Goal: Information Seeking & Learning: Learn about a topic

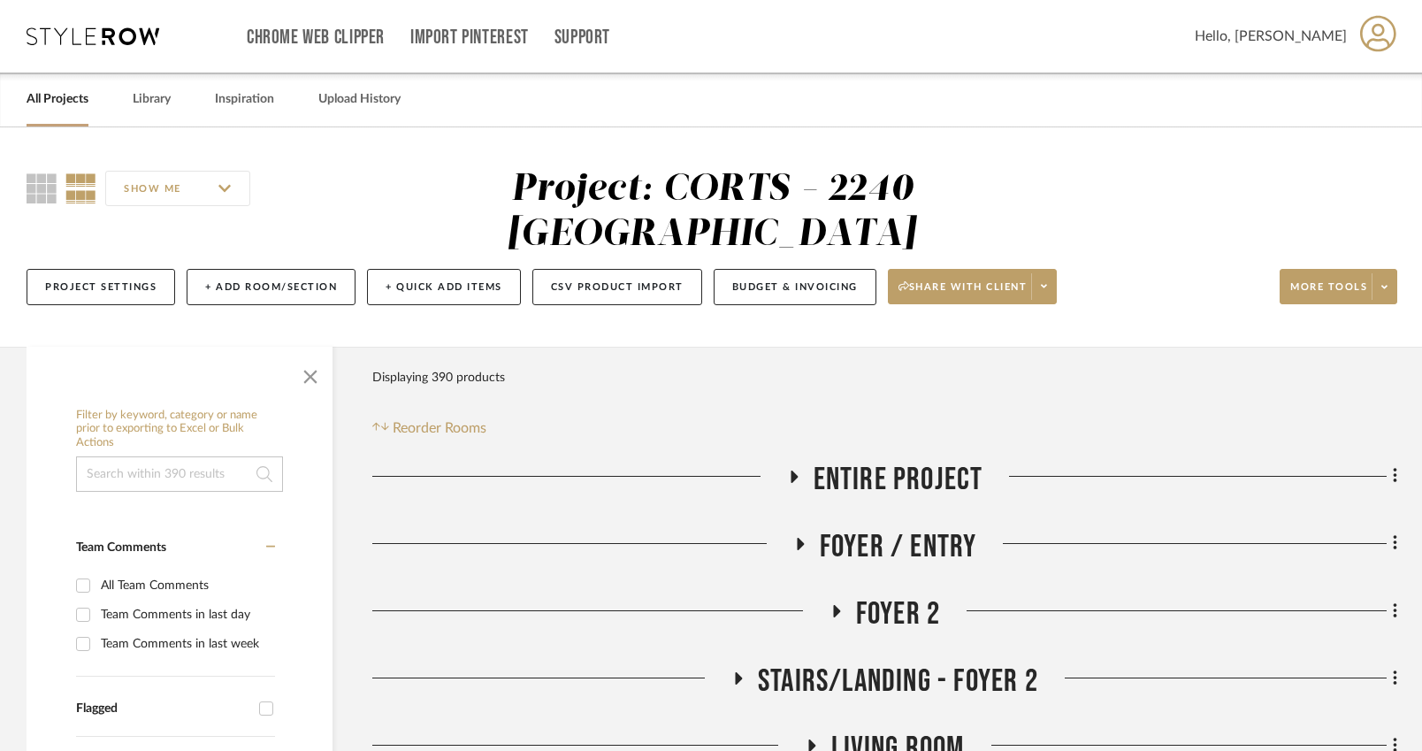
click at [47, 102] on link "All Projects" at bounding box center [58, 100] width 62 height 24
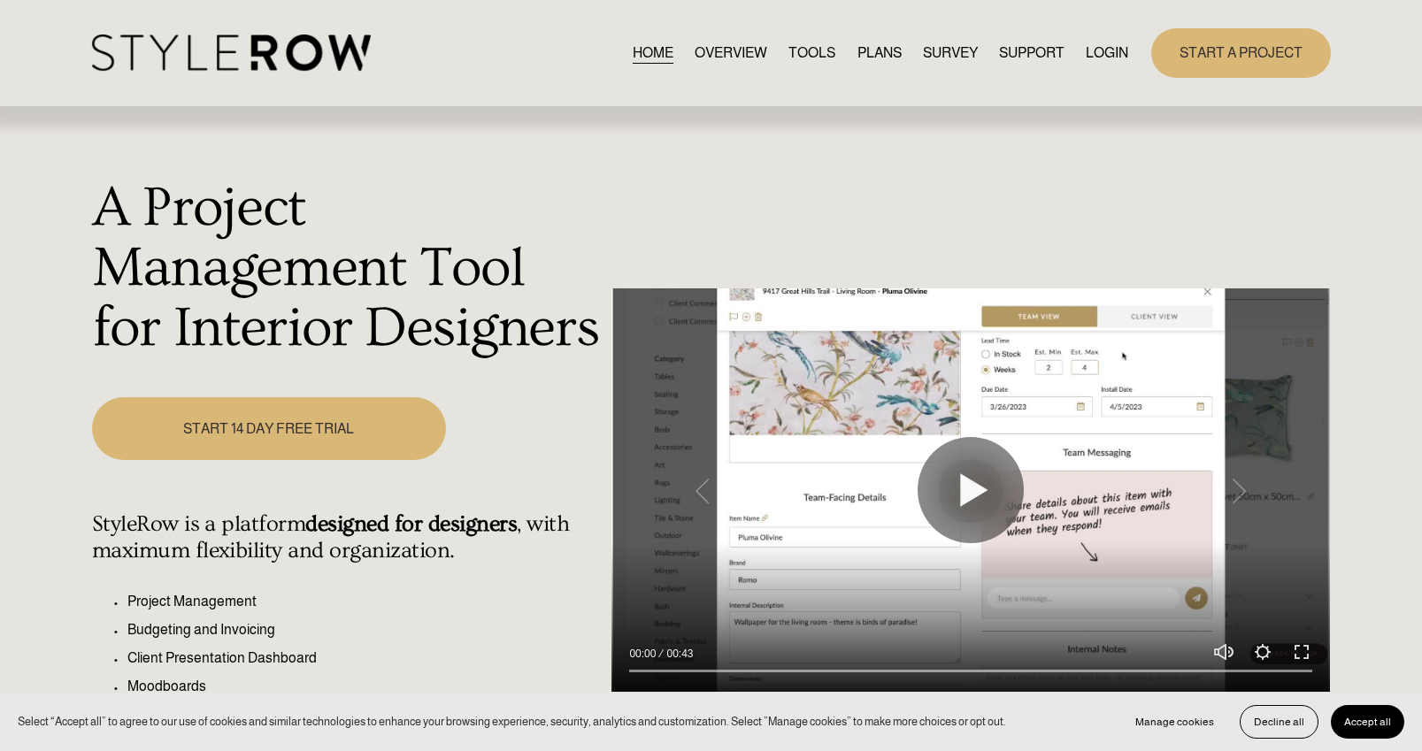
click at [1114, 52] on link "LOGIN" at bounding box center [1106, 53] width 42 height 24
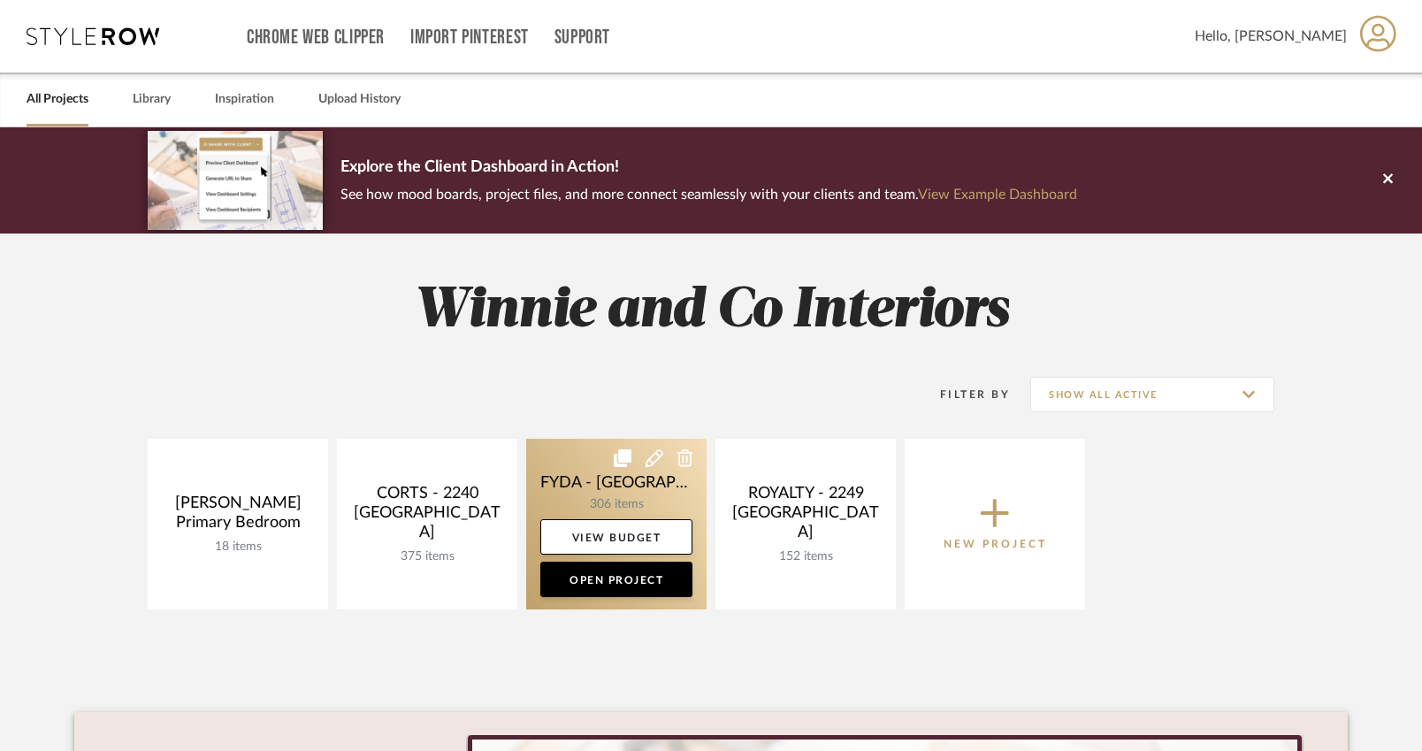
click at [623, 484] on link at bounding box center [616, 524] width 180 height 171
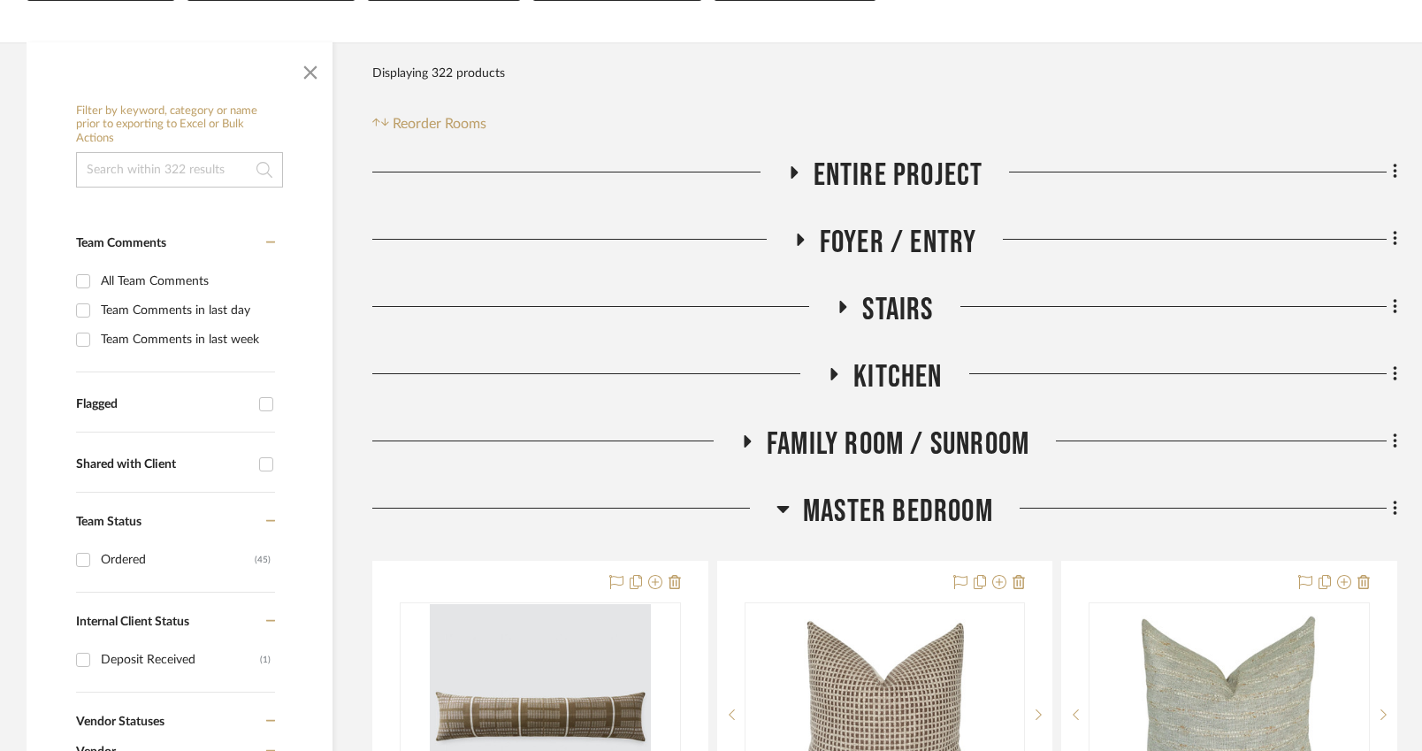
scroll to position [283, 0]
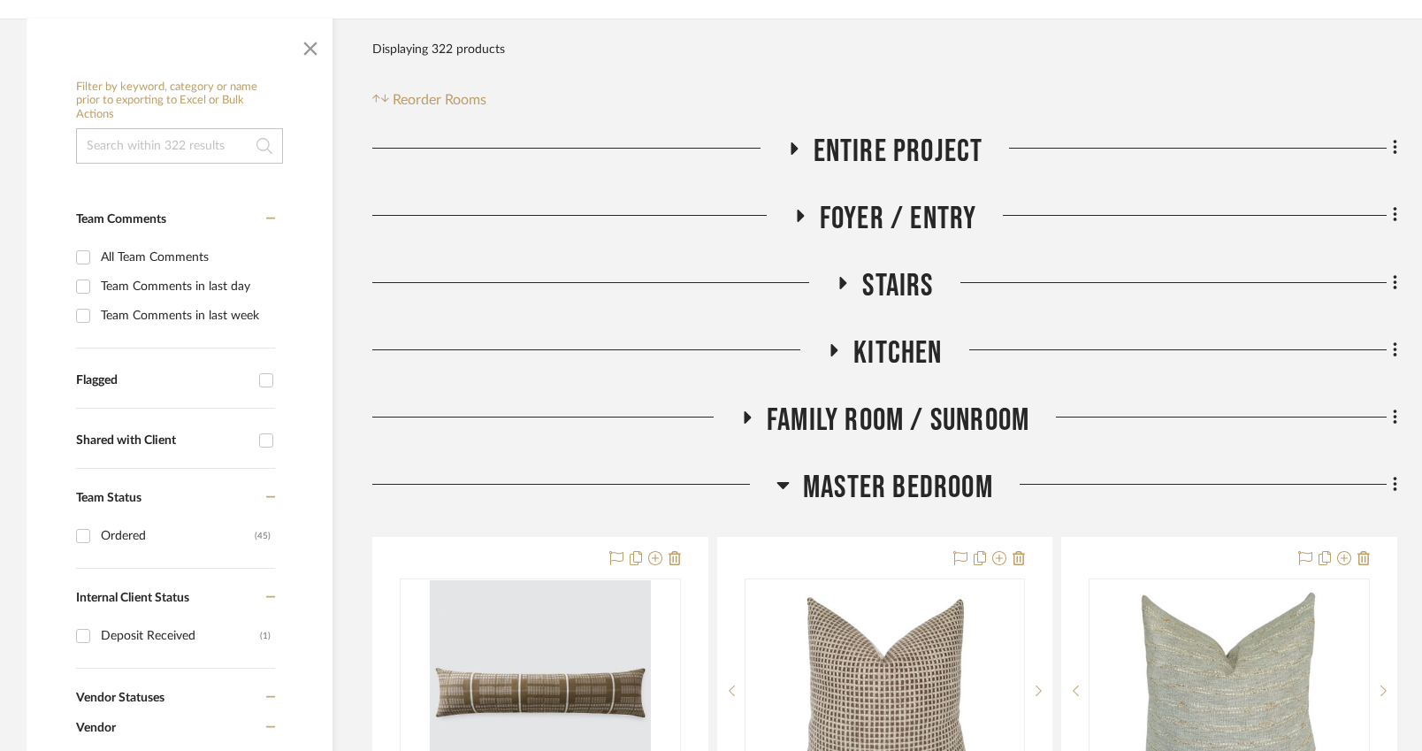
click at [784, 489] on icon at bounding box center [783, 484] width 13 height 21
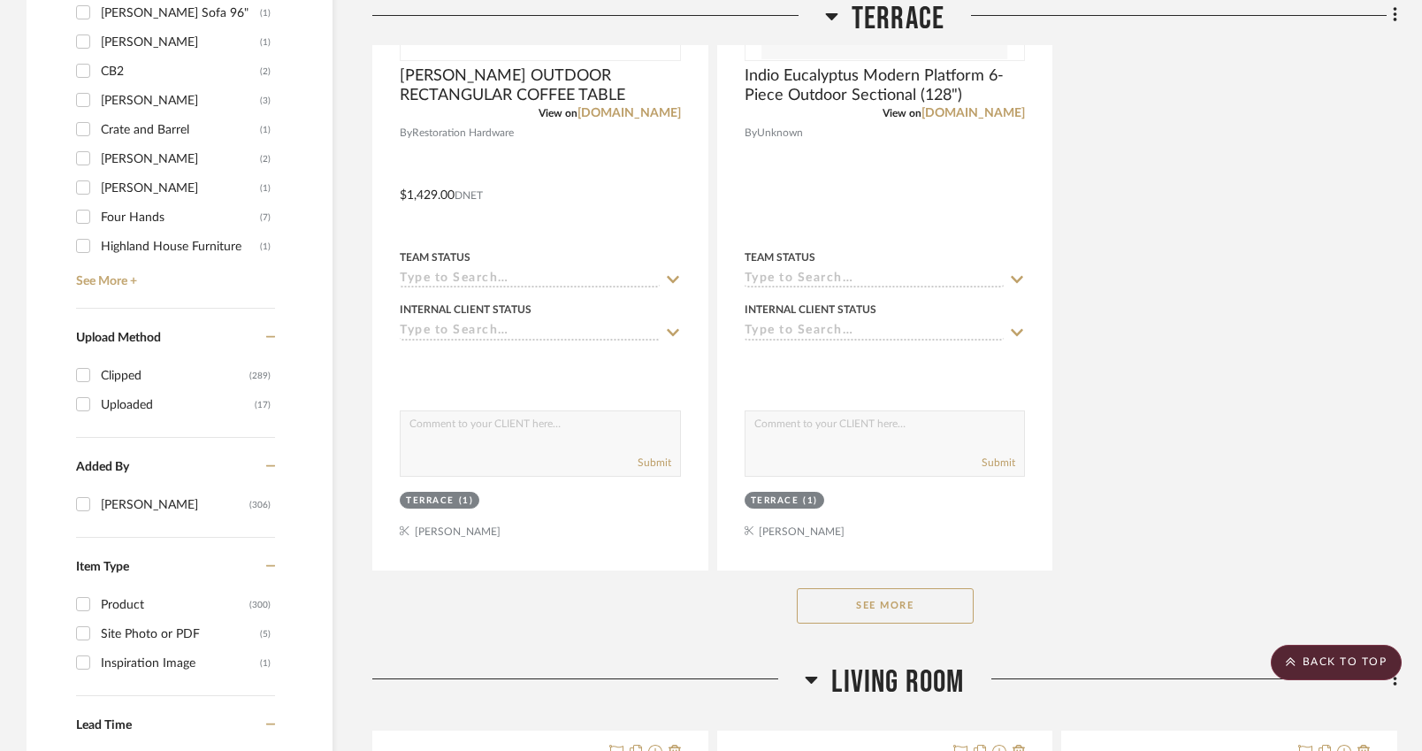
scroll to position [3132, 0]
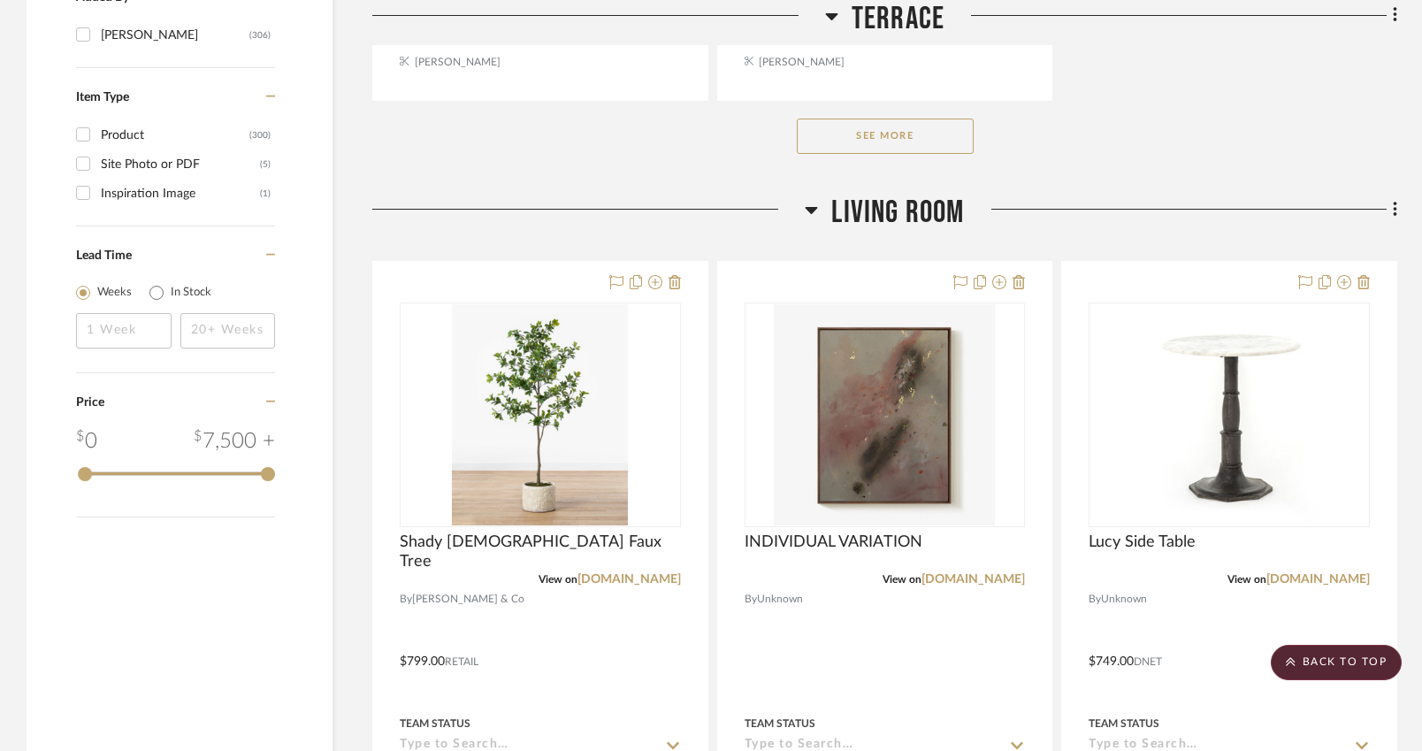
click at [805, 209] on icon at bounding box center [811, 209] width 13 height 21
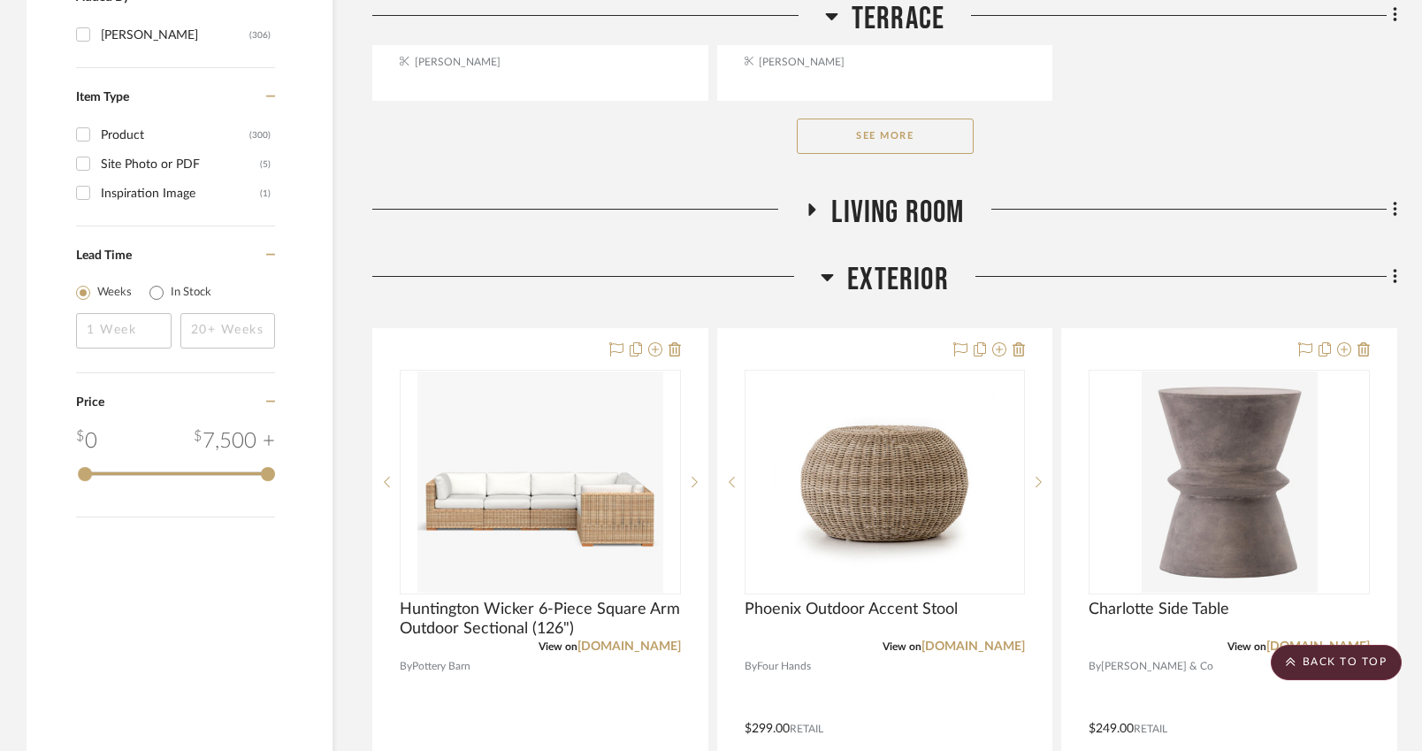
click at [831, 10] on icon at bounding box center [831, 15] width 13 height 21
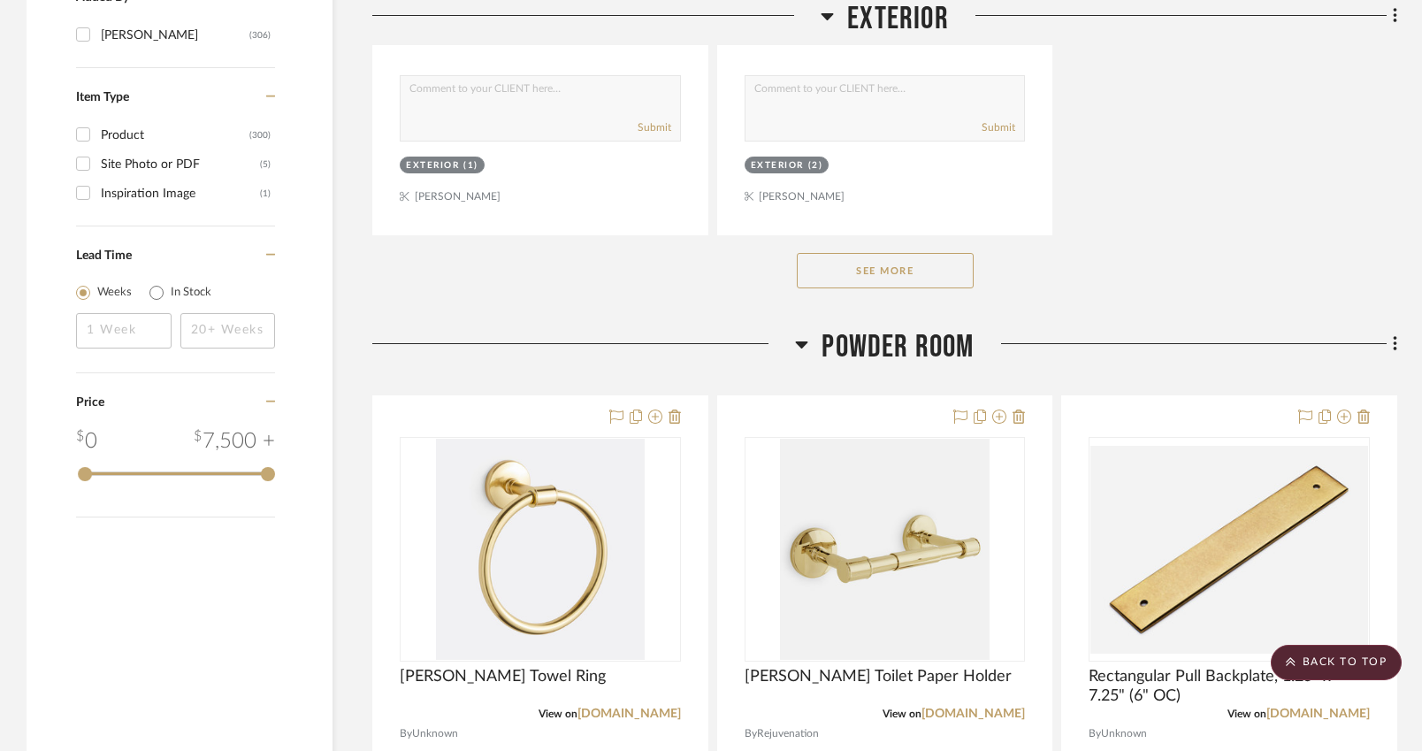
click at [807, 343] on icon at bounding box center [802, 344] width 12 height 7
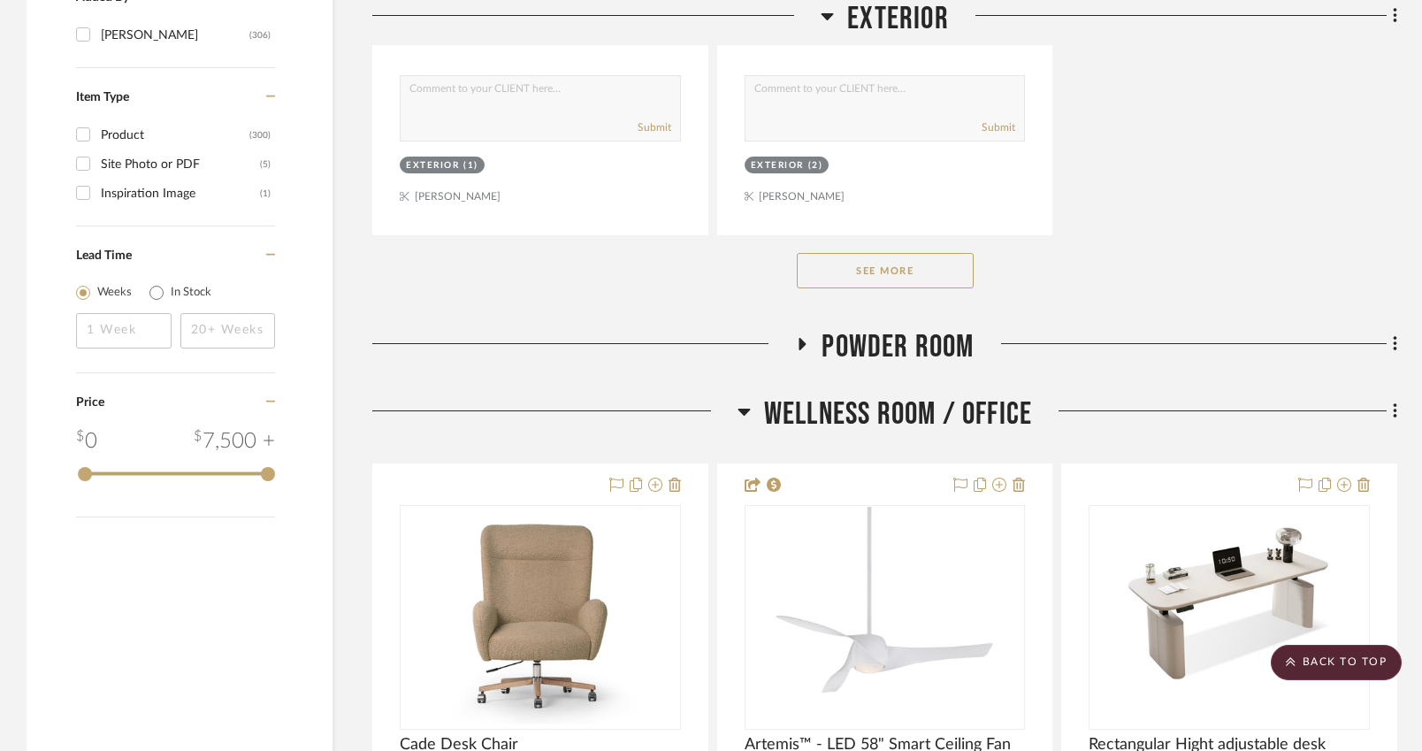
click at [832, 17] on icon at bounding box center [827, 15] width 13 height 21
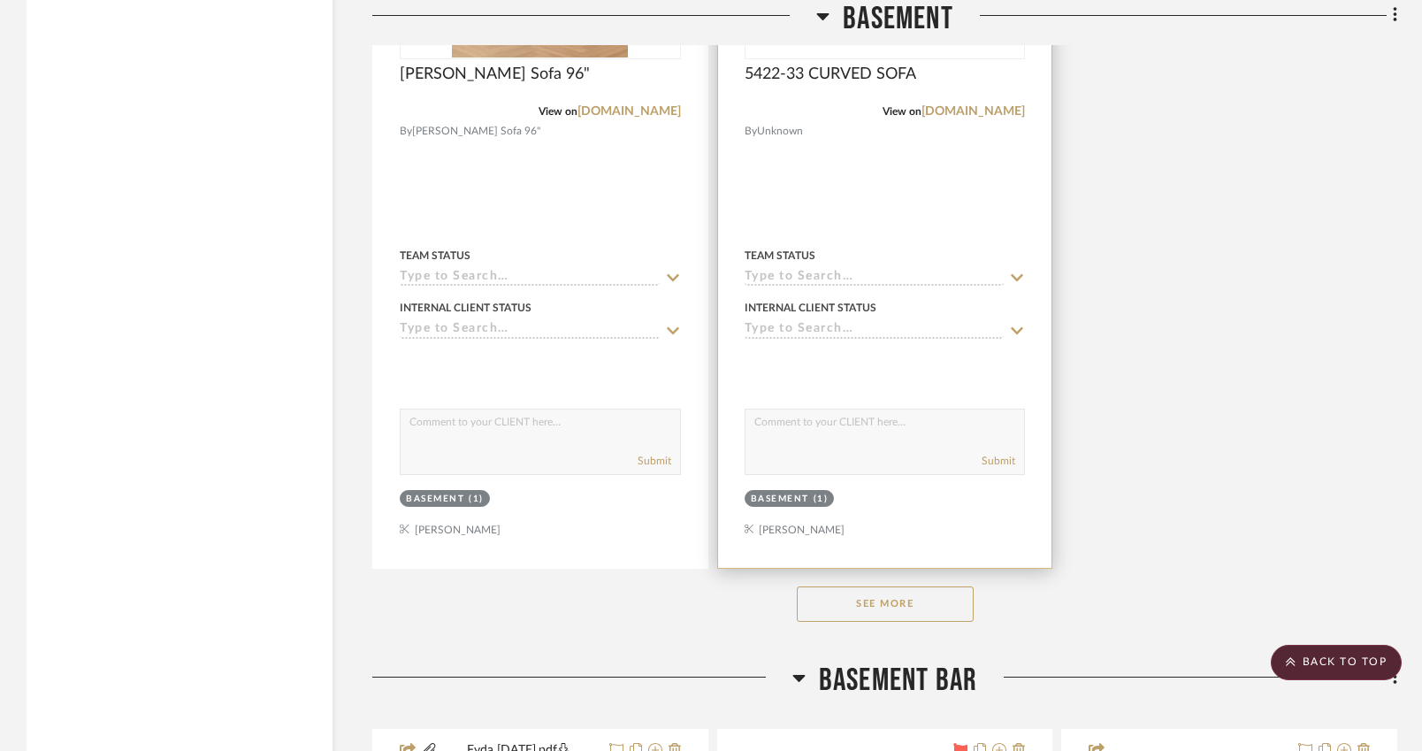
scroll to position [4594, 0]
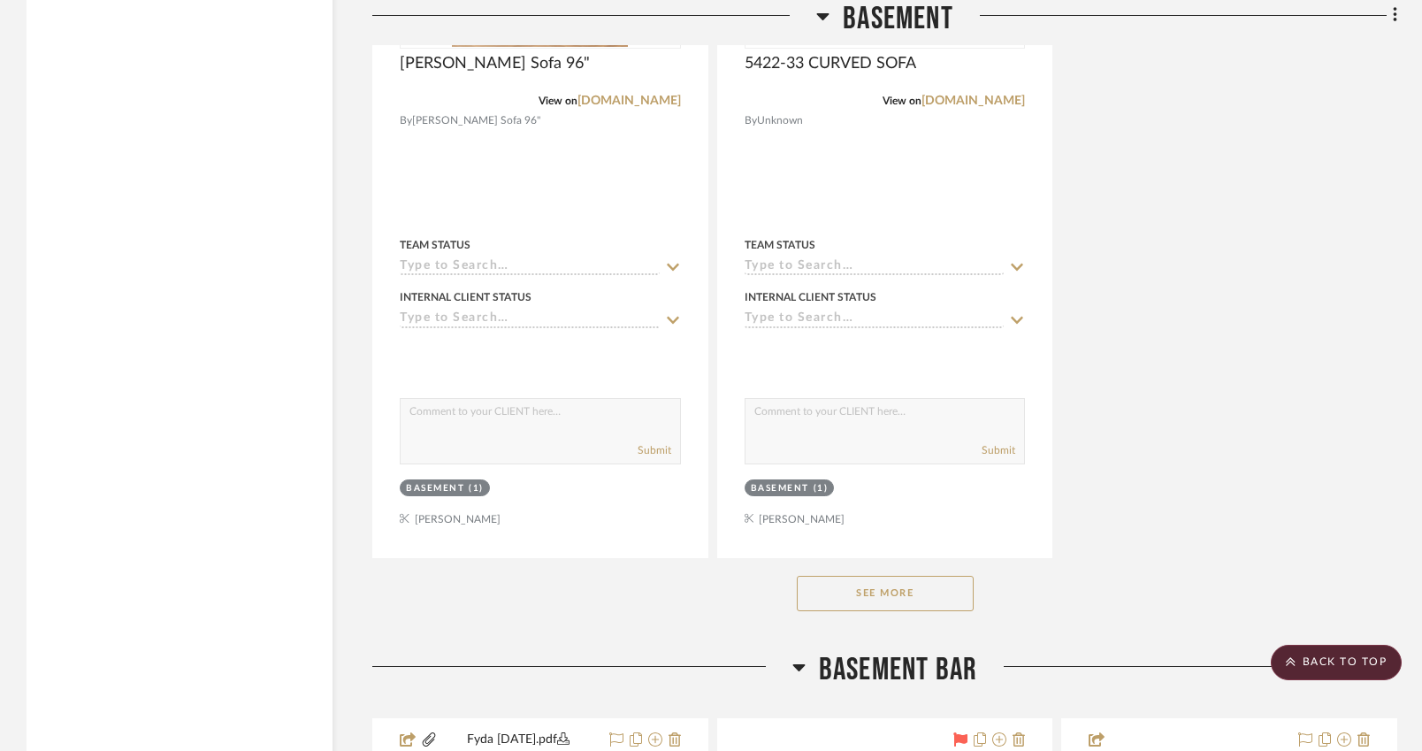
click at [854, 595] on button "See More" at bounding box center [885, 593] width 177 height 35
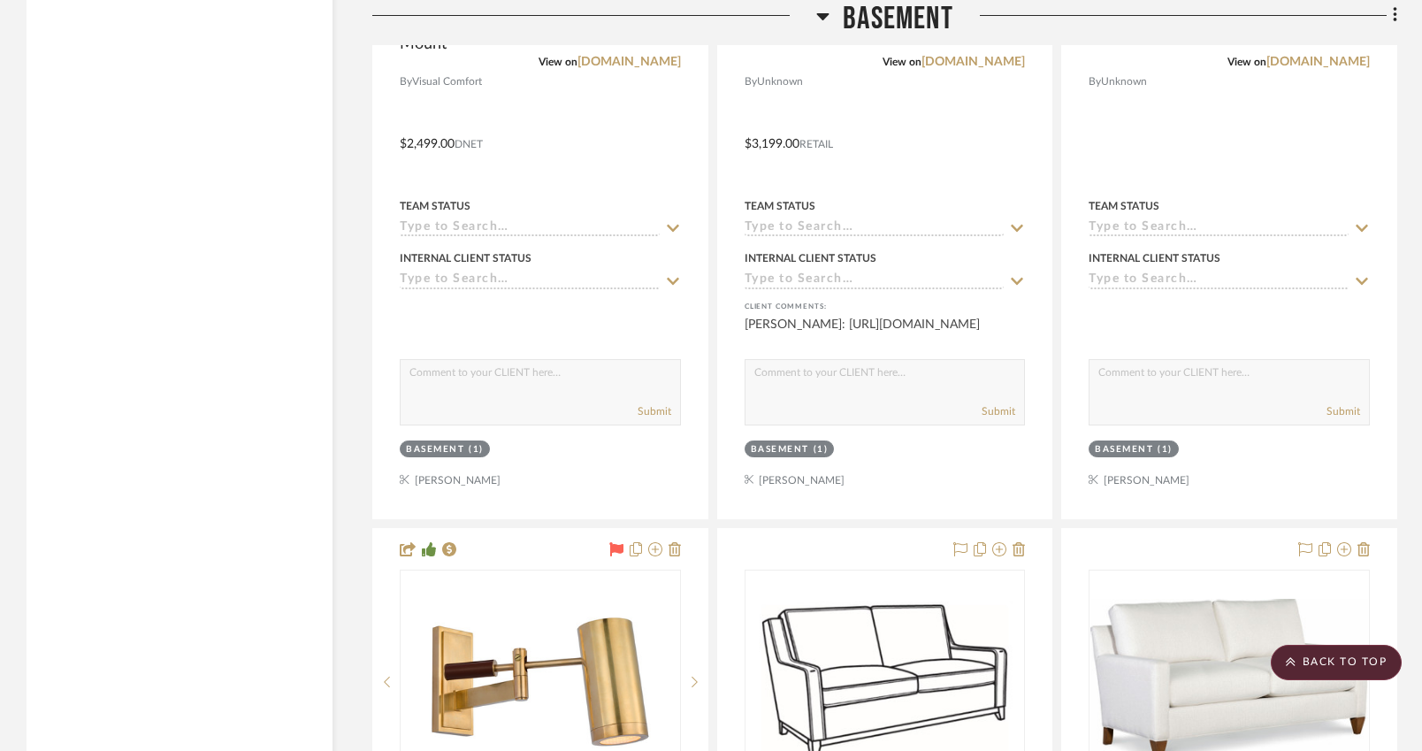
scroll to position [13650, 0]
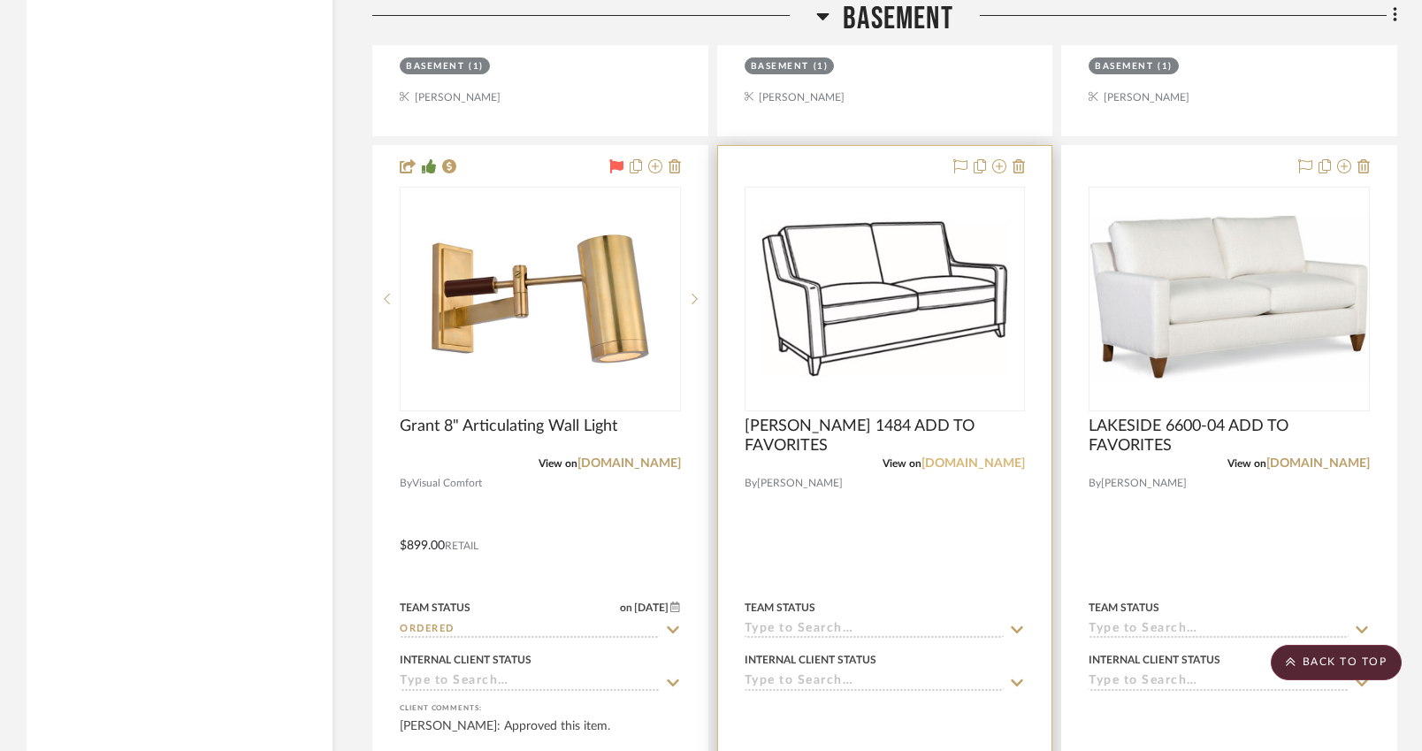
click at [985, 457] on link "crlaine.com" at bounding box center [973, 463] width 103 height 12
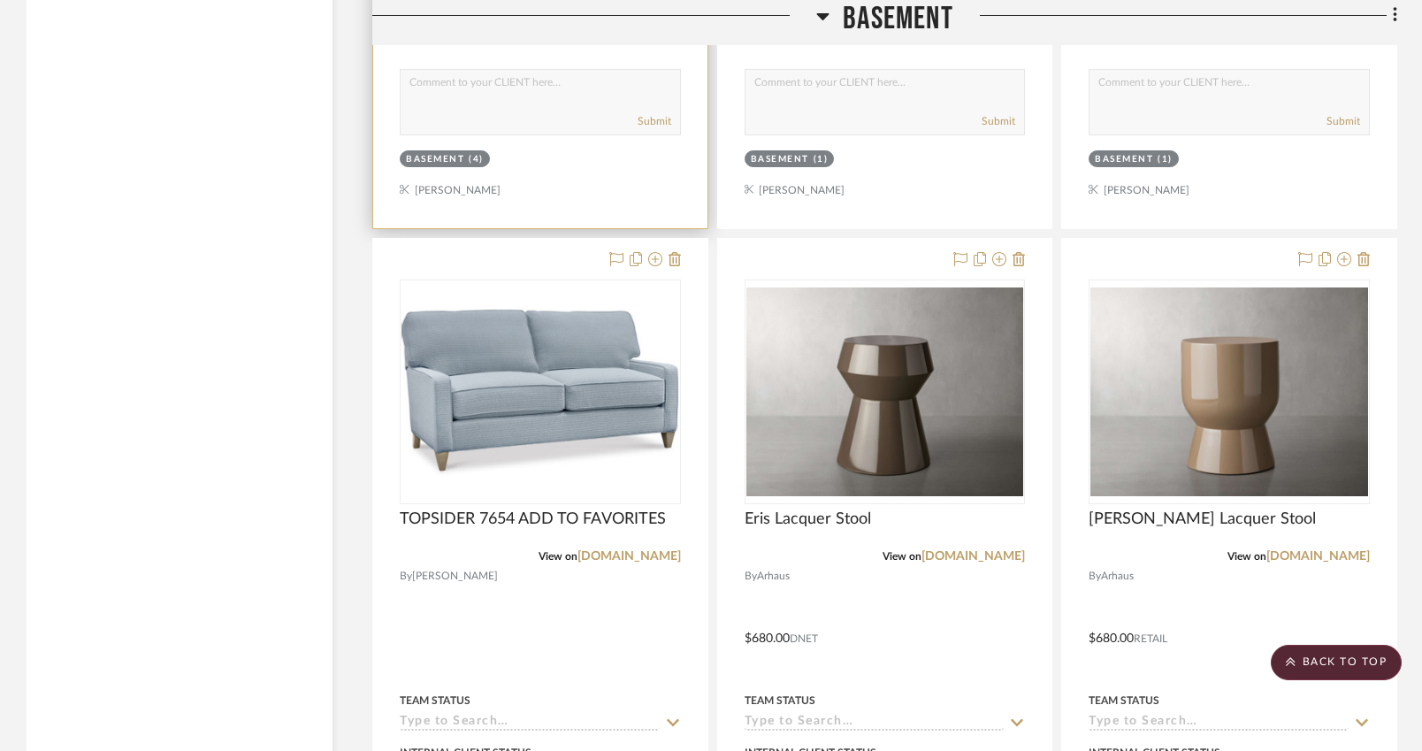
scroll to position [14347, 0]
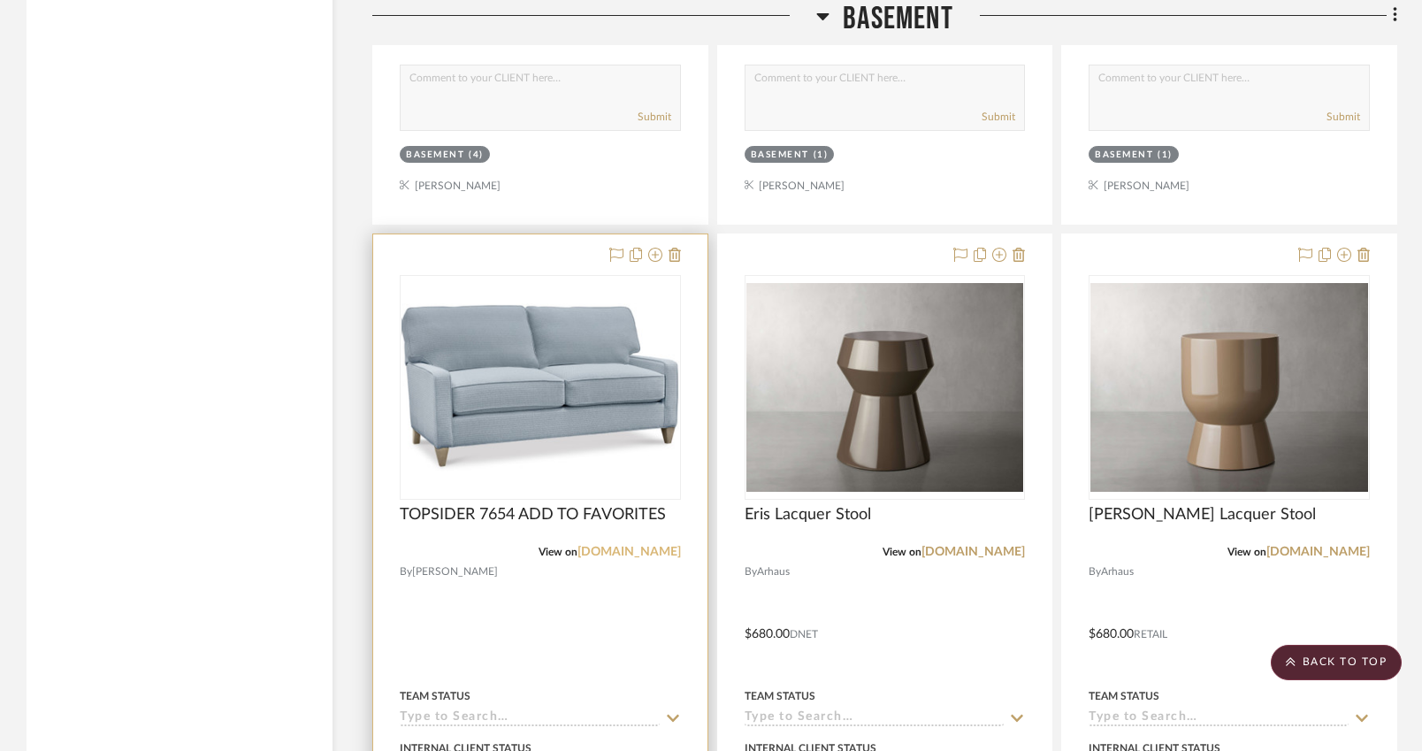
click at [656, 546] on link "crlaine.com" at bounding box center [629, 552] width 103 height 12
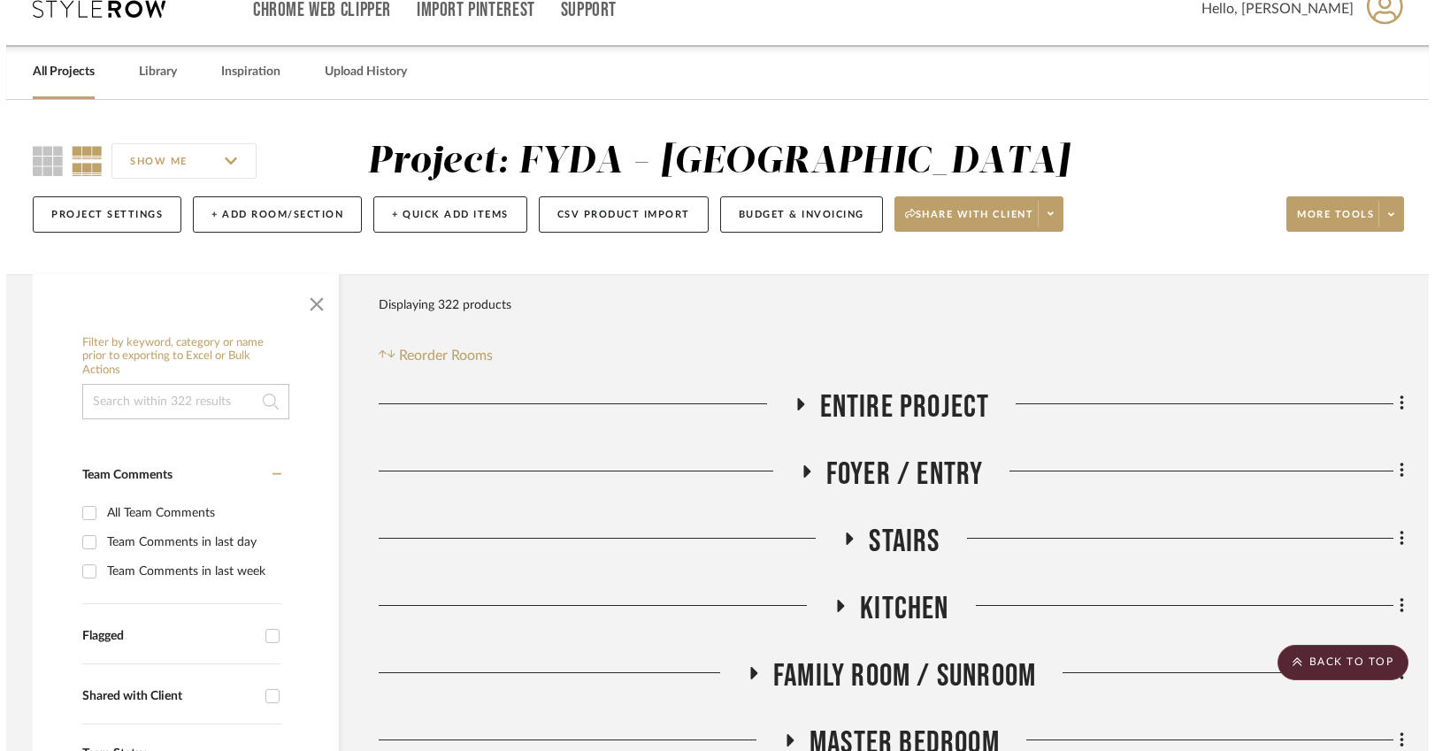
scroll to position [0, 0]
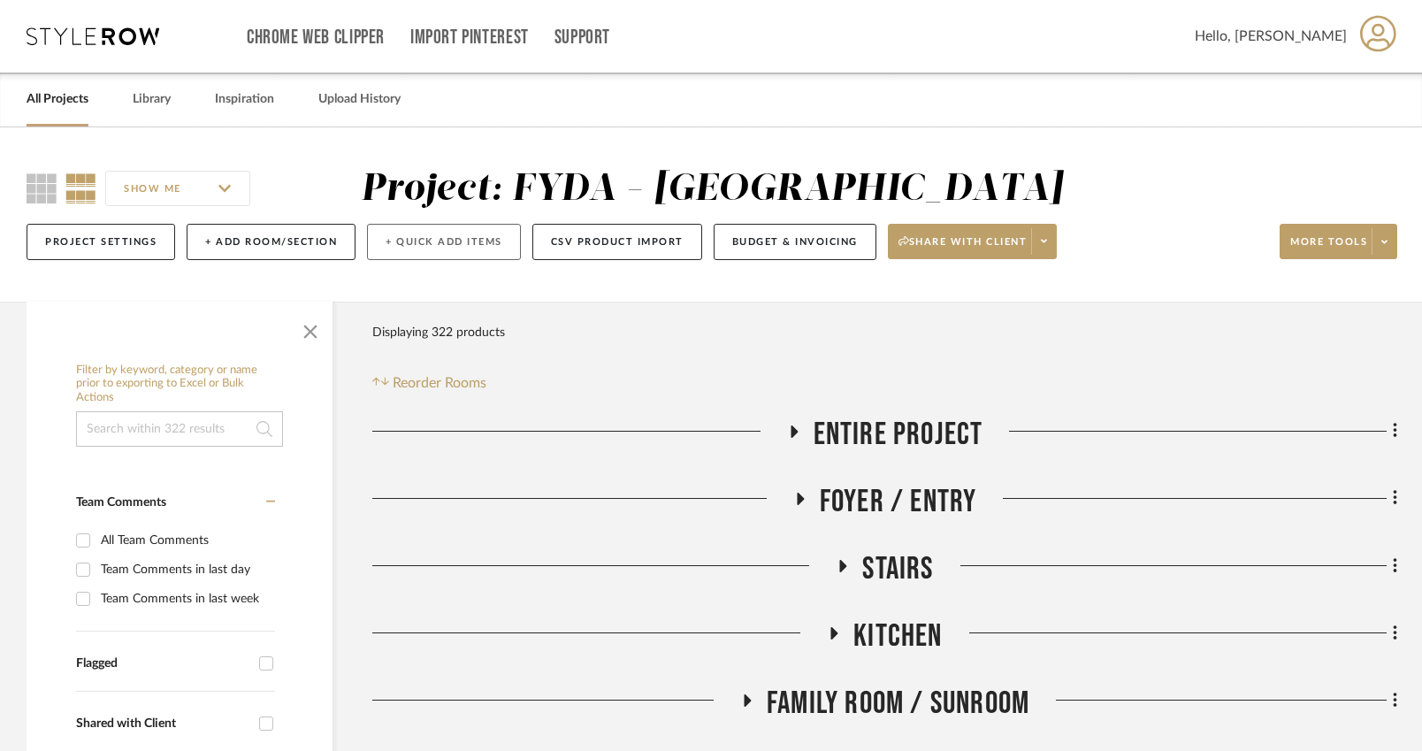
click at [471, 238] on button "+ Quick Add Items" at bounding box center [444, 242] width 154 height 36
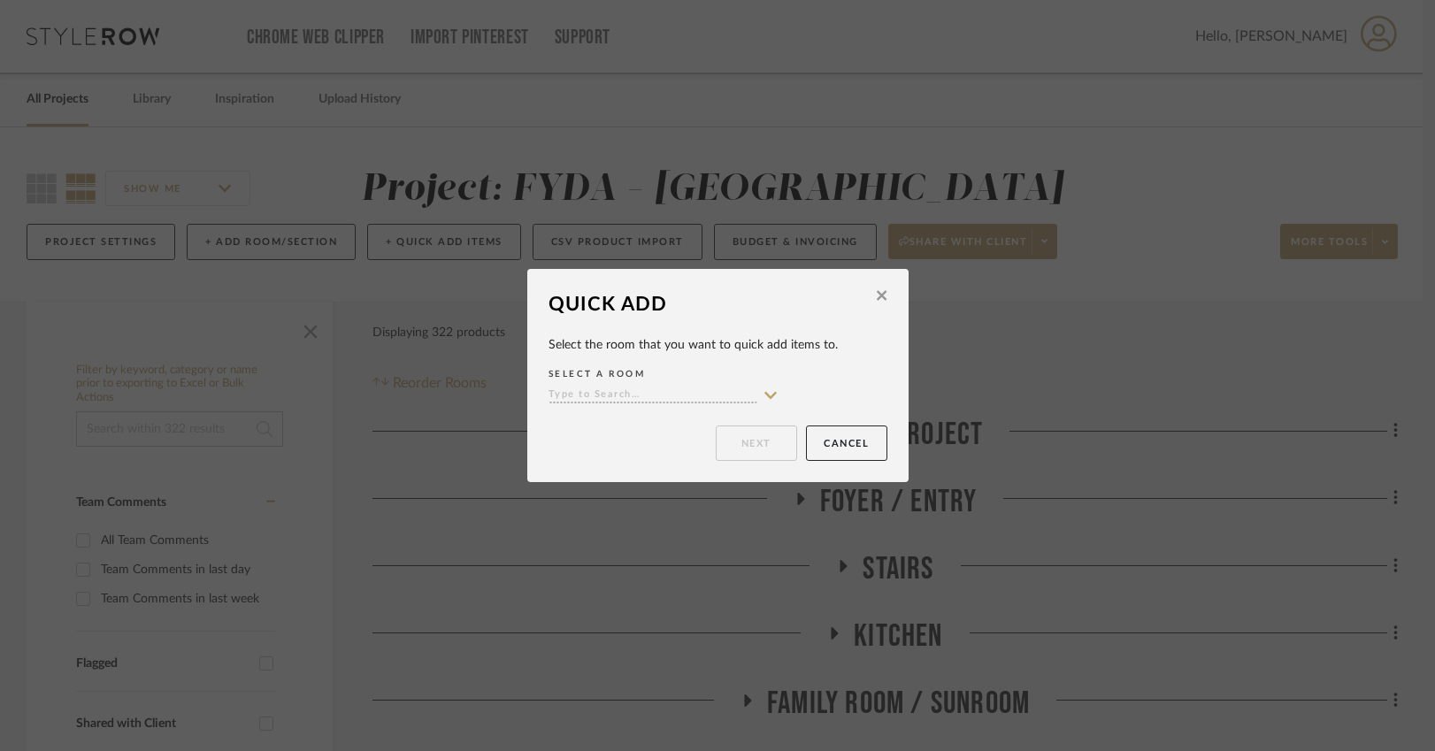
click at [679, 396] on input at bounding box center [652, 395] width 209 height 17
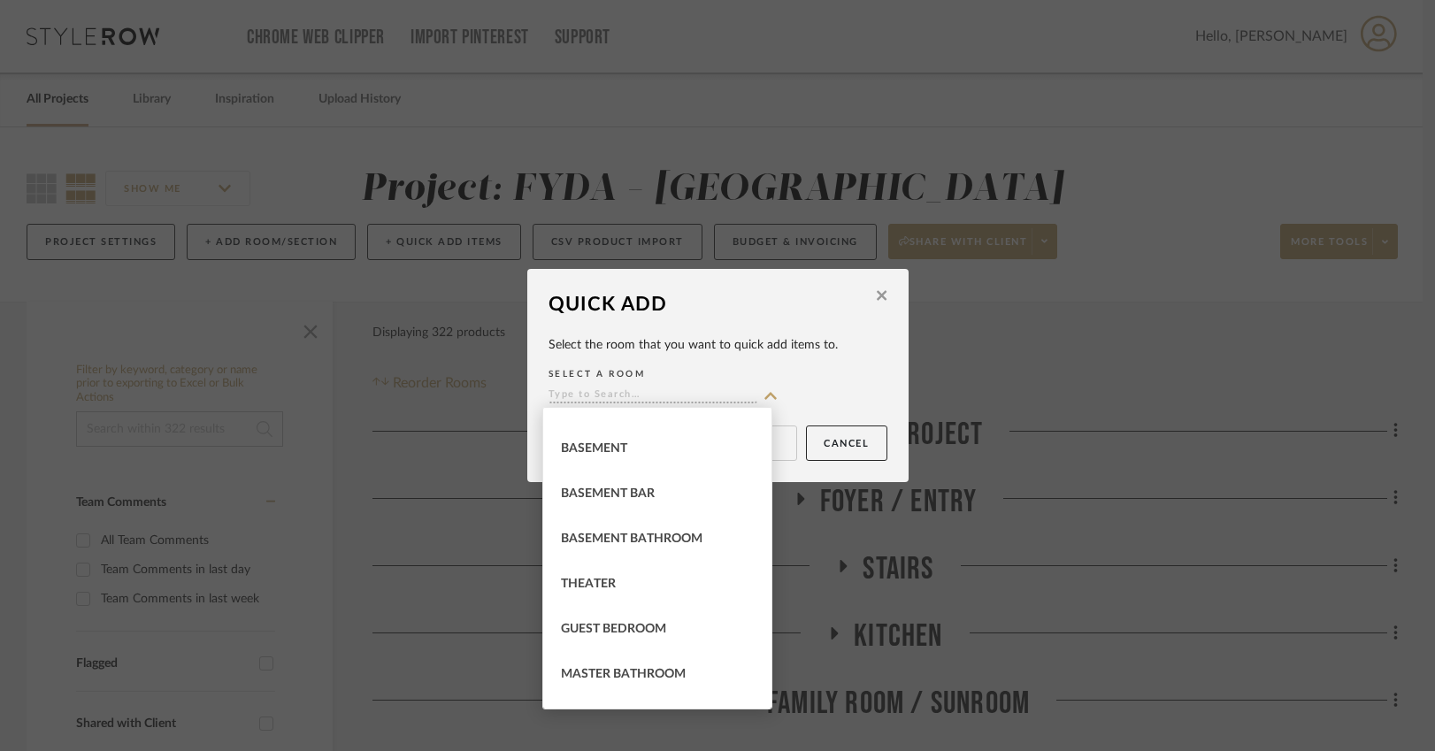
scroll to position [477, 0]
click at [613, 456] on span "Basement" at bounding box center [594, 449] width 66 height 12
type input "Basement"
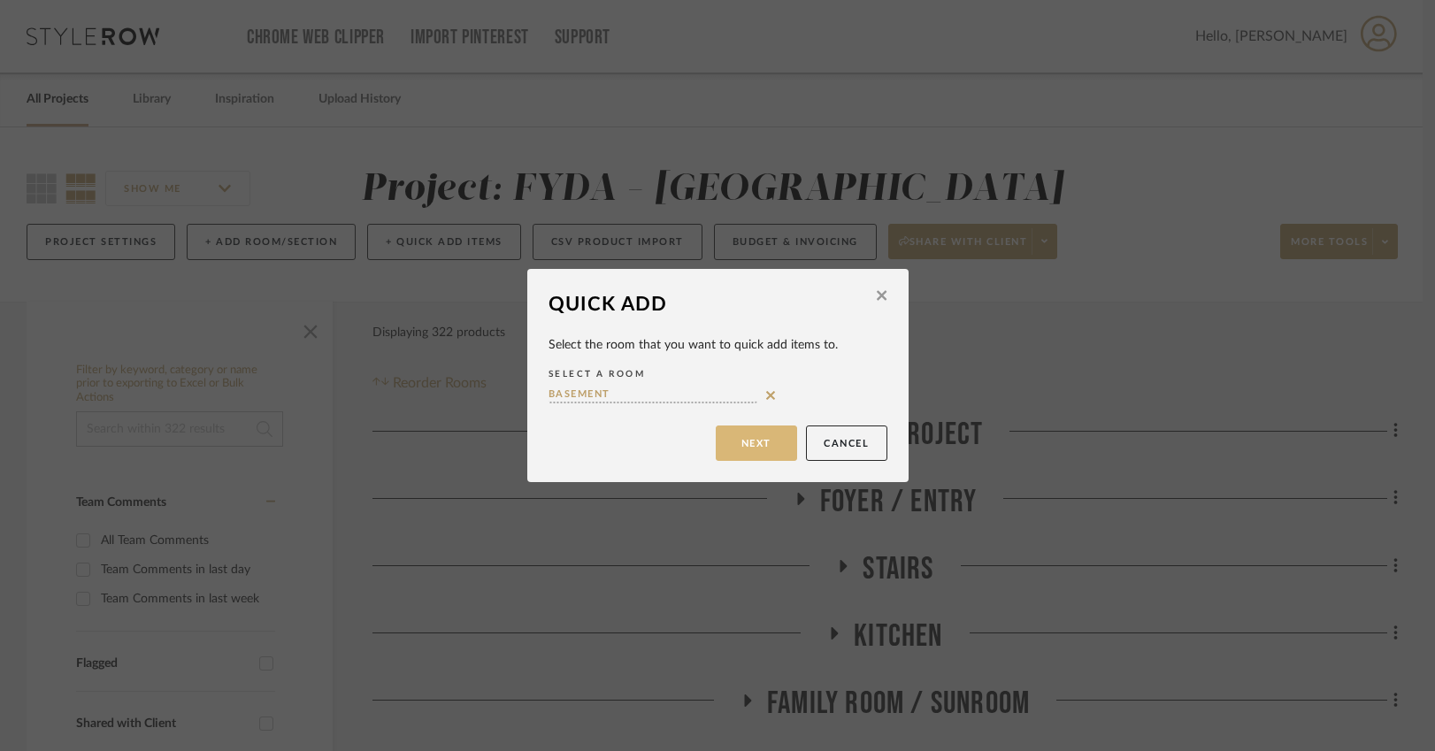
click at [771, 441] on button "Next" at bounding box center [756, 442] width 81 height 35
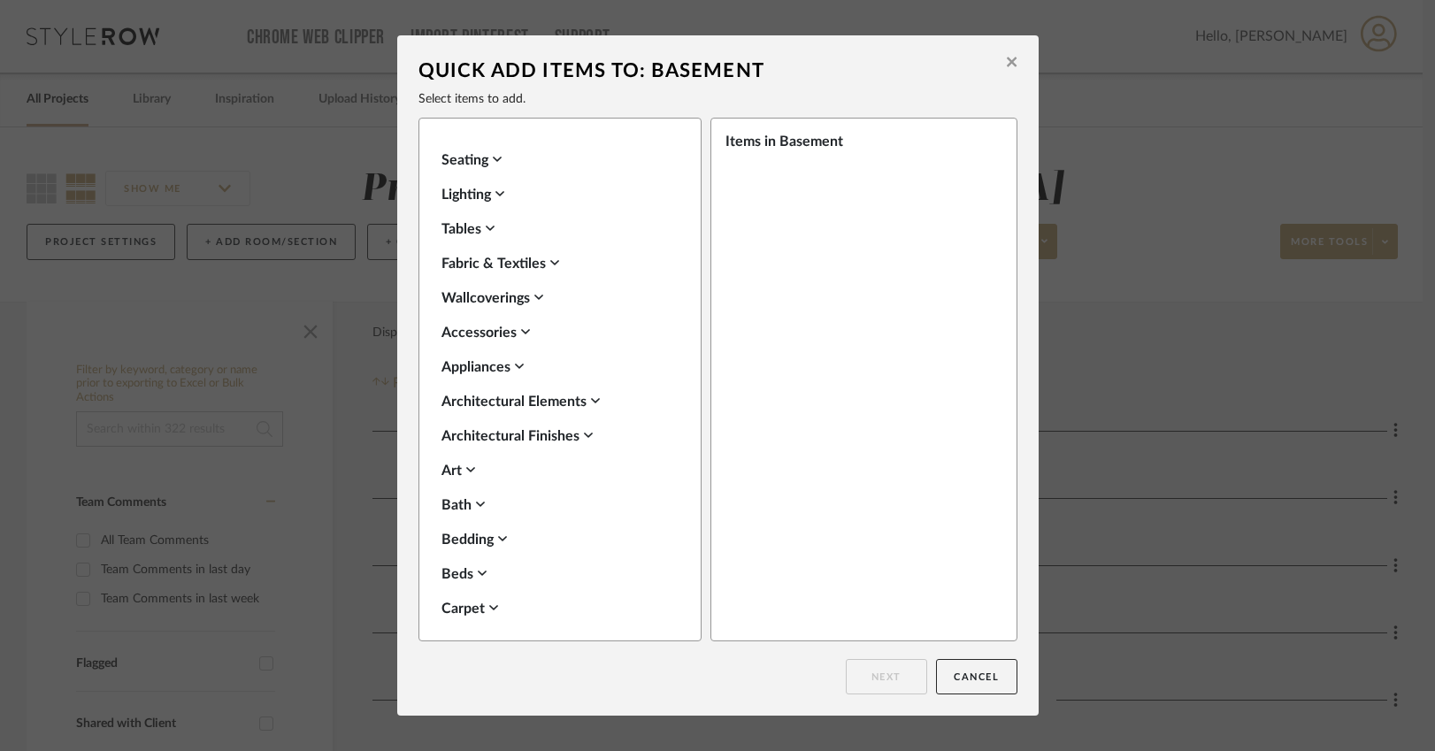
click at [487, 158] on div "Seating" at bounding box center [555, 159] width 228 height 21
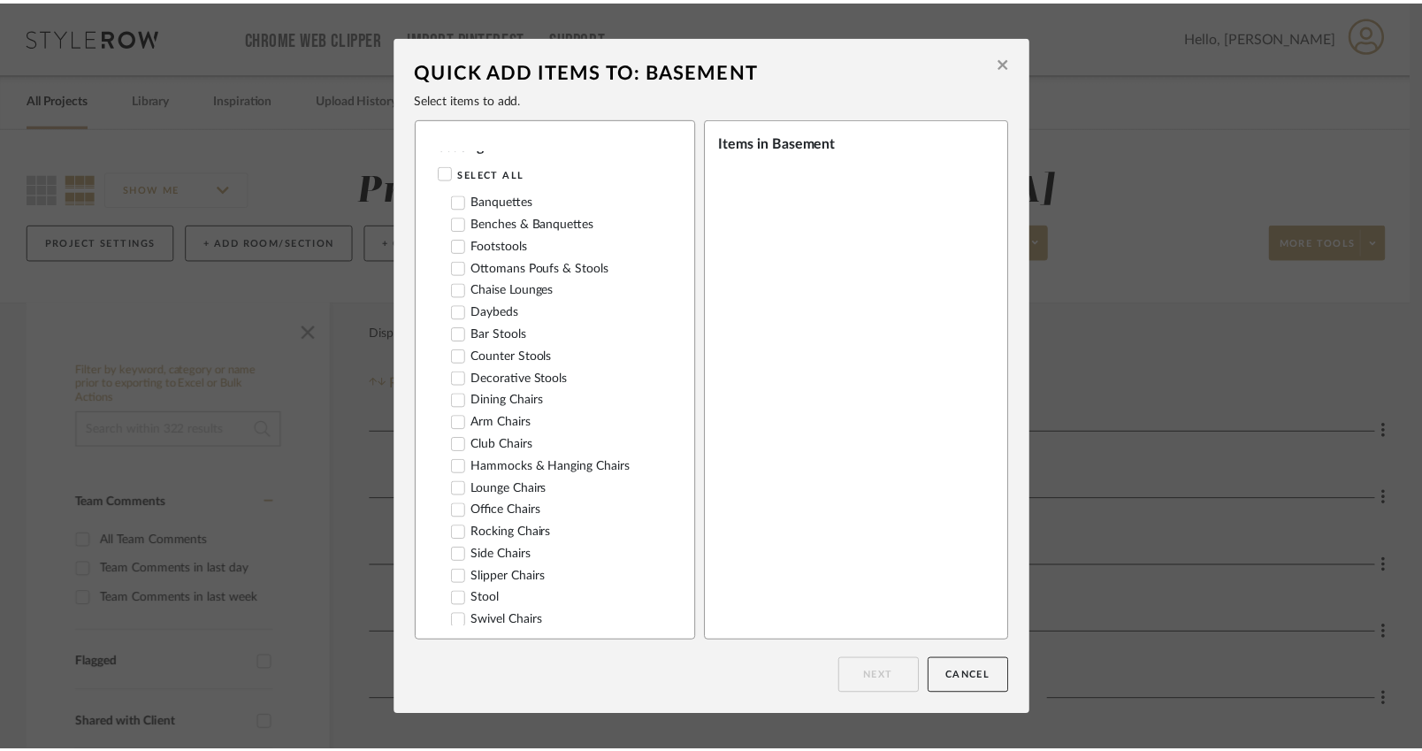
scroll to position [142, 0]
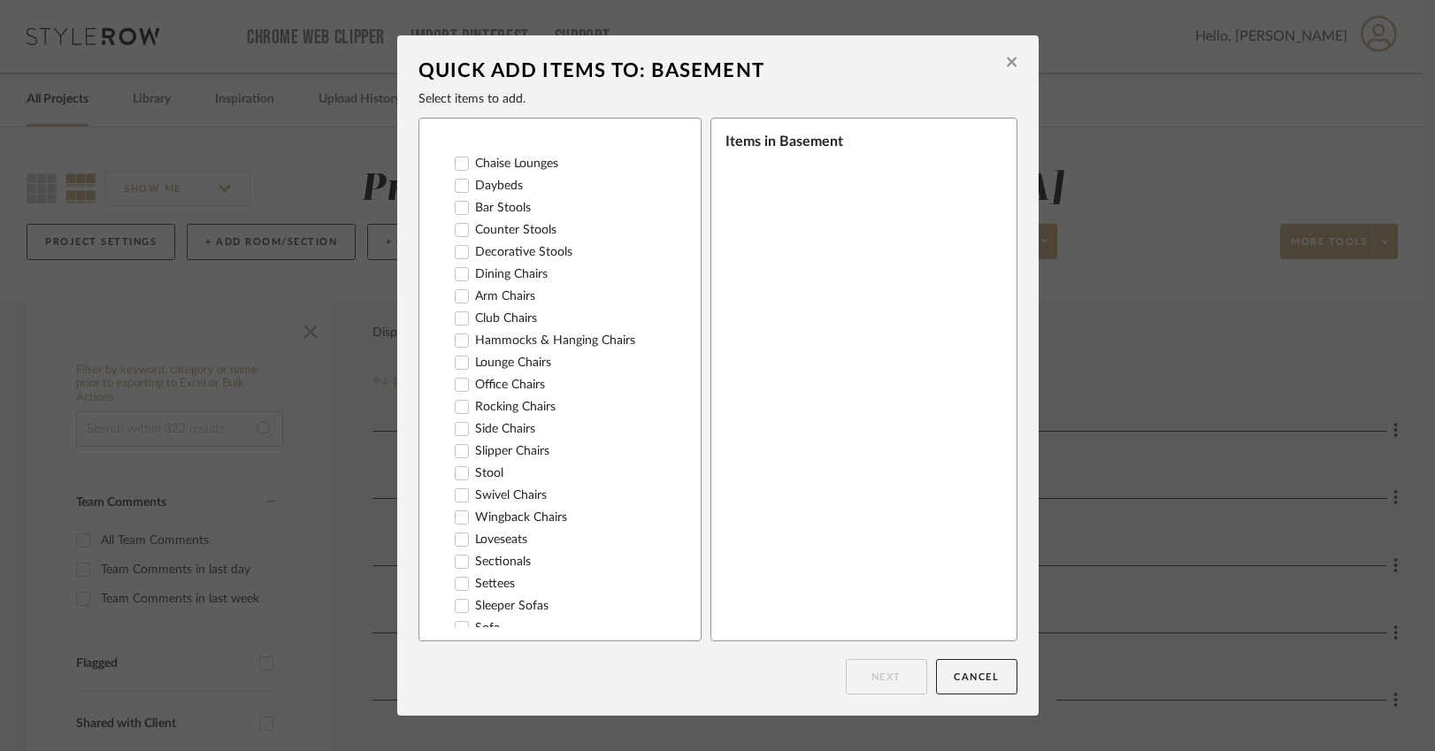
click at [456, 533] on icon at bounding box center [462, 539] width 12 height 12
click at [868, 676] on button "Next" at bounding box center [886, 676] width 81 height 35
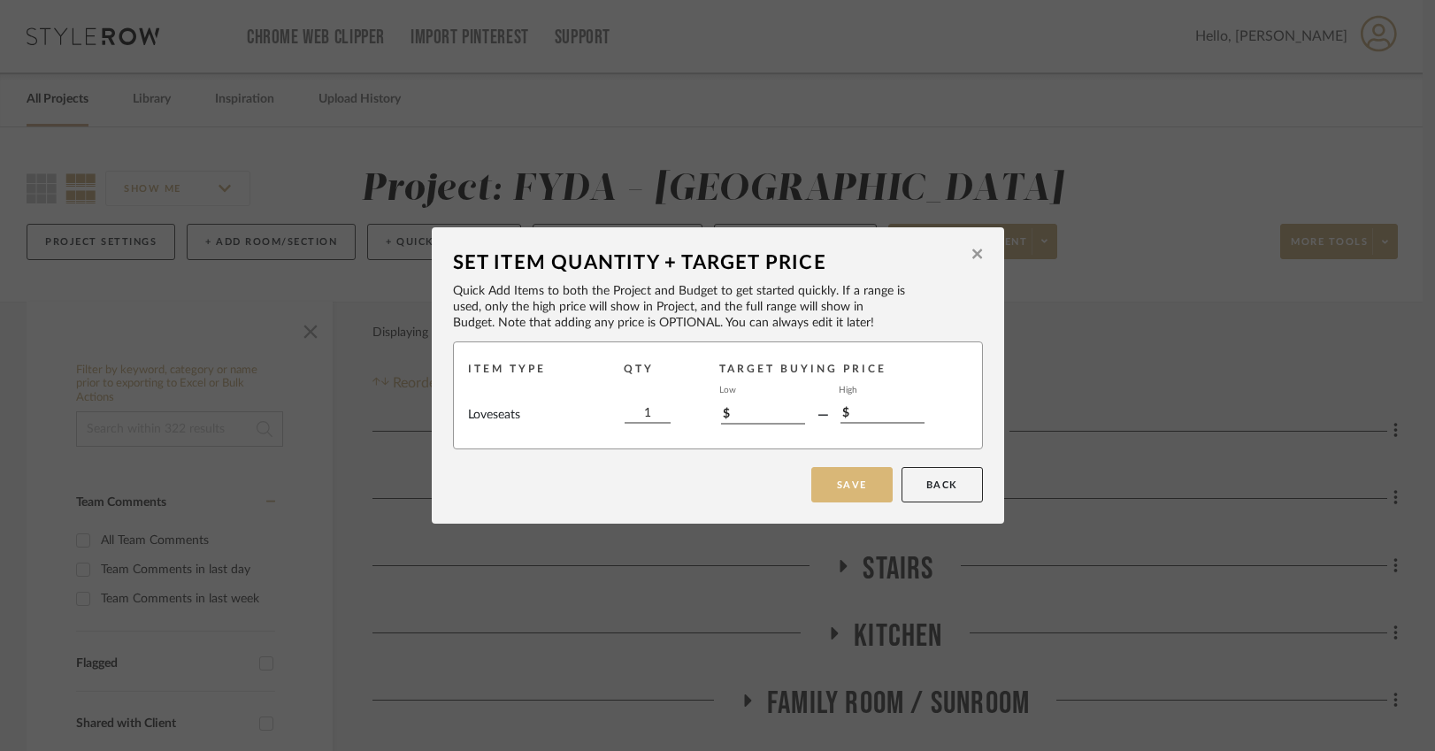
click at [845, 486] on button "Save" at bounding box center [851, 484] width 81 height 35
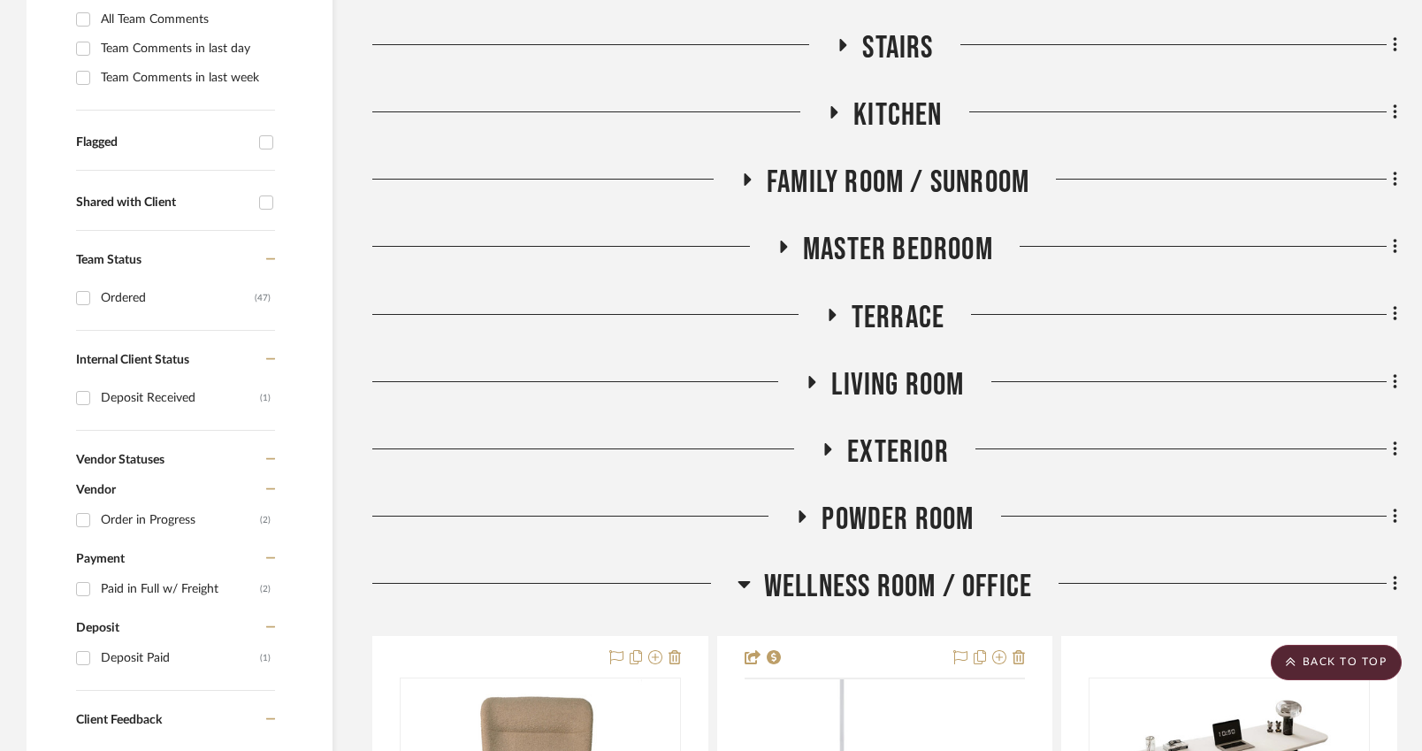
scroll to position [883, 0]
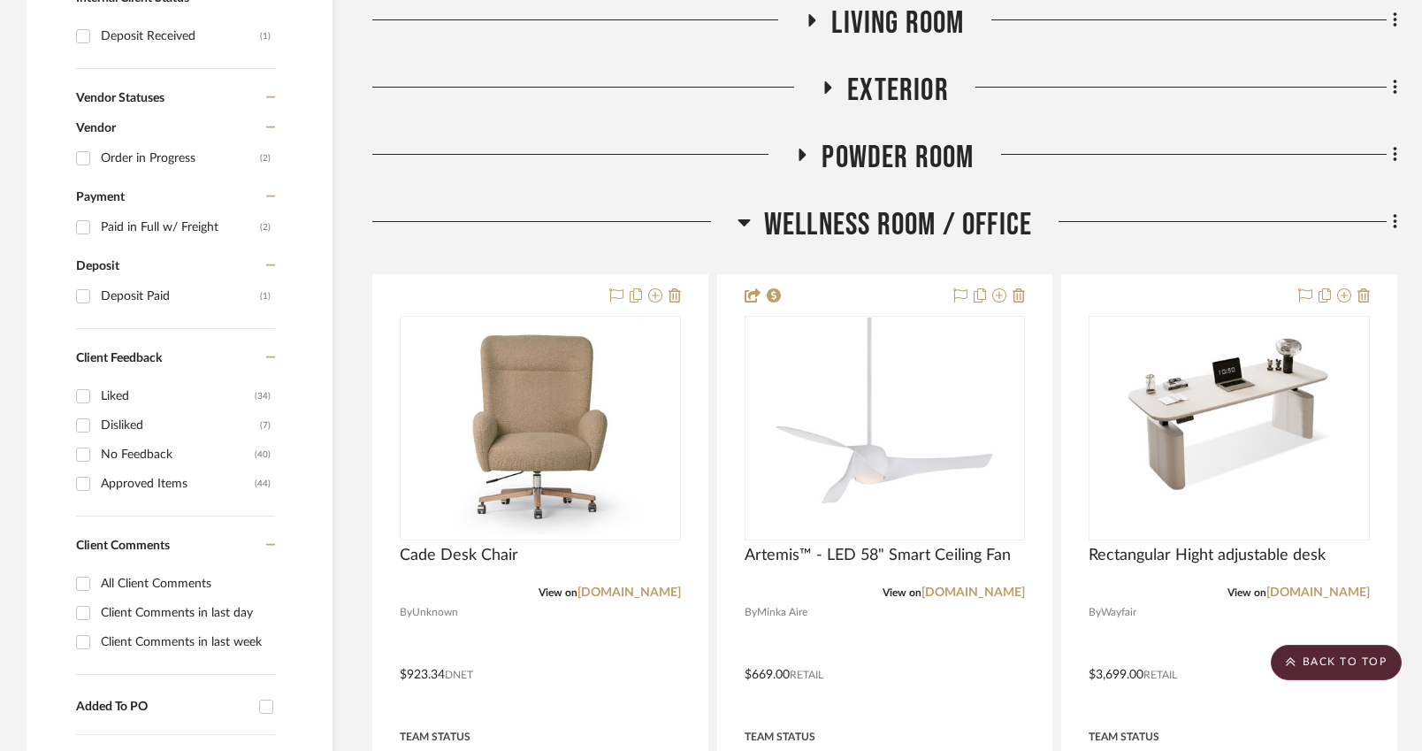
click at [746, 219] on icon at bounding box center [744, 222] width 12 height 7
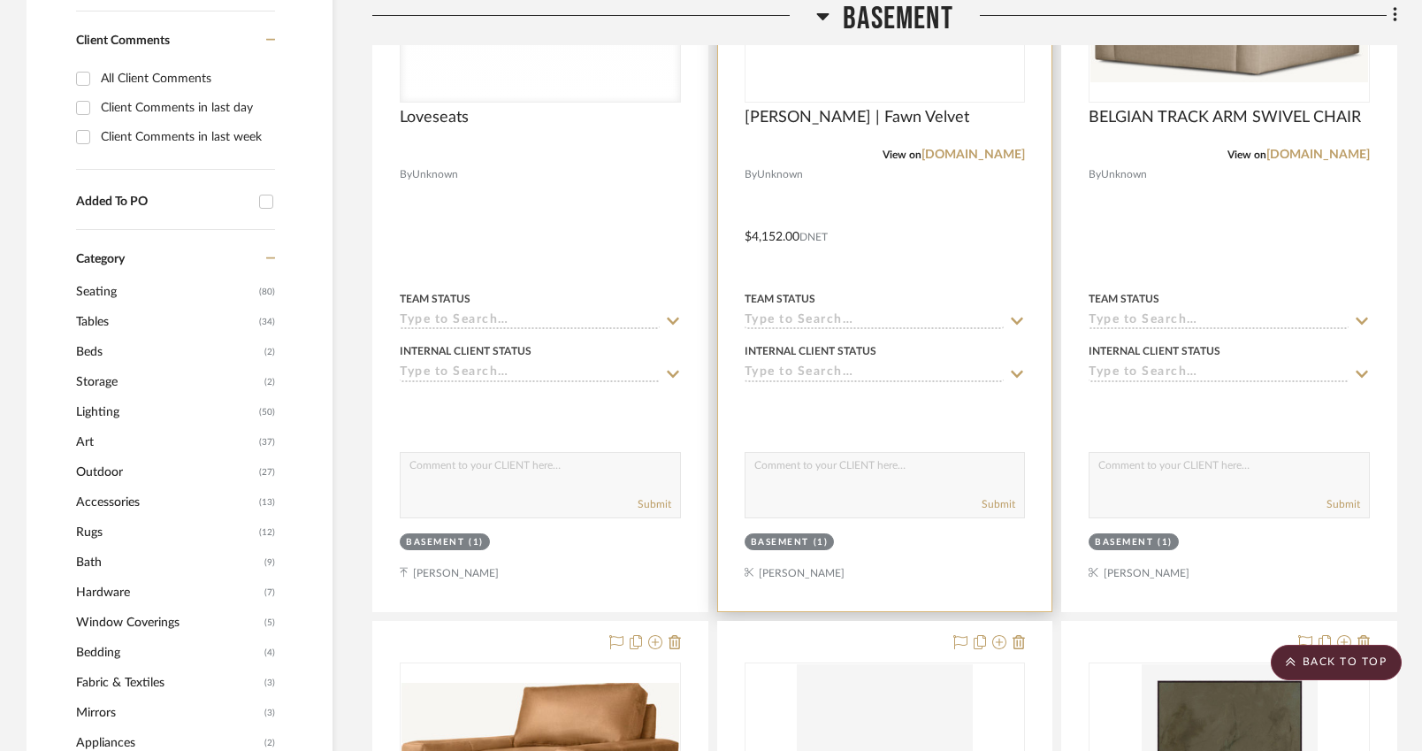
scroll to position [1930, 0]
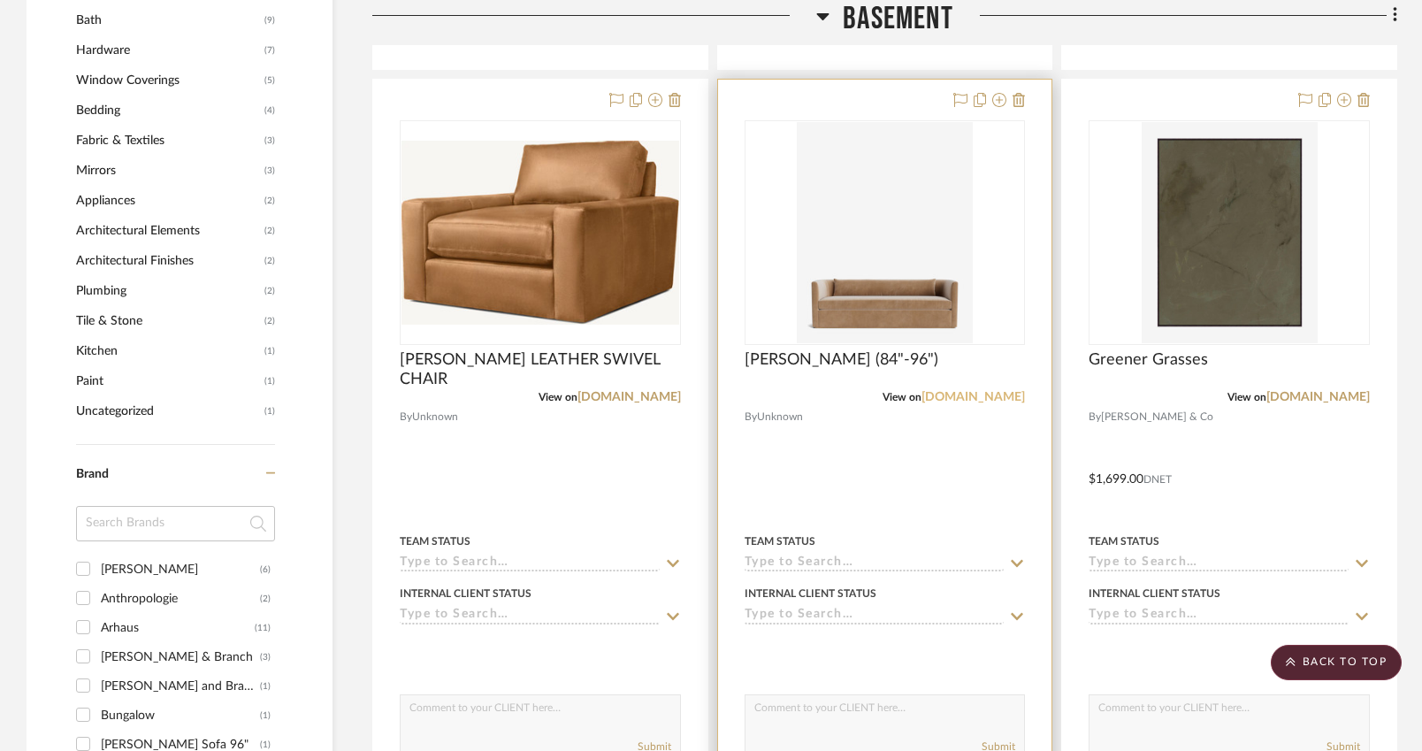
click at [994, 395] on link "mcgeeandco.com" at bounding box center [973, 397] width 103 height 12
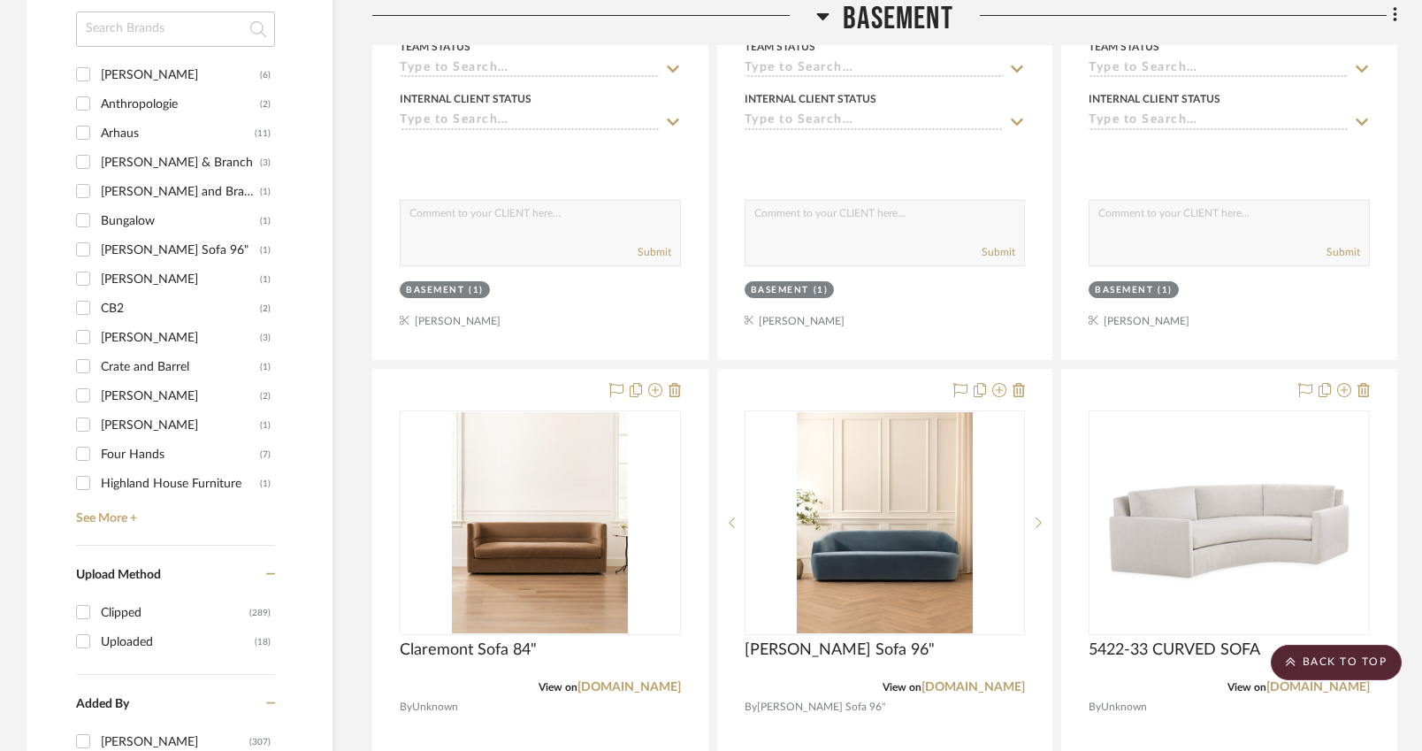
scroll to position [2728, 0]
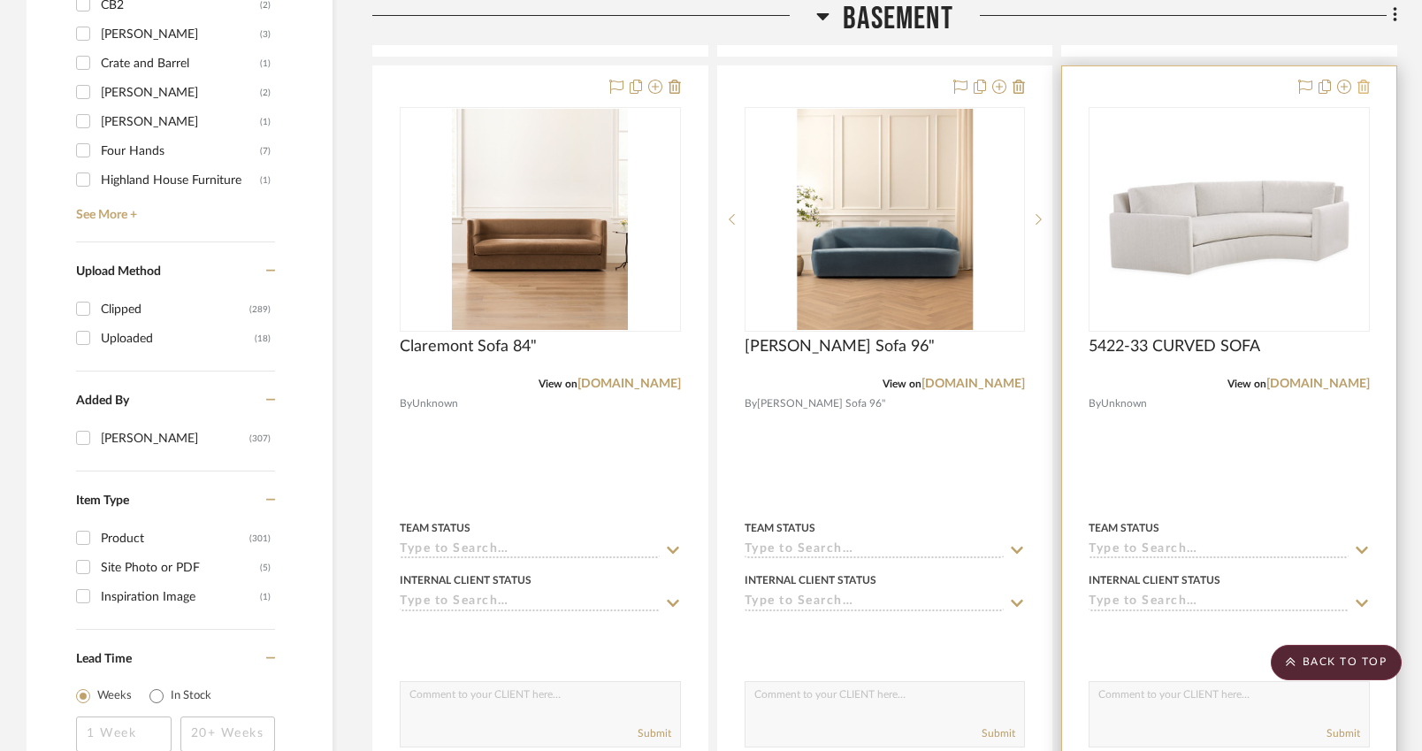
click at [1365, 88] on icon at bounding box center [1364, 87] width 12 height 14
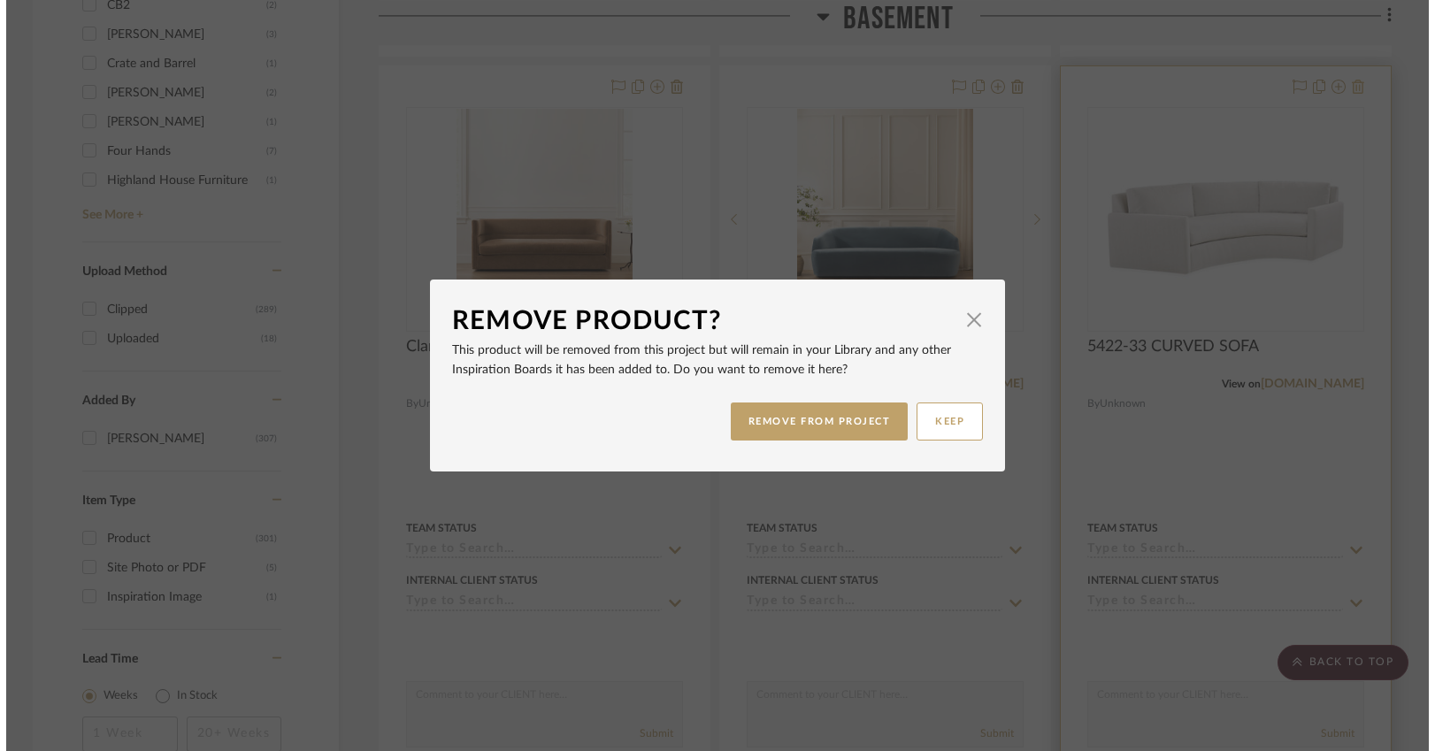
scroll to position [0, 0]
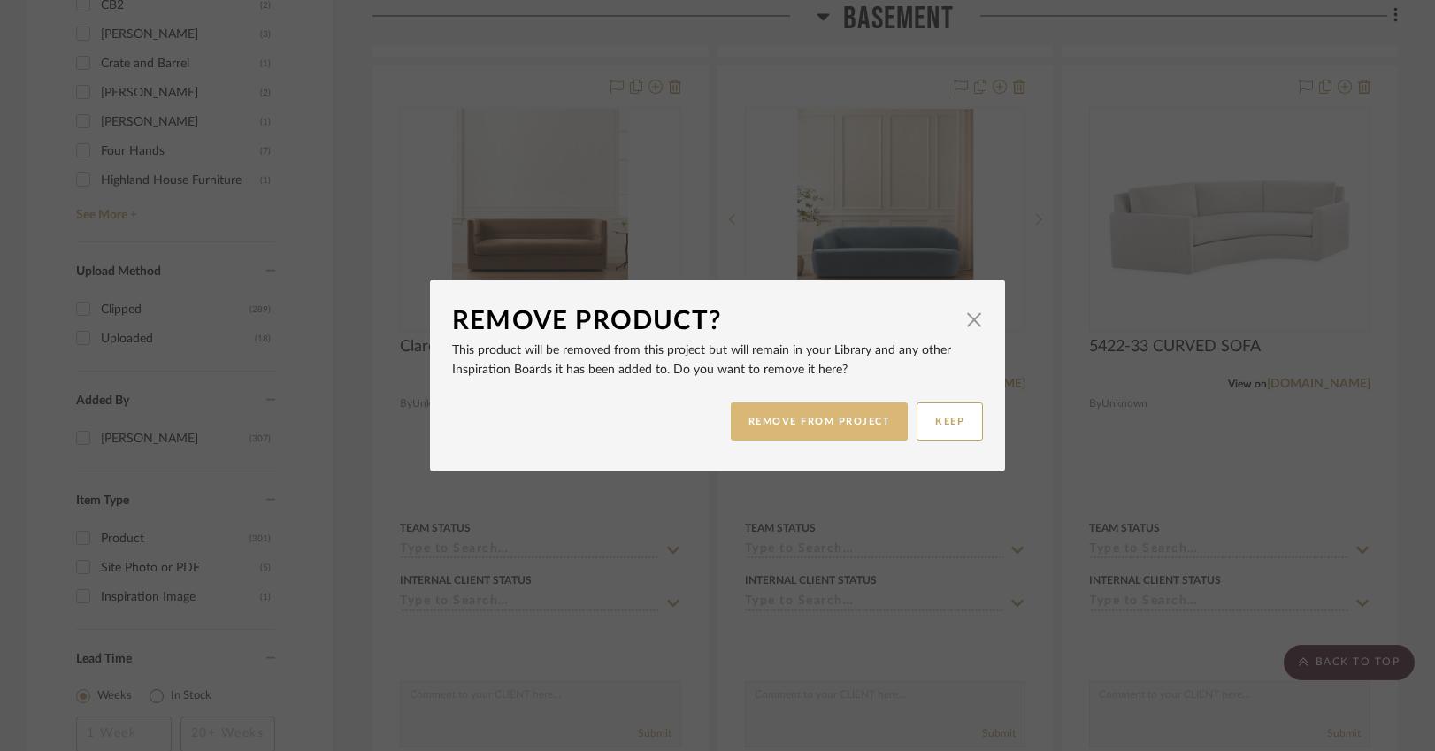
click at [835, 417] on button "REMOVE FROM PROJECT" at bounding box center [820, 421] width 178 height 38
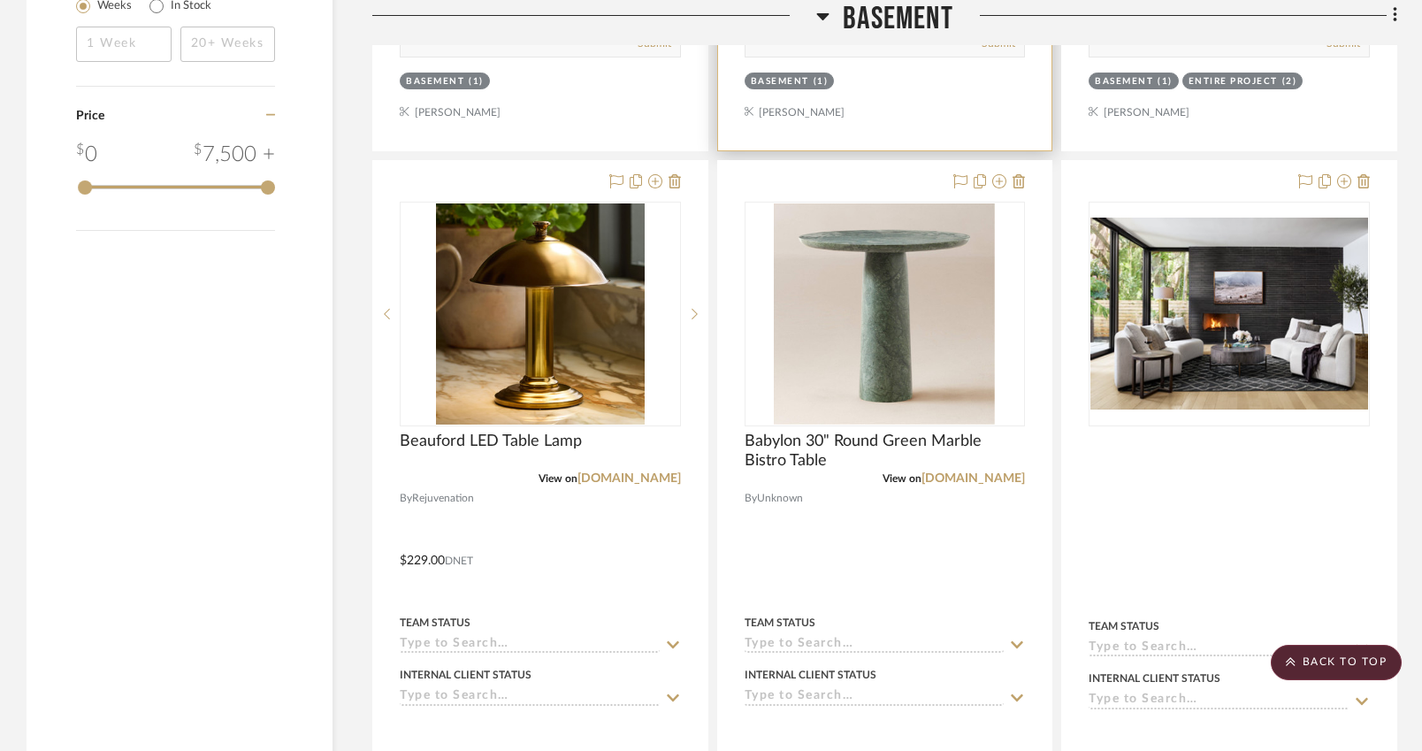
scroll to position [3524, 0]
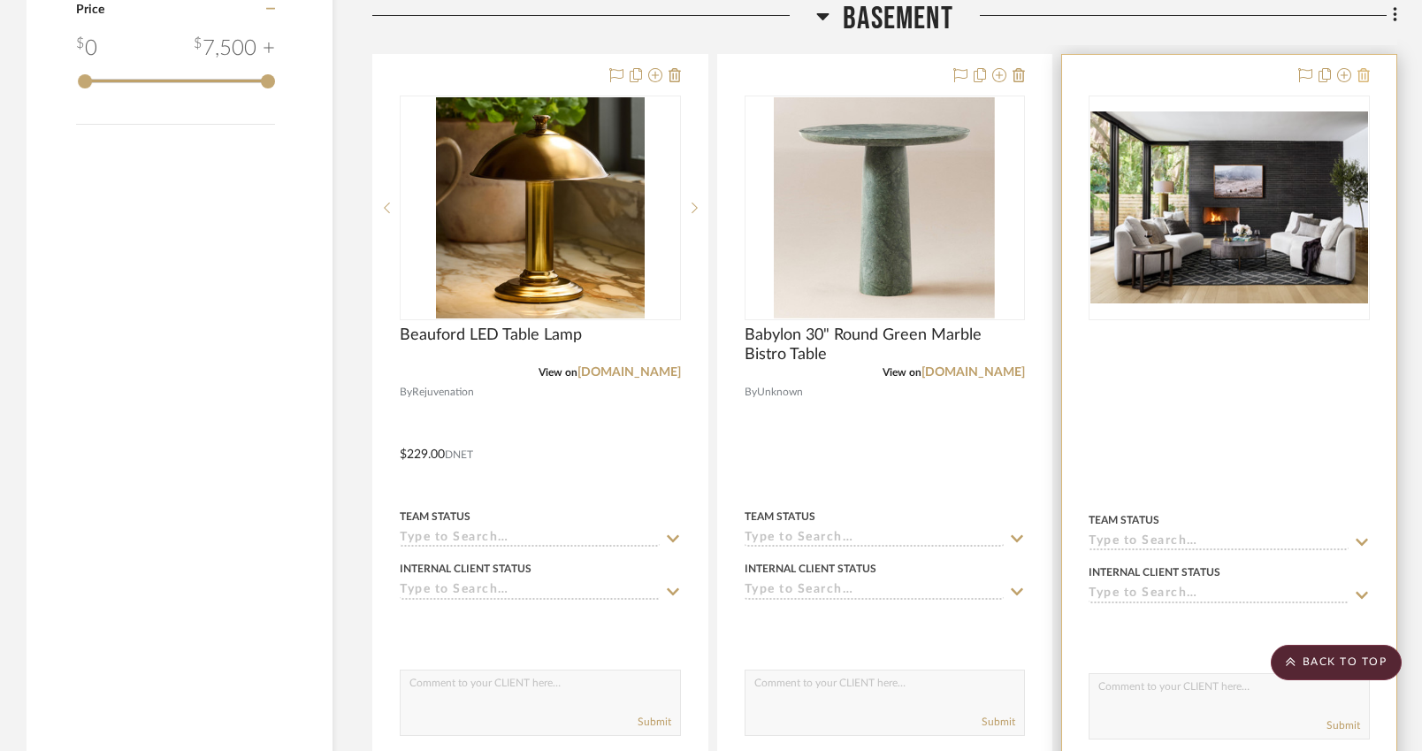
click at [1364, 71] on icon at bounding box center [1364, 75] width 12 height 14
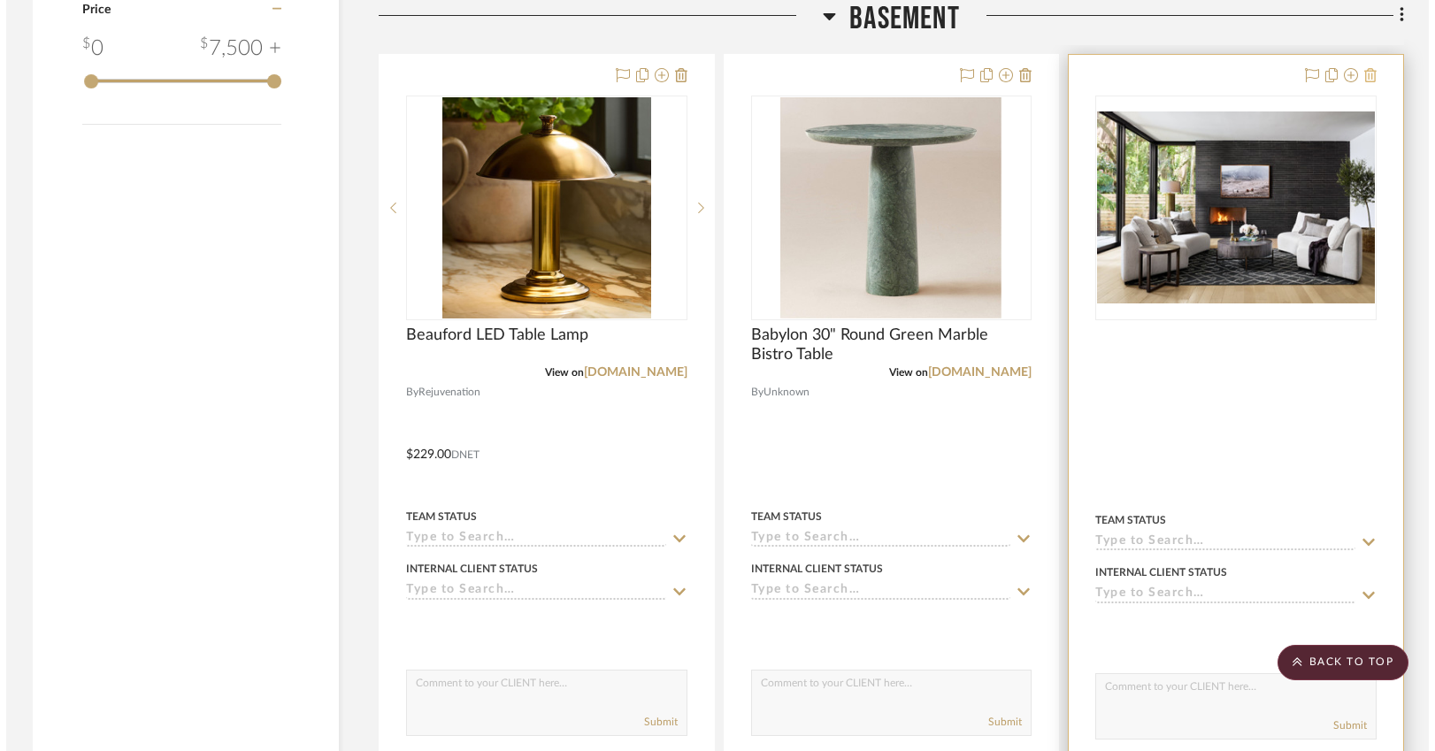
scroll to position [0, 0]
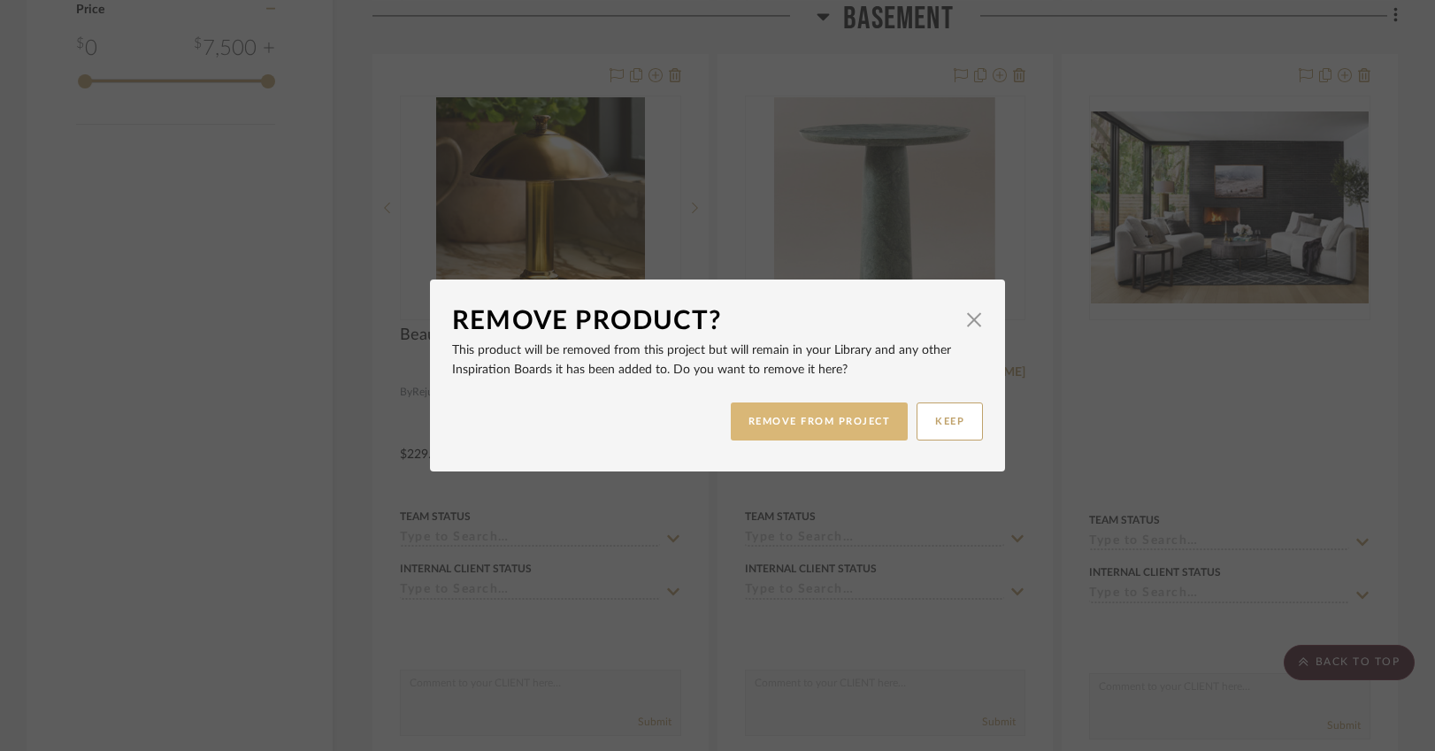
click at [823, 418] on button "REMOVE FROM PROJECT" at bounding box center [820, 421] width 178 height 38
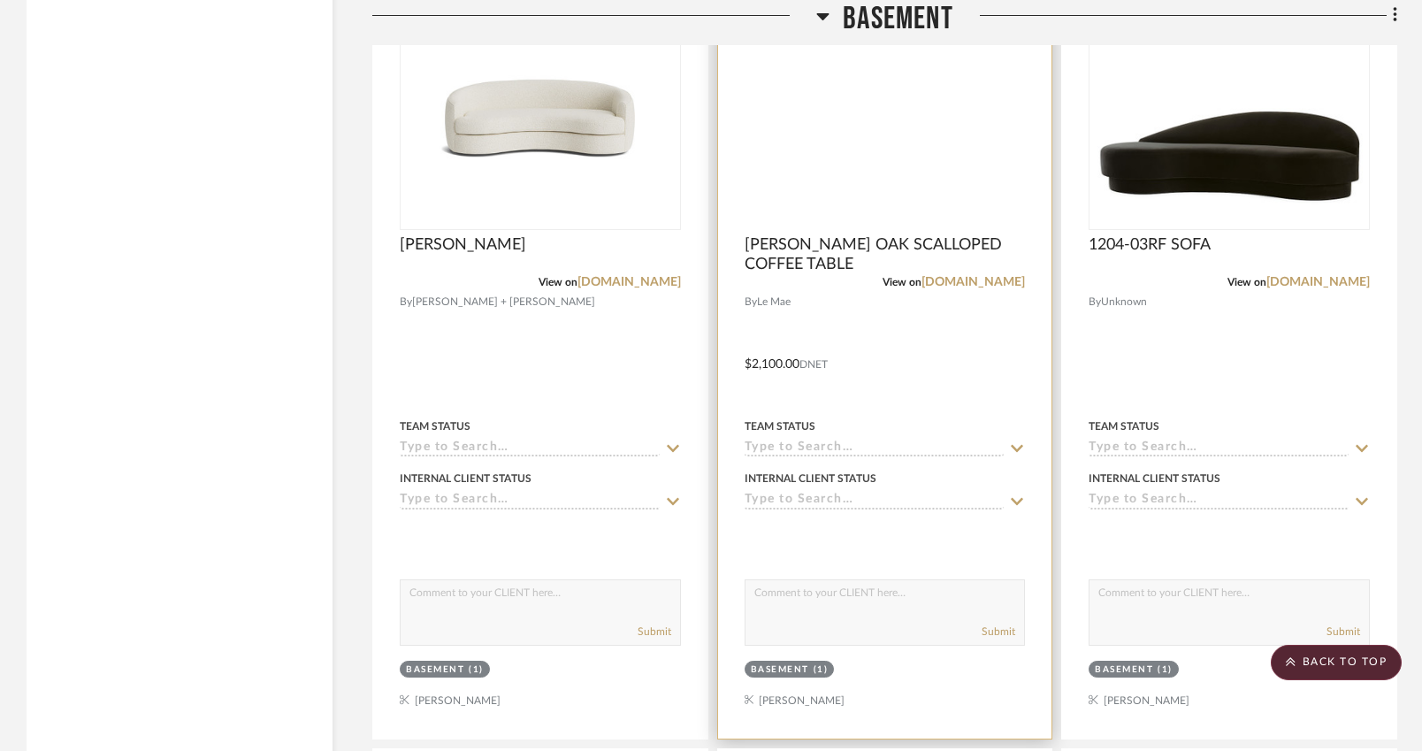
scroll to position [5764, 0]
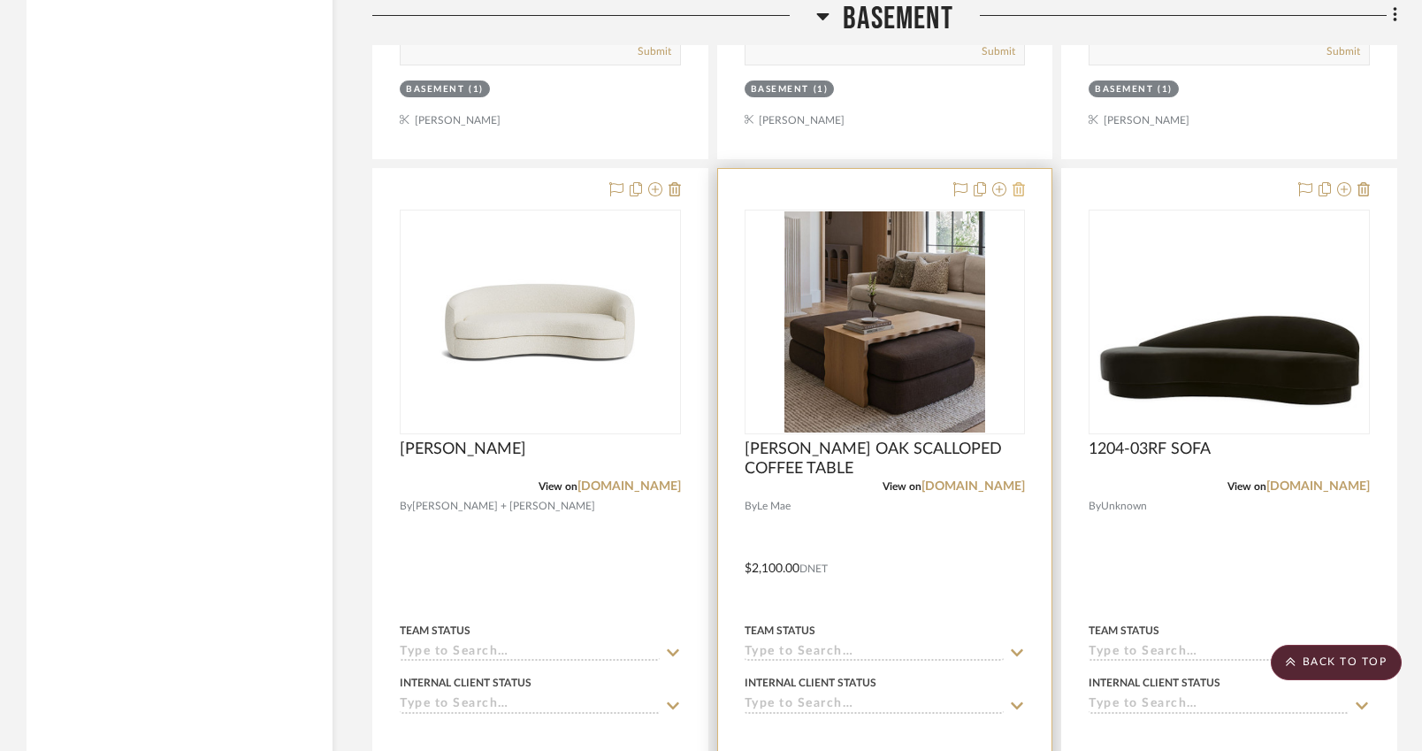
click at [1023, 186] on icon at bounding box center [1019, 189] width 12 height 14
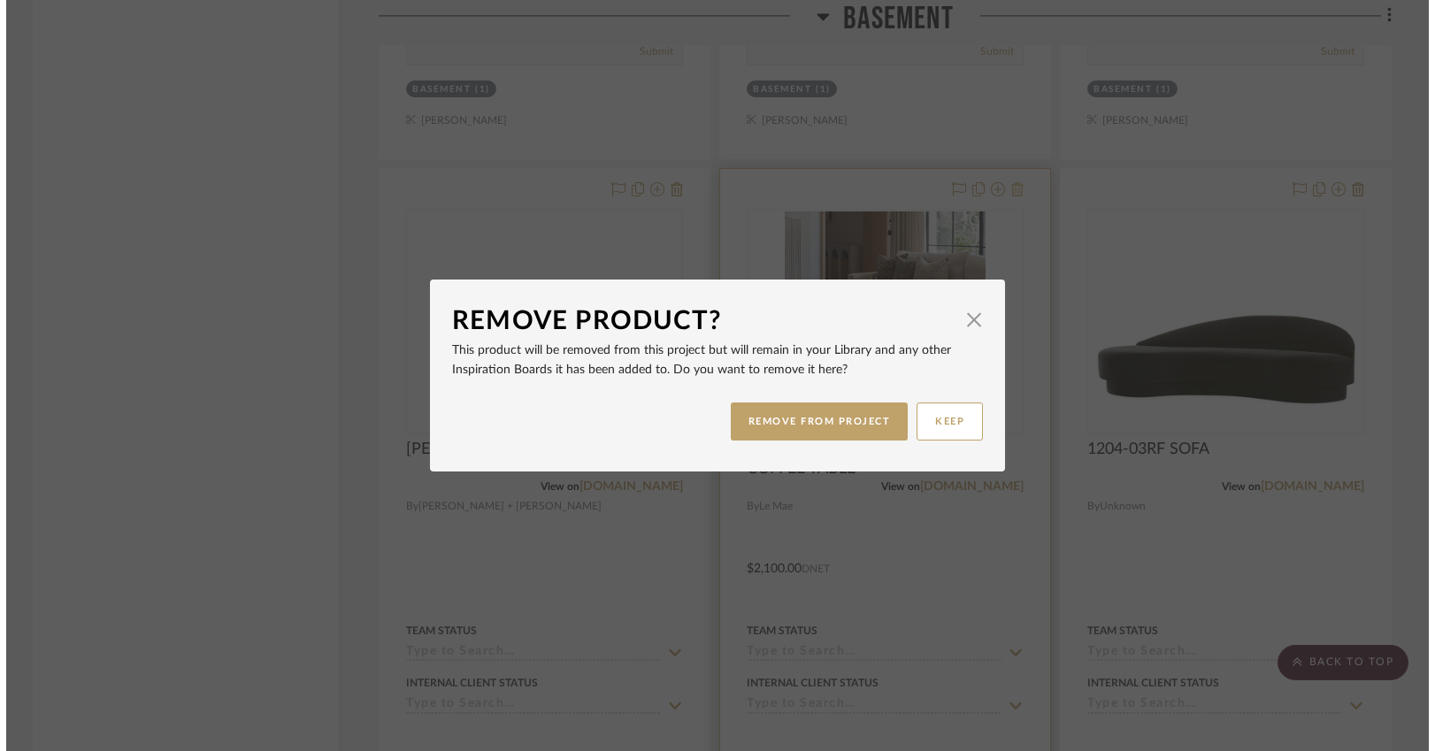
scroll to position [0, 0]
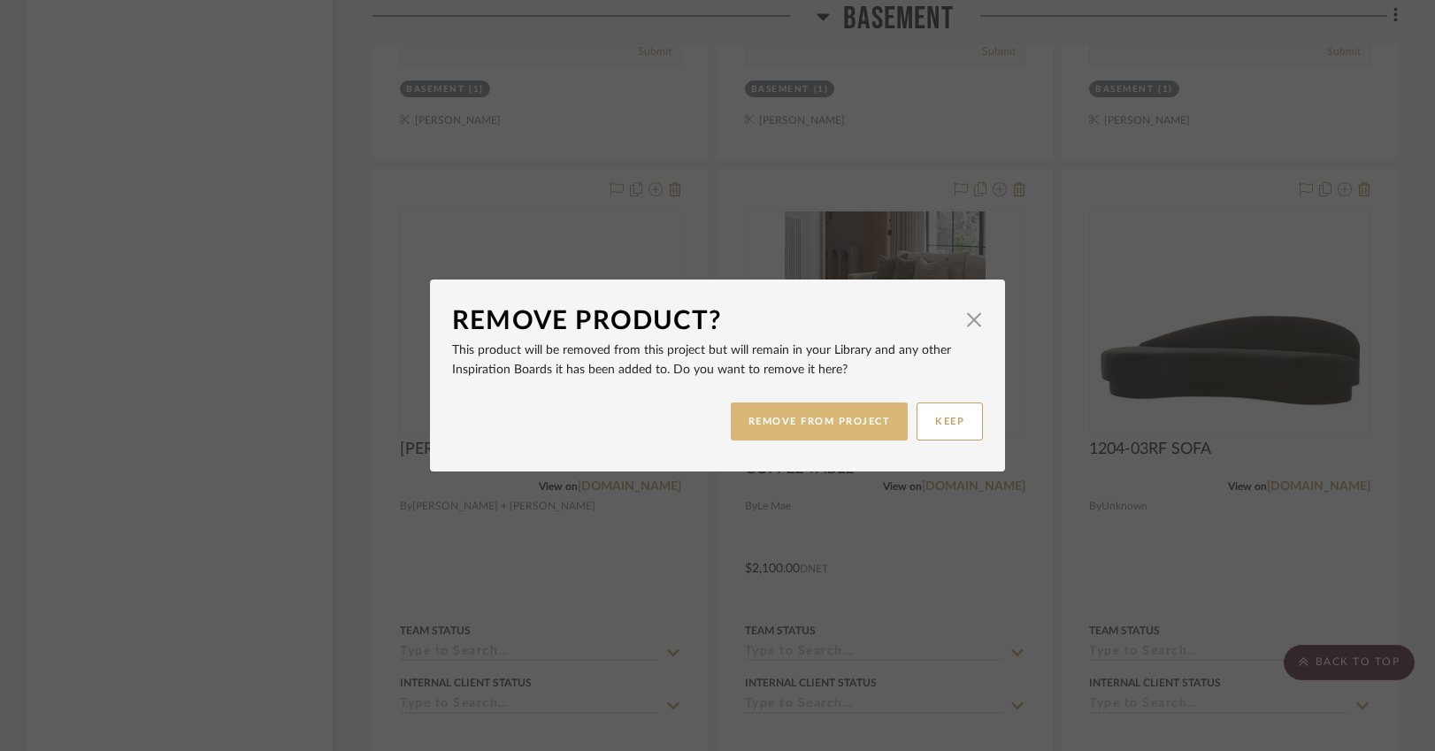
click at [855, 426] on button "REMOVE FROM PROJECT" at bounding box center [820, 421] width 178 height 38
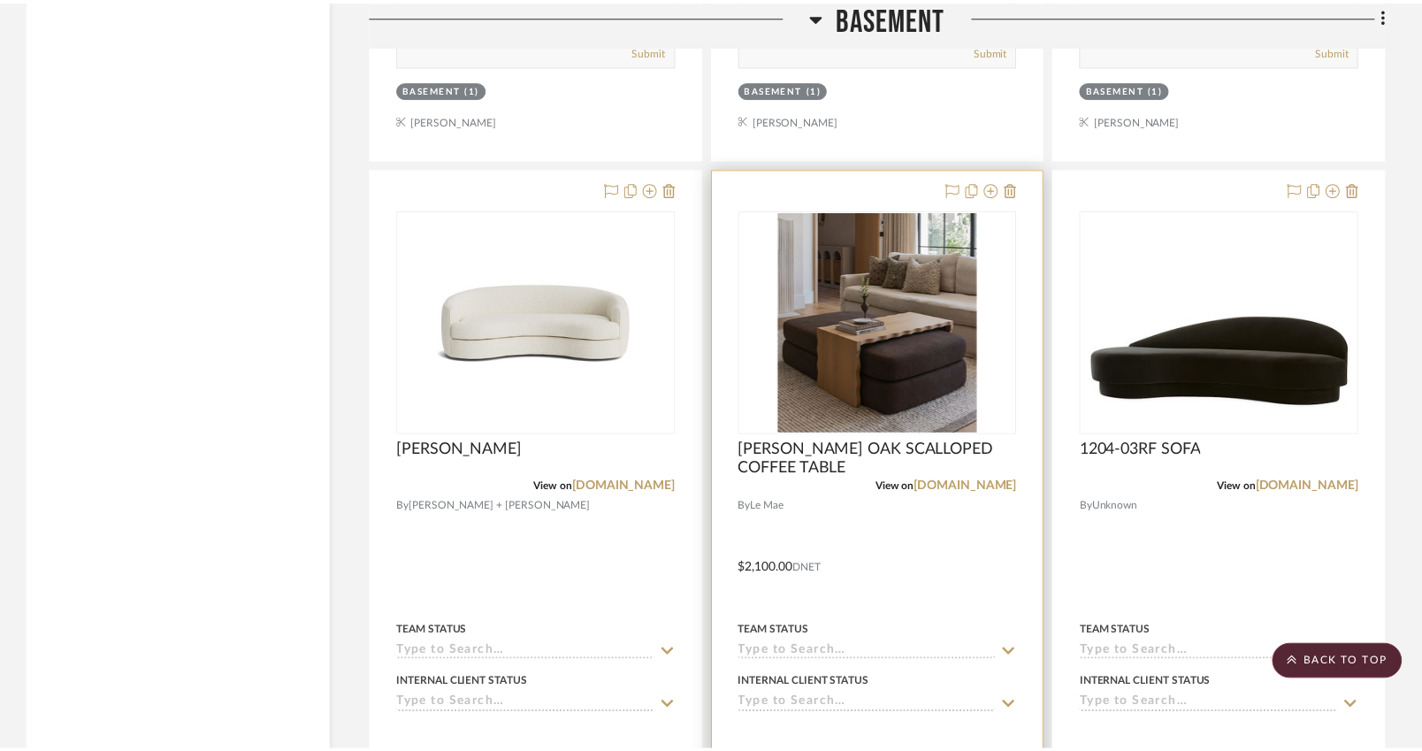
scroll to position [5764, 0]
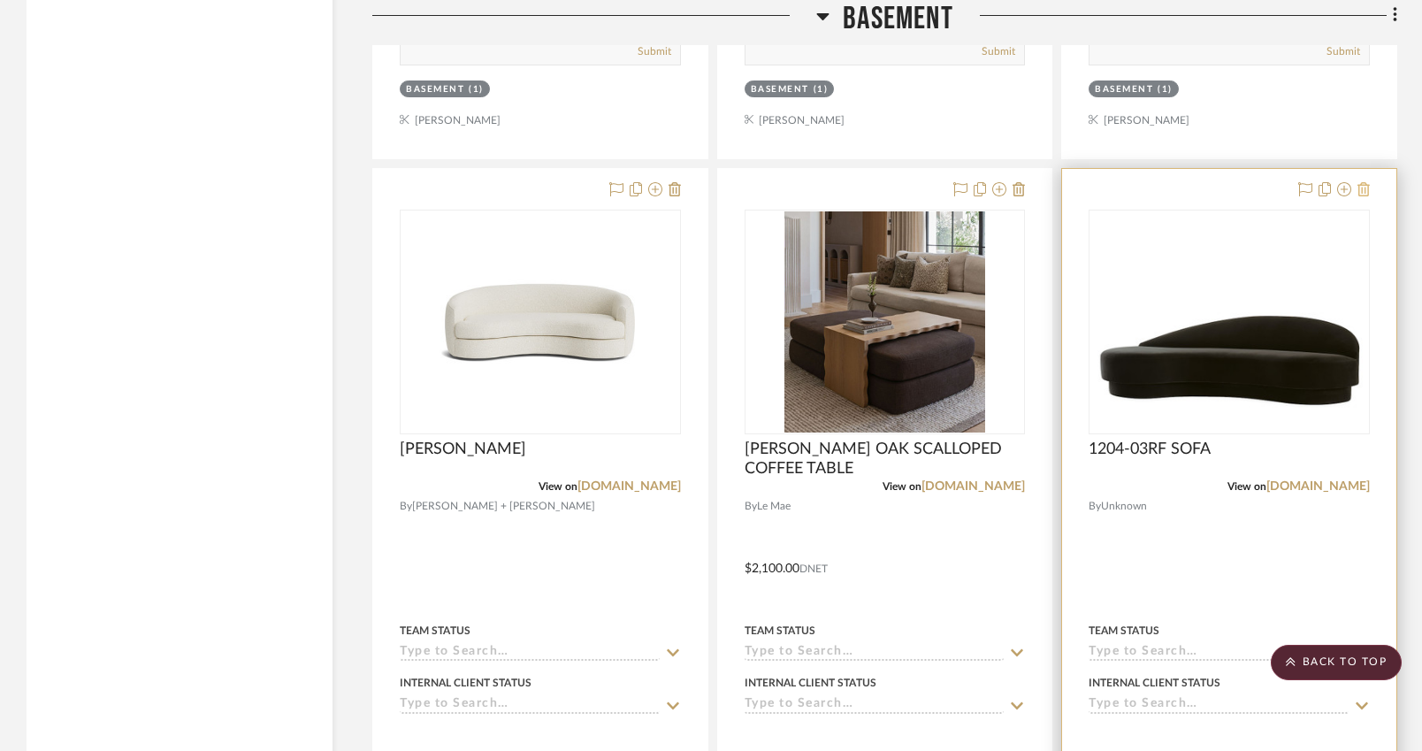
click at [1366, 184] on icon at bounding box center [1364, 189] width 12 height 14
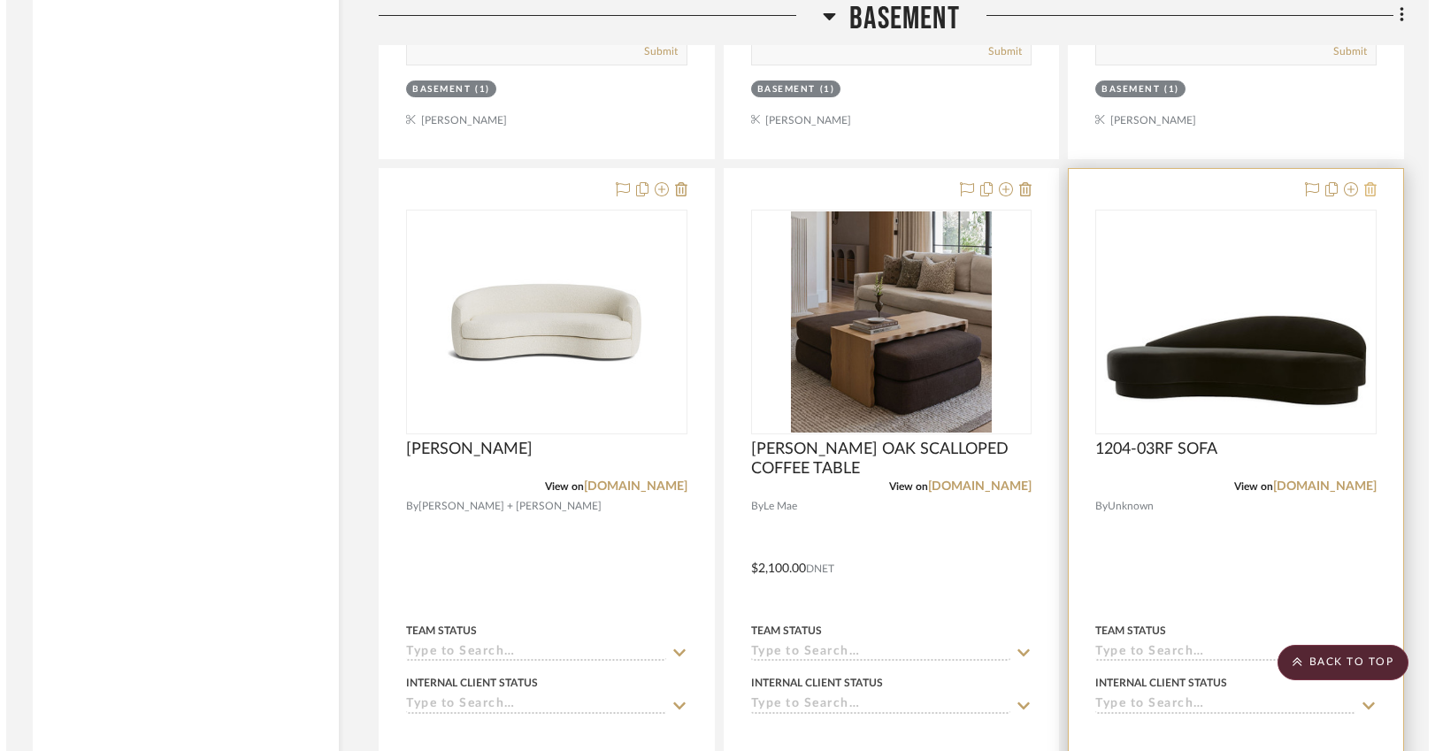
scroll to position [0, 0]
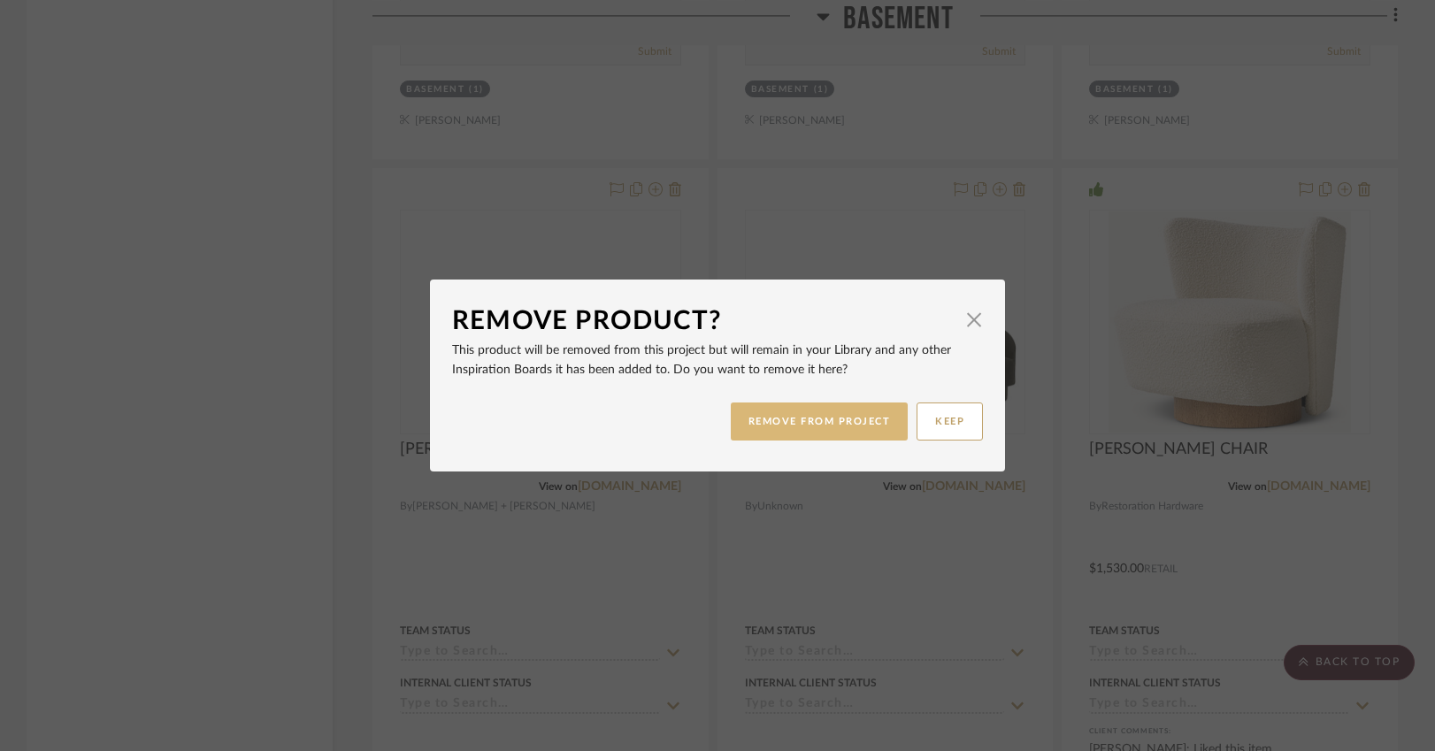
click at [847, 410] on button "REMOVE FROM PROJECT" at bounding box center [820, 421] width 178 height 38
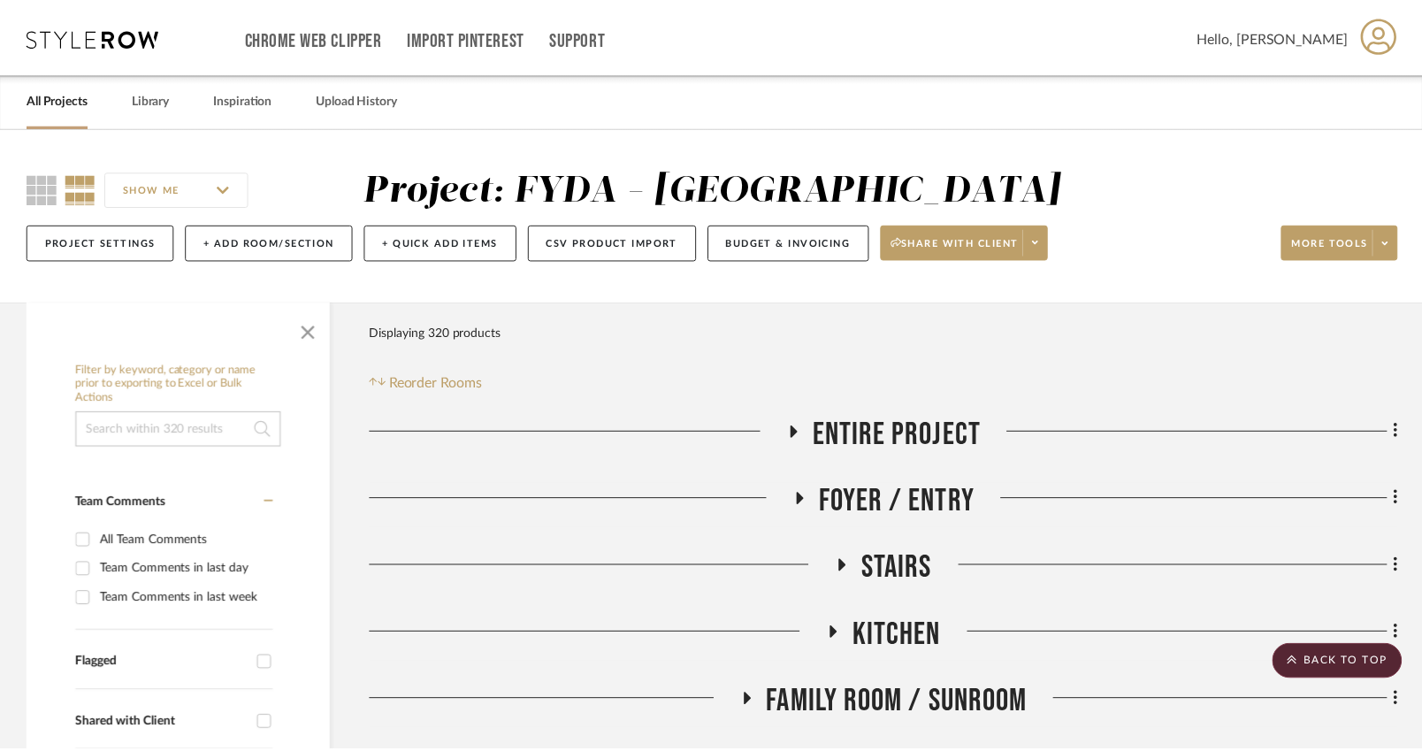
scroll to position [5764, 0]
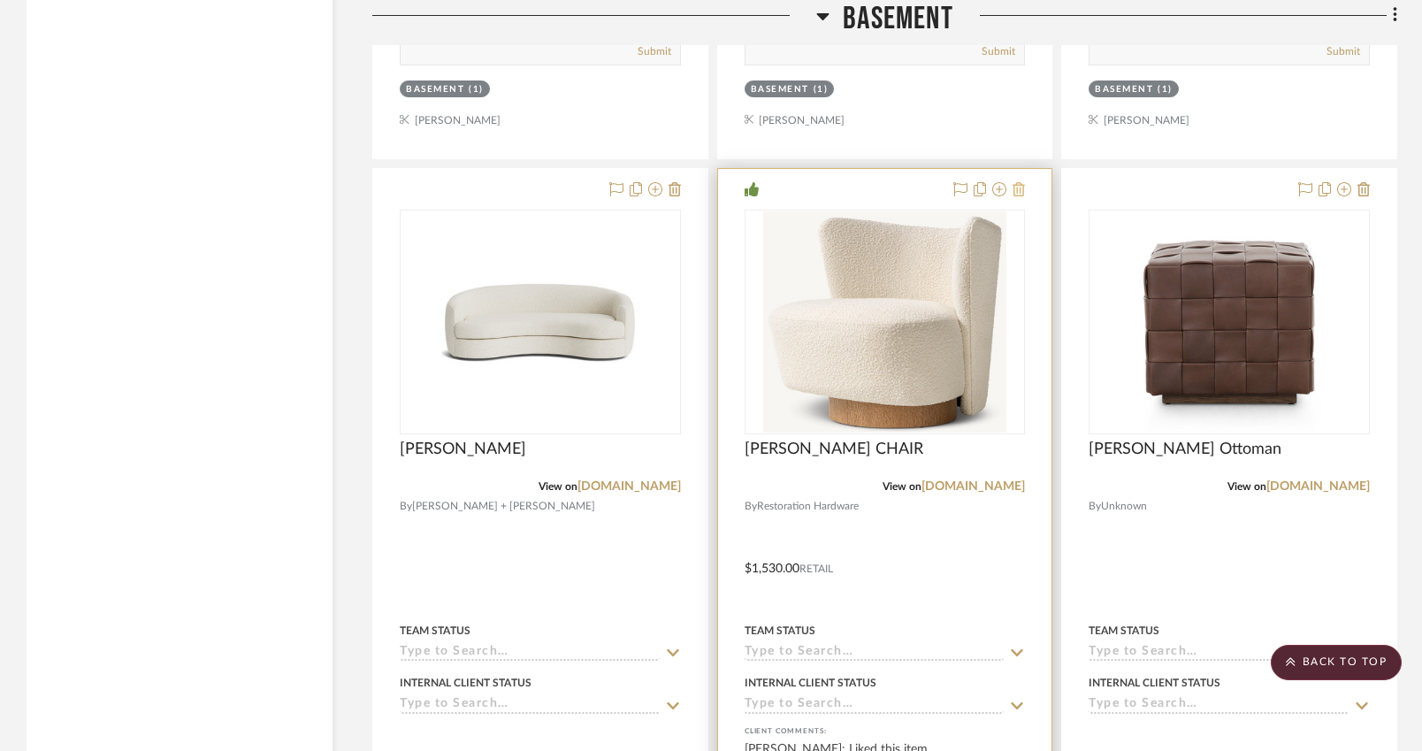
click at [1022, 182] on icon at bounding box center [1019, 189] width 12 height 14
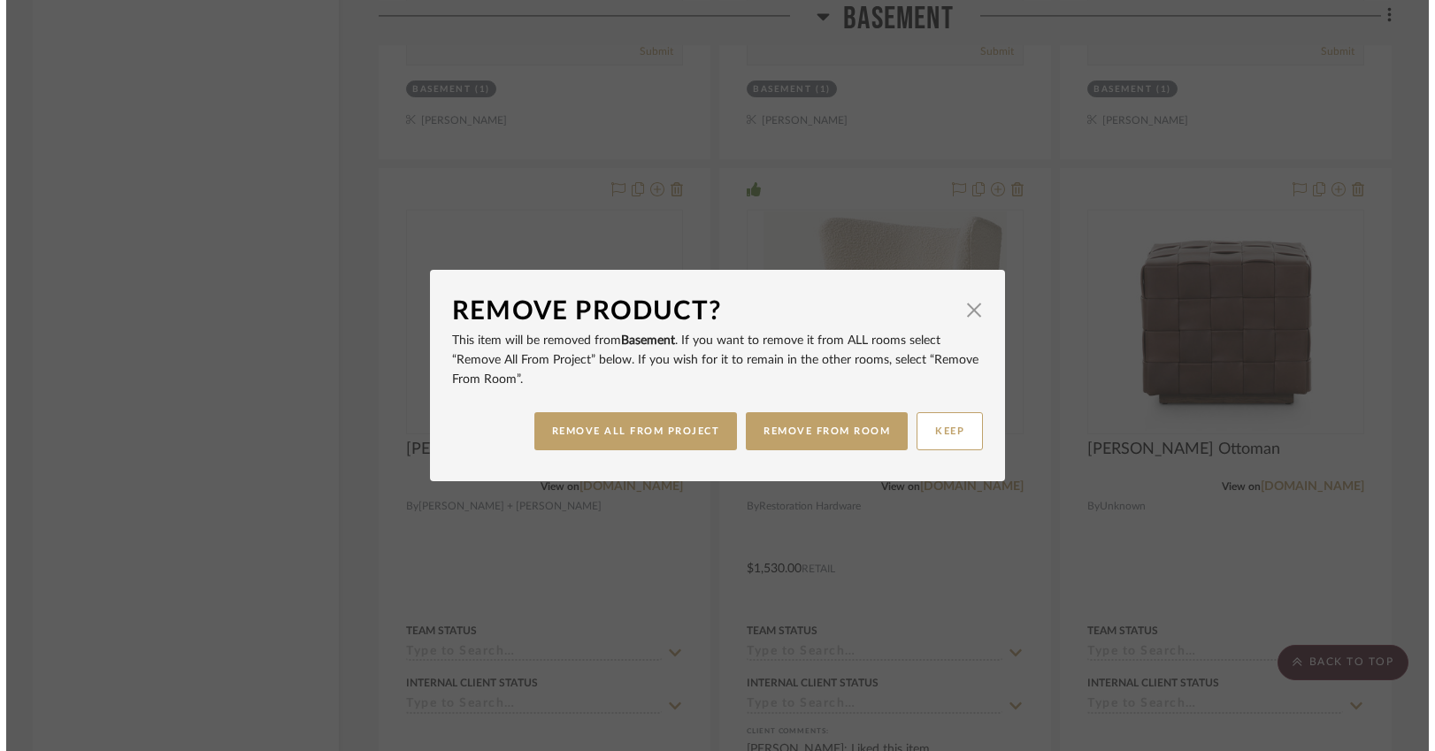
scroll to position [0, 0]
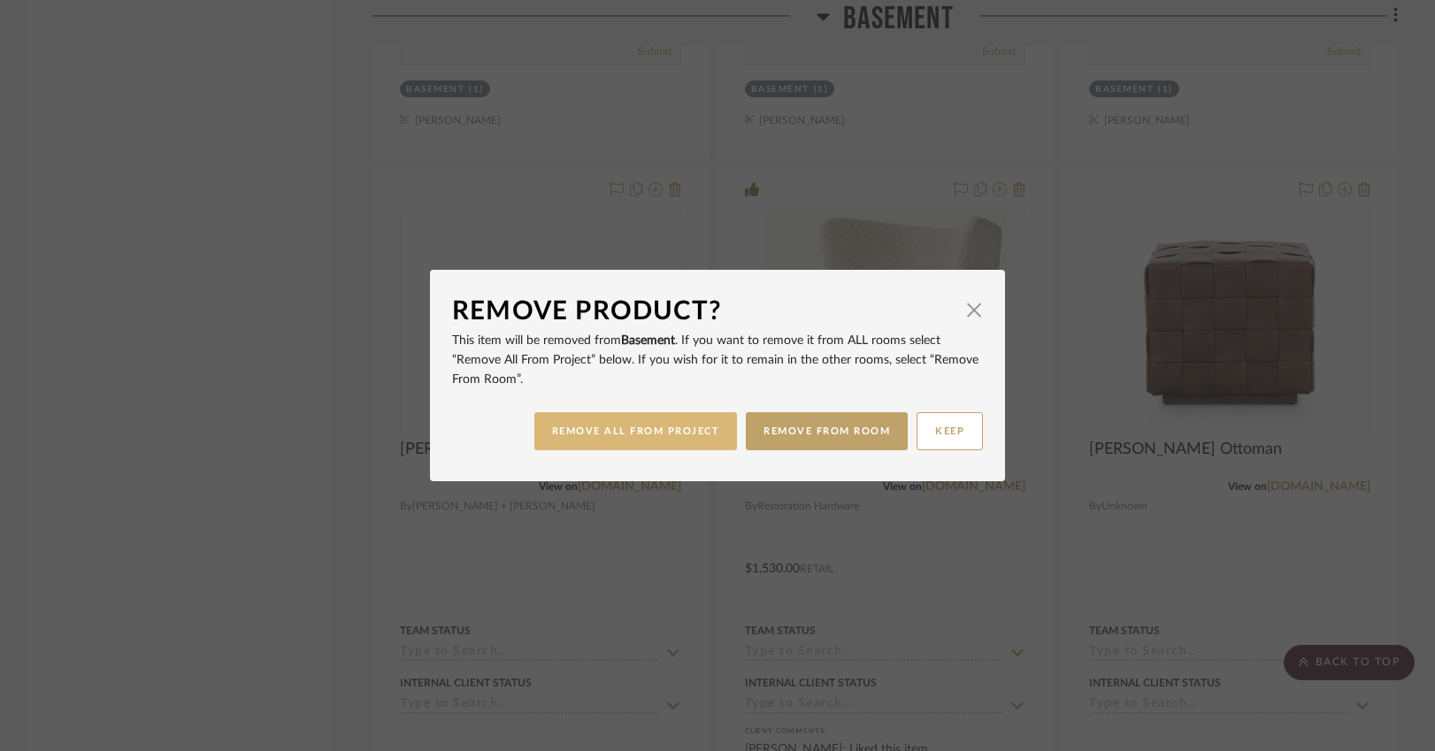
click at [625, 435] on button "REMOVE ALL FROM PROJECT" at bounding box center [635, 431] width 203 height 38
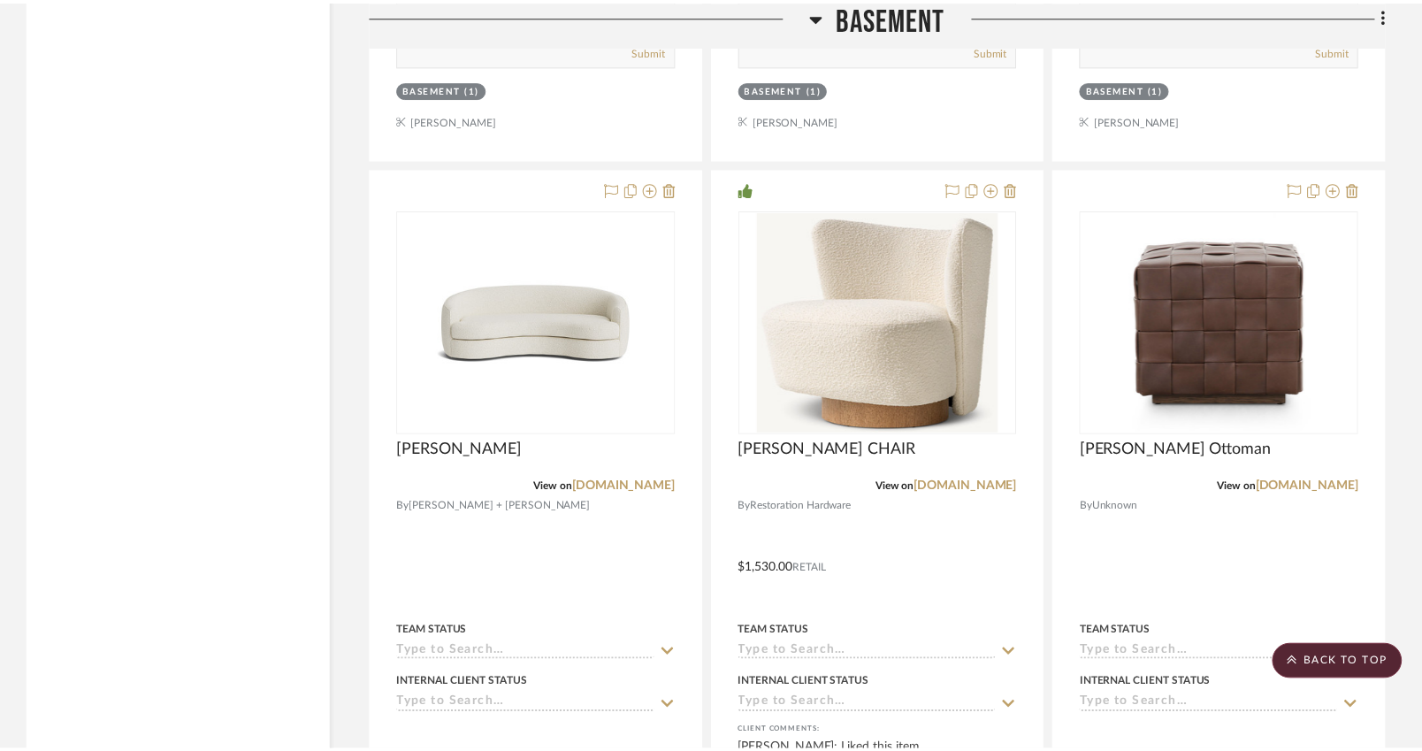
scroll to position [5764, 0]
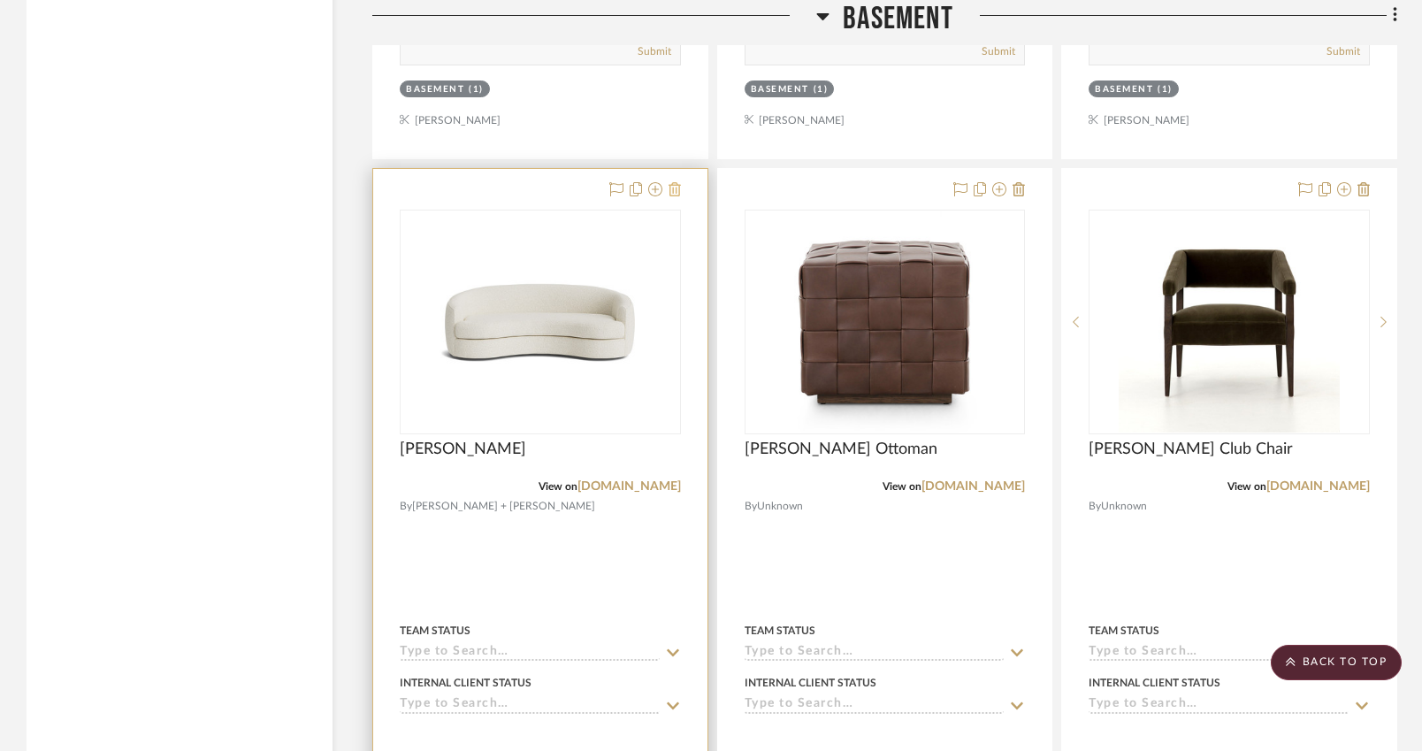
click at [675, 188] on icon at bounding box center [675, 189] width 12 height 14
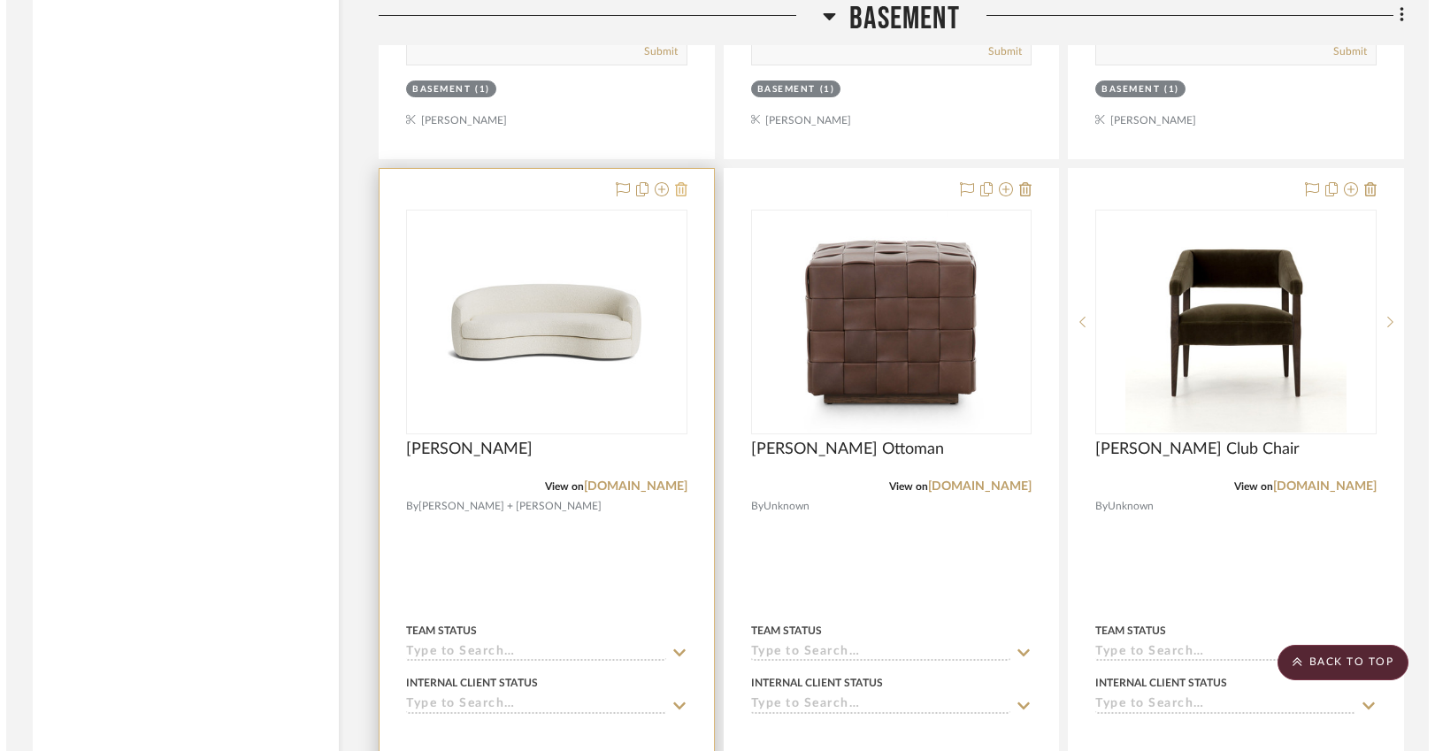
scroll to position [0, 0]
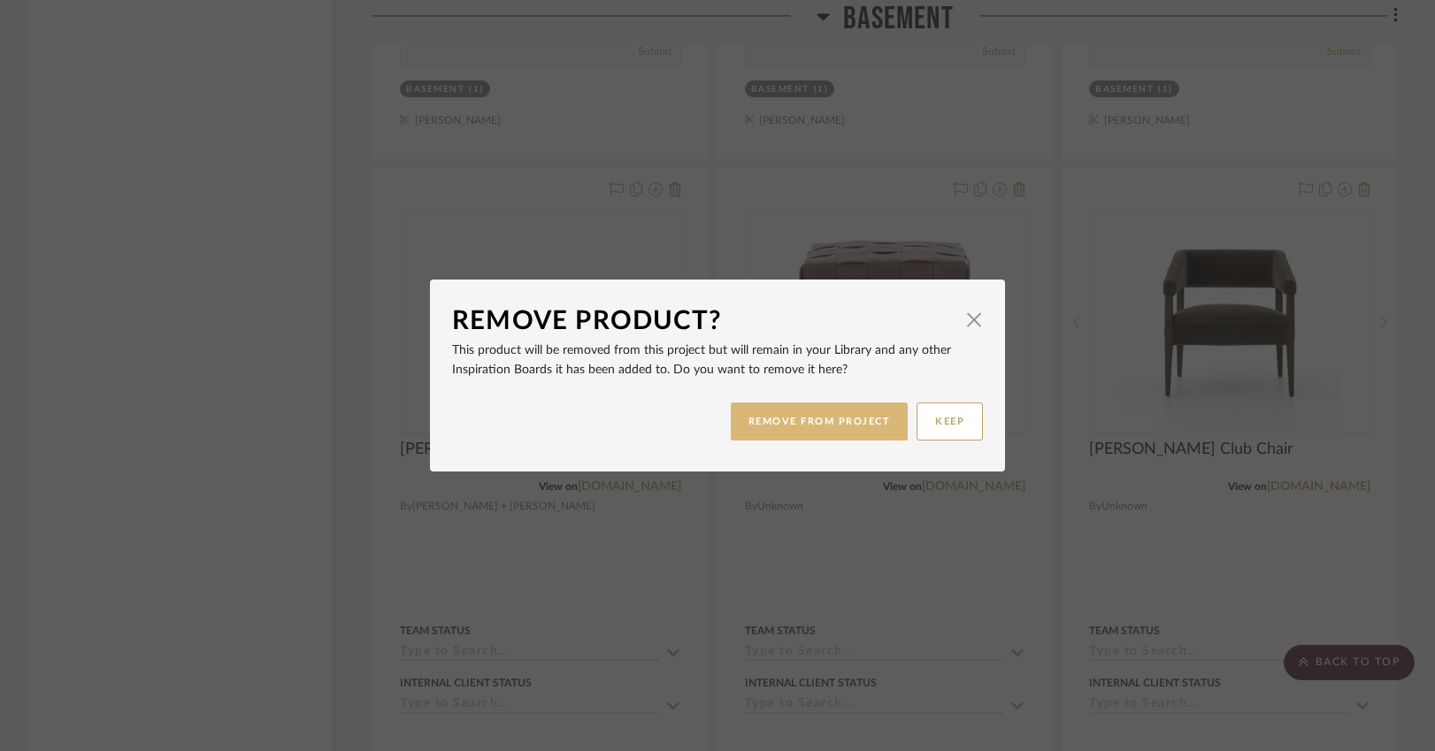
click at [817, 415] on button "REMOVE FROM PROJECT" at bounding box center [820, 421] width 178 height 38
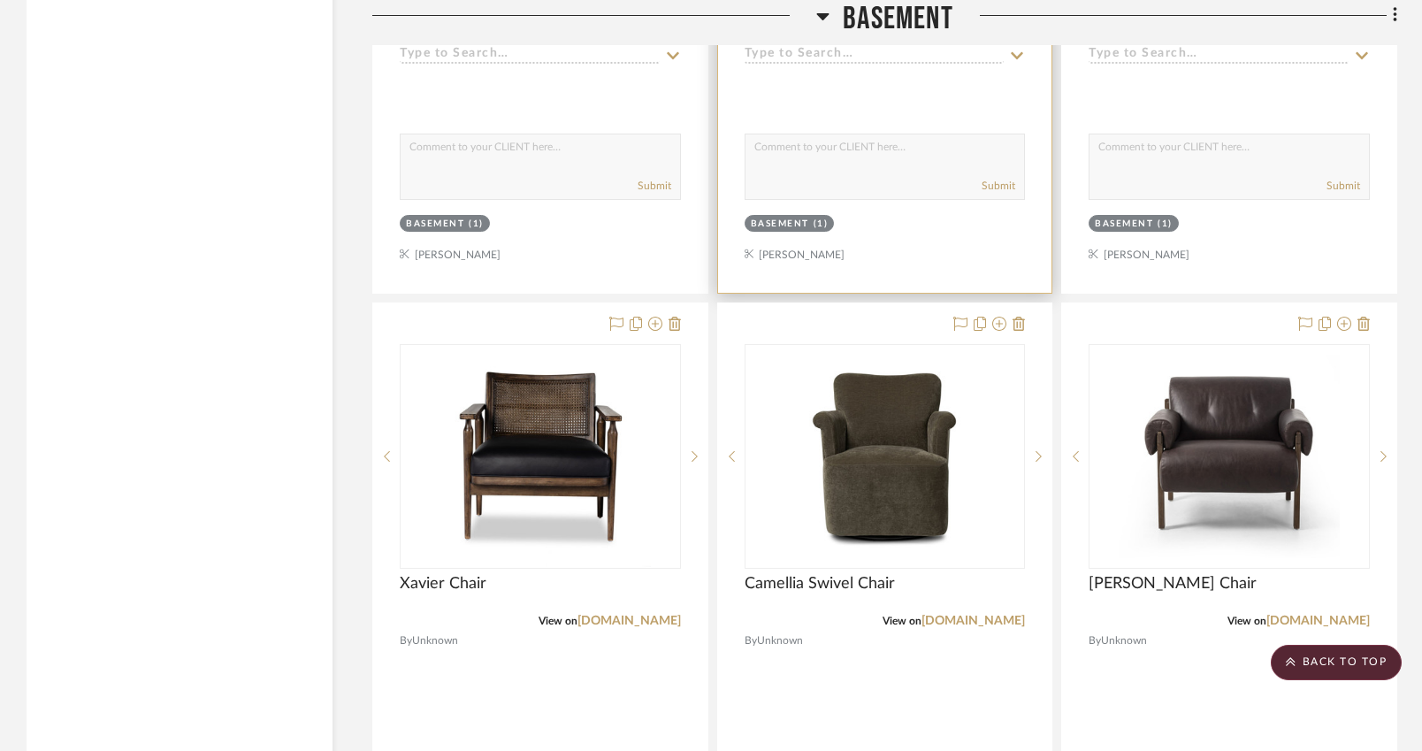
scroll to position [6418, 0]
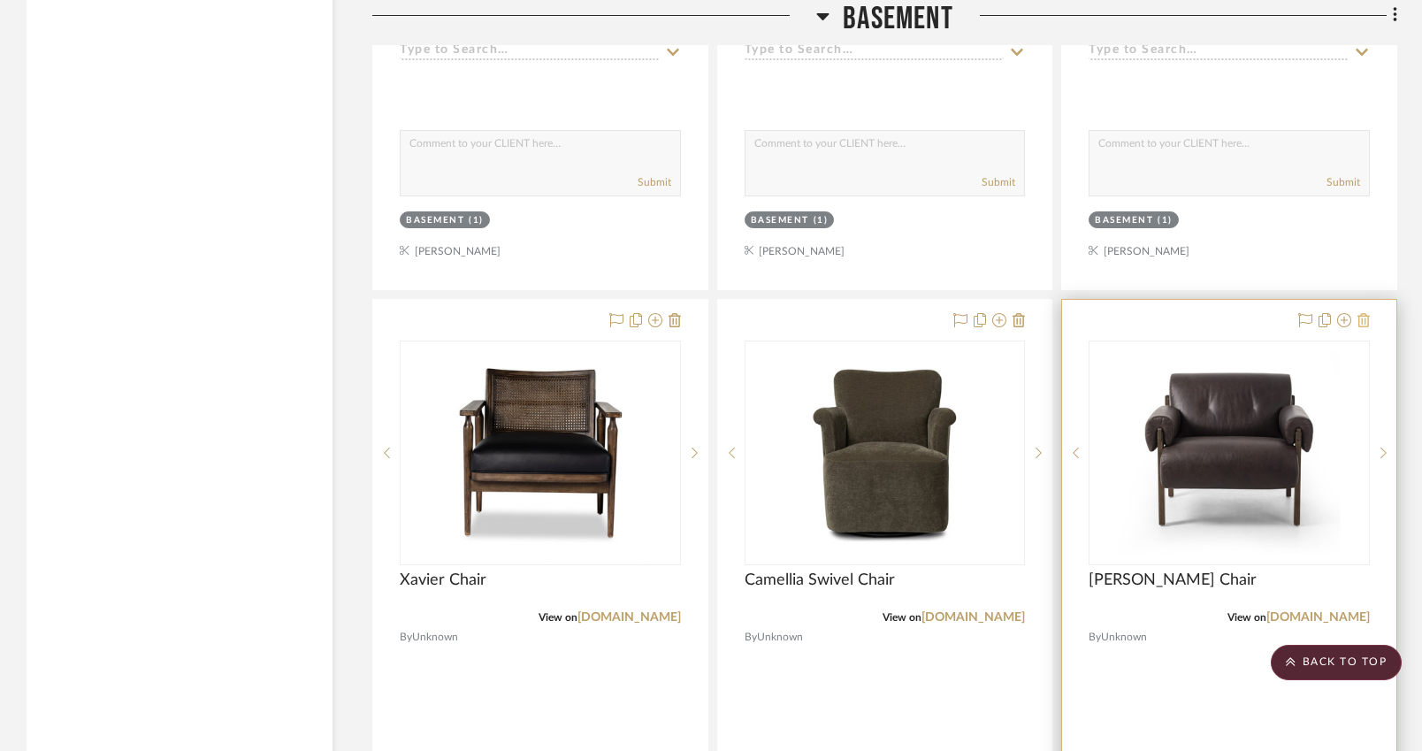
click at [1362, 313] on icon at bounding box center [1364, 320] width 12 height 14
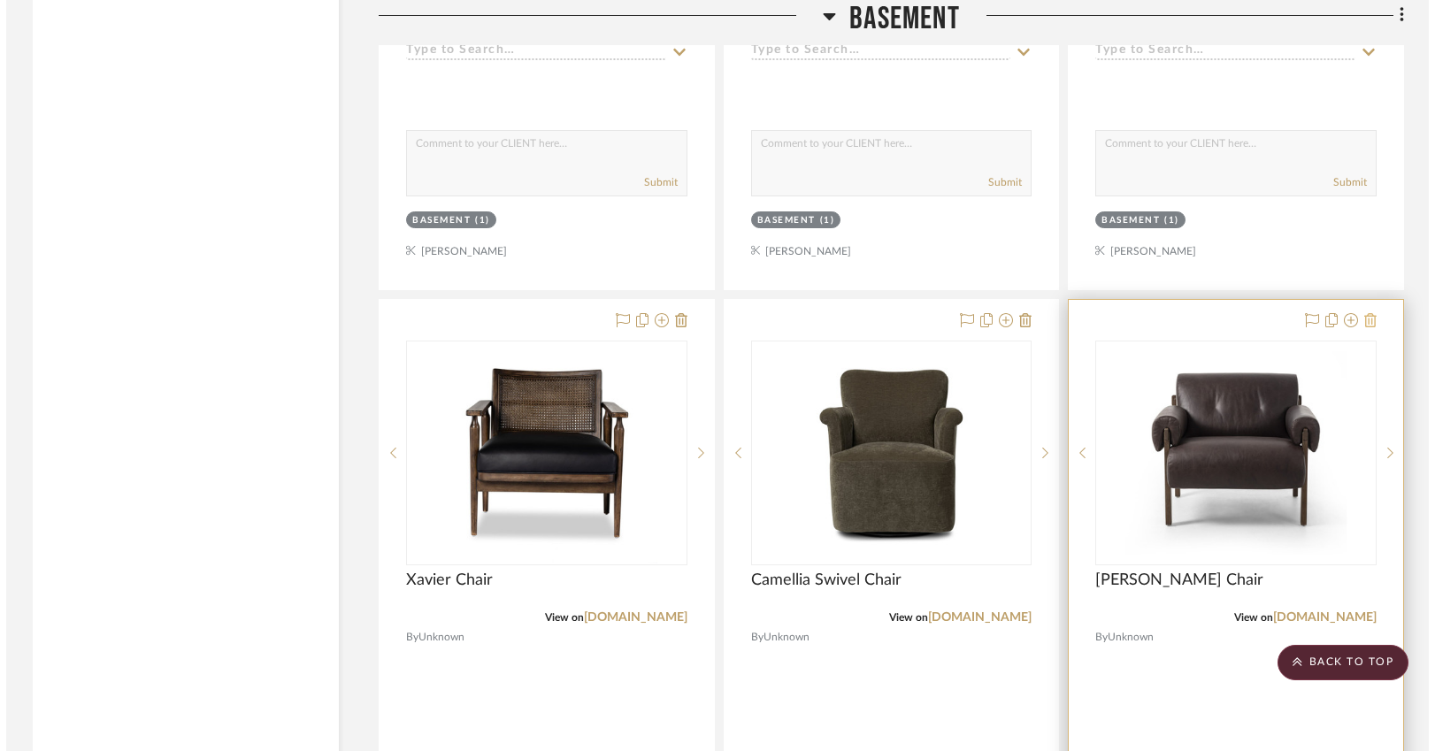
scroll to position [0, 0]
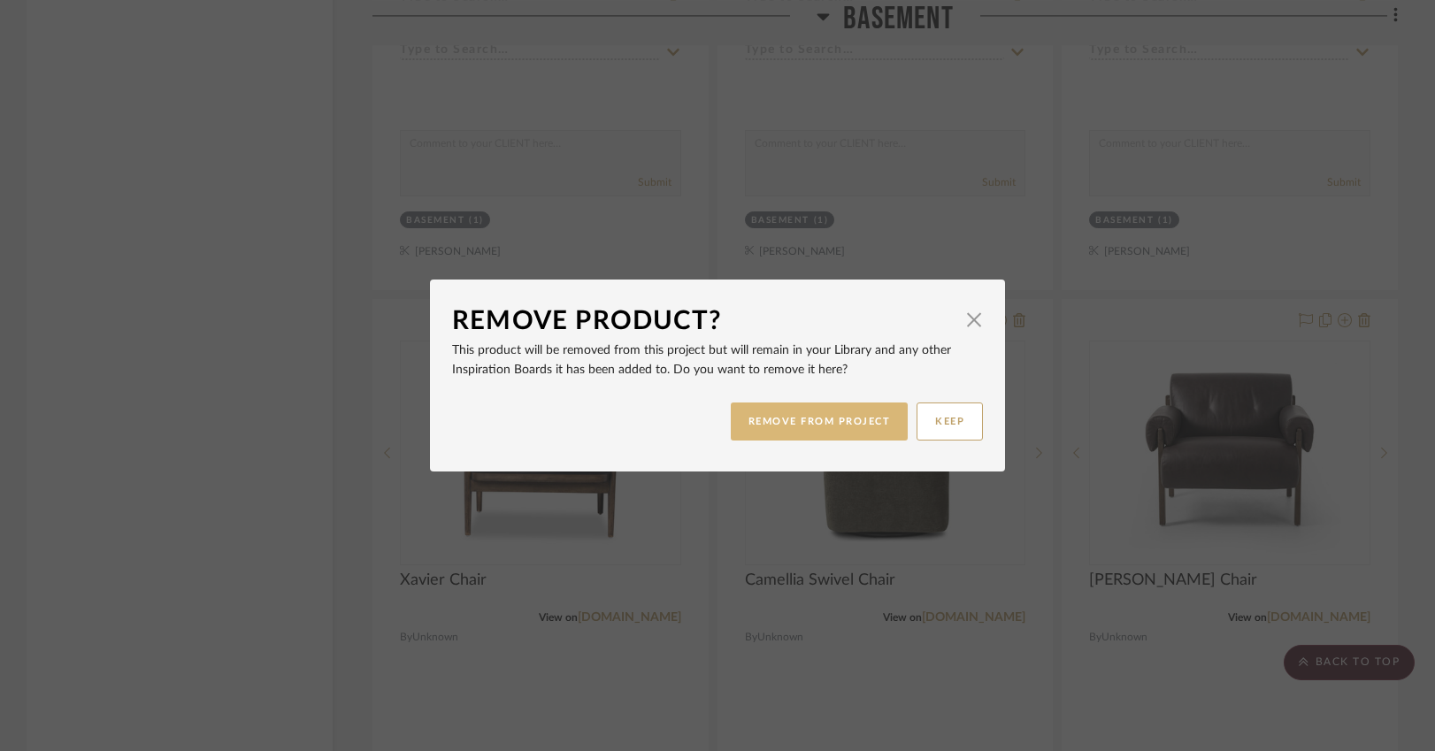
click at [851, 417] on button "REMOVE FROM PROJECT" at bounding box center [820, 421] width 178 height 38
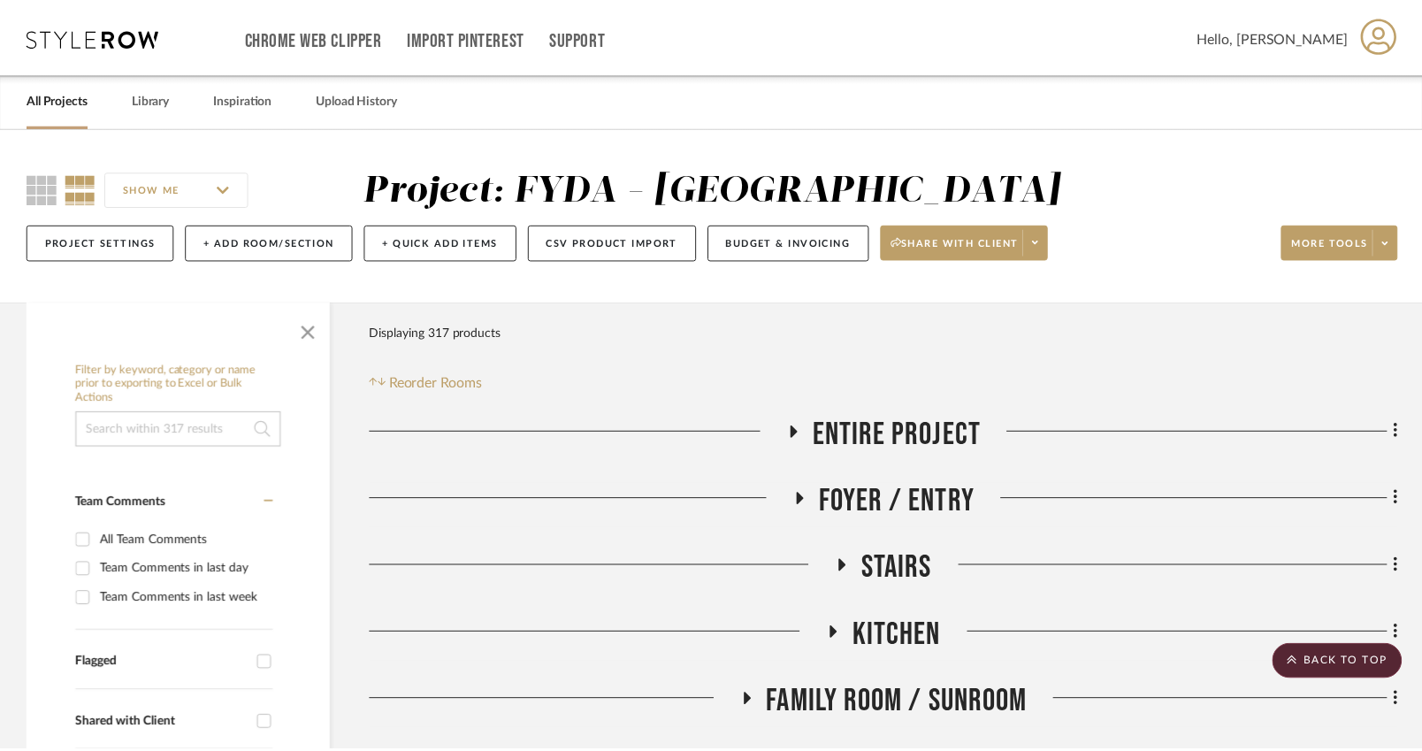
scroll to position [6418, 0]
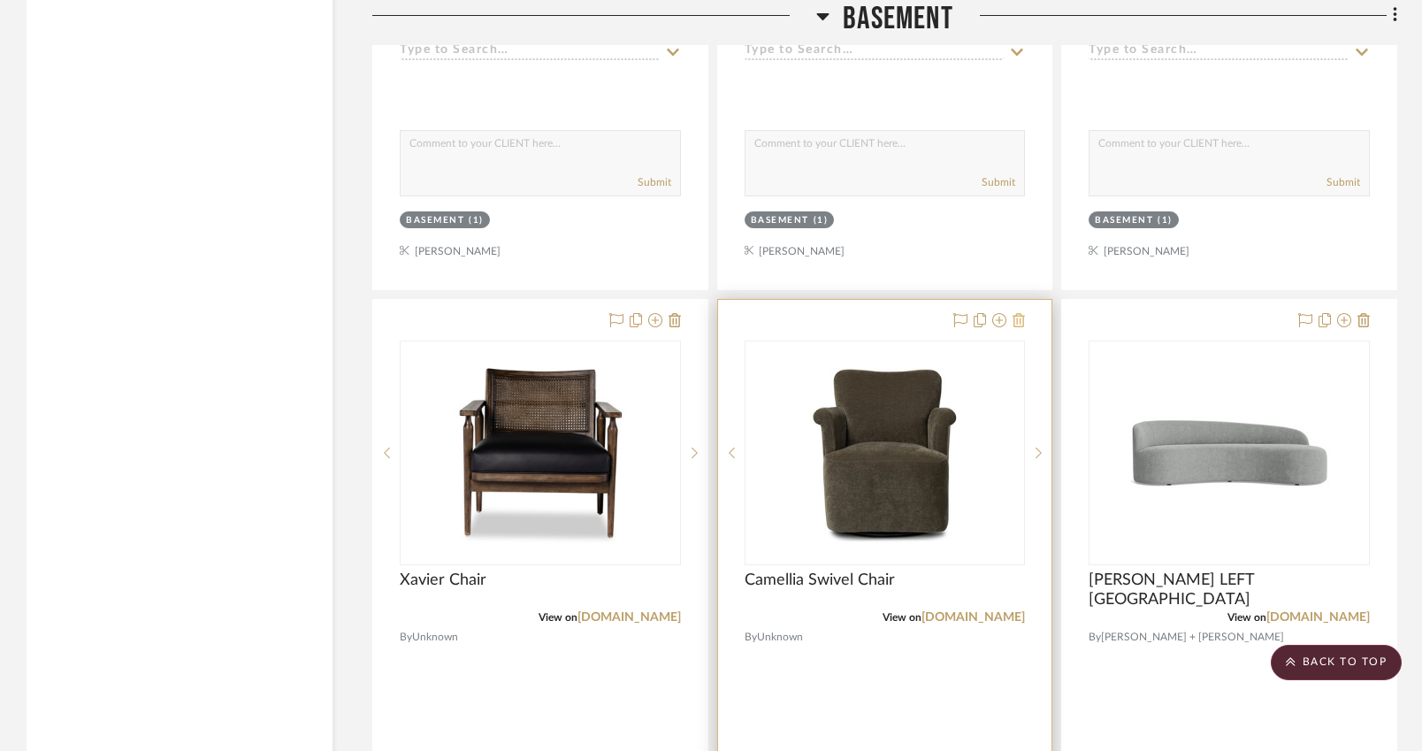
click at [1021, 315] on icon at bounding box center [1019, 320] width 12 height 14
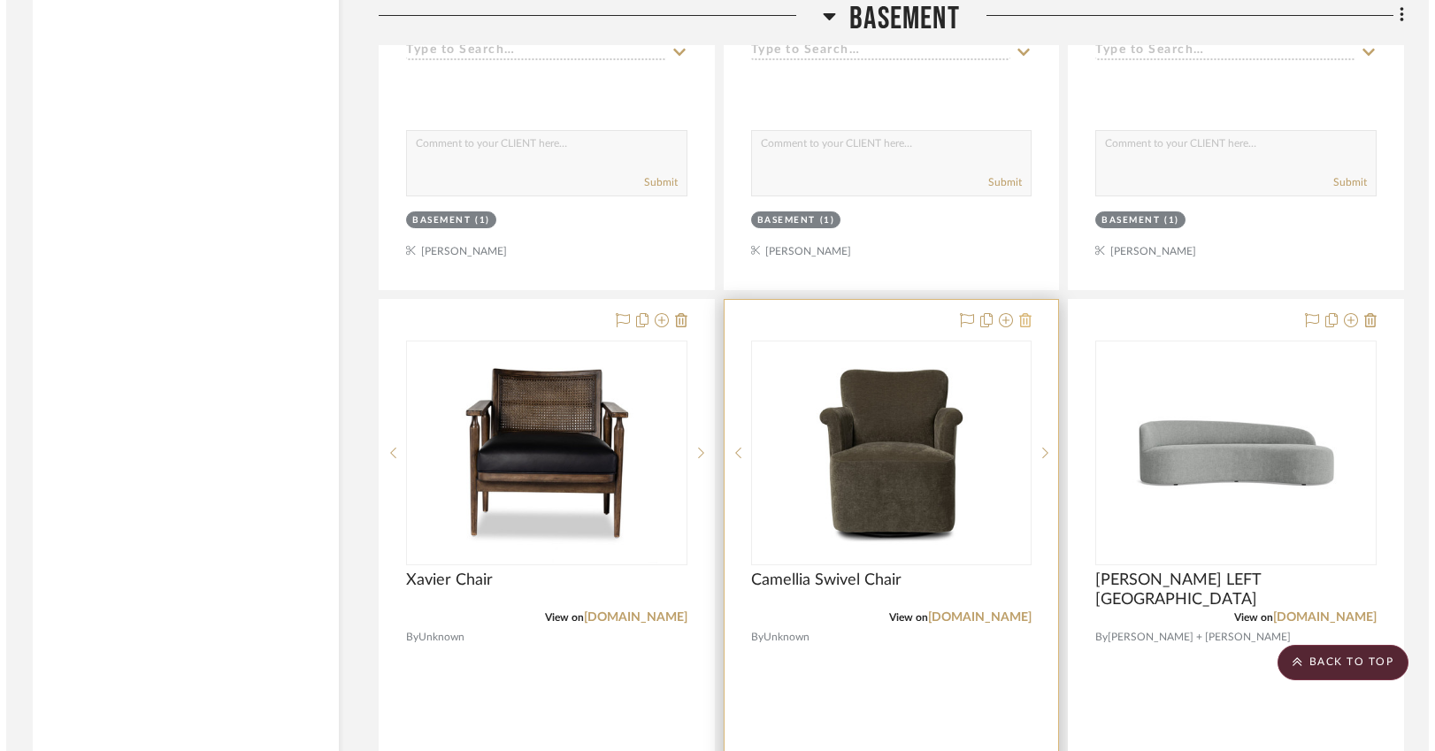
scroll to position [0, 0]
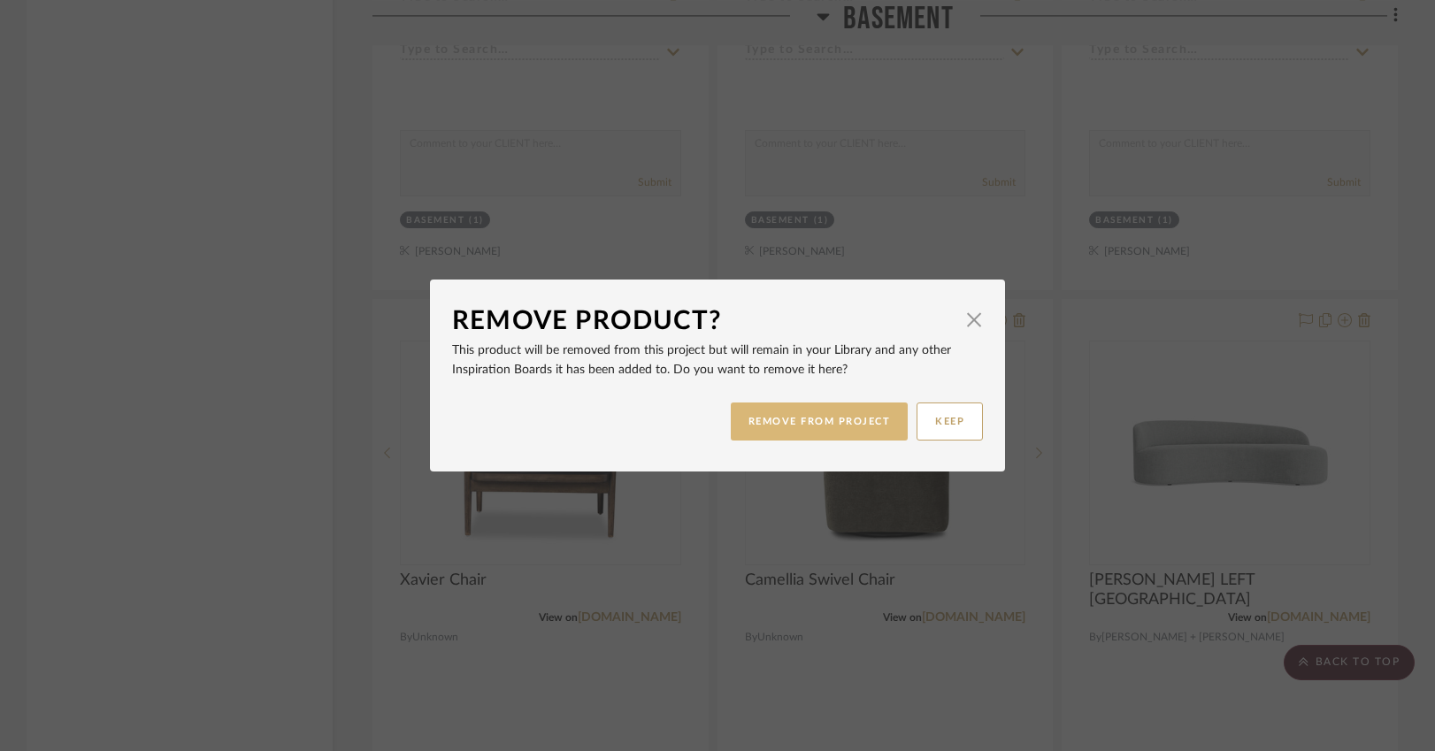
click at [817, 420] on button "REMOVE FROM PROJECT" at bounding box center [820, 421] width 178 height 38
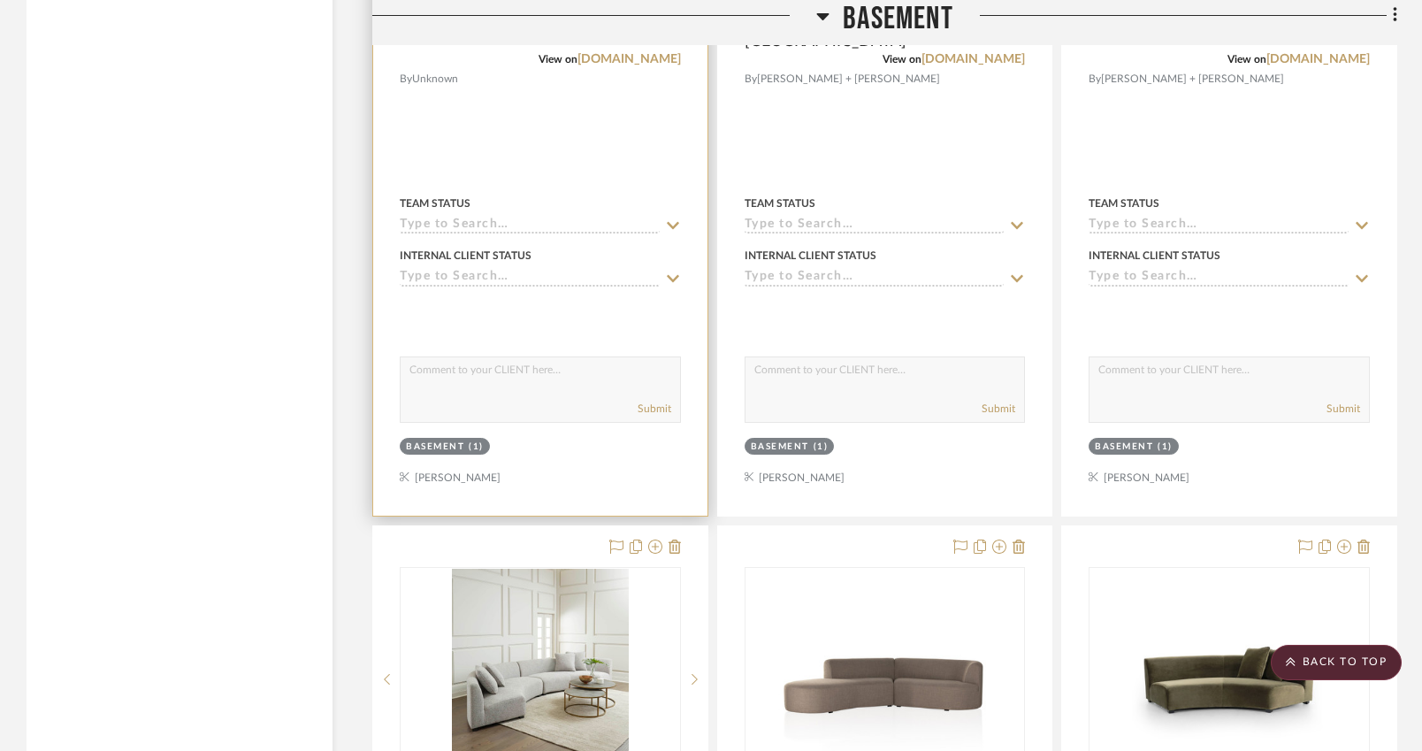
scroll to position [7287, 0]
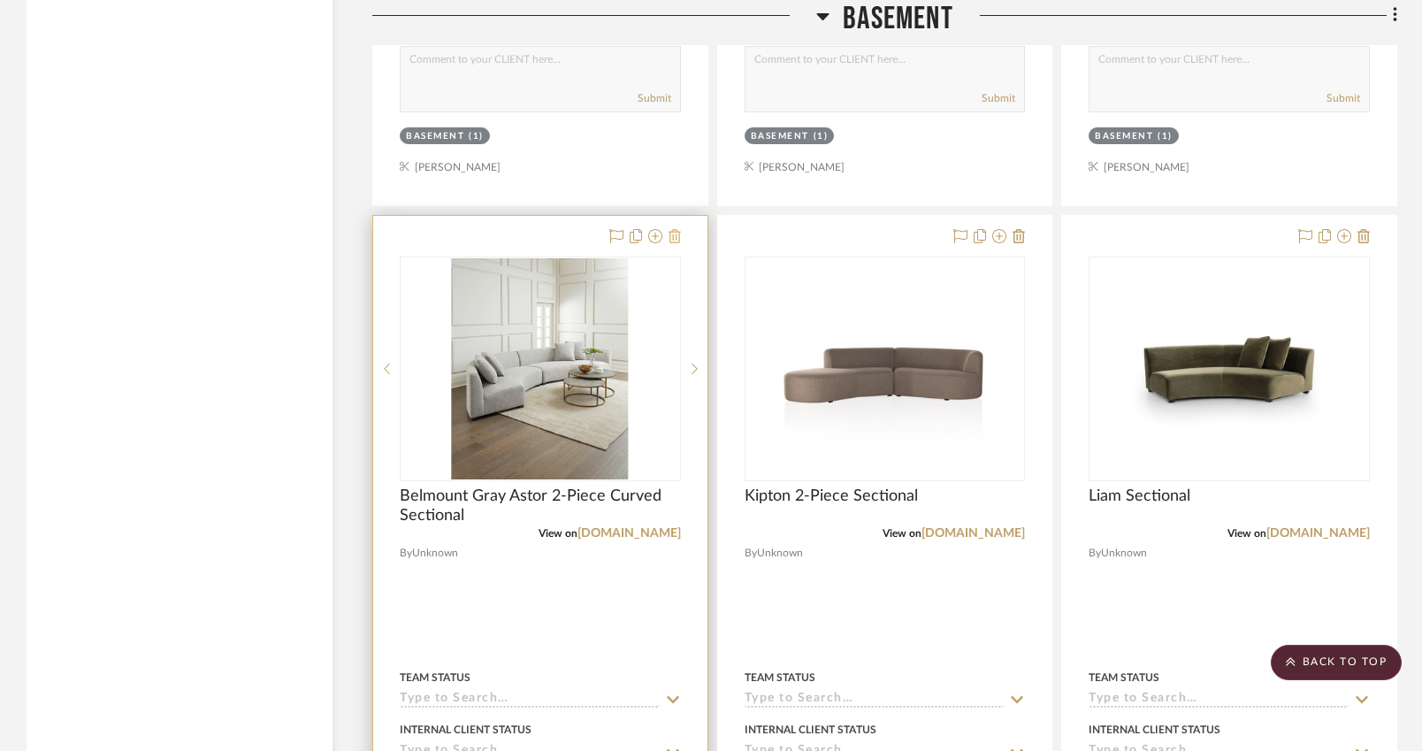
click at [674, 229] on icon at bounding box center [675, 236] width 12 height 14
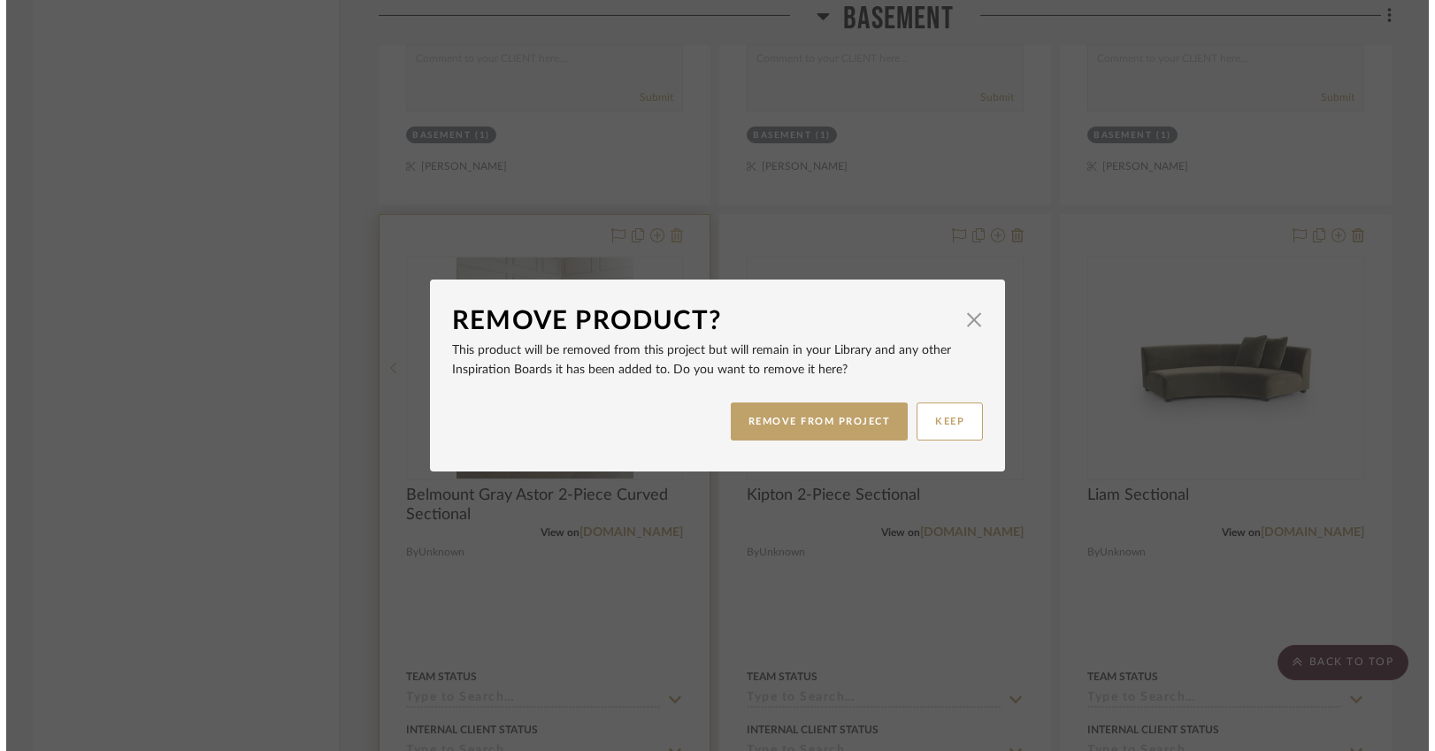
scroll to position [0, 0]
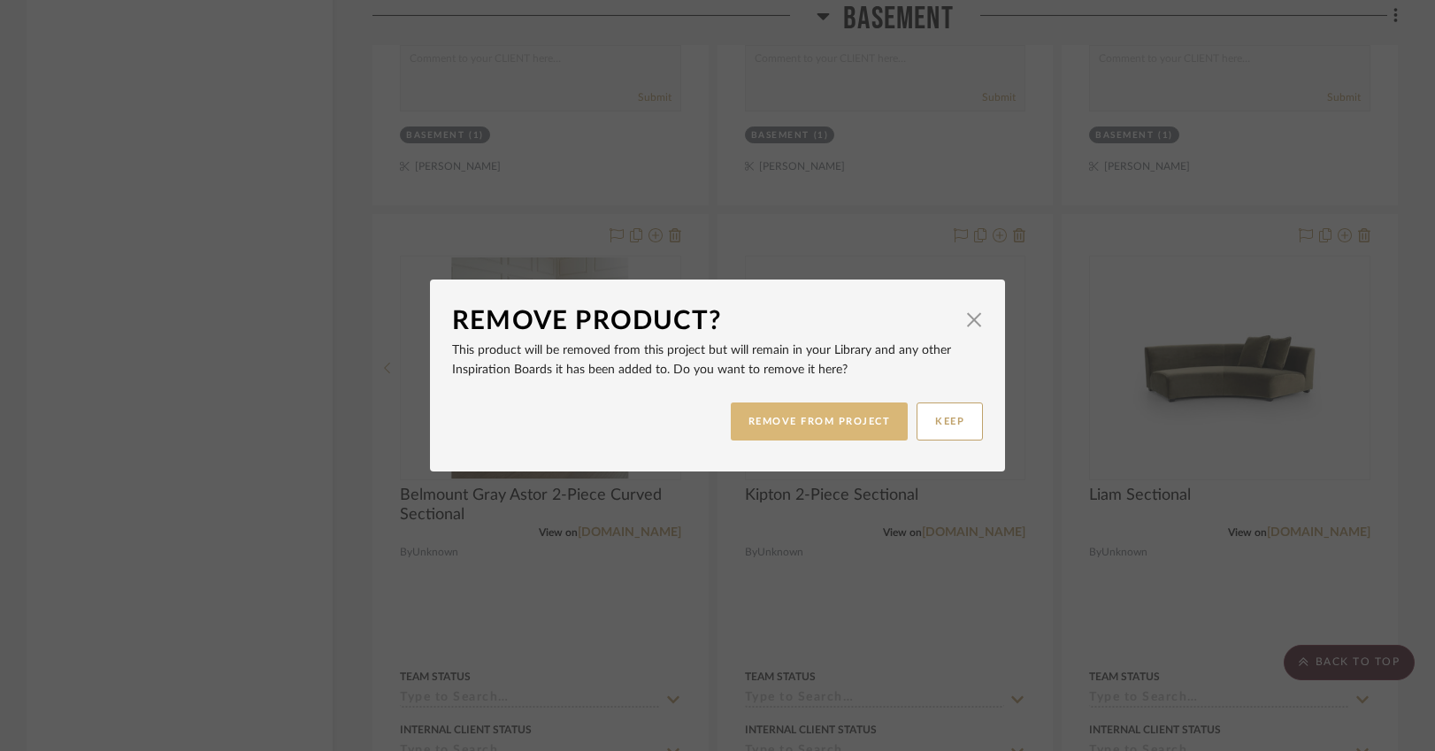
click at [786, 421] on button "REMOVE FROM PROJECT" at bounding box center [820, 421] width 178 height 38
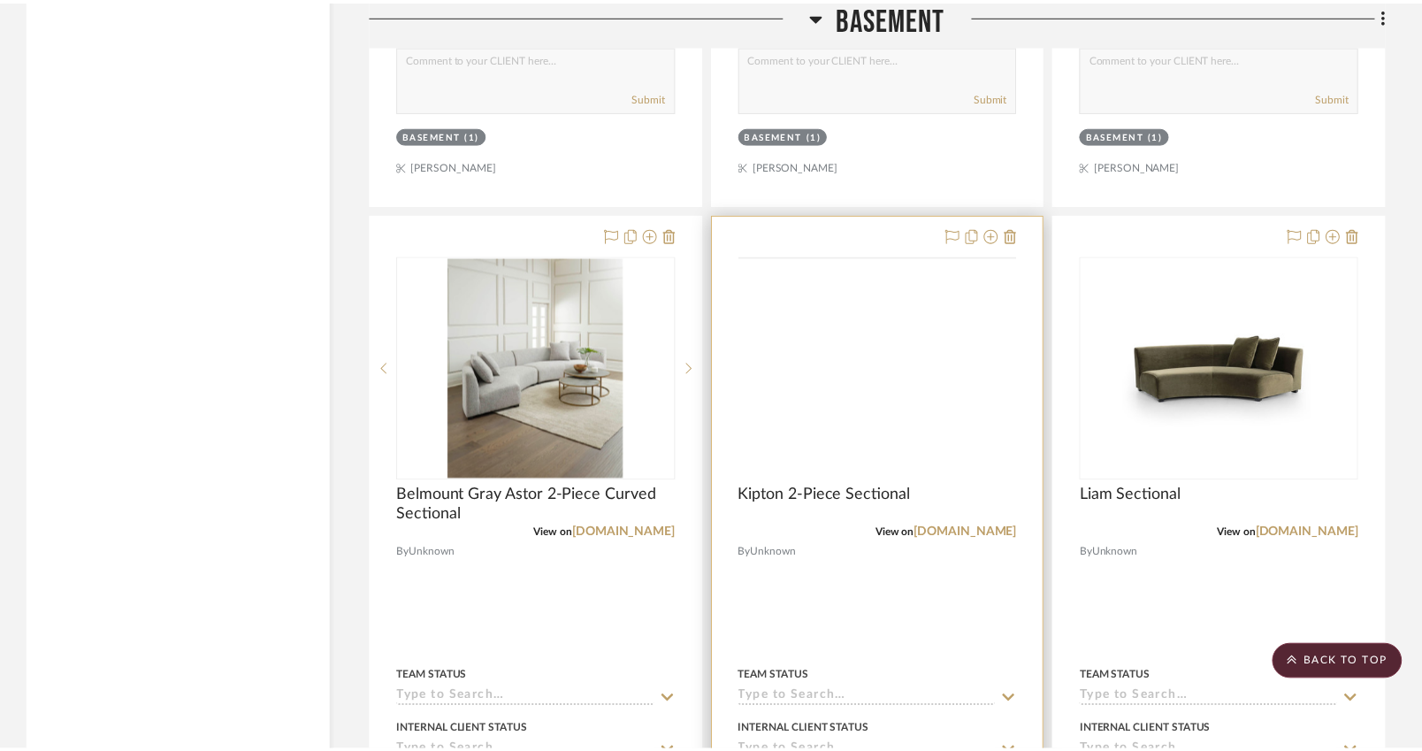
scroll to position [7287, 0]
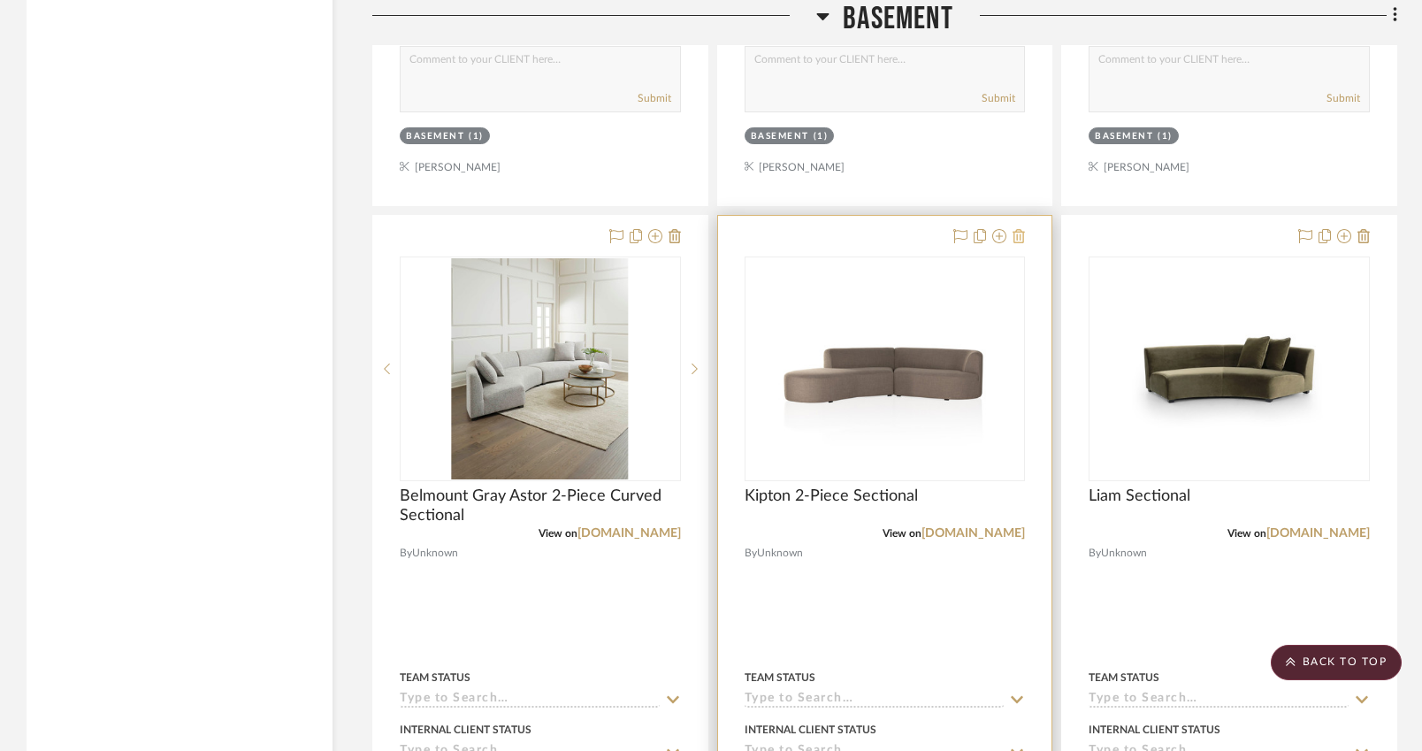
click at [1021, 229] on icon at bounding box center [1019, 236] width 12 height 14
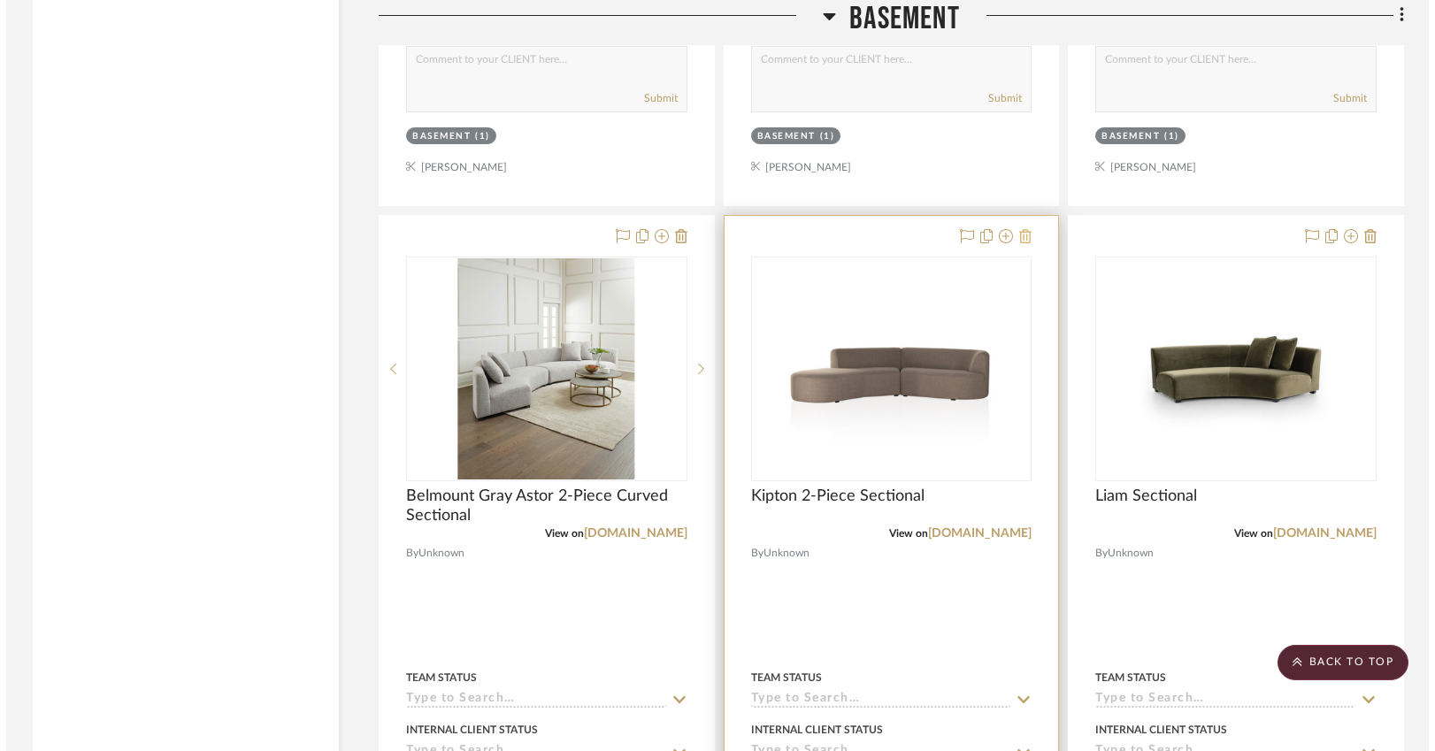
scroll to position [0, 0]
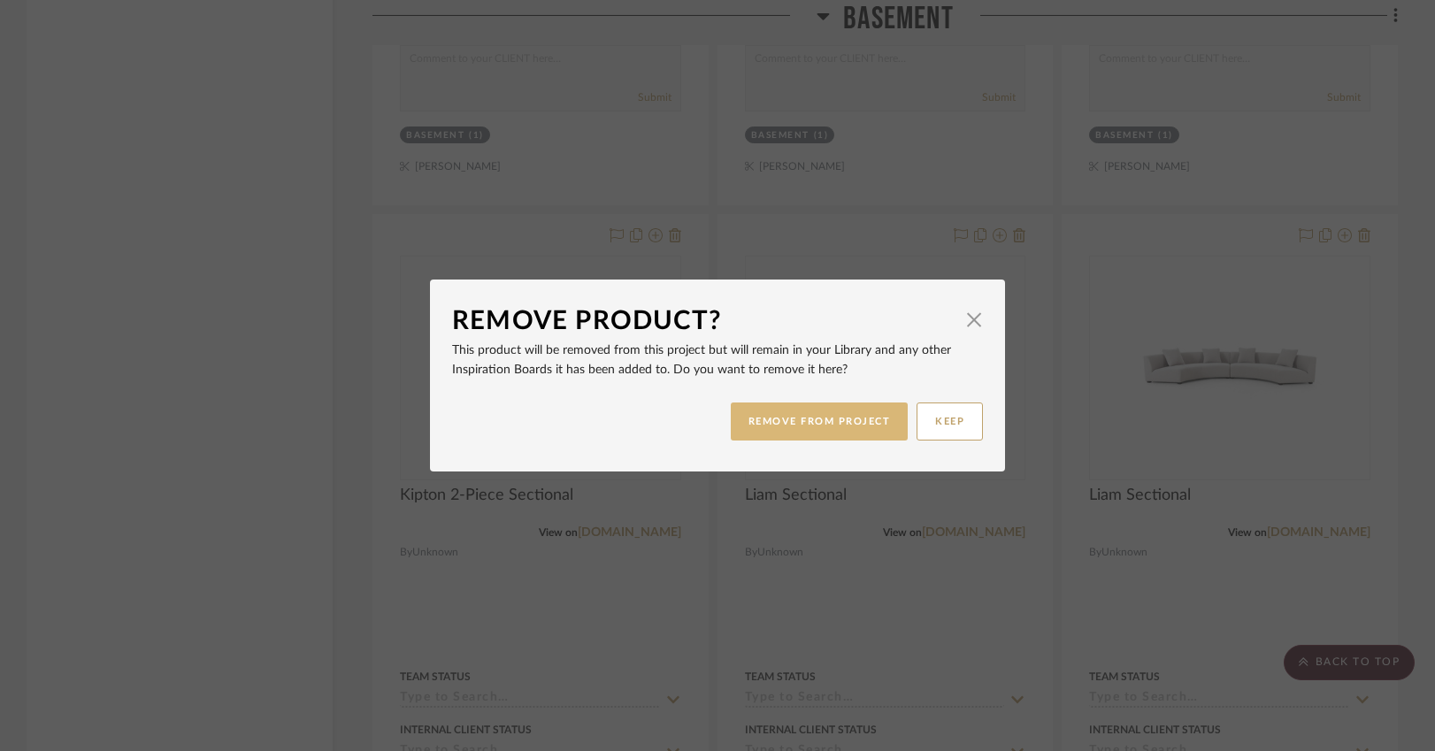
click at [824, 420] on button "REMOVE FROM PROJECT" at bounding box center [820, 421] width 178 height 38
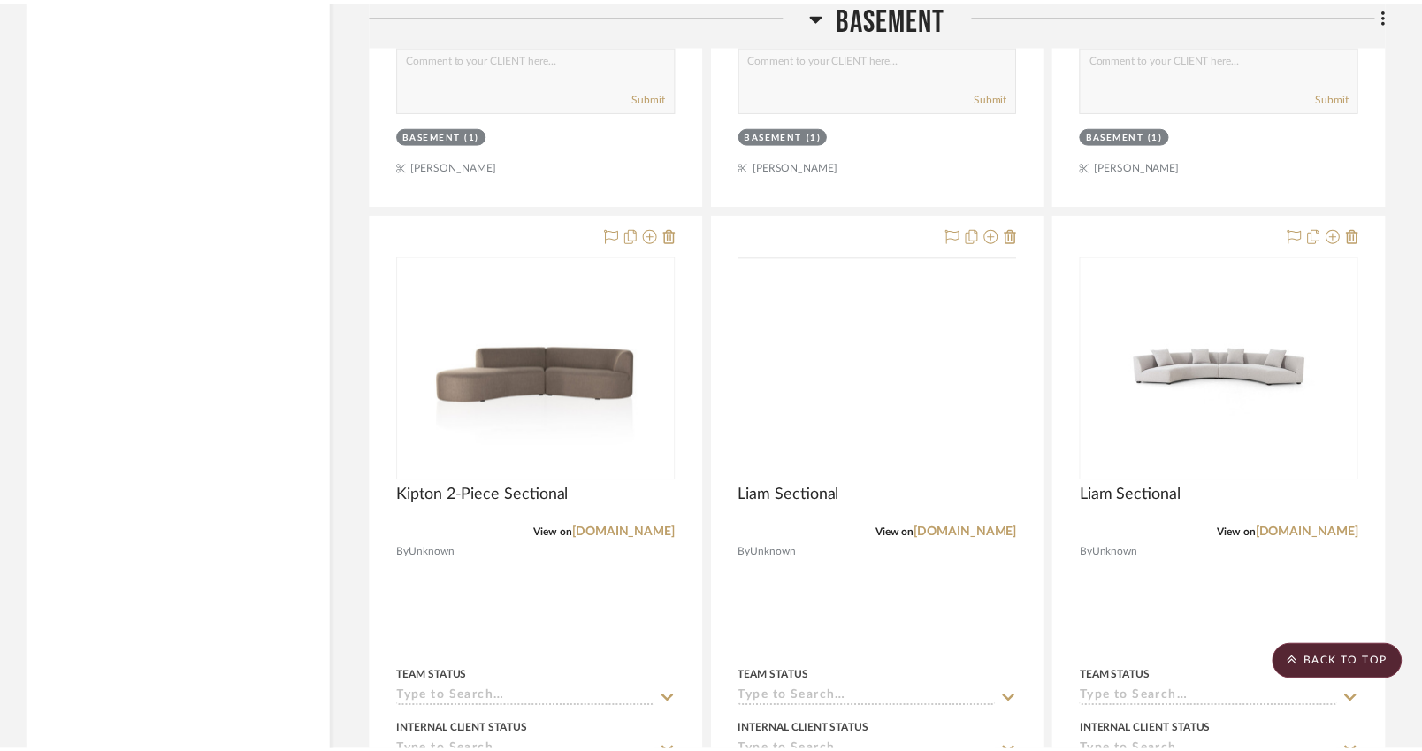
scroll to position [7287, 0]
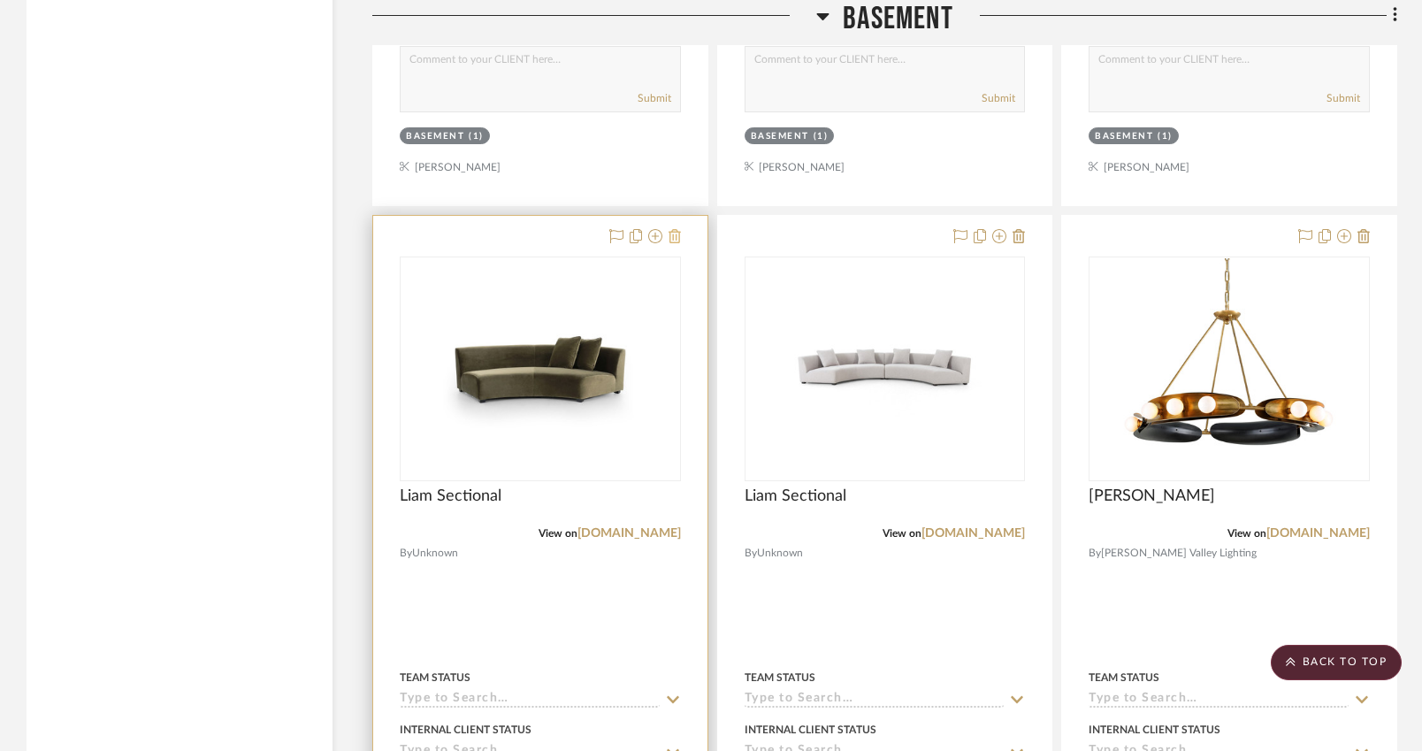
click at [679, 229] on icon at bounding box center [675, 236] width 12 height 14
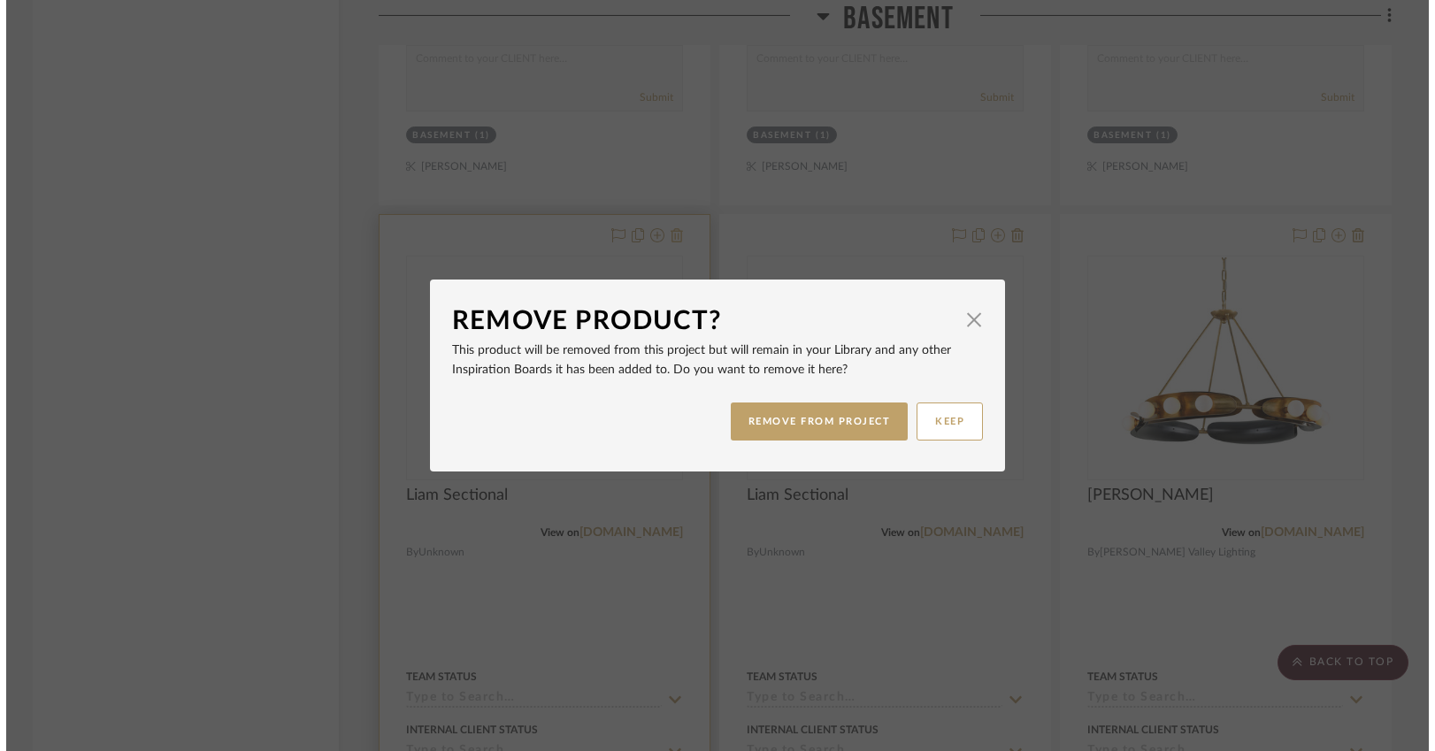
scroll to position [0, 0]
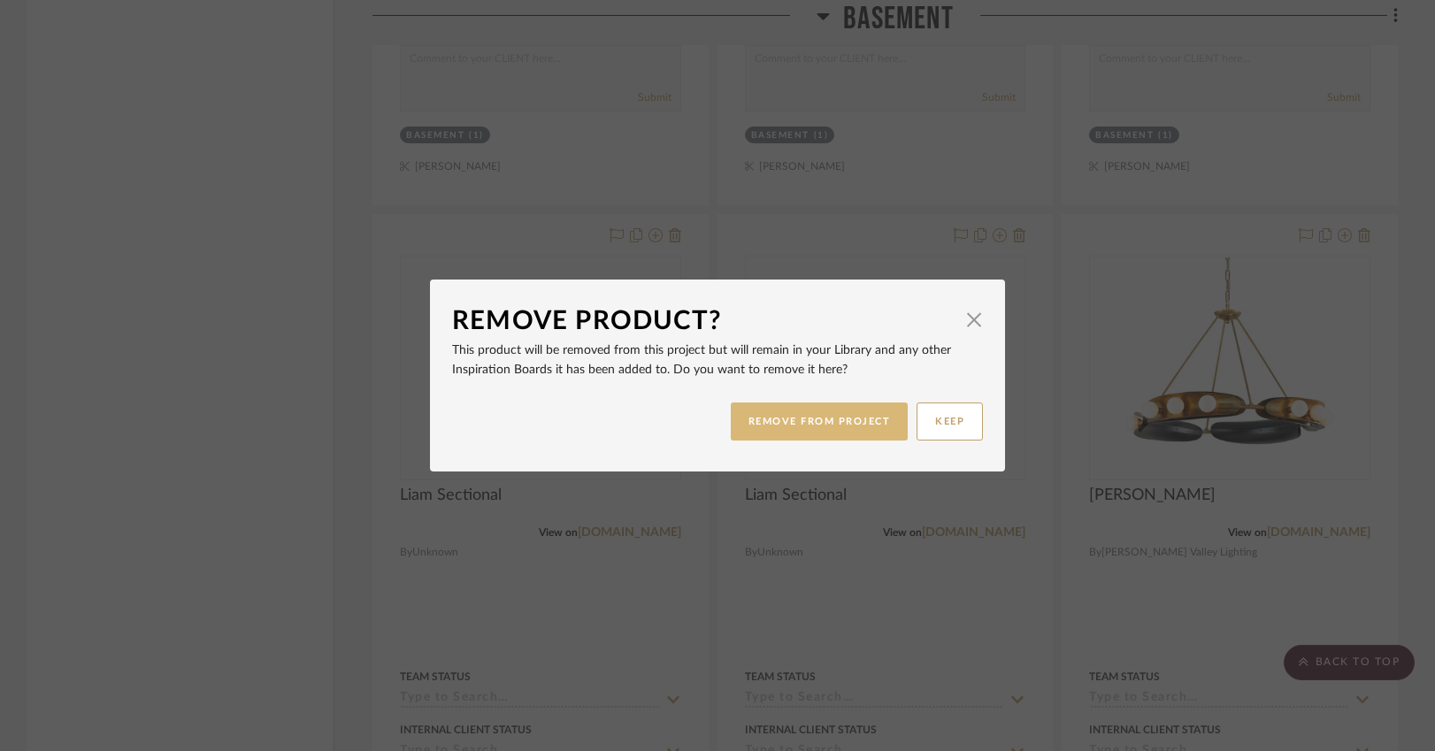
click at [795, 418] on button "REMOVE FROM PROJECT" at bounding box center [820, 421] width 178 height 38
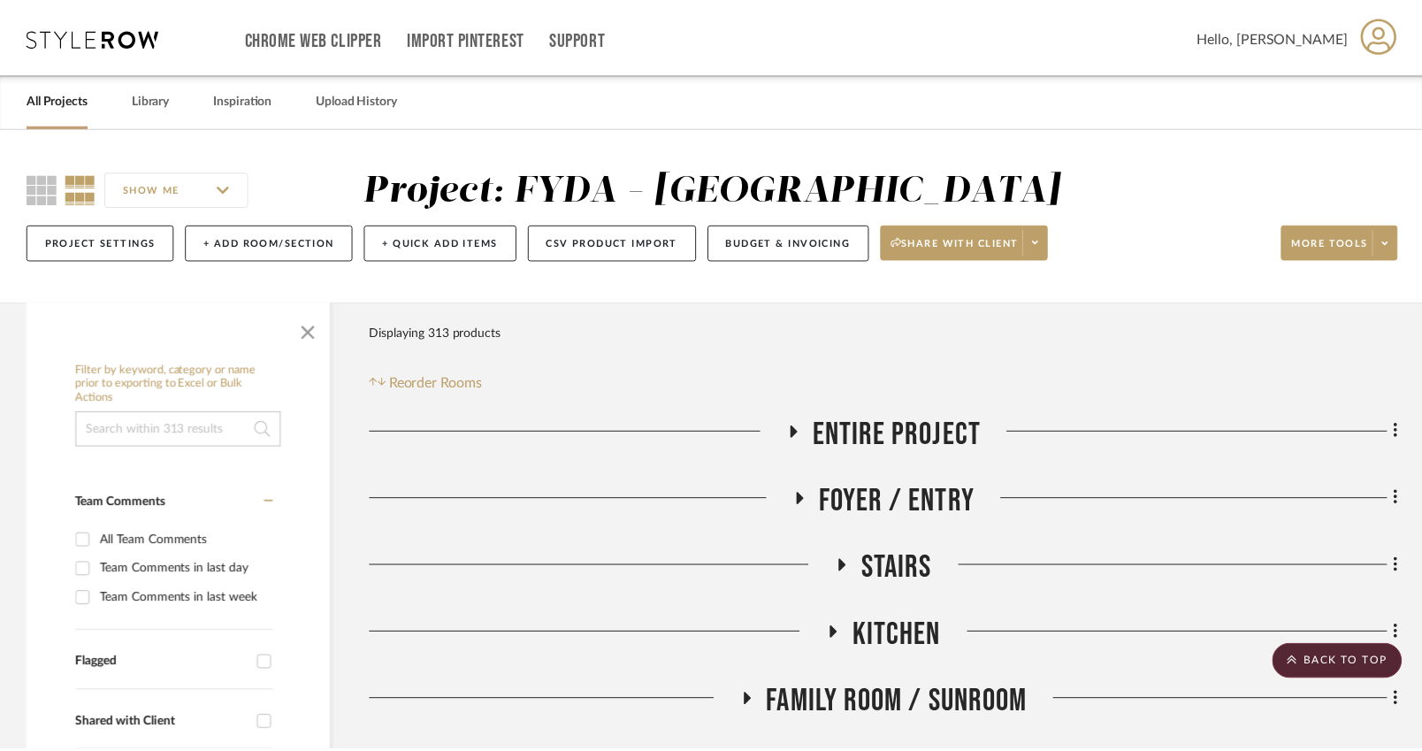
scroll to position [7287, 0]
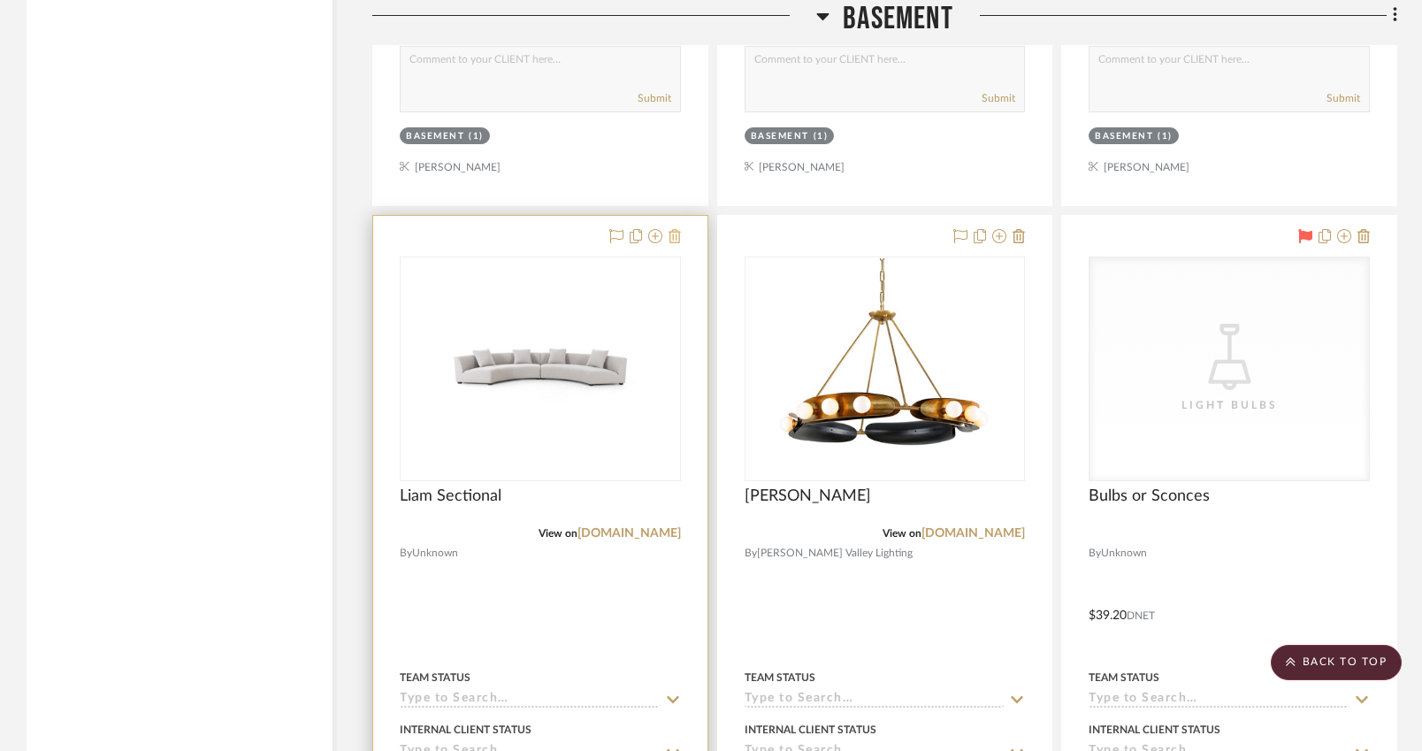
click at [672, 229] on icon at bounding box center [675, 236] width 12 height 14
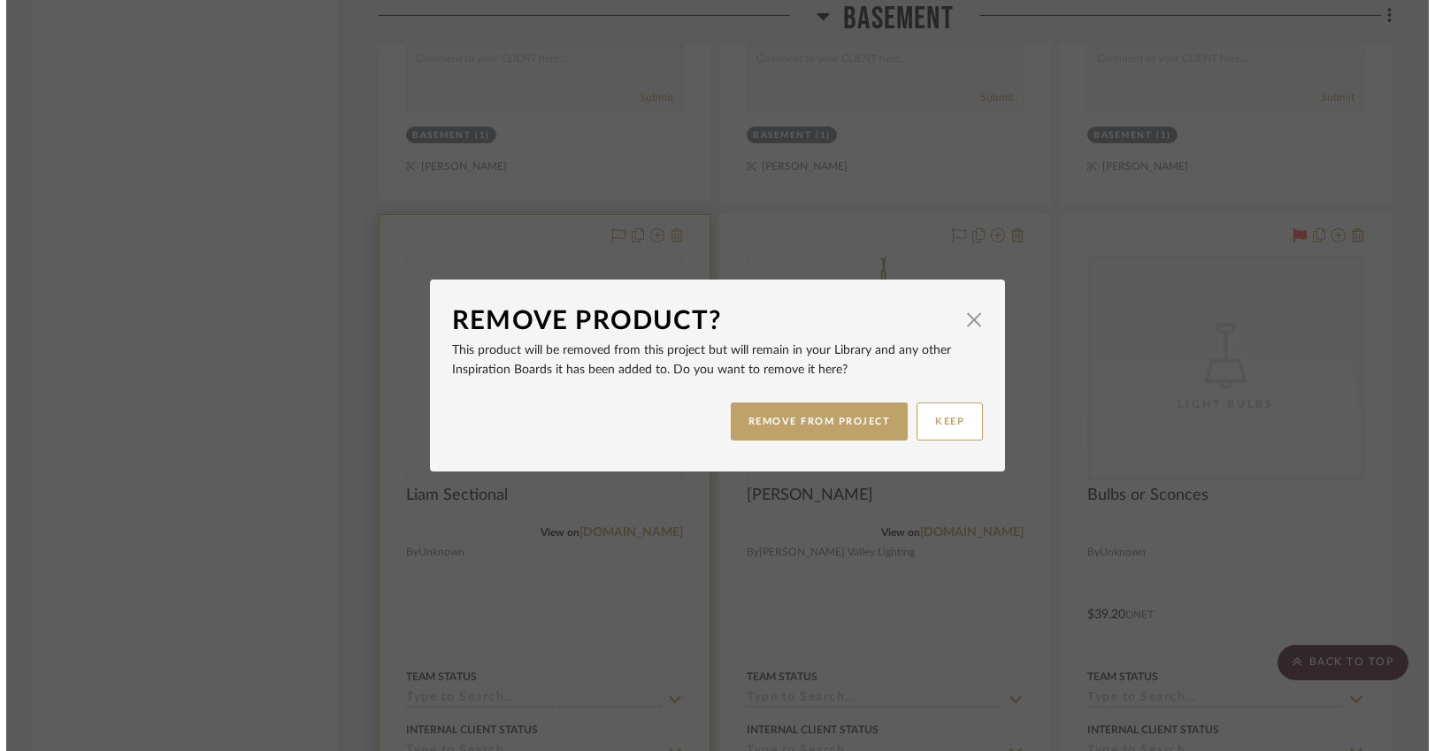
scroll to position [0, 0]
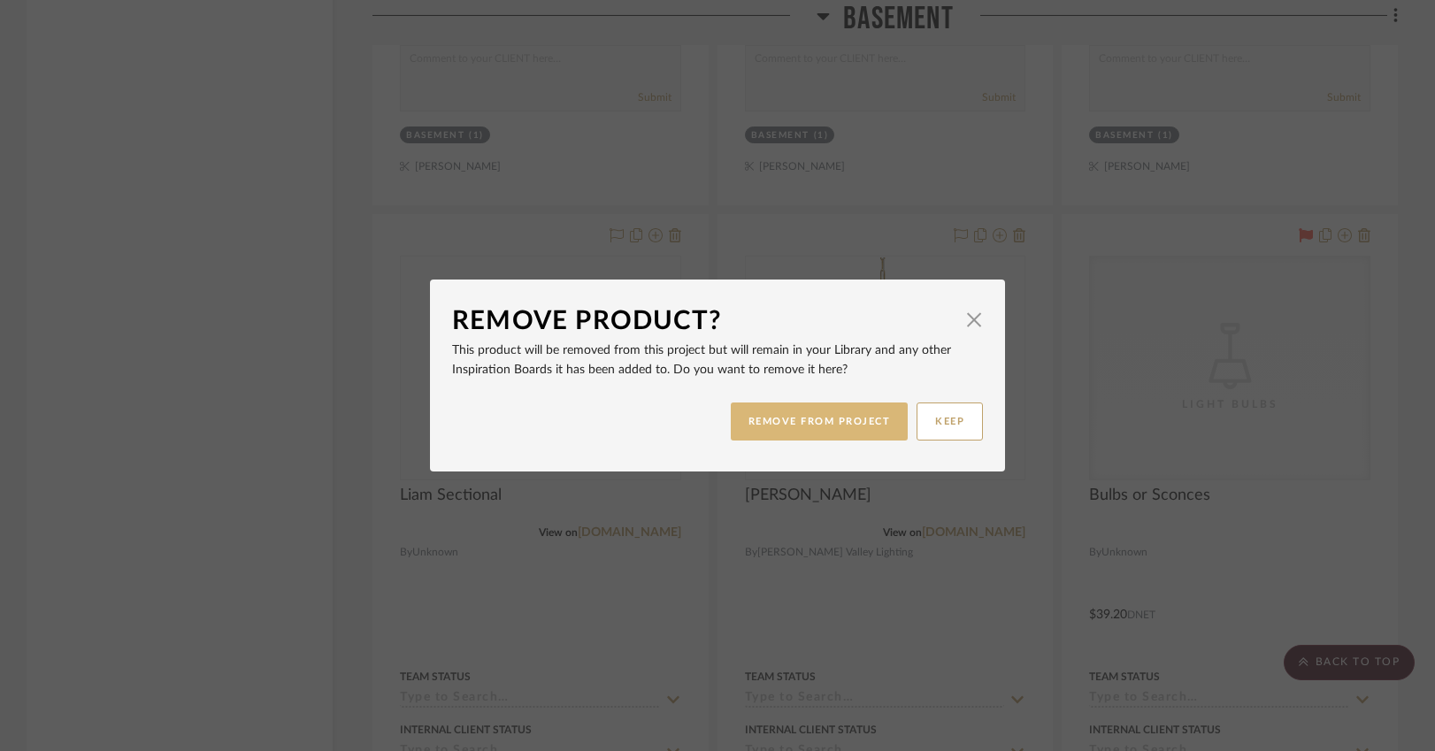
click at [782, 418] on button "REMOVE FROM PROJECT" at bounding box center [820, 421] width 178 height 38
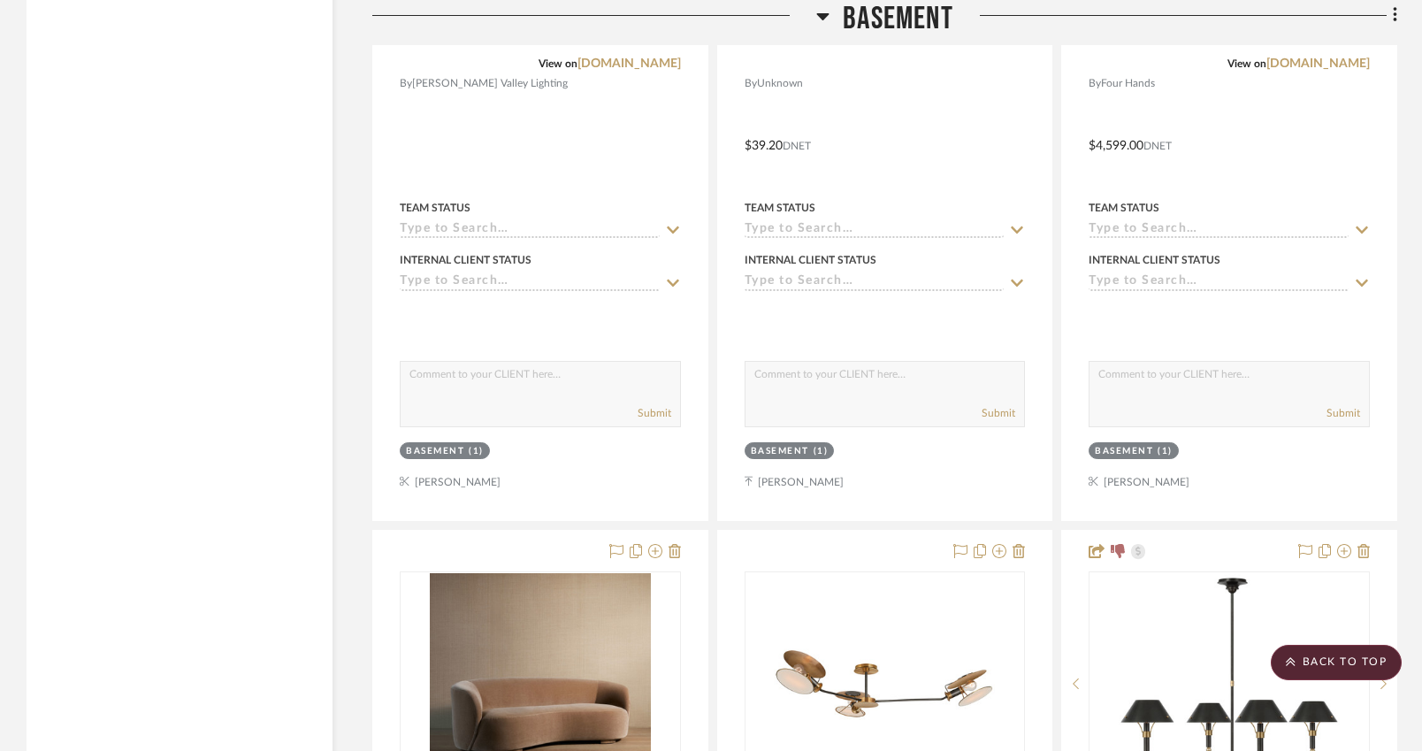
scroll to position [7977, 0]
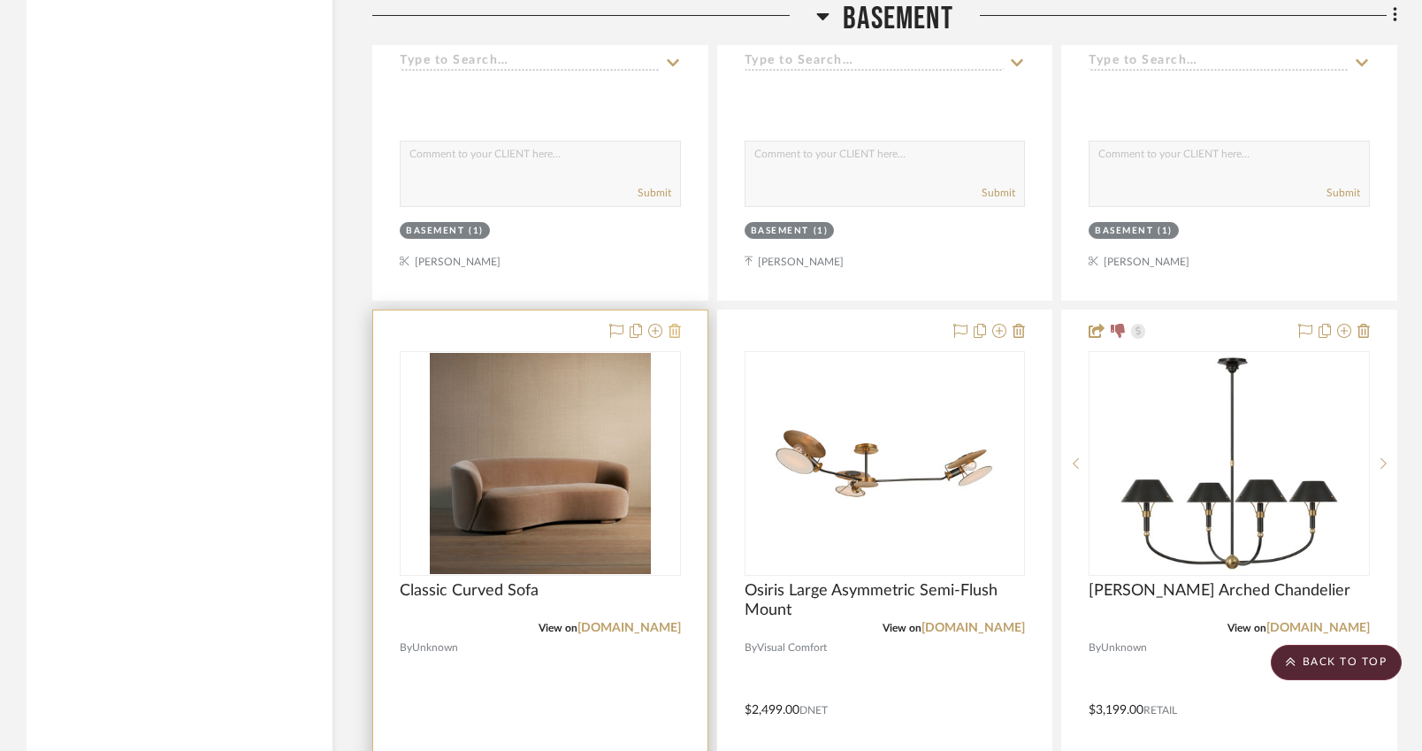
click at [675, 326] on icon at bounding box center [675, 331] width 12 height 14
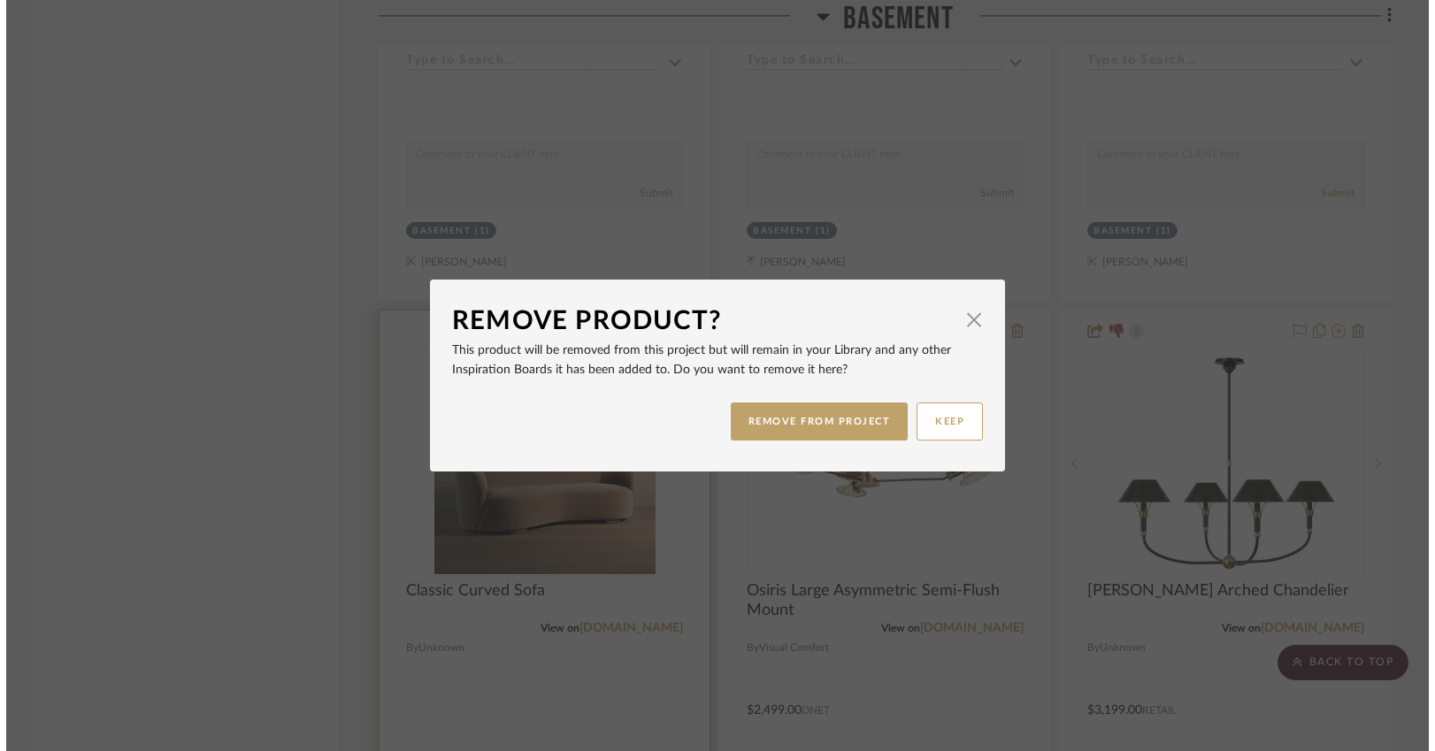
scroll to position [0, 0]
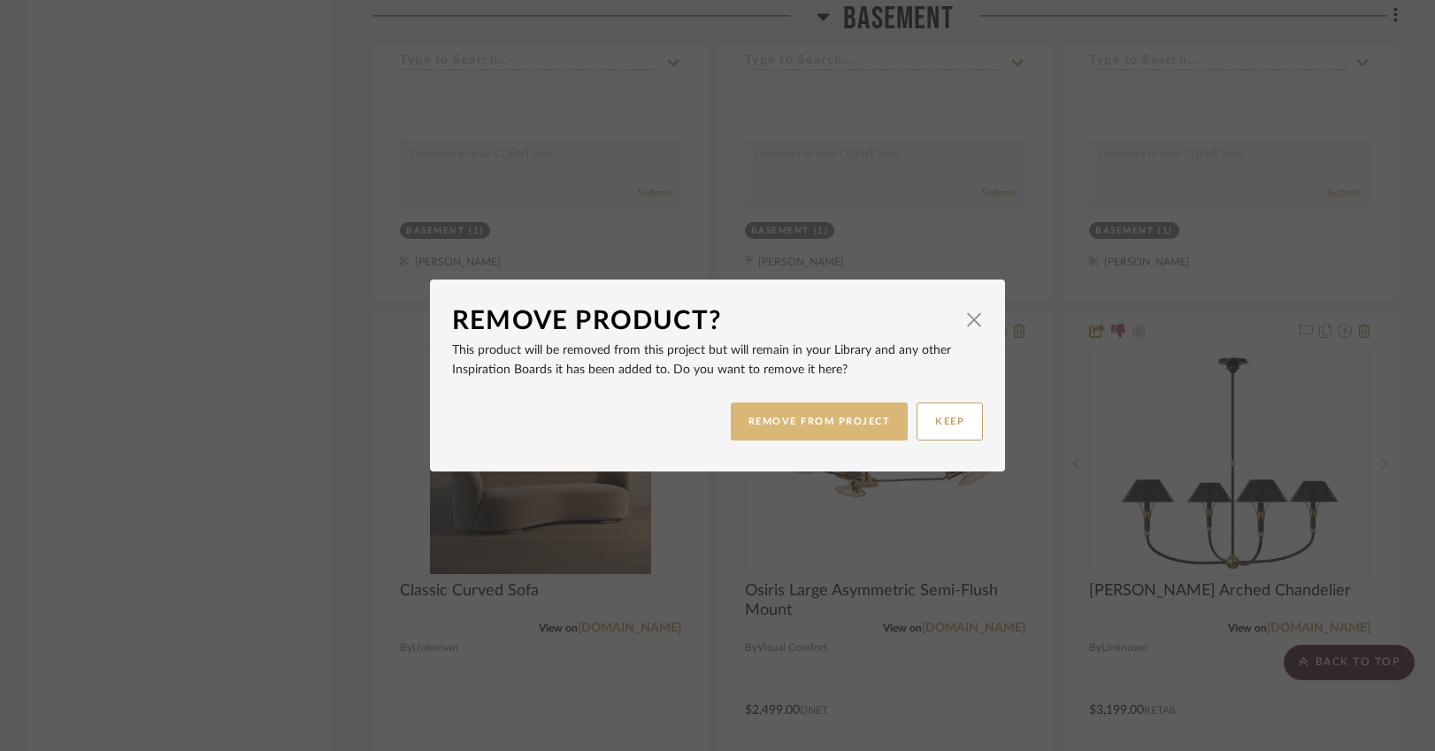
click at [811, 426] on button "REMOVE FROM PROJECT" at bounding box center [820, 421] width 178 height 38
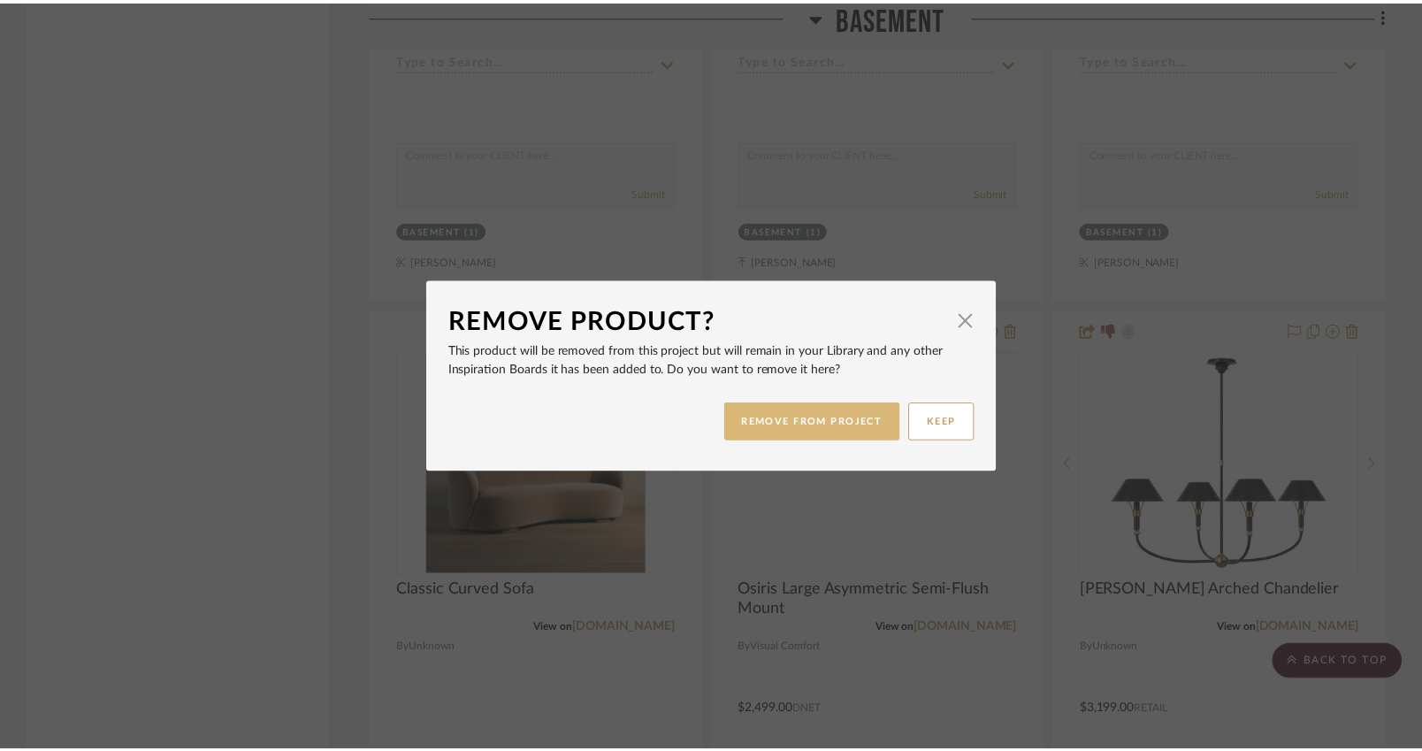
scroll to position [7977, 0]
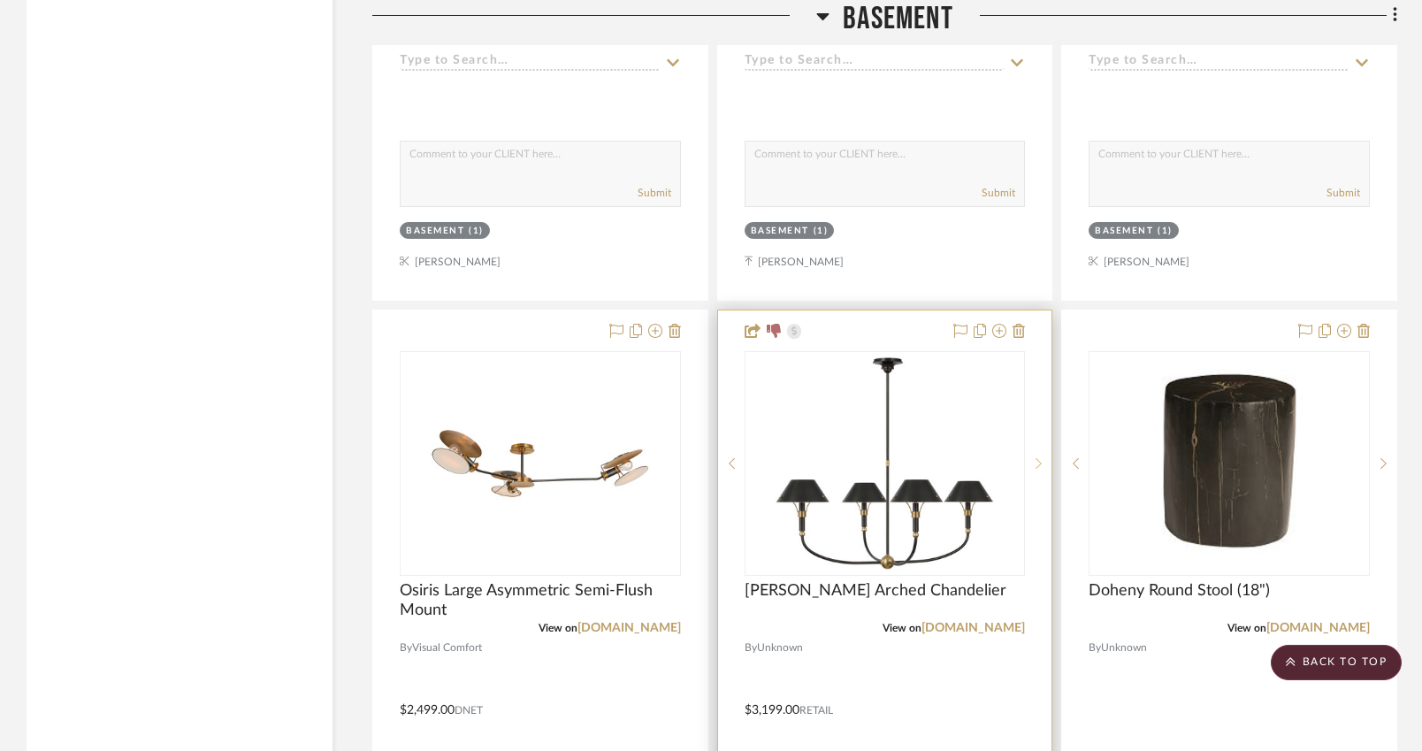
click at [1042, 457] on icon at bounding box center [1039, 463] width 6 height 12
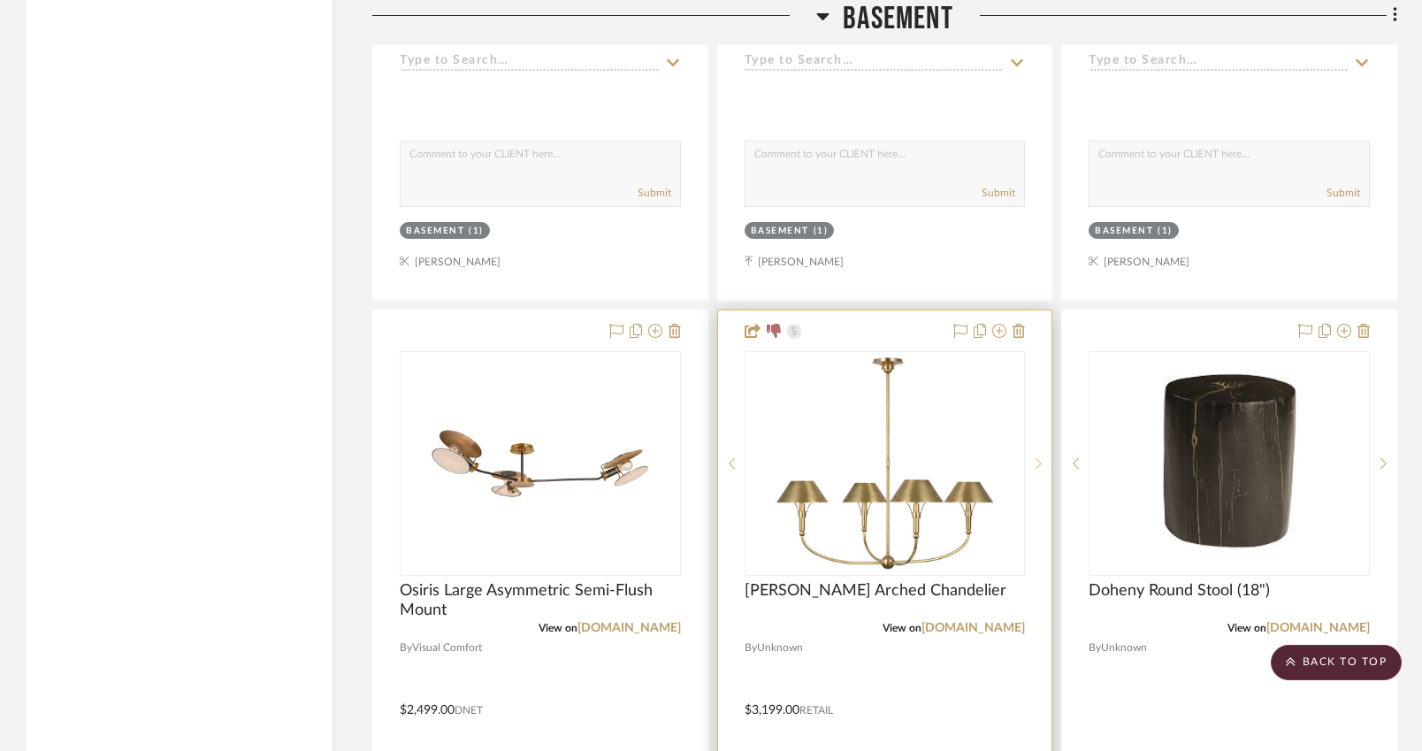
click at [1042, 457] on icon at bounding box center [1039, 463] width 6 height 12
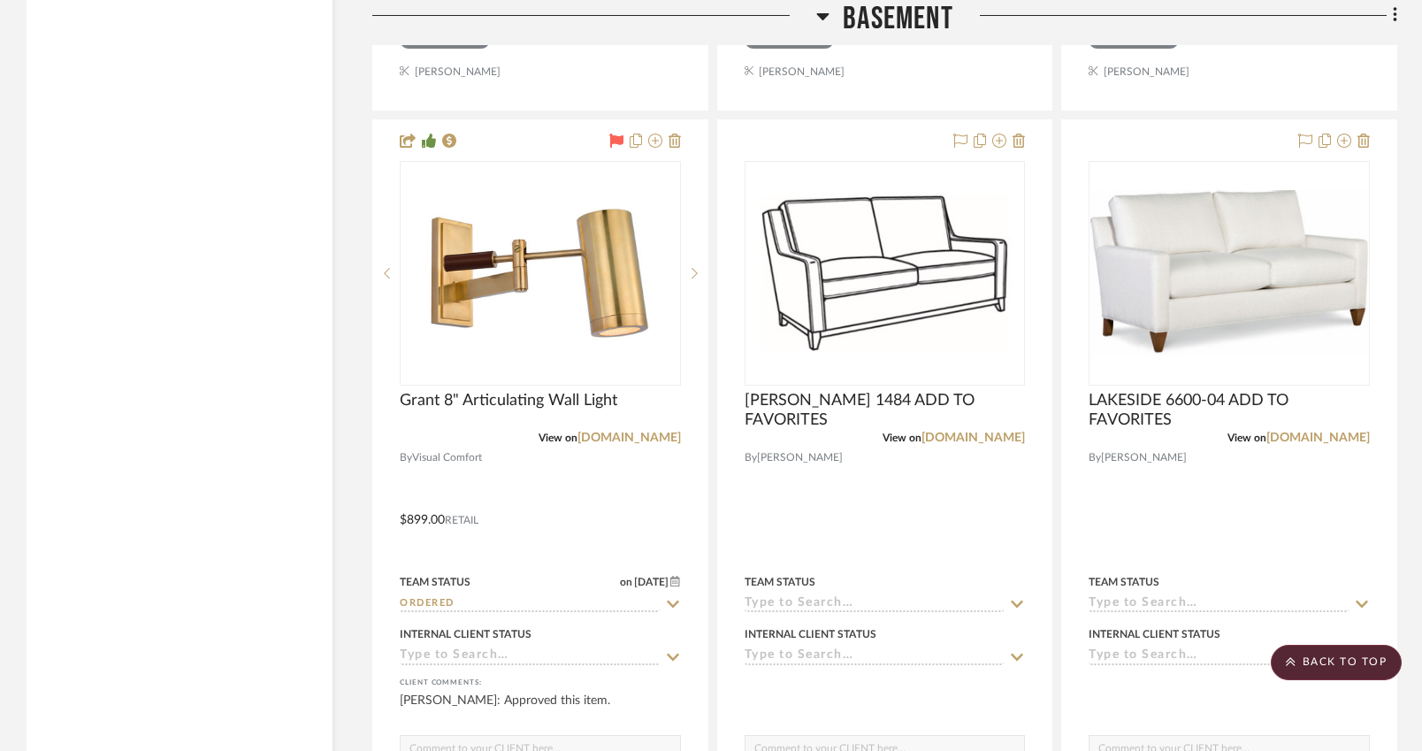
scroll to position [8958, 0]
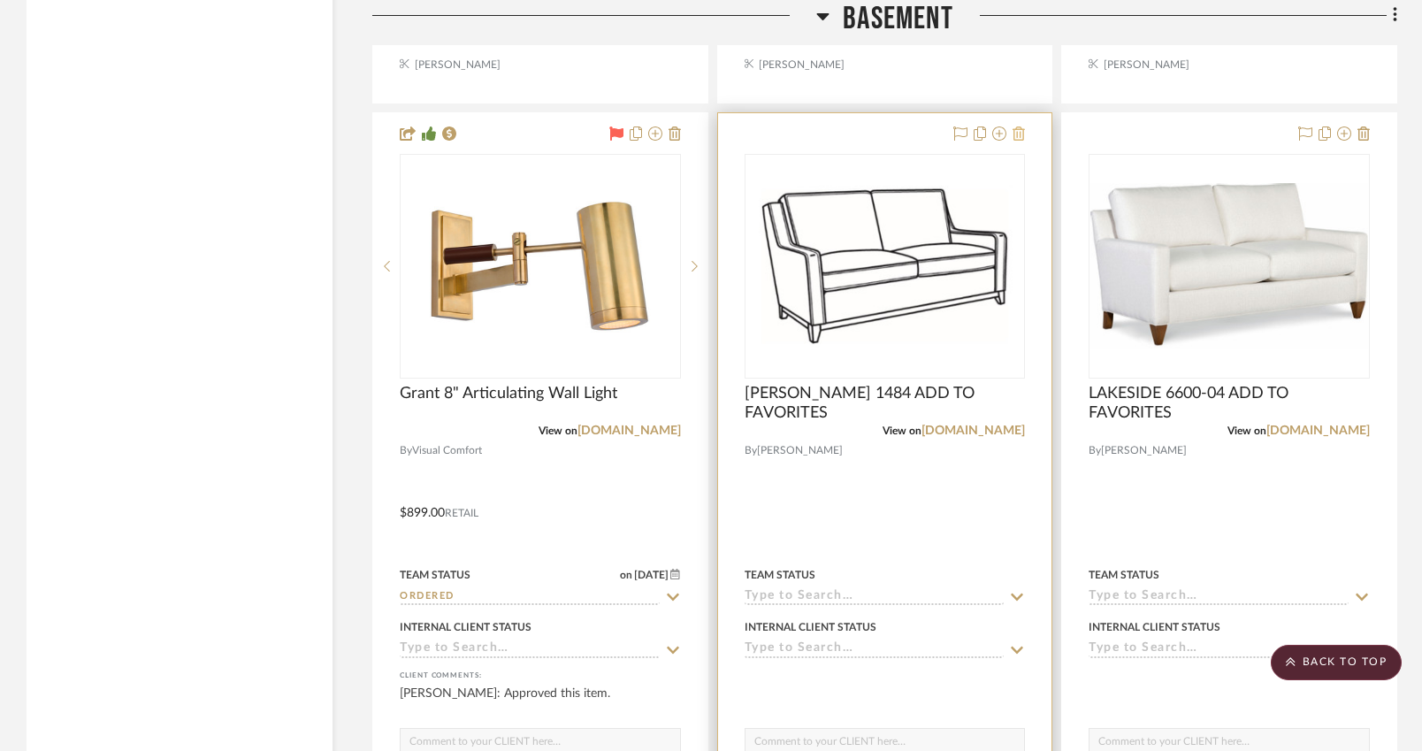
click at [1023, 127] on icon at bounding box center [1019, 133] width 12 height 14
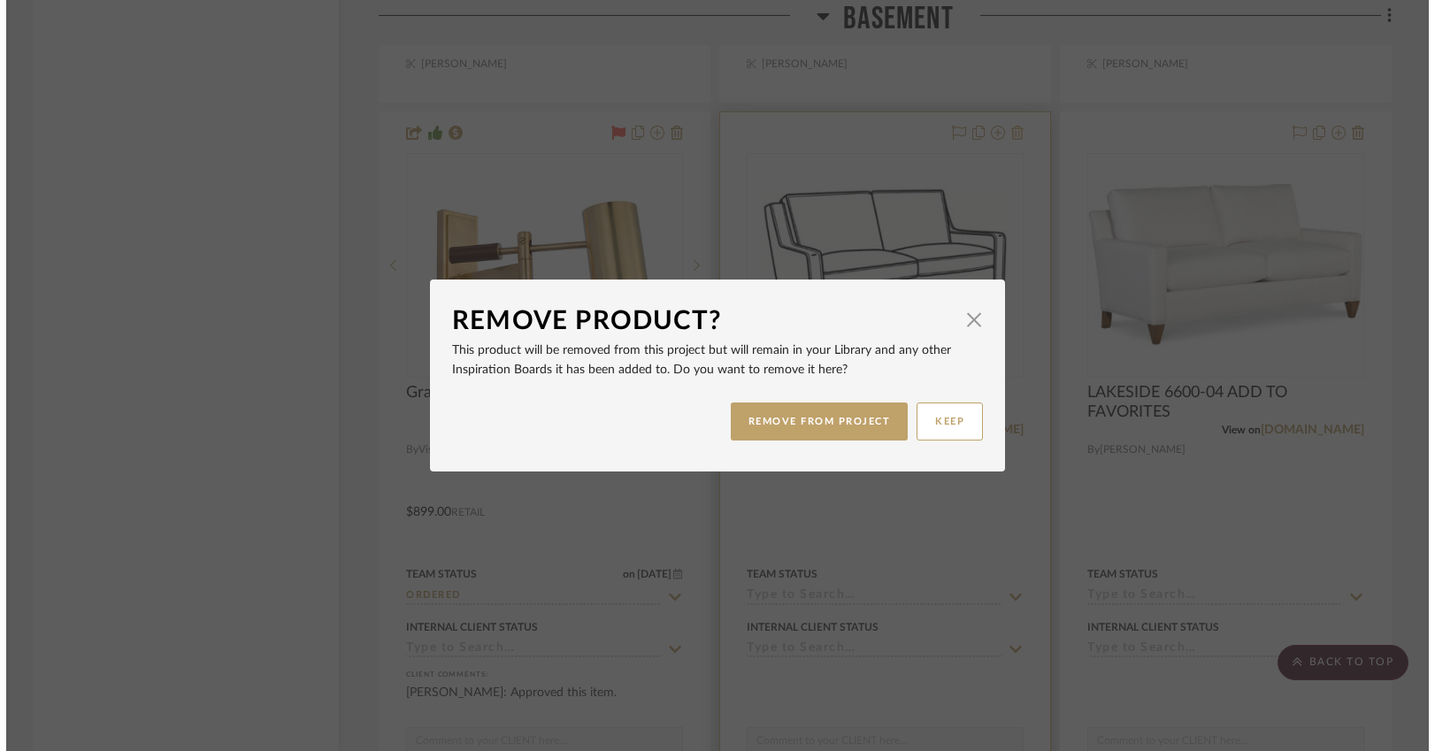
scroll to position [0, 0]
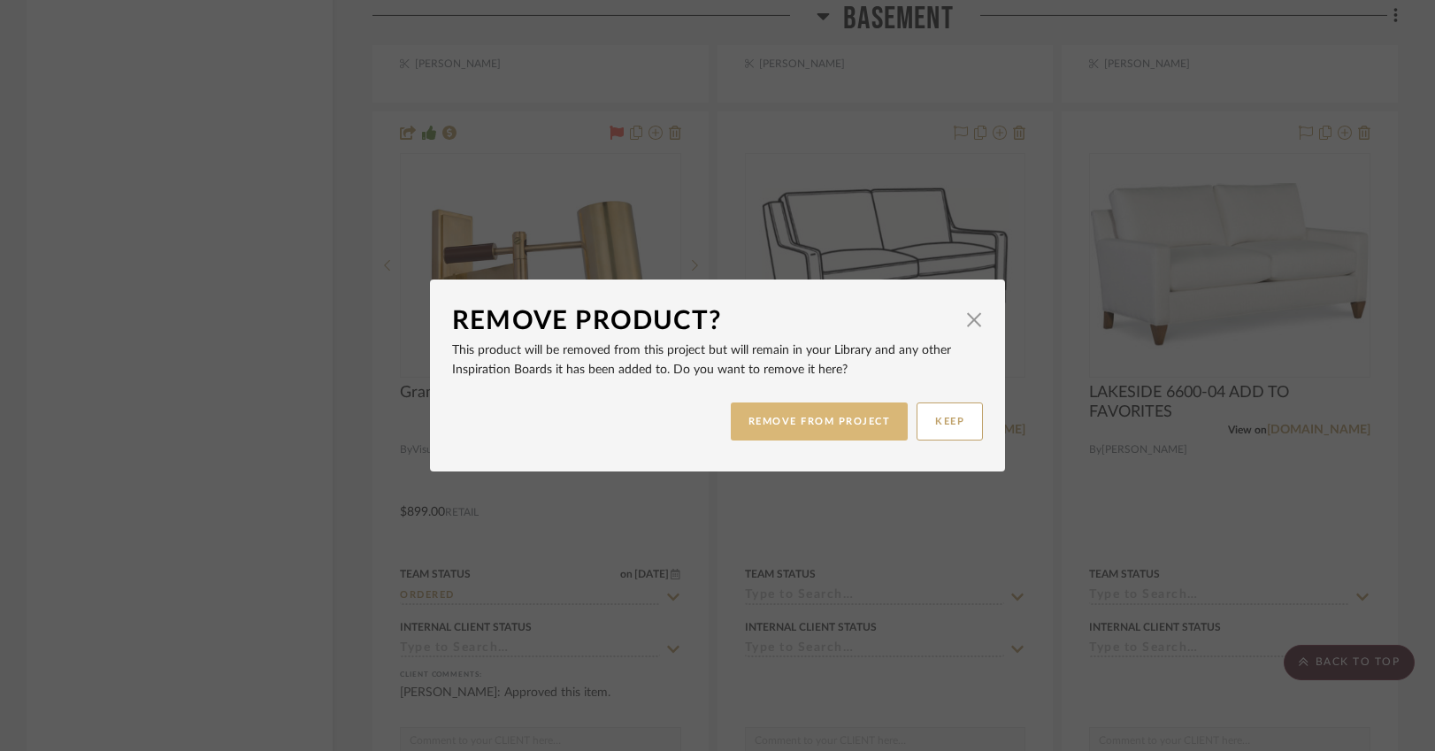
click at [855, 409] on button "REMOVE FROM PROJECT" at bounding box center [820, 421] width 178 height 38
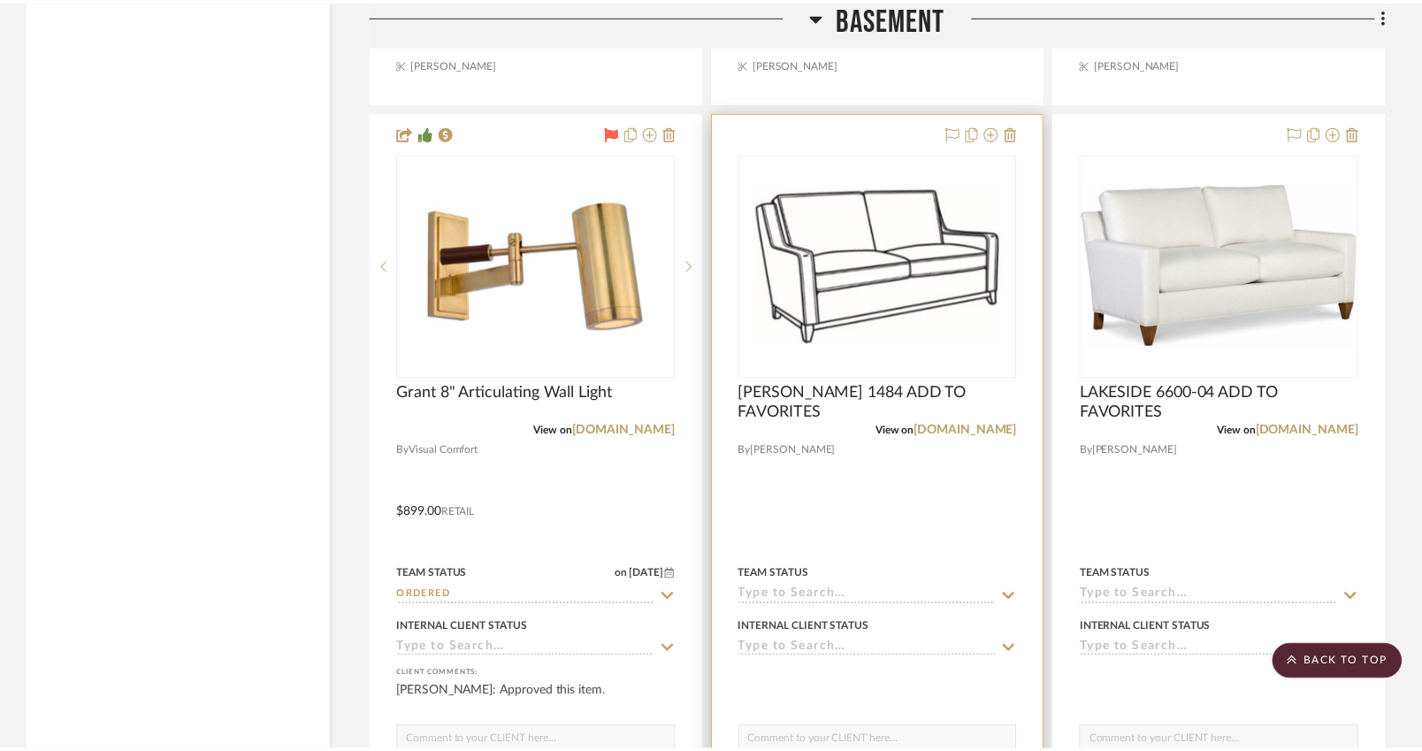
scroll to position [8958, 0]
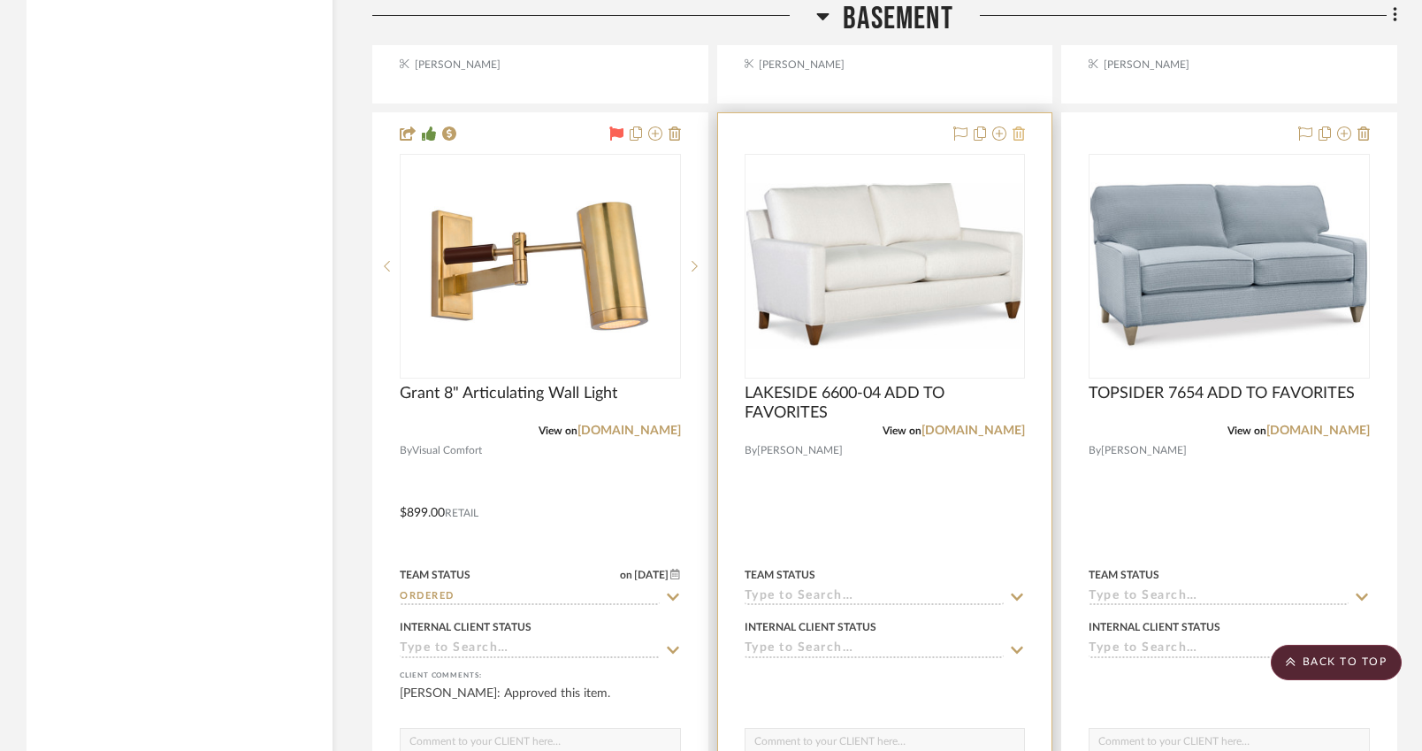
click at [1019, 126] on icon at bounding box center [1019, 133] width 12 height 14
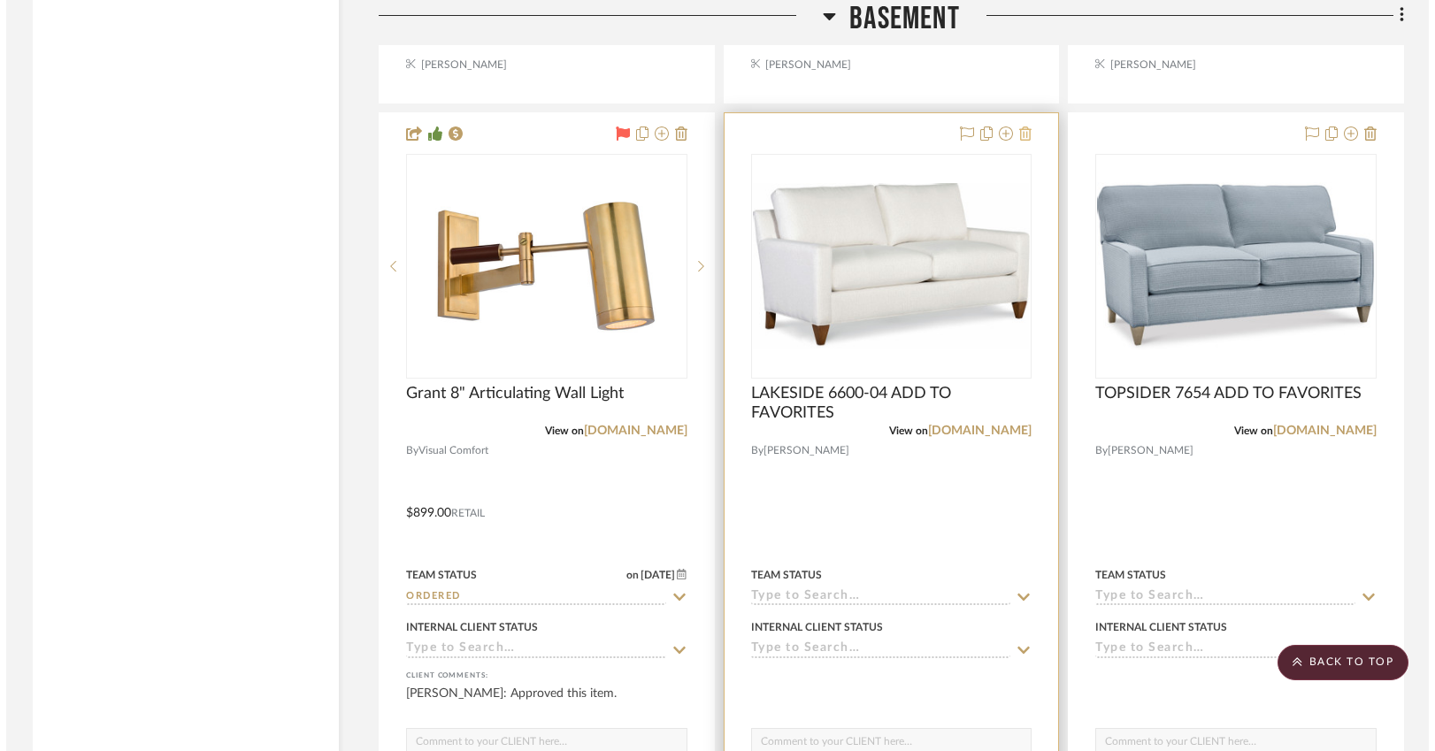
scroll to position [0, 0]
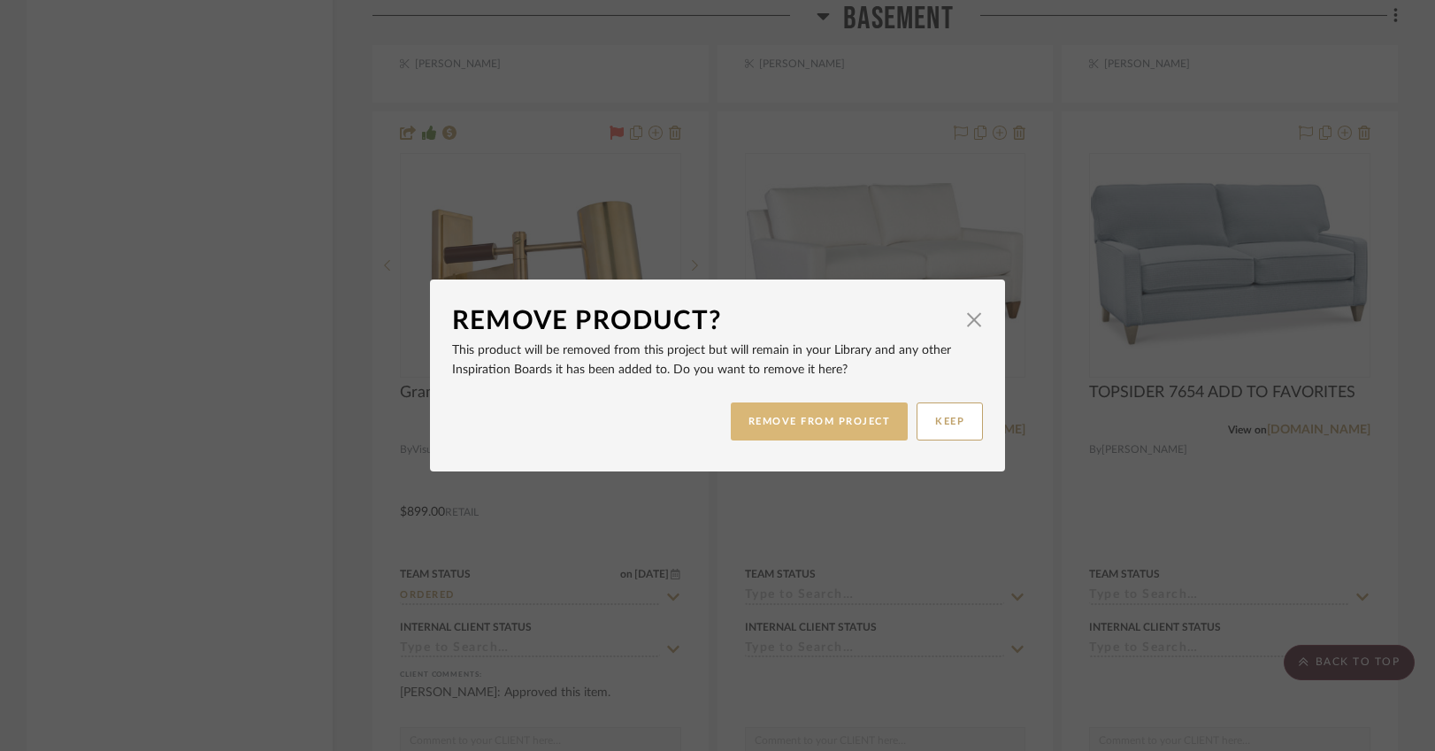
click at [852, 418] on button "REMOVE FROM PROJECT" at bounding box center [820, 421] width 178 height 38
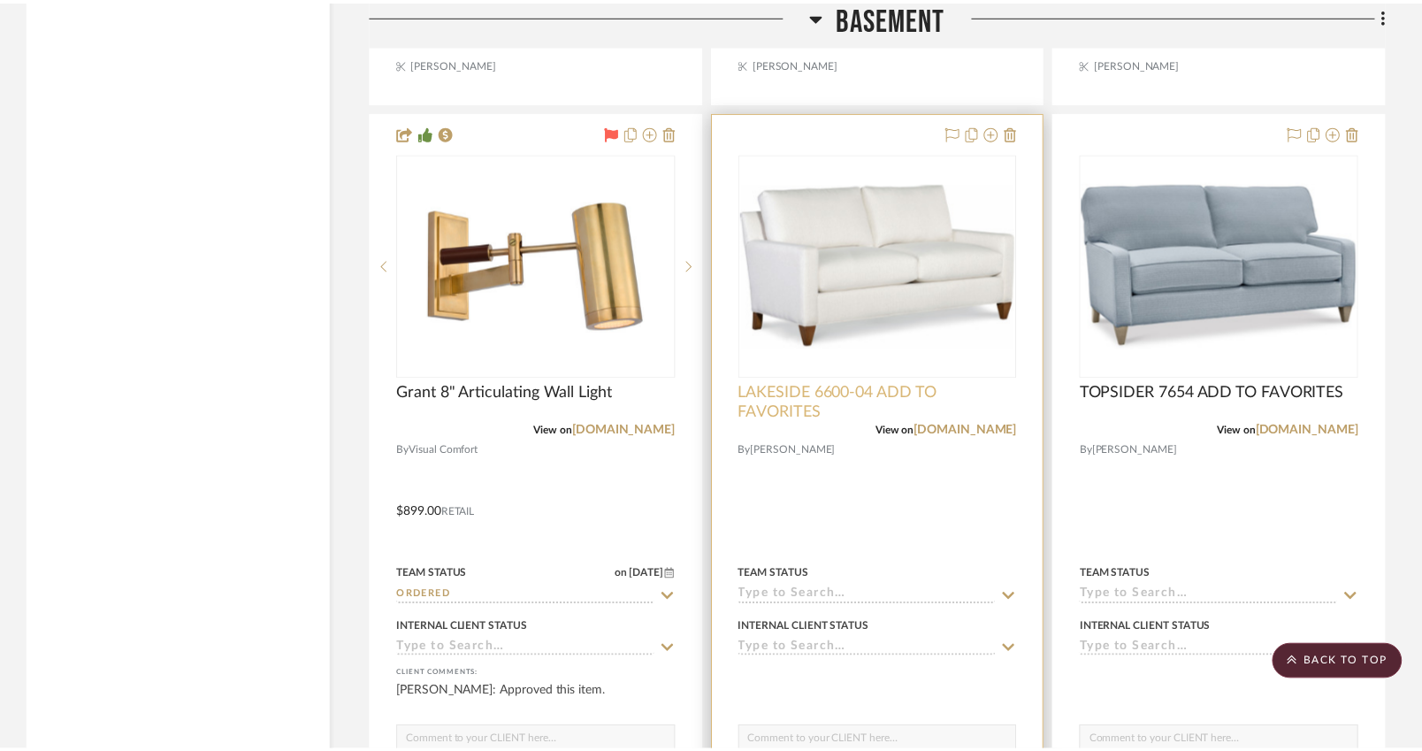
scroll to position [8958, 0]
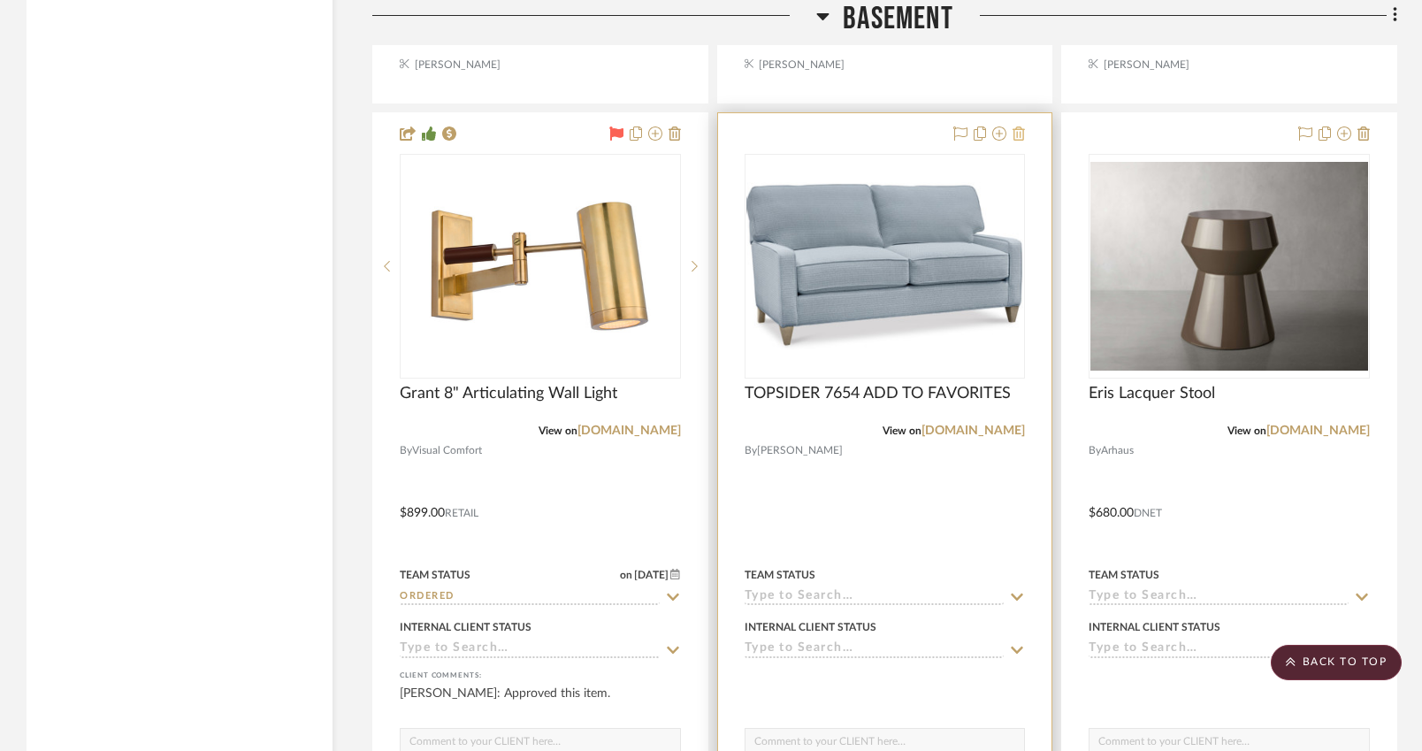
click at [1020, 129] on icon at bounding box center [1019, 133] width 12 height 14
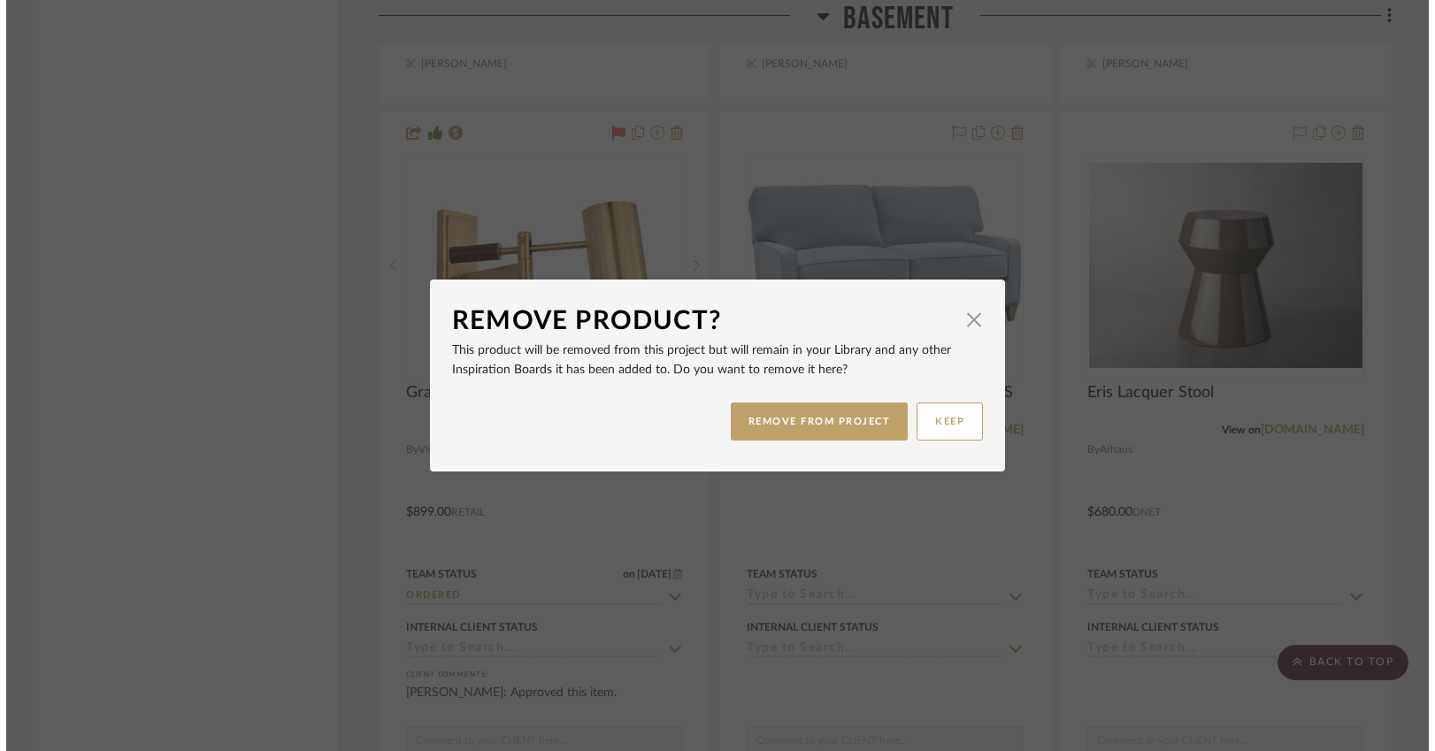
scroll to position [0, 0]
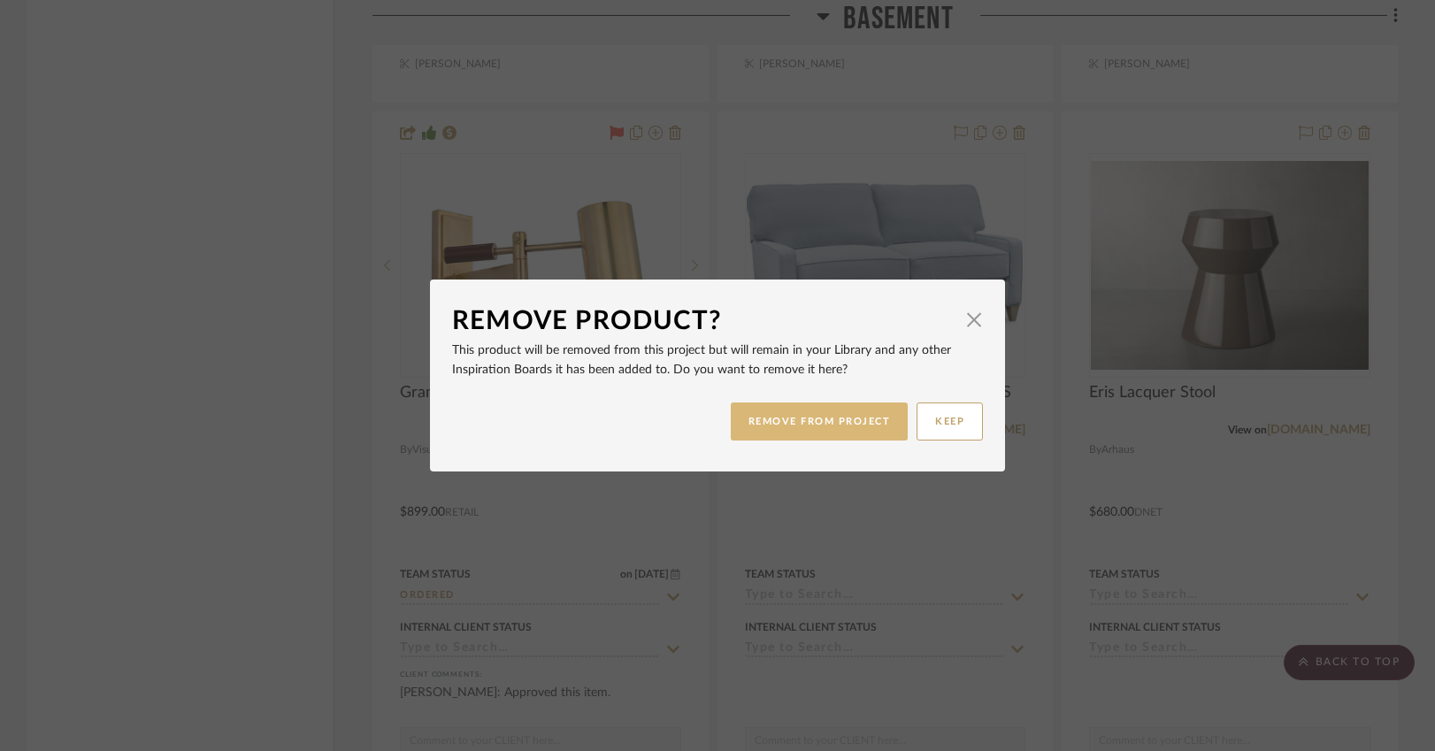
click at [832, 414] on button "REMOVE FROM PROJECT" at bounding box center [820, 421] width 178 height 38
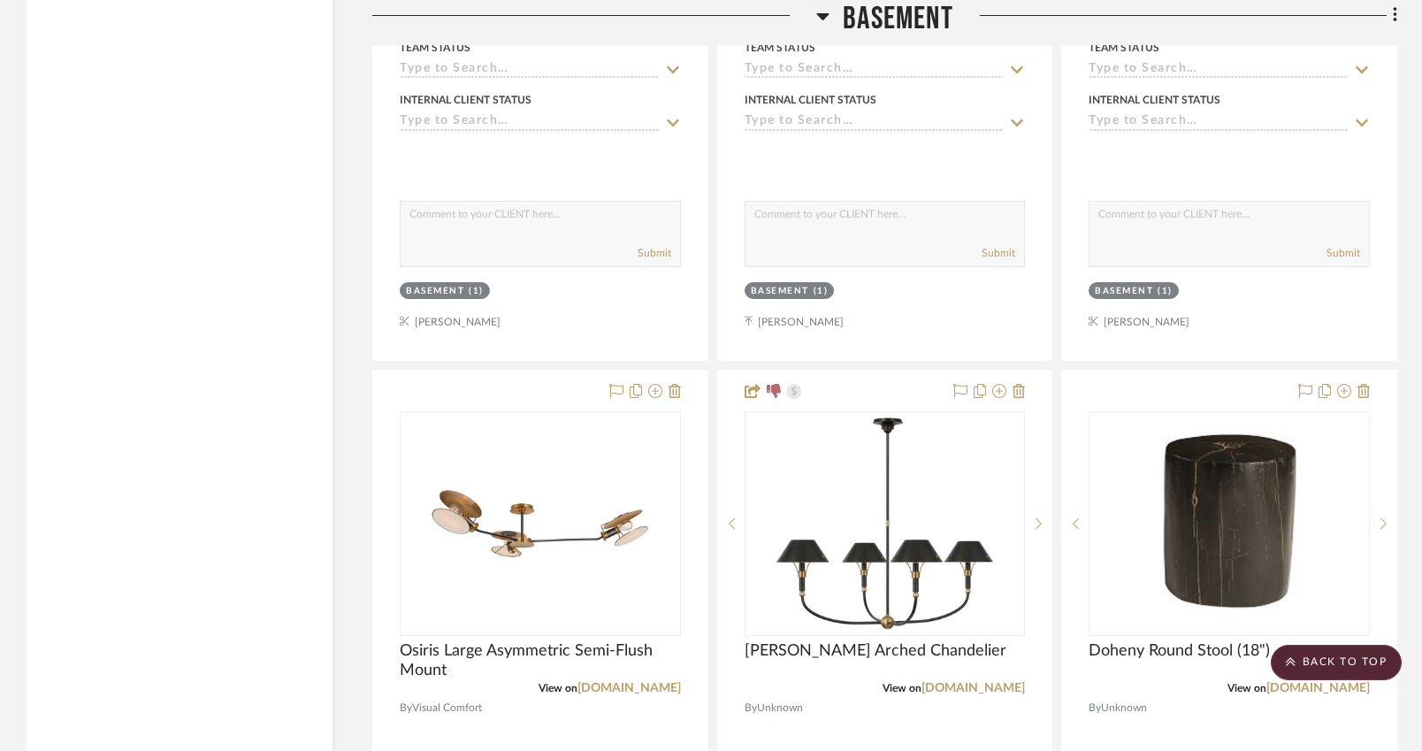
scroll to position [7917, 0]
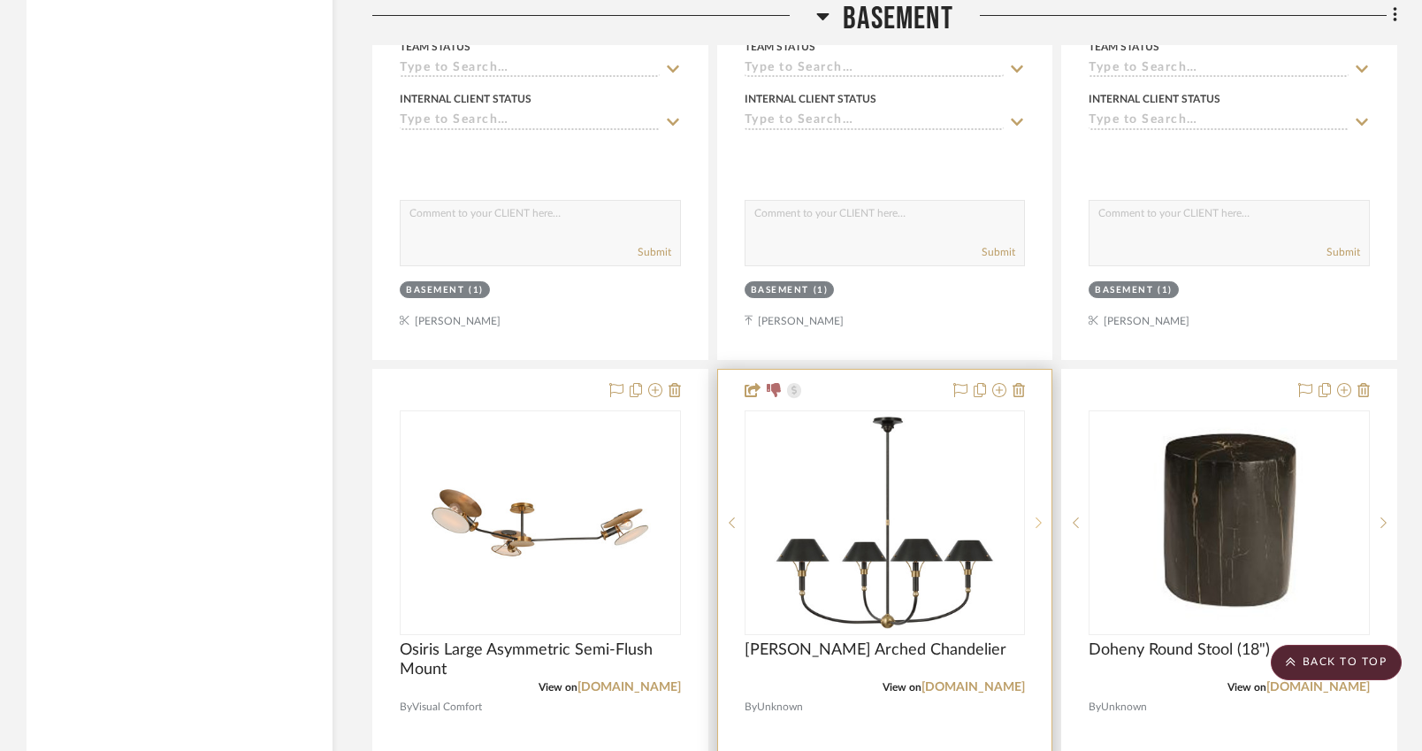
click at [1040, 517] on icon at bounding box center [1039, 523] width 6 height 12
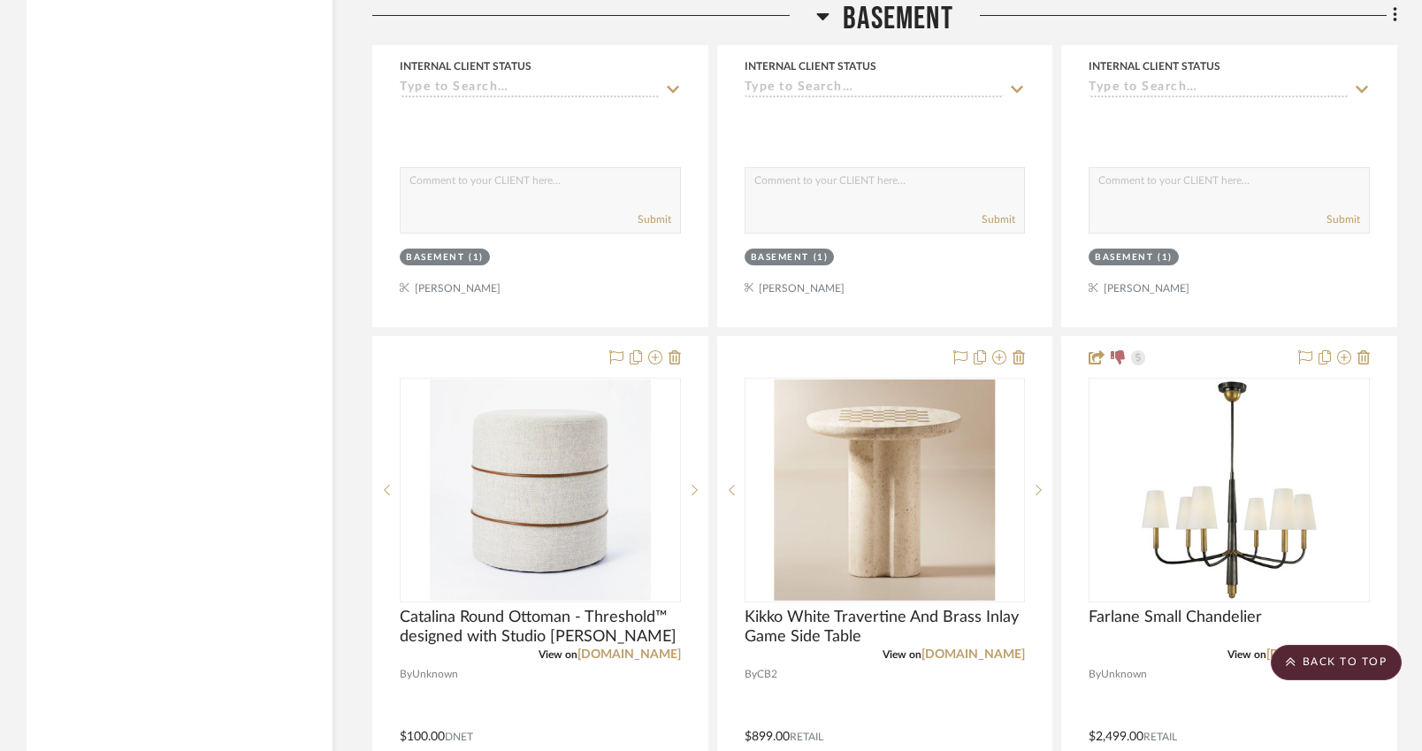
scroll to position [9489, 0]
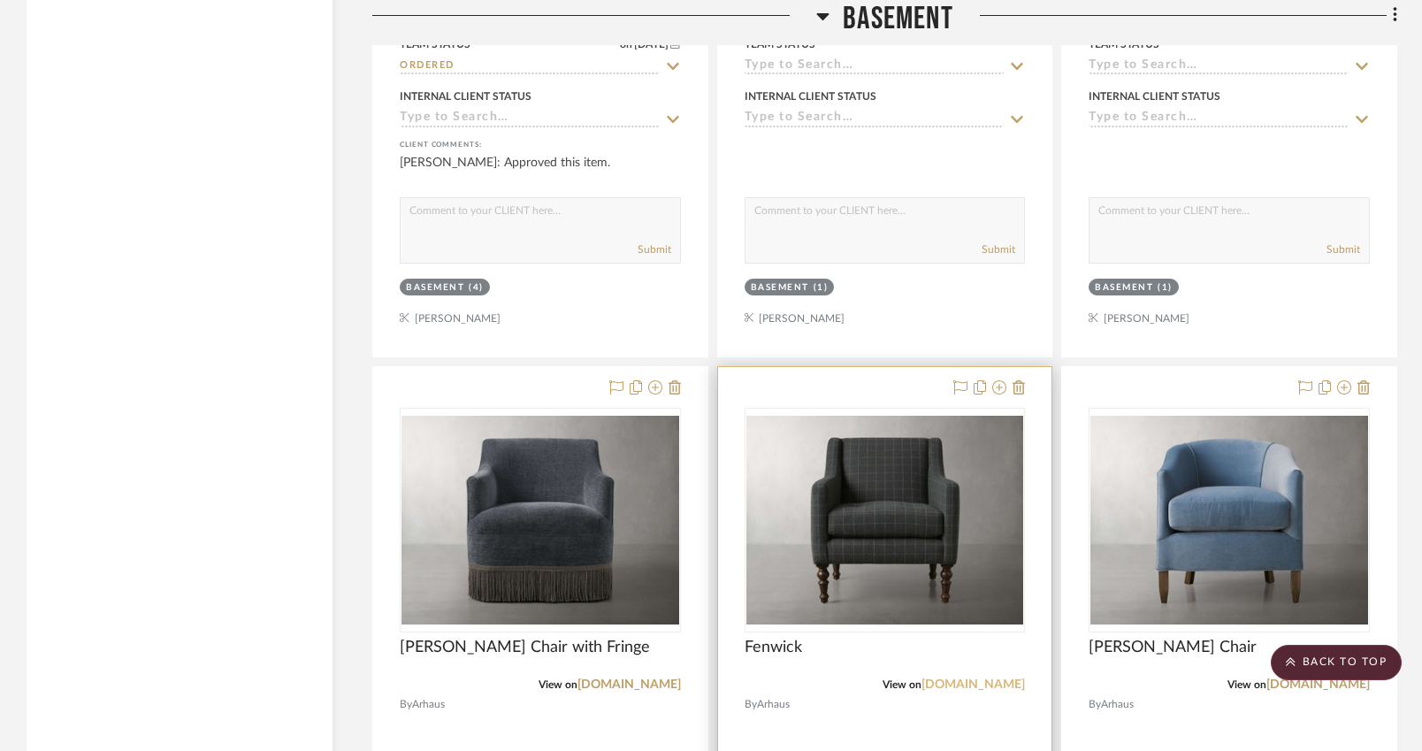
click at [981, 678] on link "arhaus.com" at bounding box center [973, 684] width 103 height 12
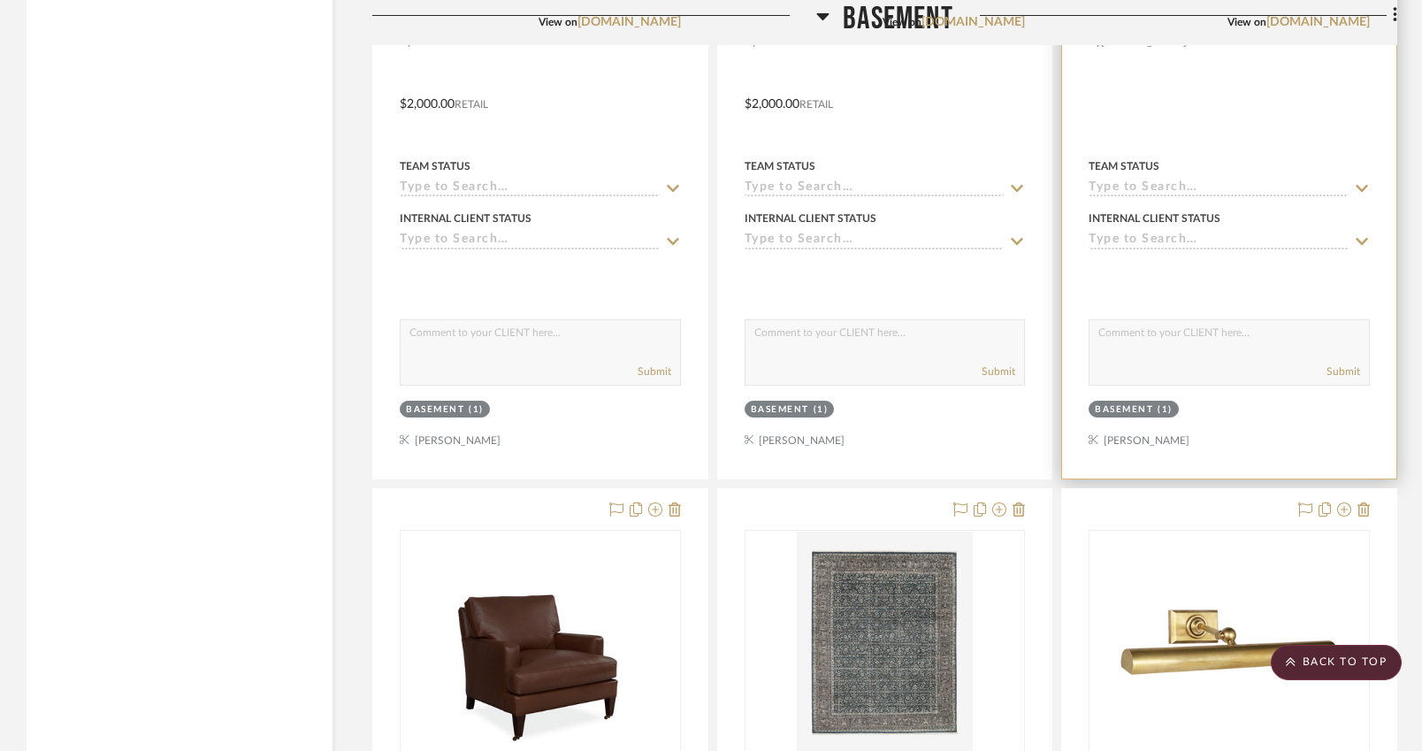
scroll to position [12849, 0]
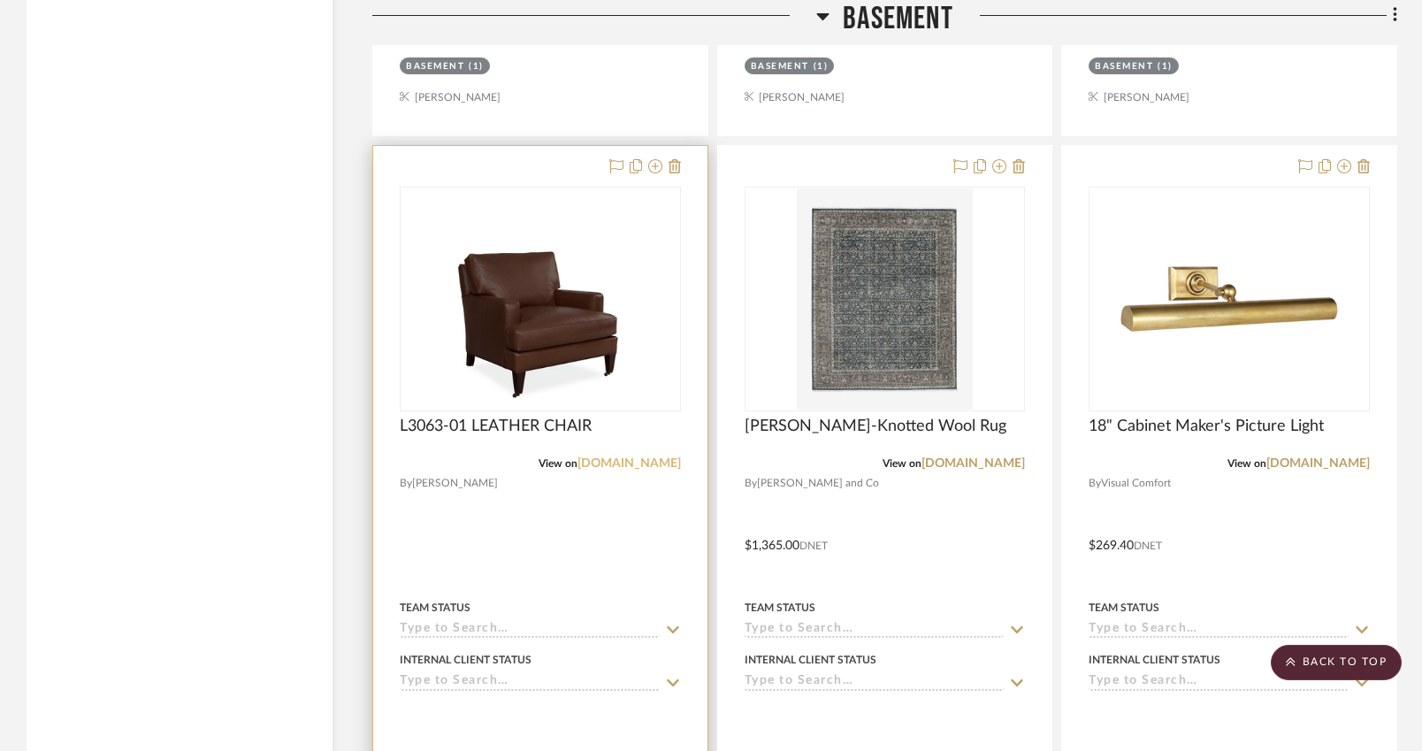
click at [635, 457] on link "leeindustries.com" at bounding box center [629, 463] width 103 height 12
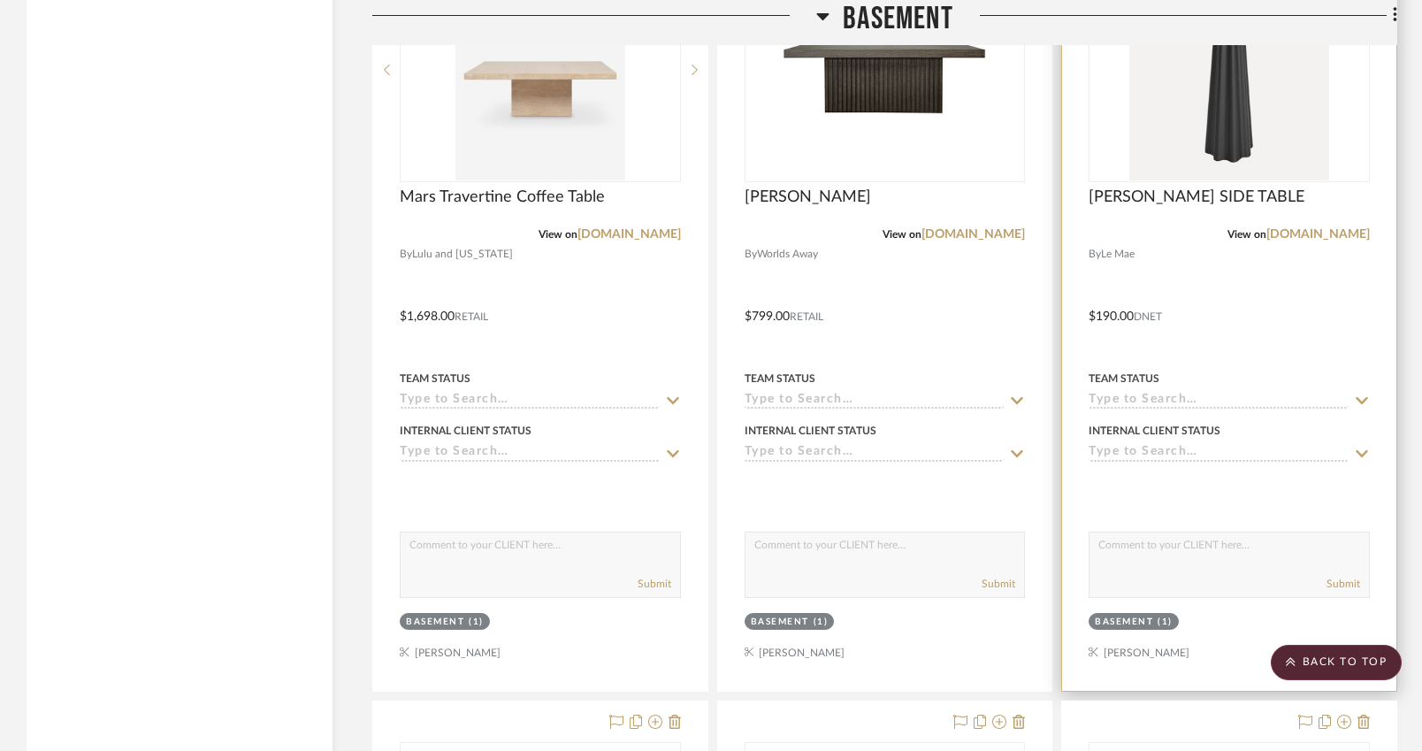
scroll to position [11312, 0]
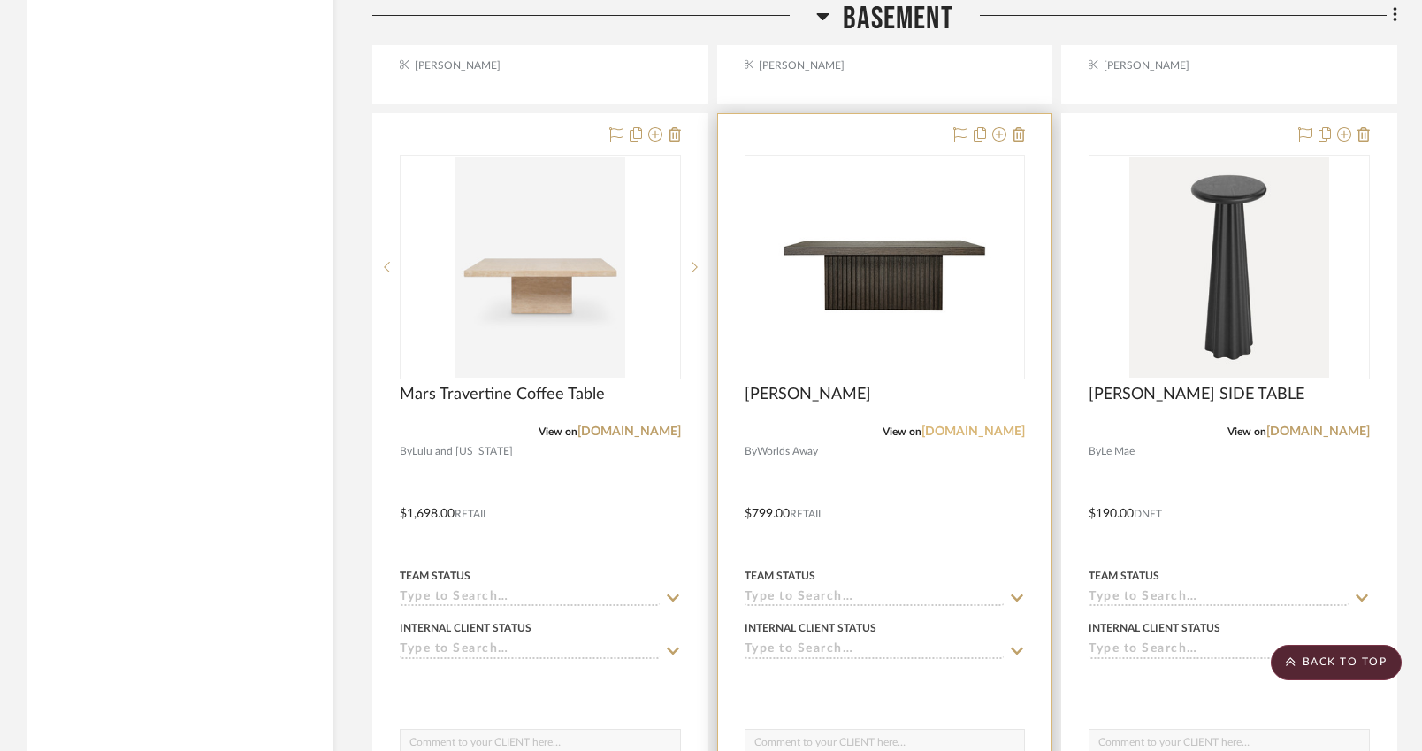
click at [972, 425] on link "worlds-away.com" at bounding box center [973, 431] width 103 height 12
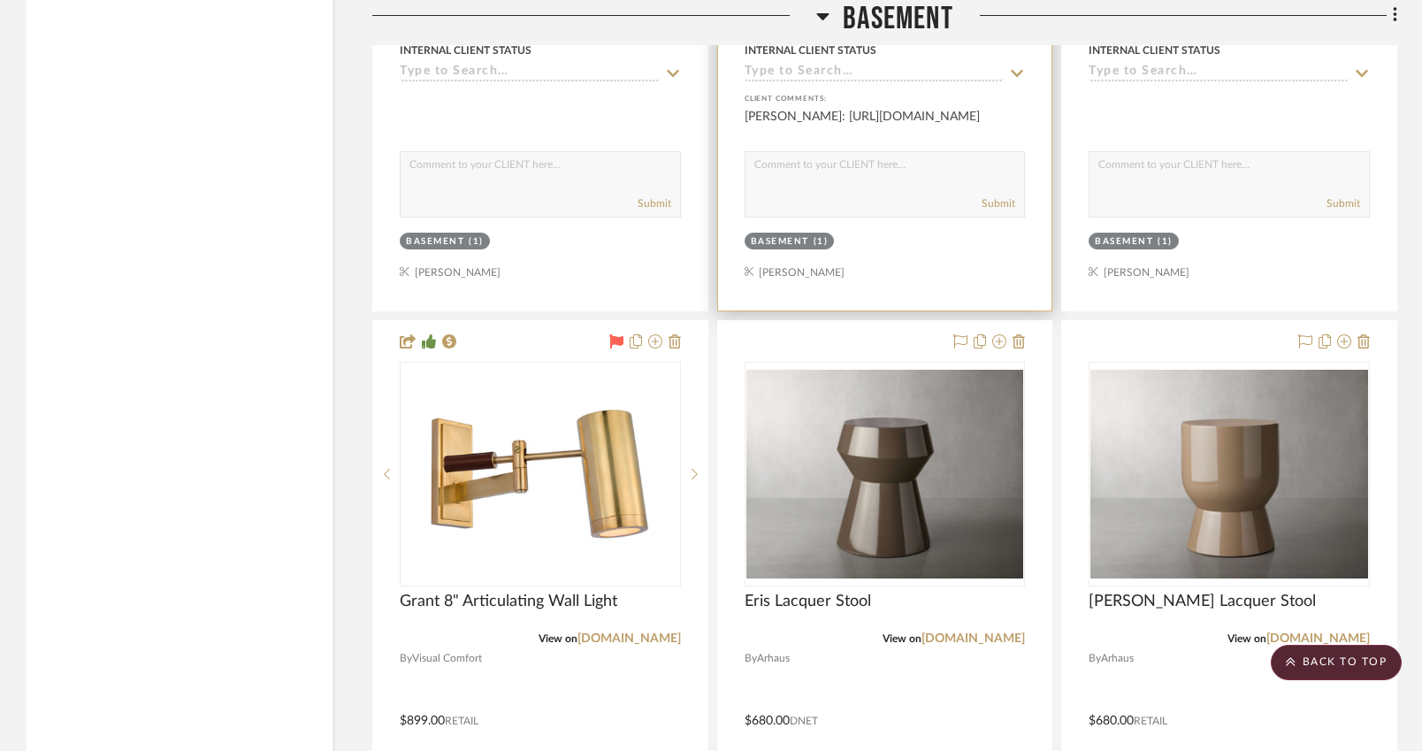
scroll to position [8752, 0]
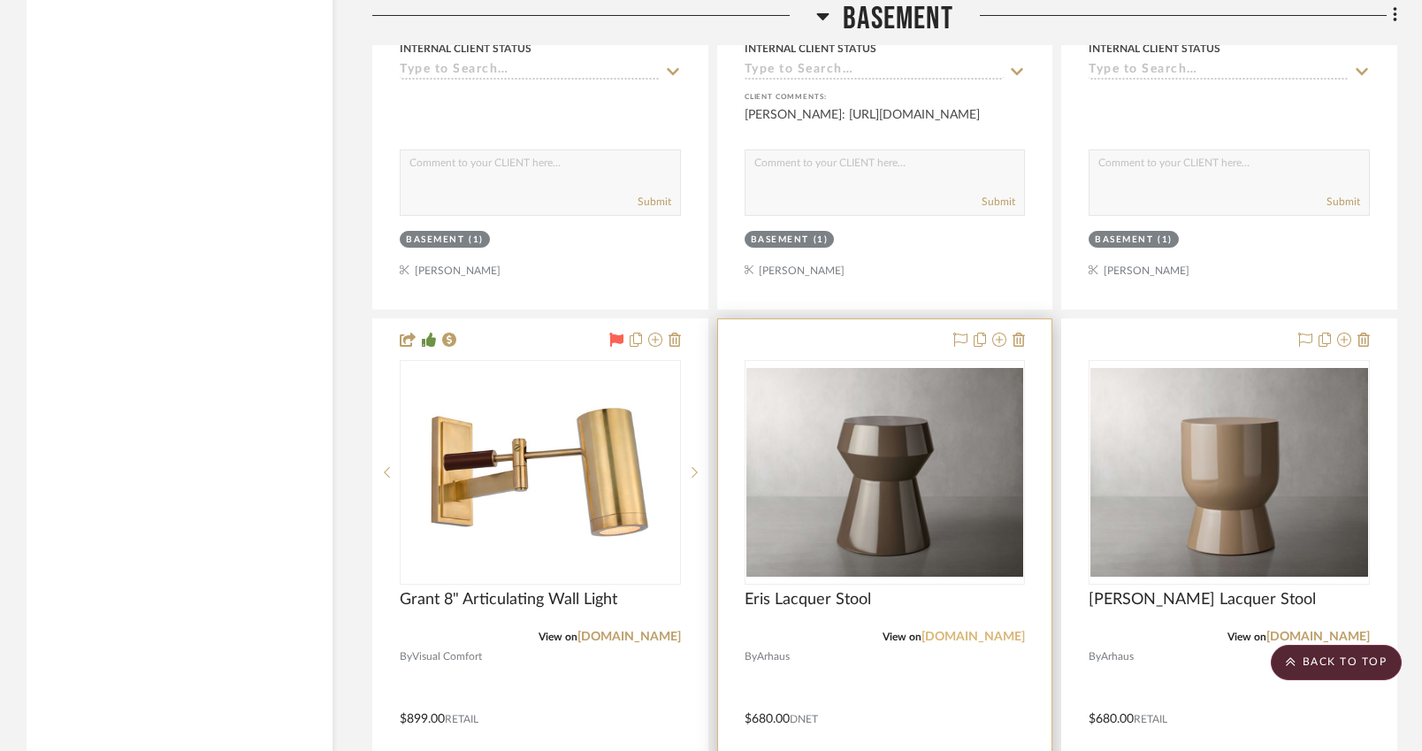
click at [987, 631] on link "arhaus.com" at bounding box center [973, 637] width 103 height 12
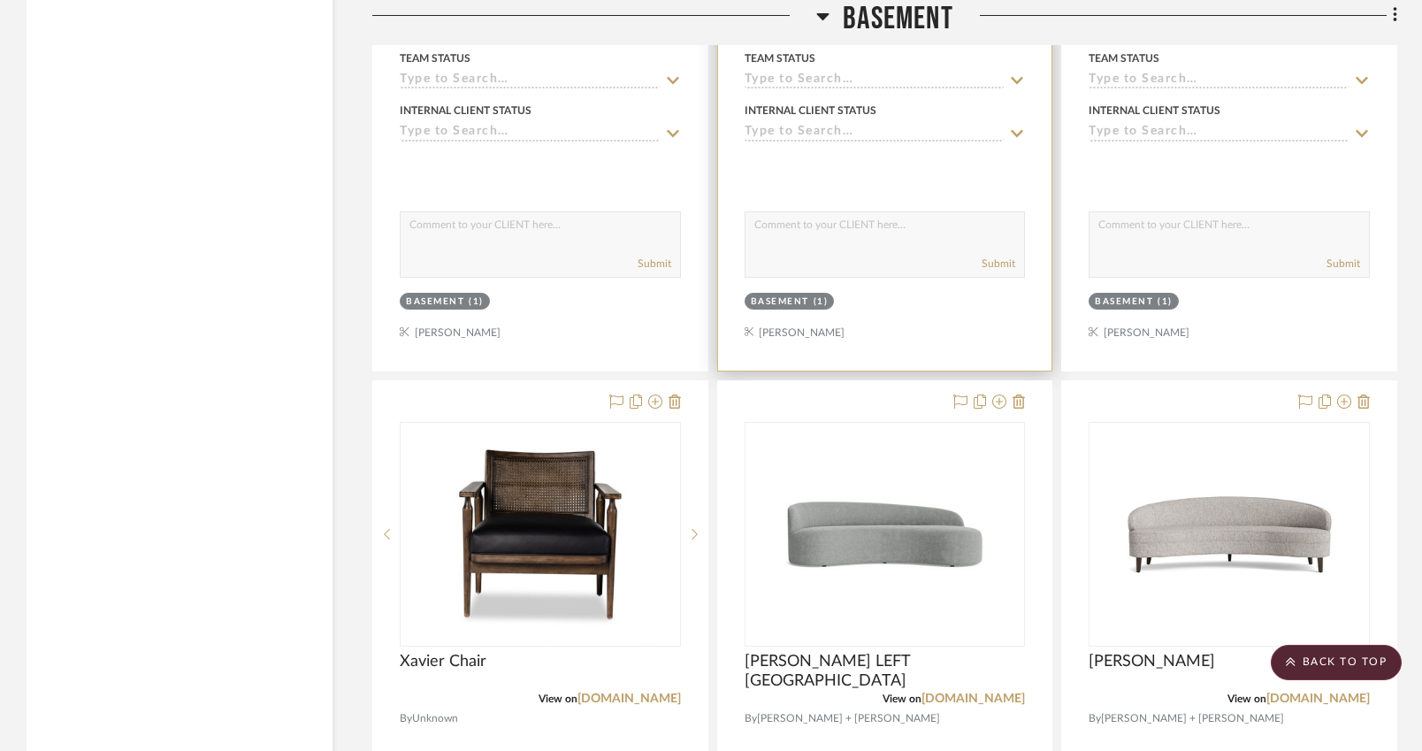
scroll to position [6606, 0]
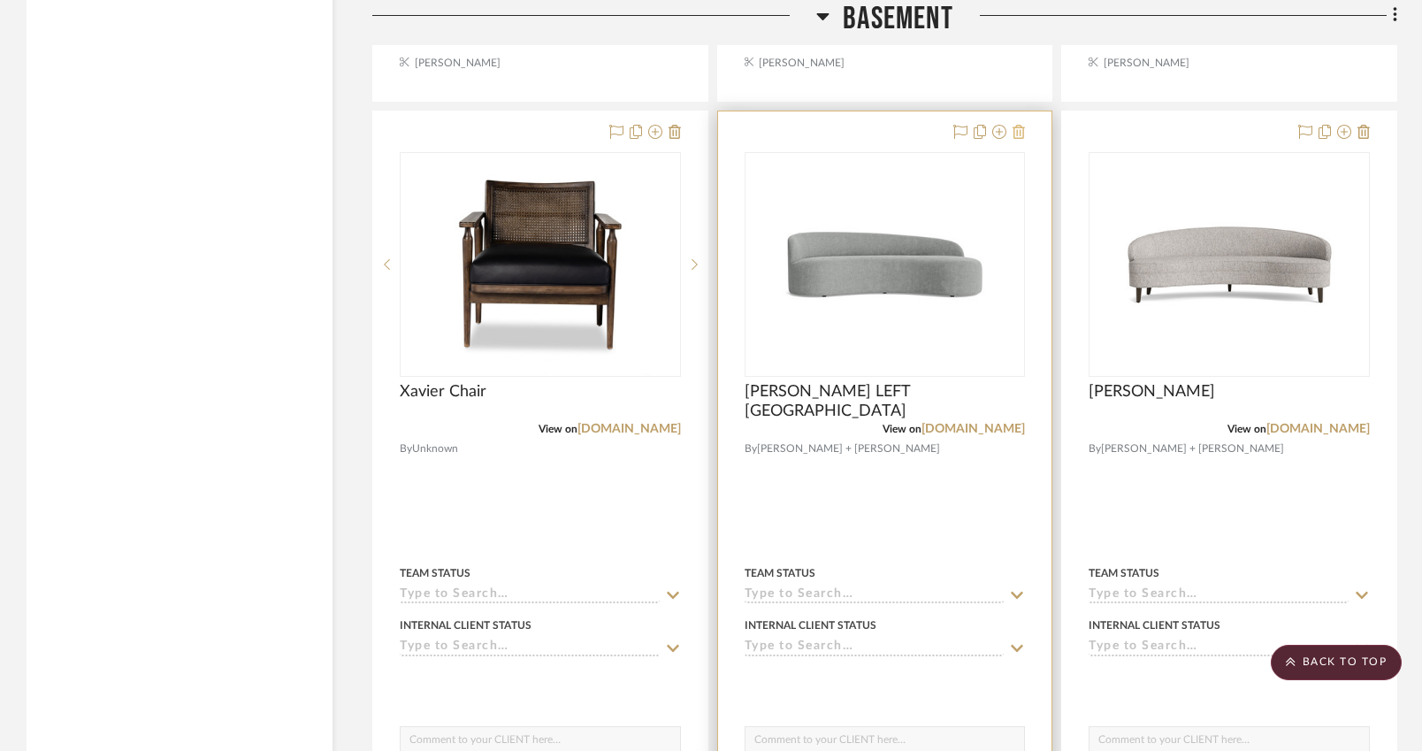
click at [1019, 126] on icon at bounding box center [1019, 132] width 12 height 14
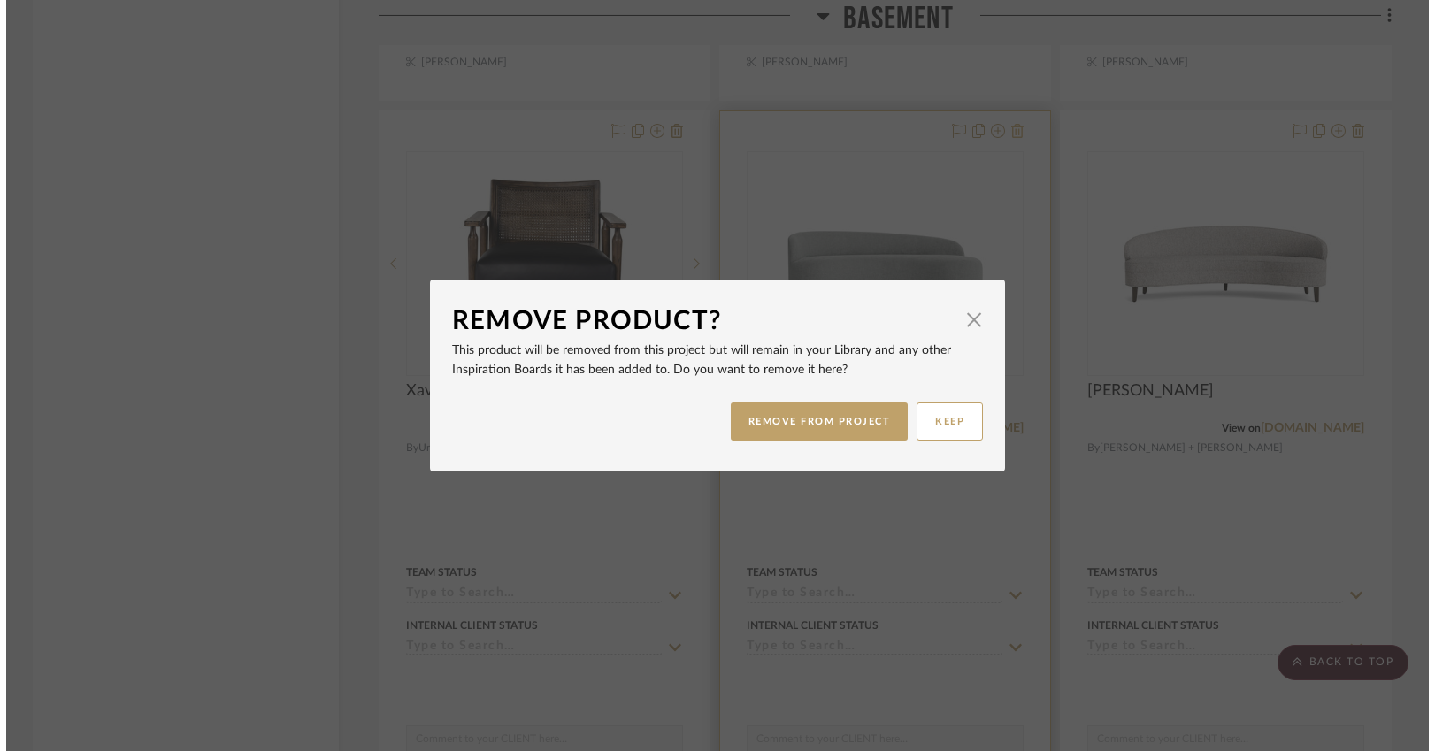
scroll to position [0, 0]
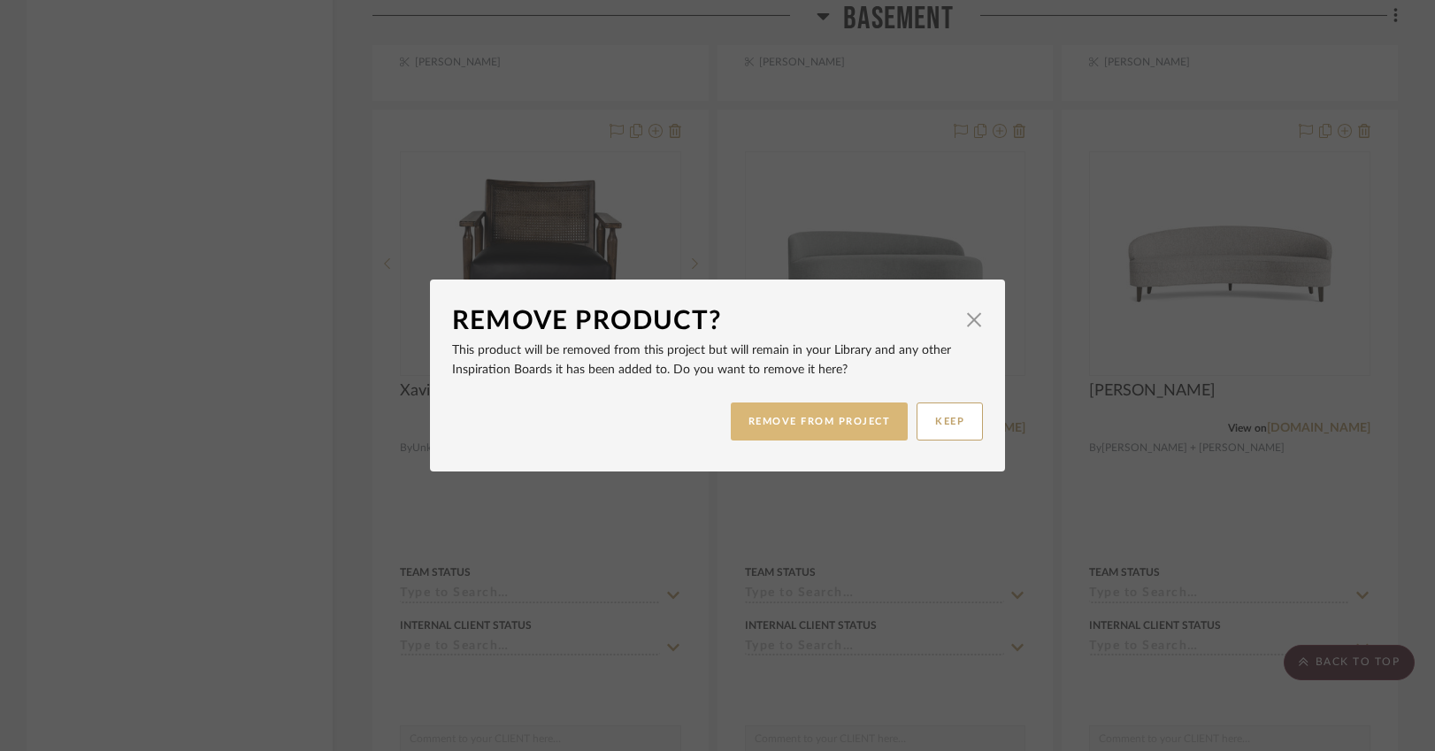
click at [849, 411] on button "REMOVE FROM PROJECT" at bounding box center [820, 421] width 178 height 38
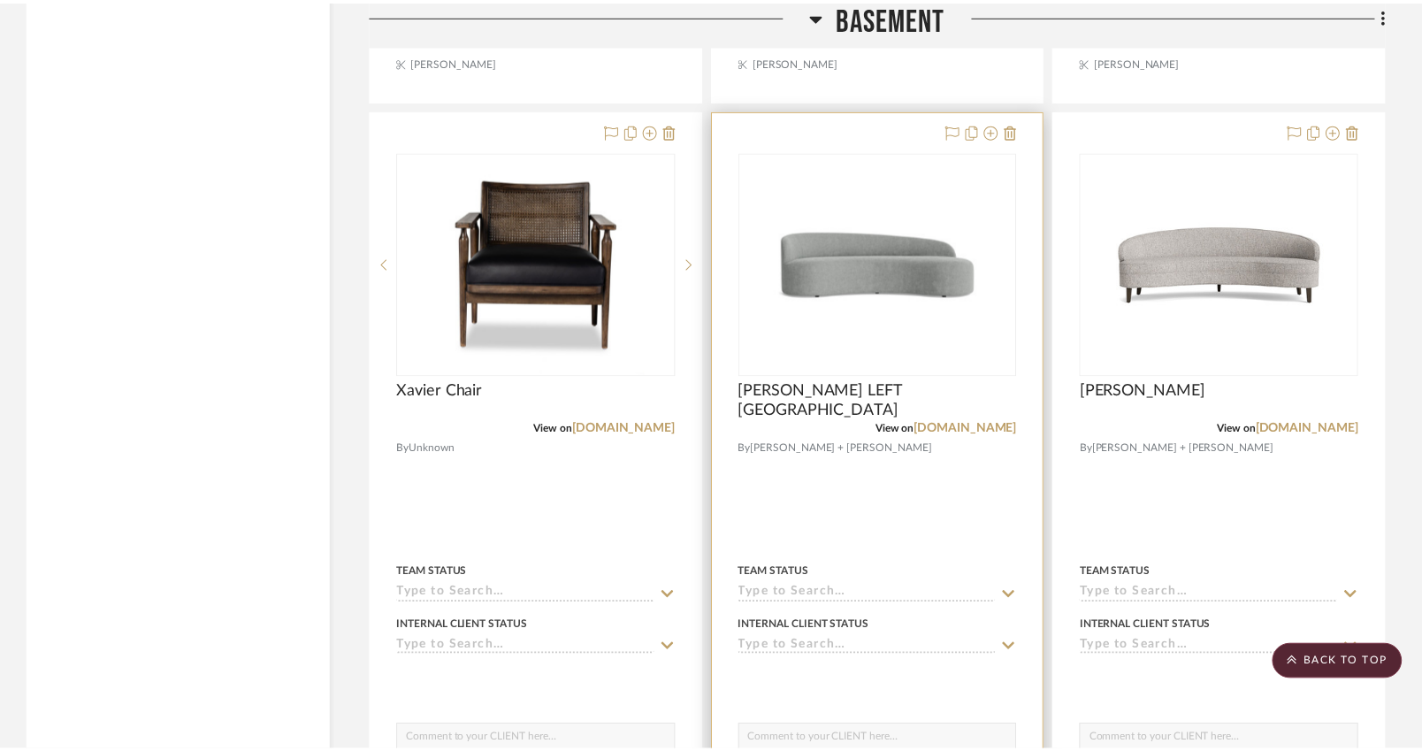
scroll to position [6606, 0]
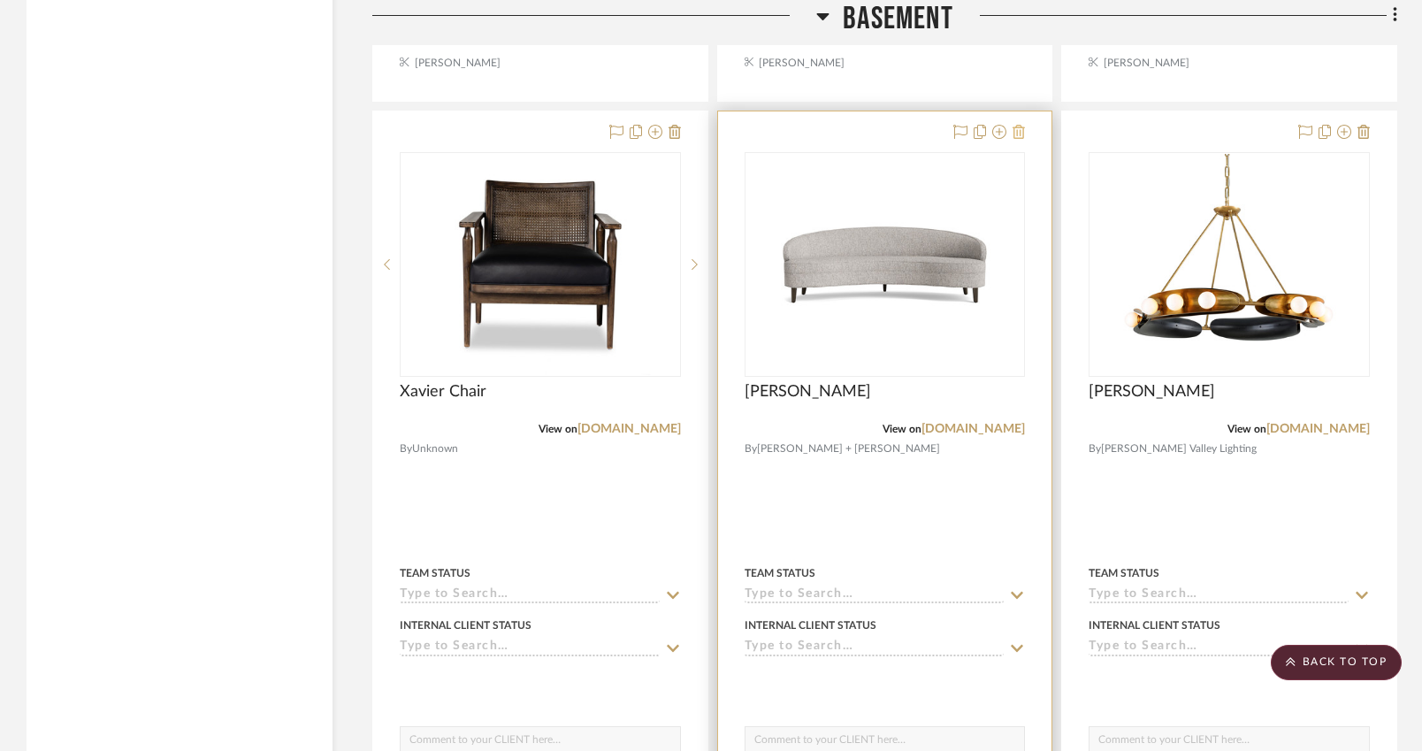
click at [1017, 125] on icon at bounding box center [1019, 132] width 12 height 14
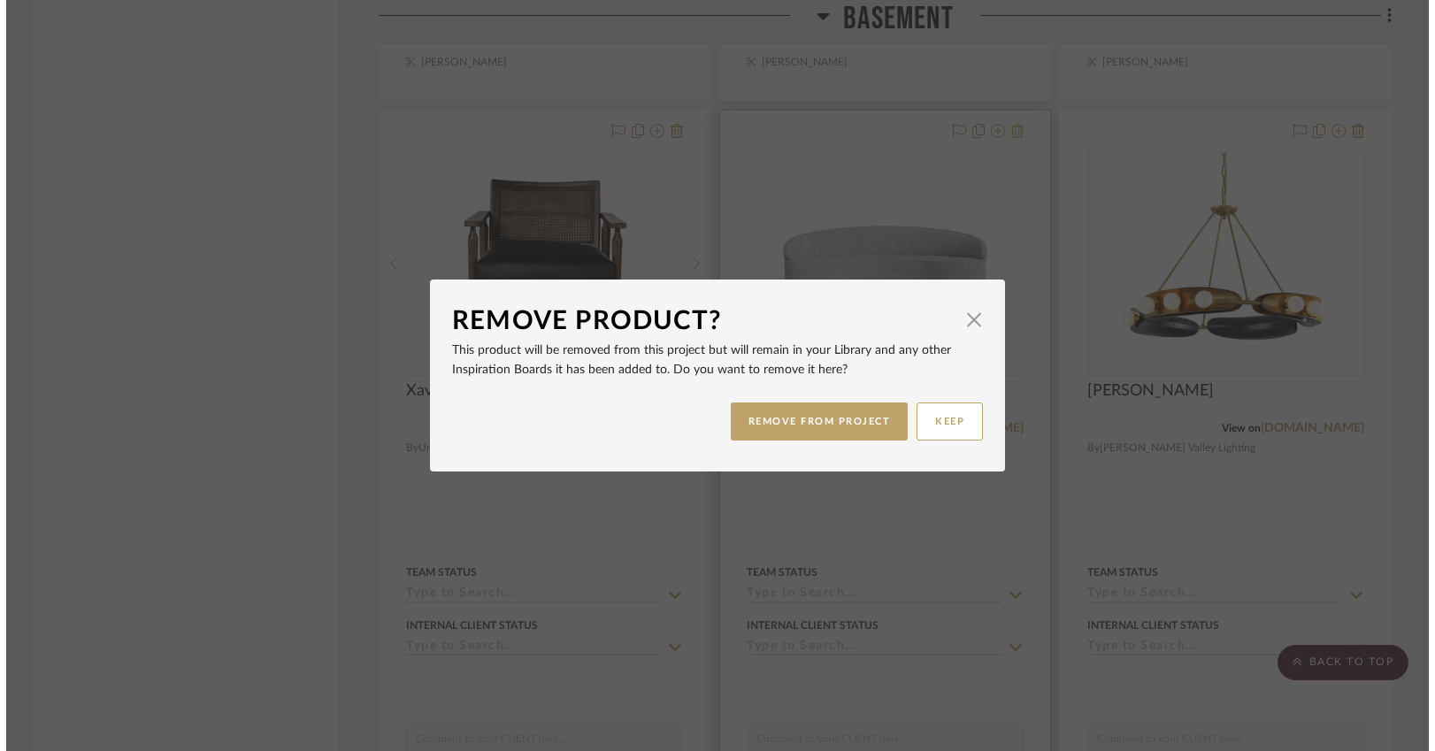
scroll to position [0, 0]
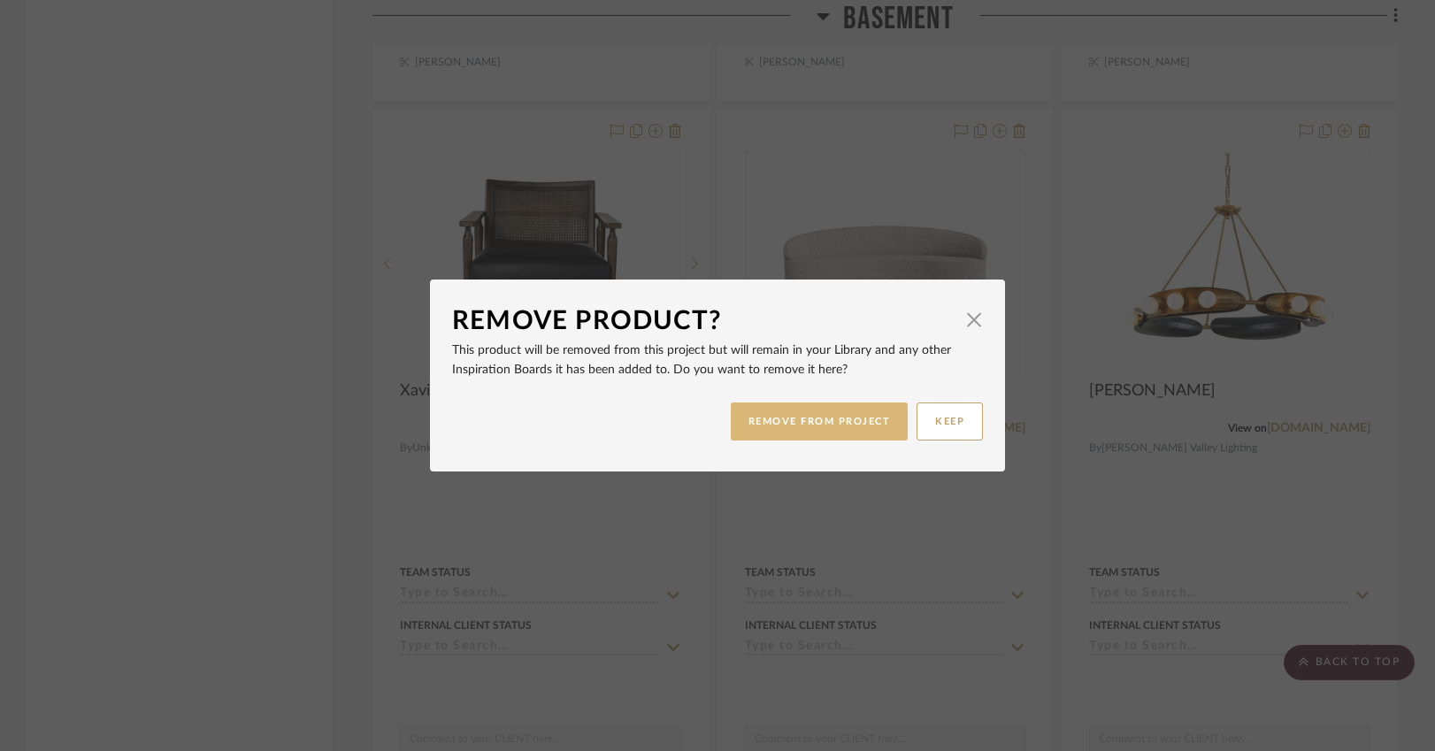
click at [849, 418] on button "REMOVE FROM PROJECT" at bounding box center [820, 421] width 178 height 38
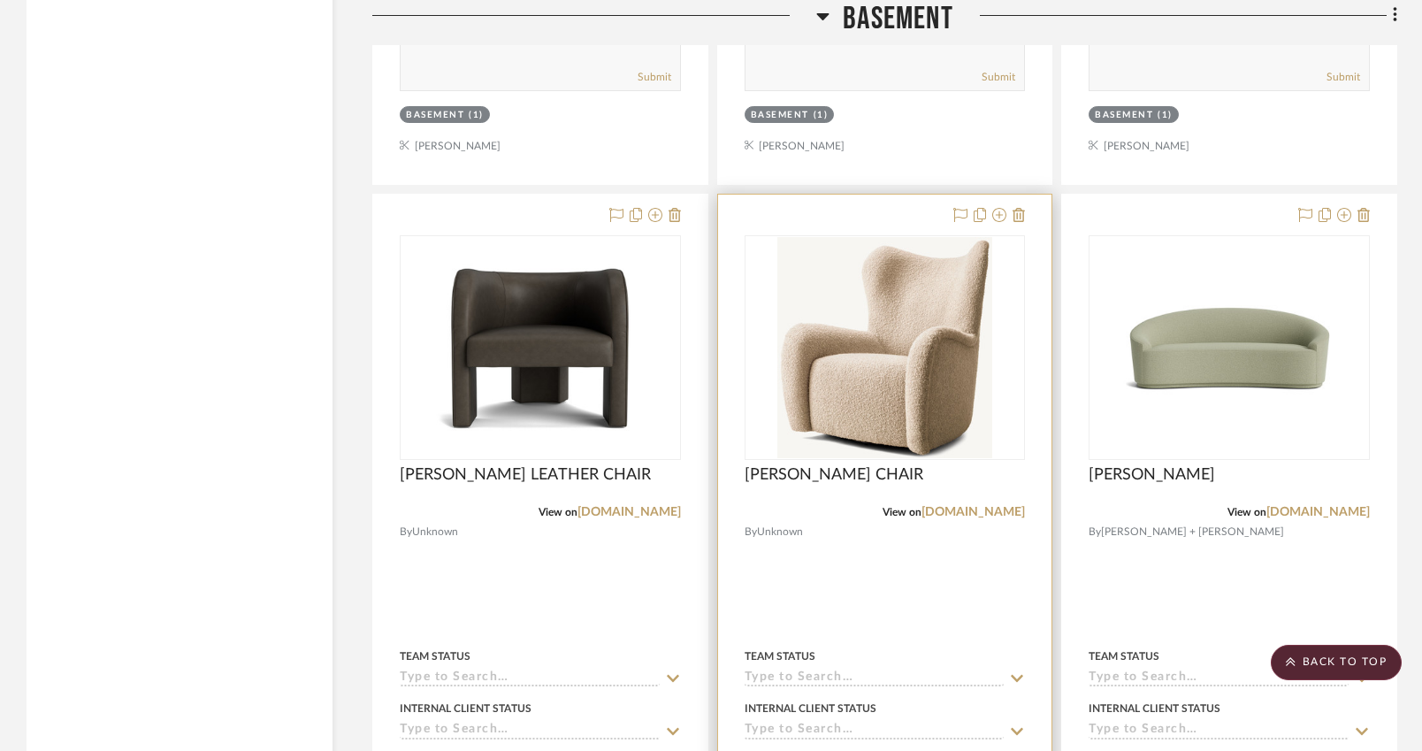
scroll to position [4953, 0]
click at [1022, 211] on icon at bounding box center [1019, 216] width 12 height 14
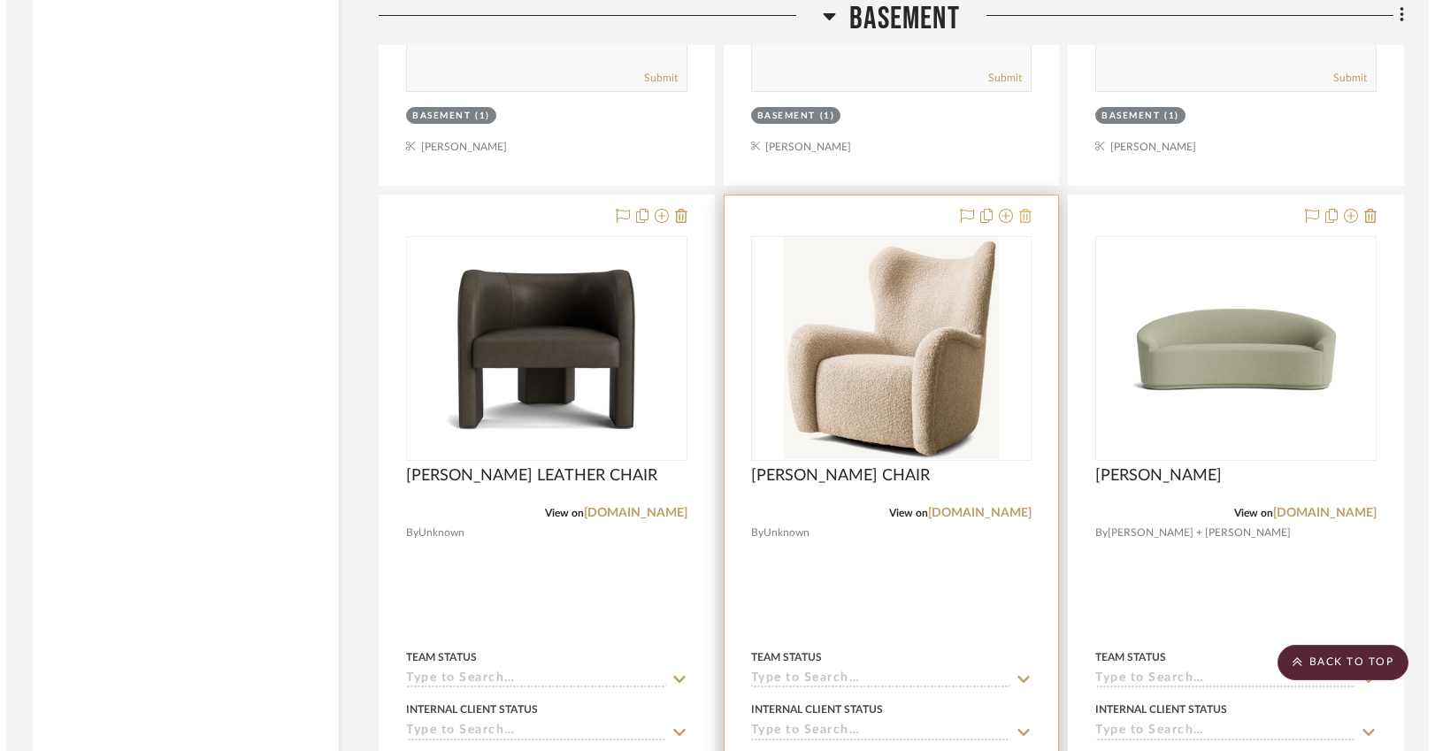
scroll to position [0, 0]
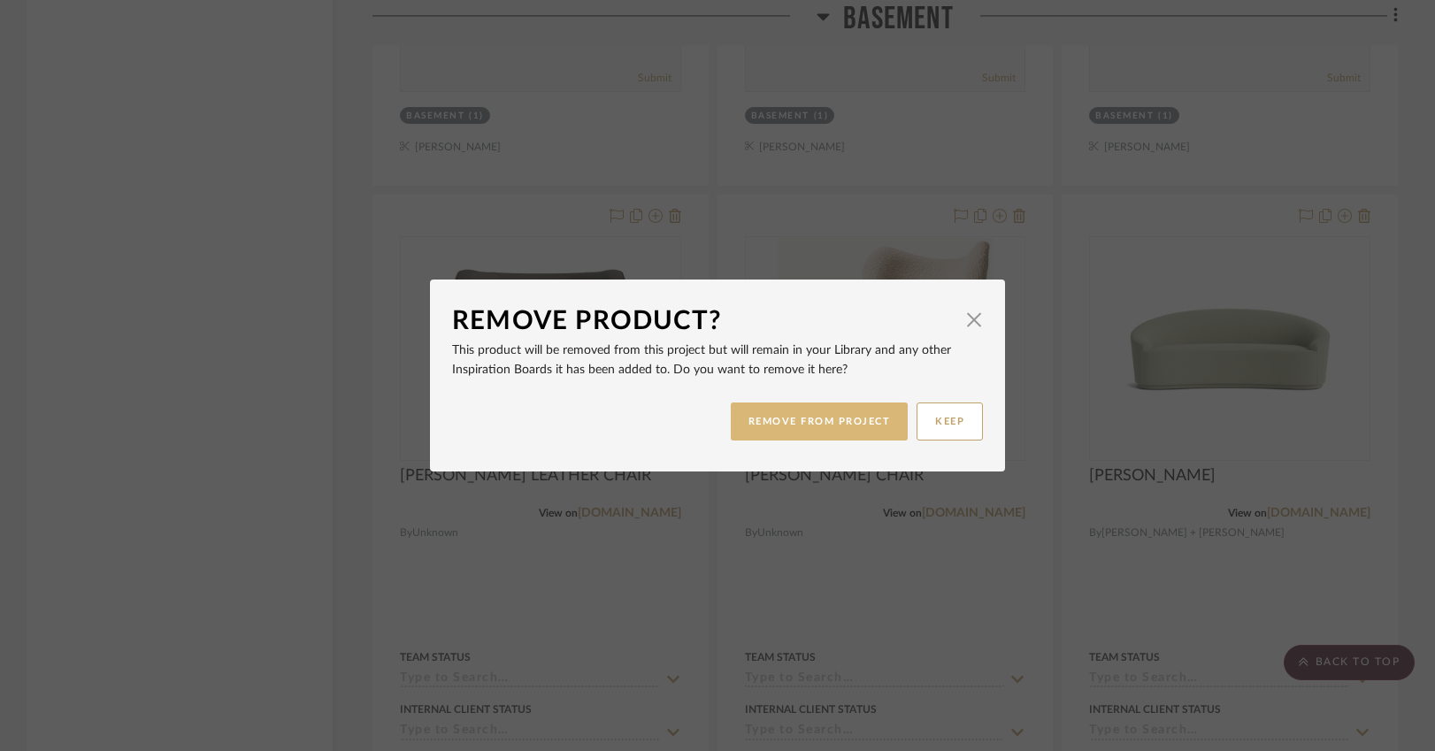
click at [849, 409] on button "REMOVE FROM PROJECT" at bounding box center [820, 421] width 178 height 38
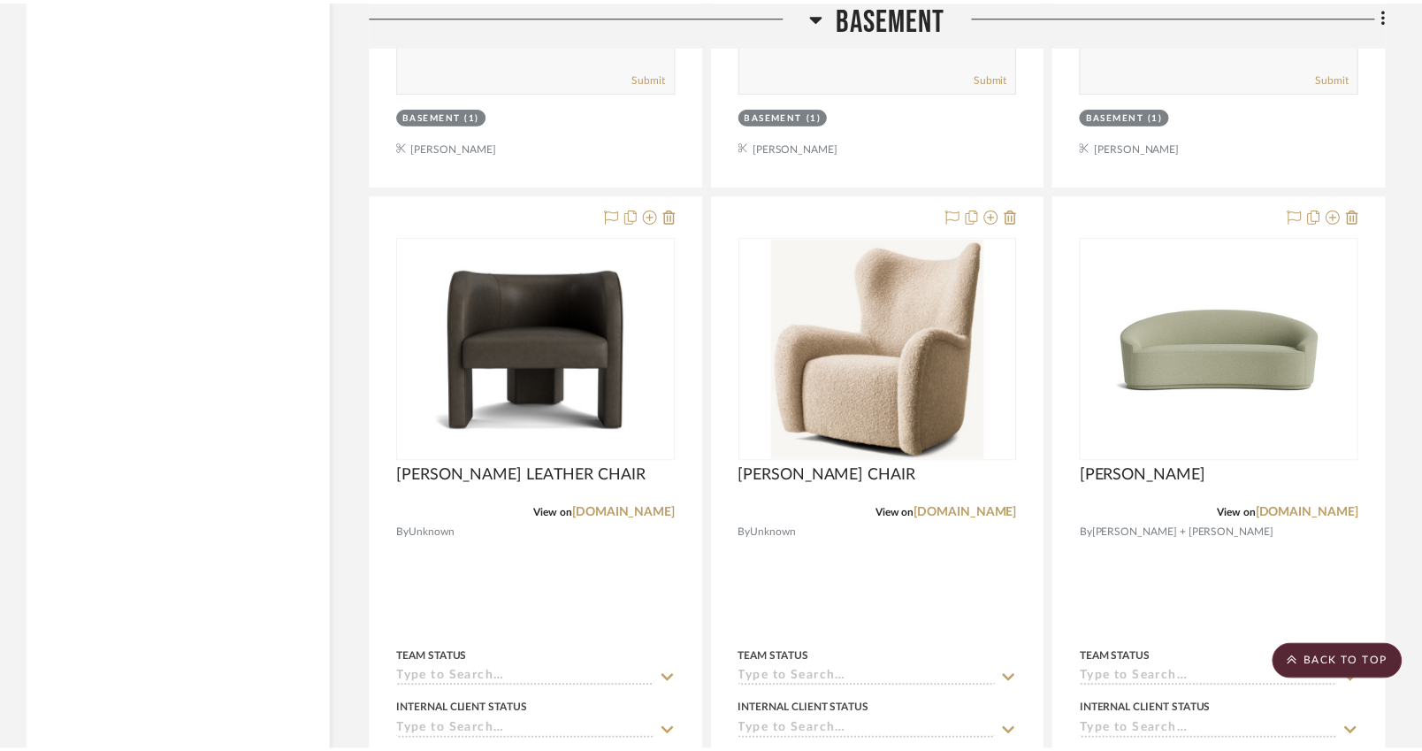
scroll to position [4953, 0]
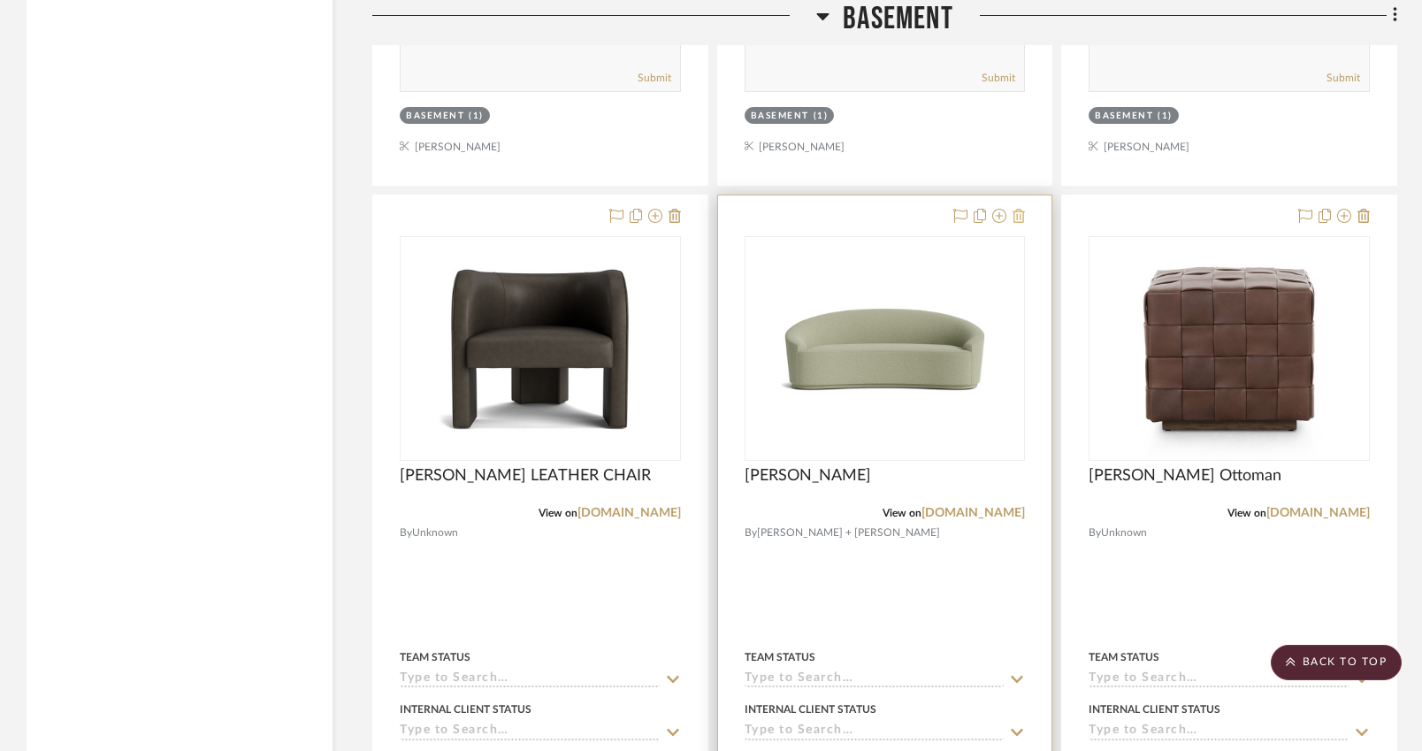
click at [1023, 211] on icon at bounding box center [1019, 216] width 12 height 14
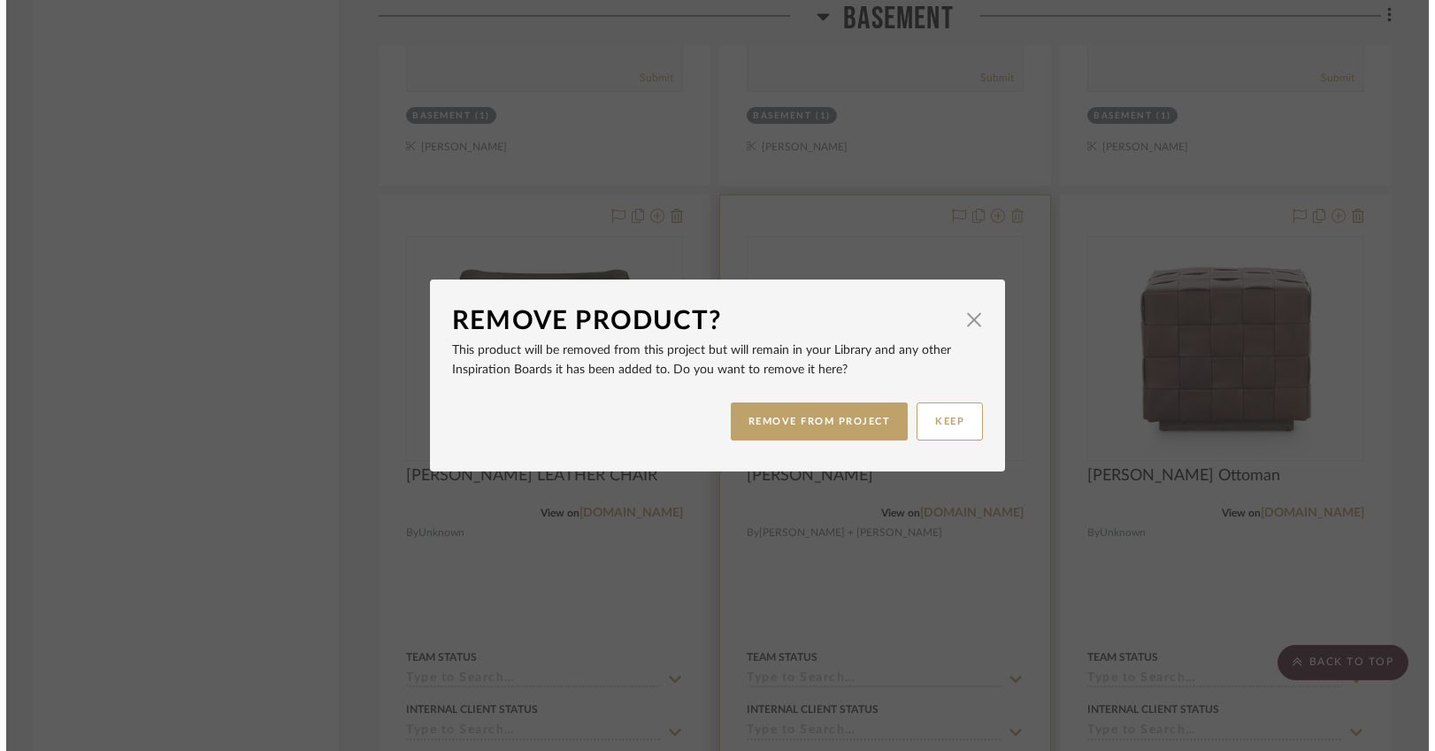
scroll to position [0, 0]
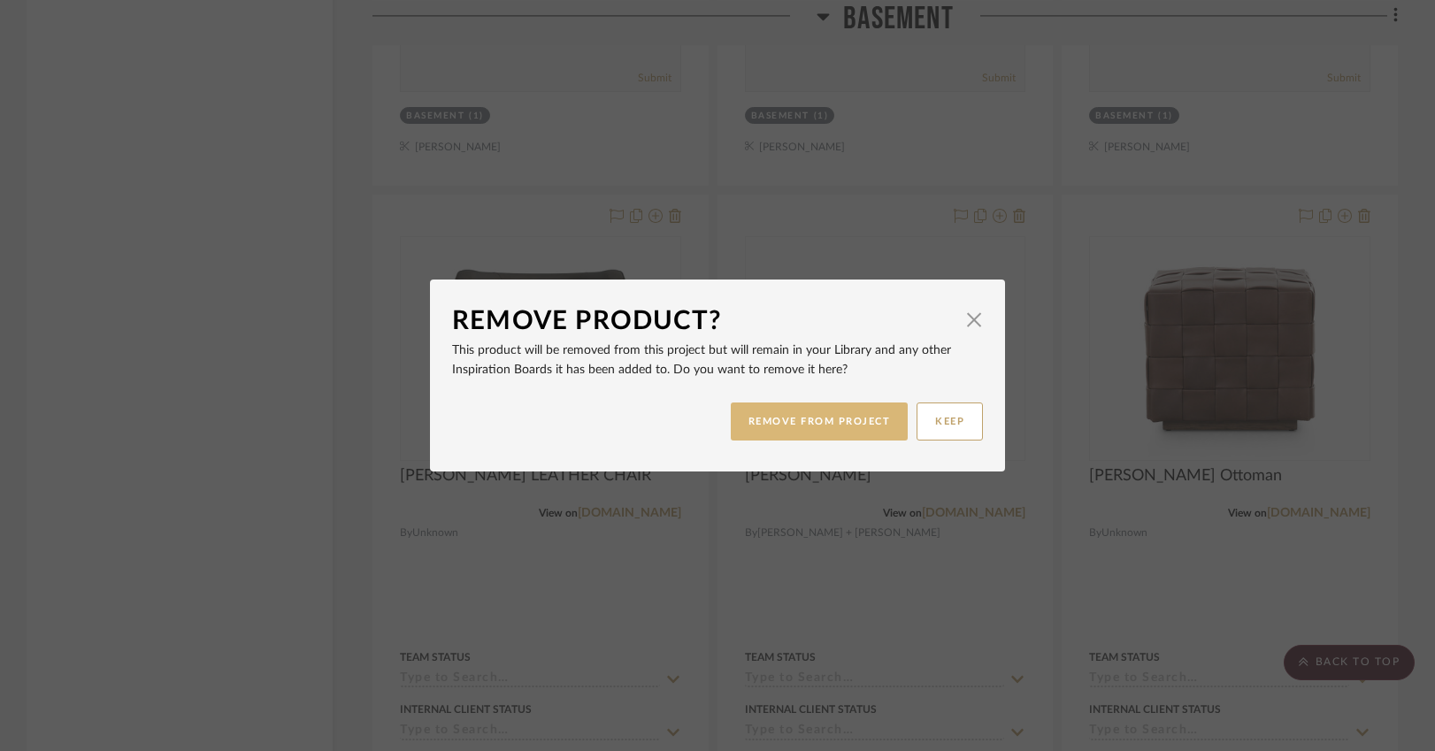
click at [835, 406] on button "REMOVE FROM PROJECT" at bounding box center [820, 421] width 178 height 38
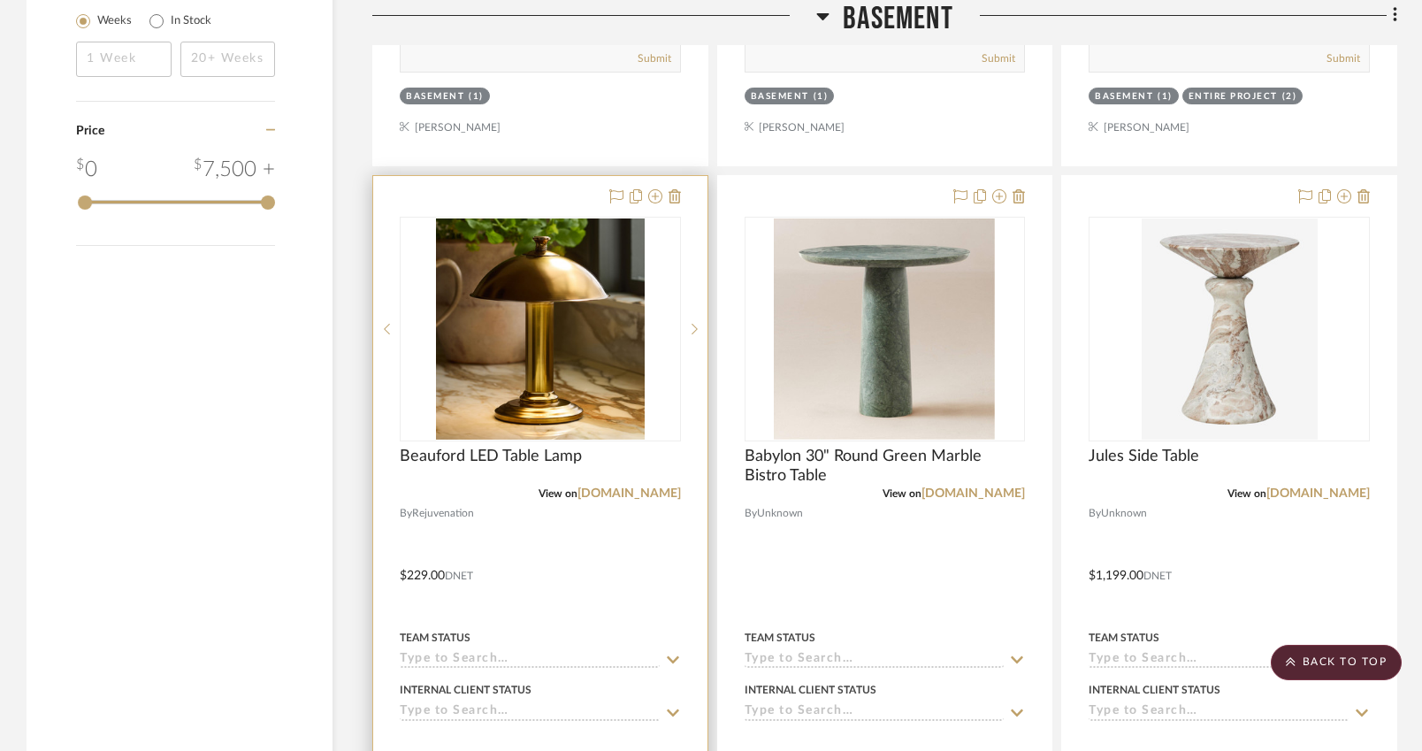
scroll to position [3341, 0]
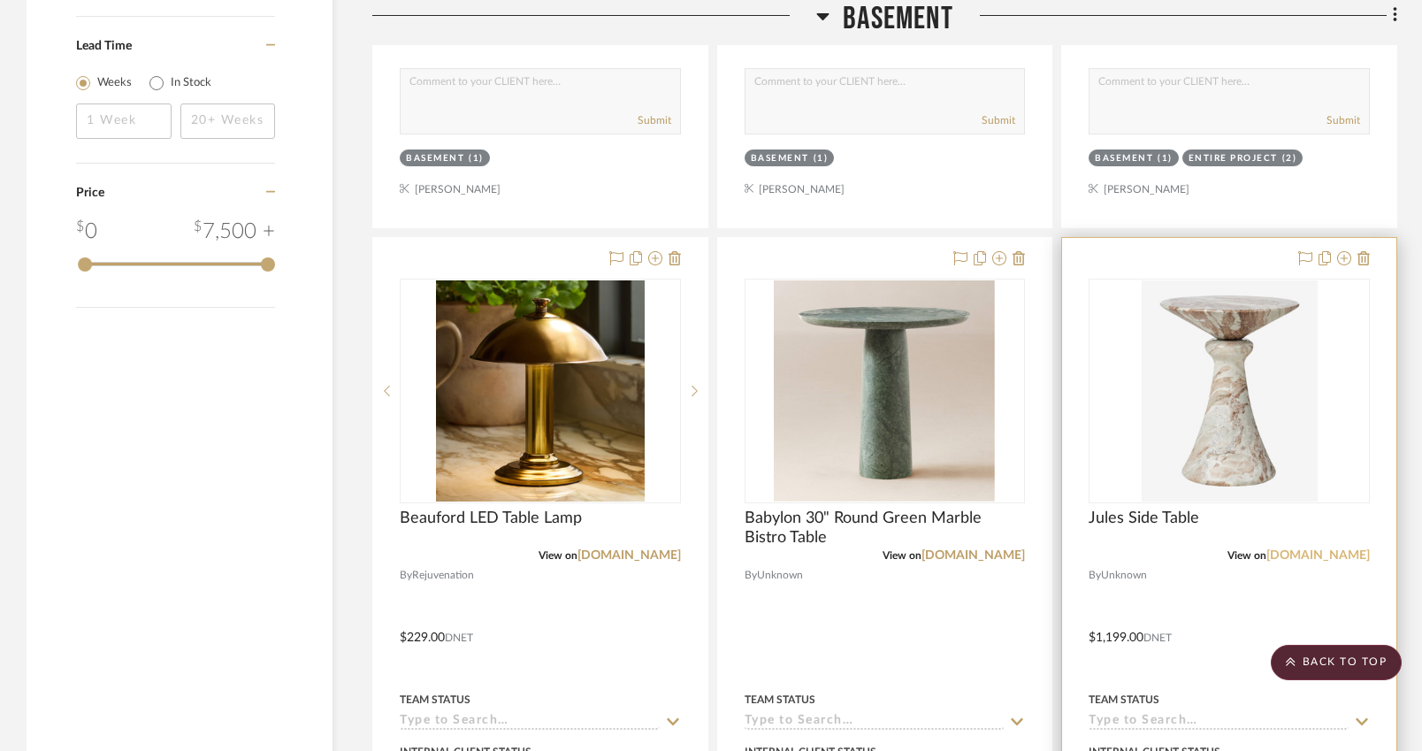
click at [1322, 551] on link "mcgeeandco.com" at bounding box center [1318, 555] width 103 height 12
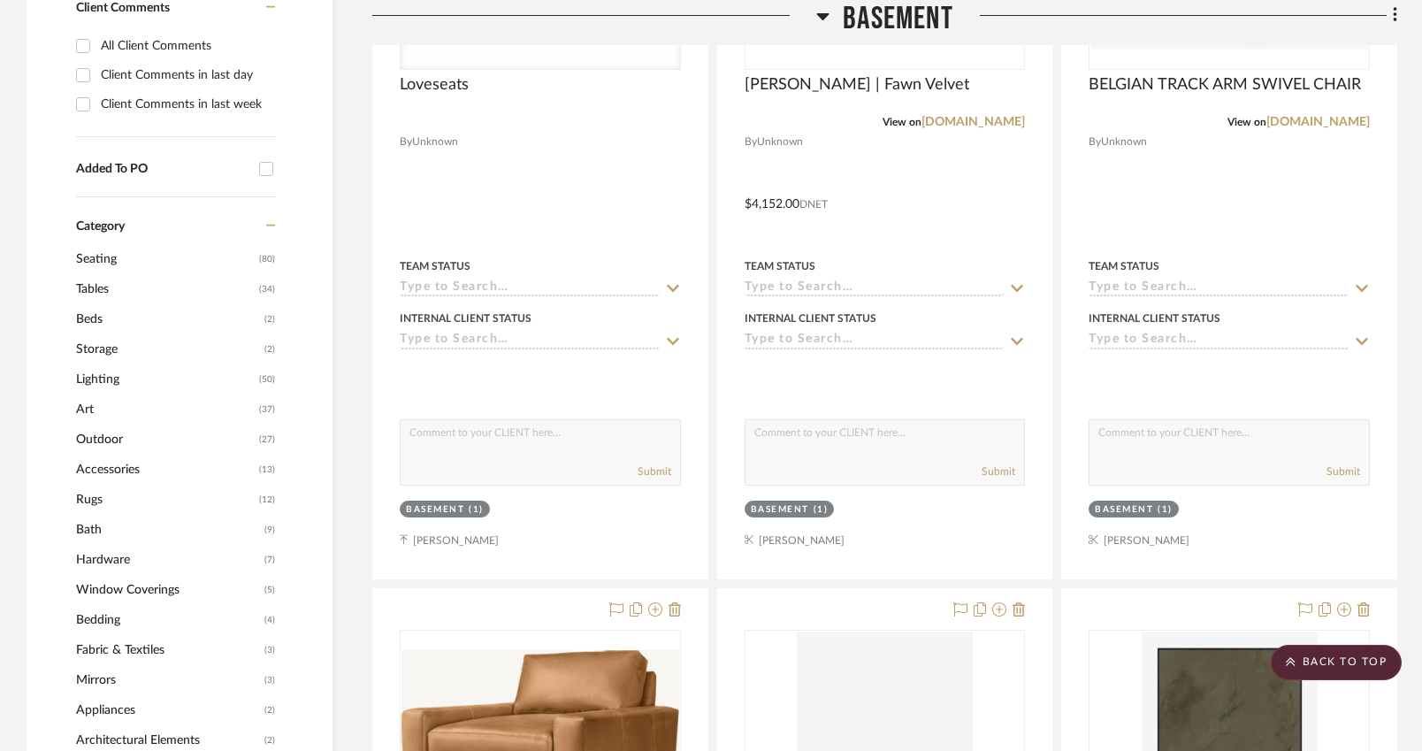
scroll to position [997, 0]
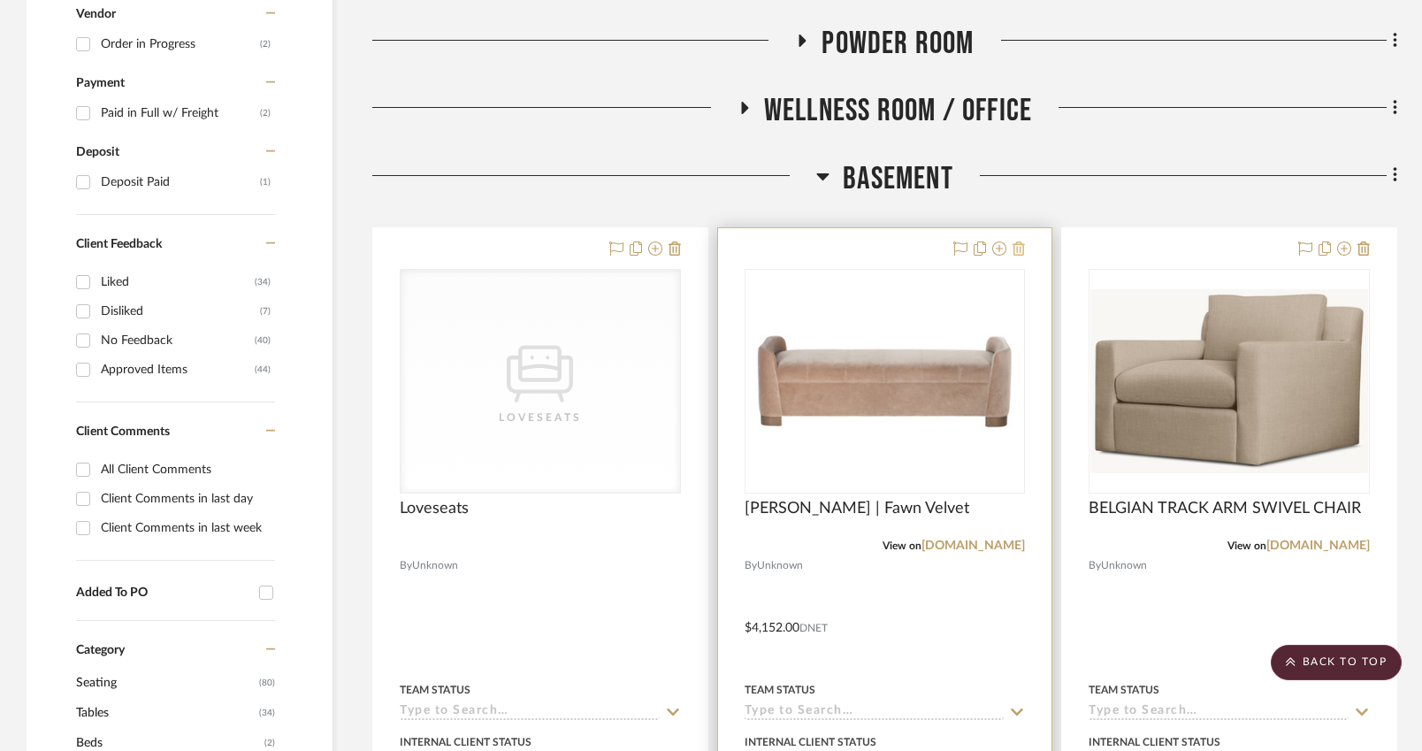
click at [1023, 246] on icon at bounding box center [1019, 248] width 12 height 14
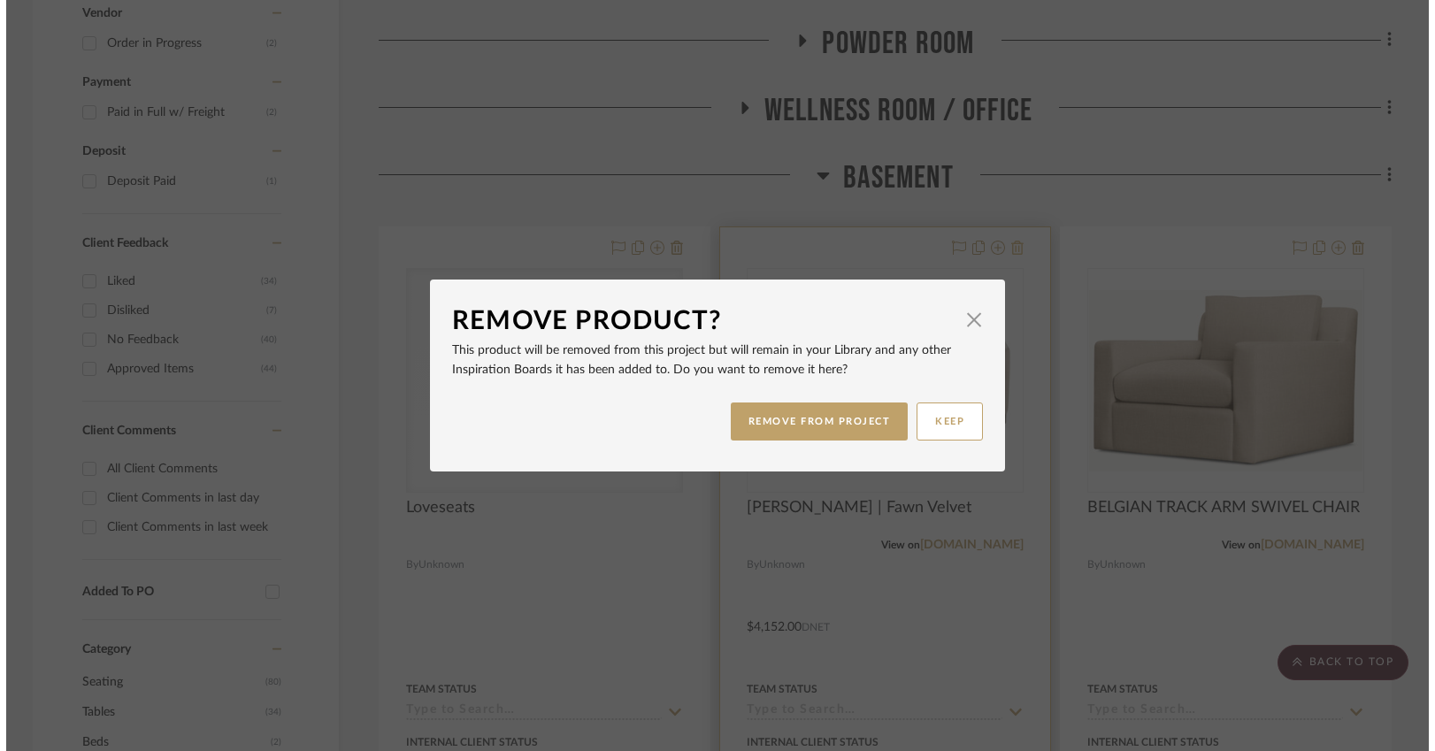
scroll to position [0, 0]
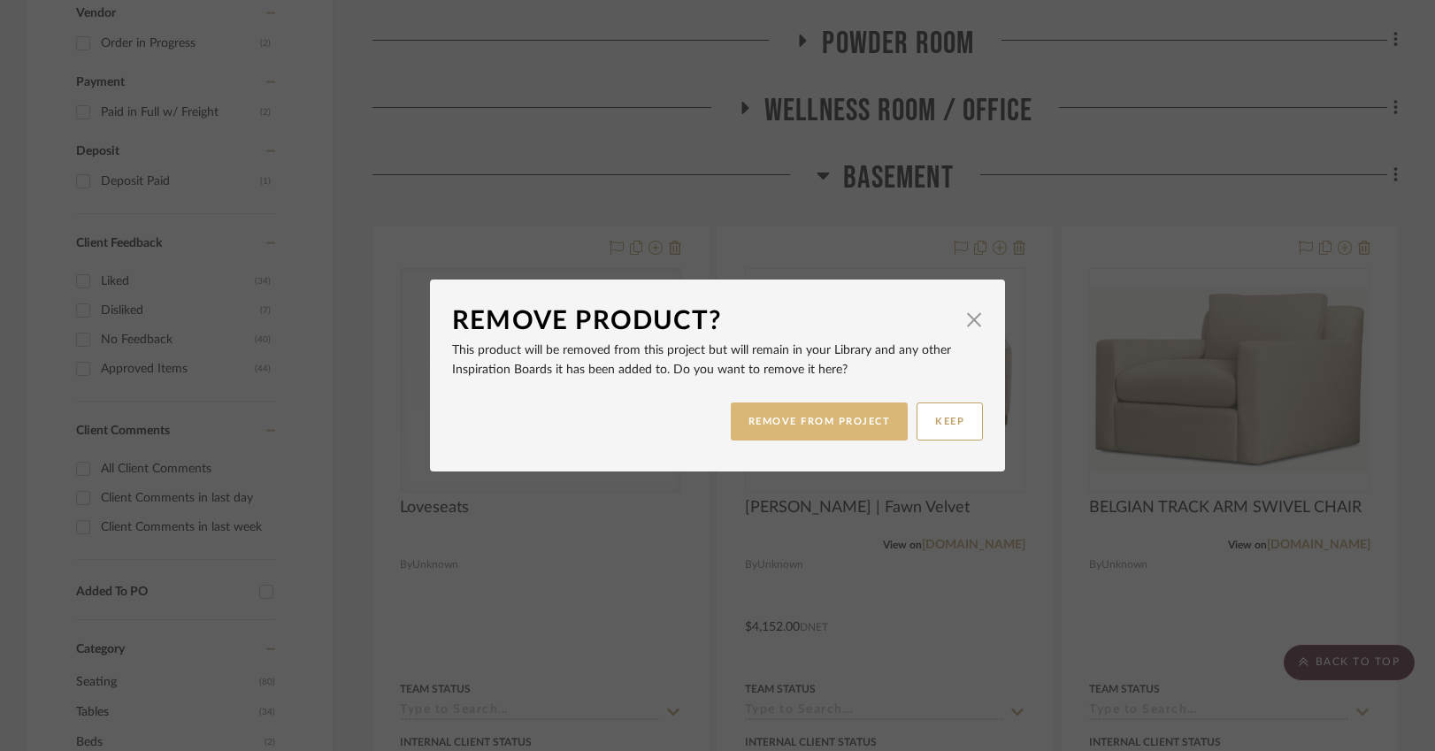
click at [821, 419] on button "REMOVE FROM PROJECT" at bounding box center [820, 421] width 178 height 38
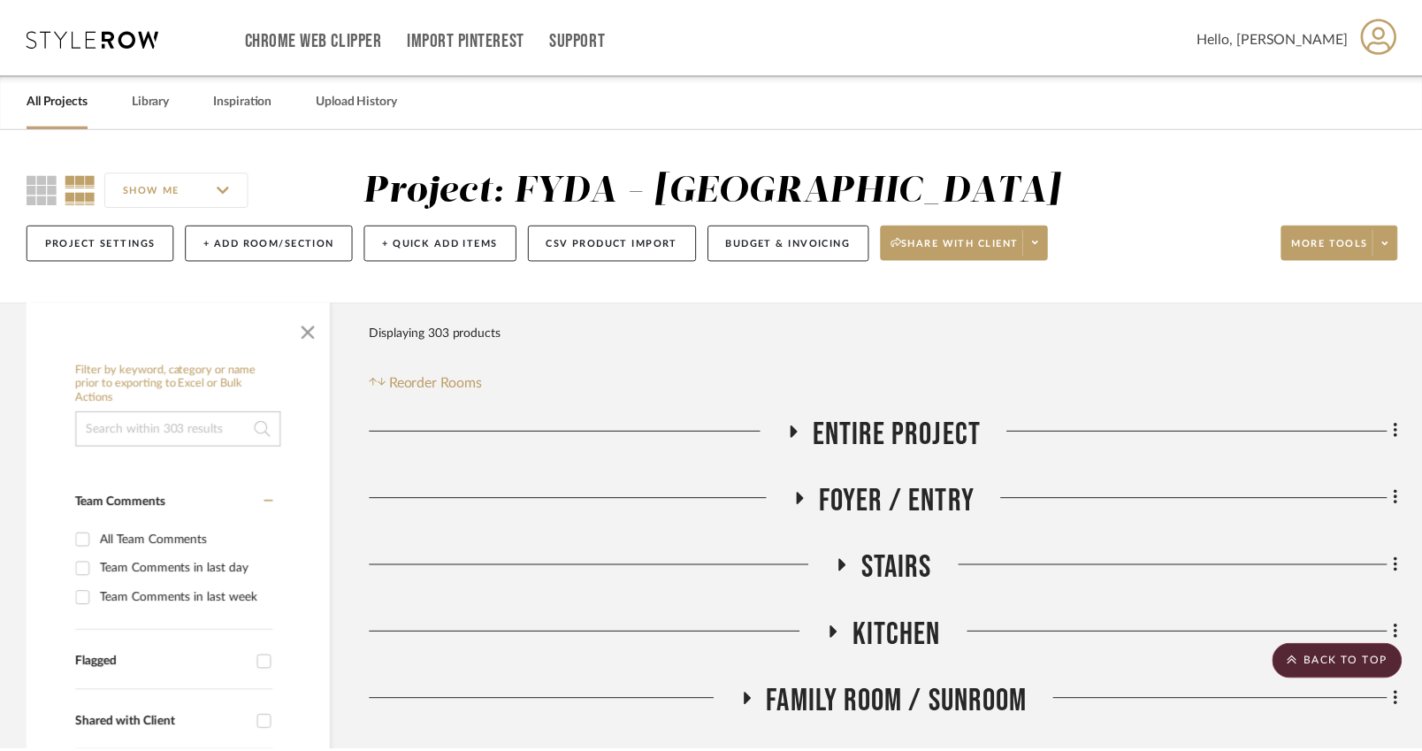
scroll to position [997, 0]
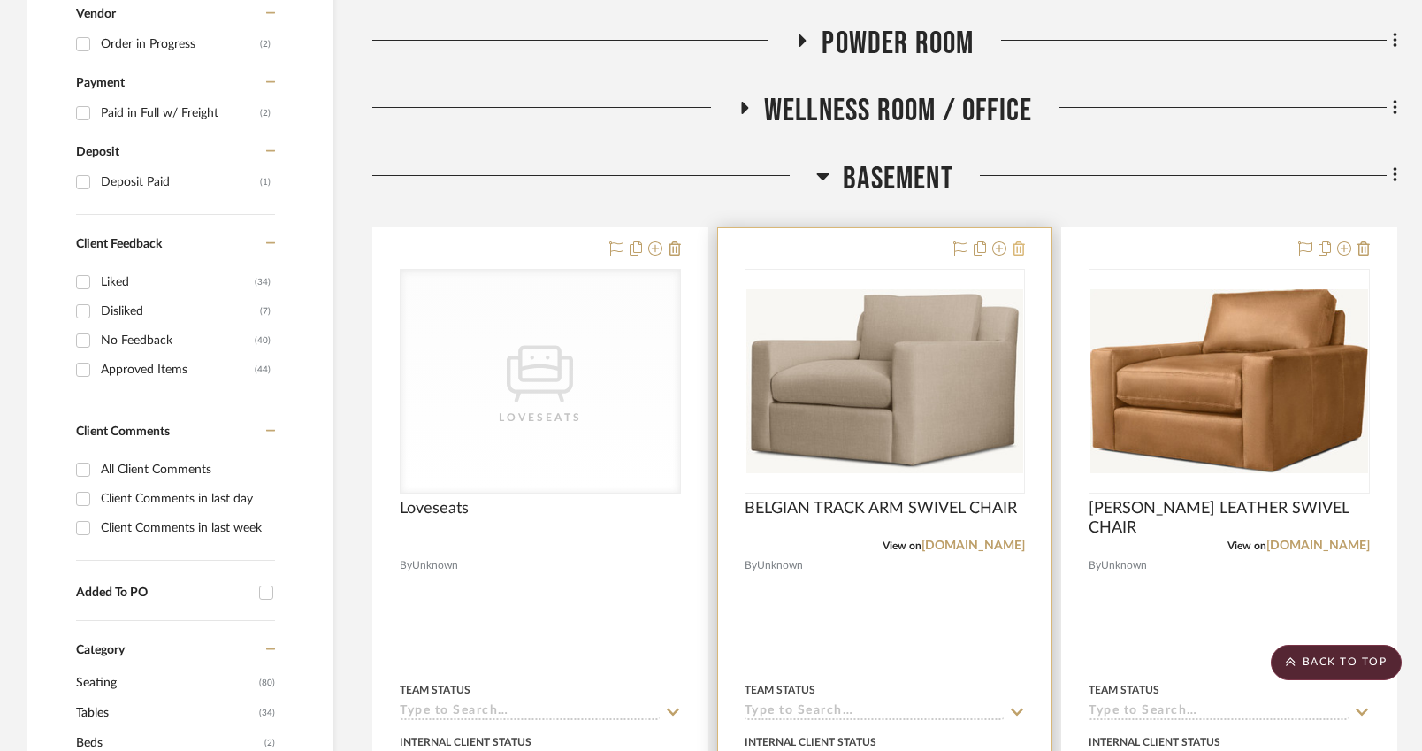
click at [1020, 248] on icon at bounding box center [1019, 248] width 12 height 14
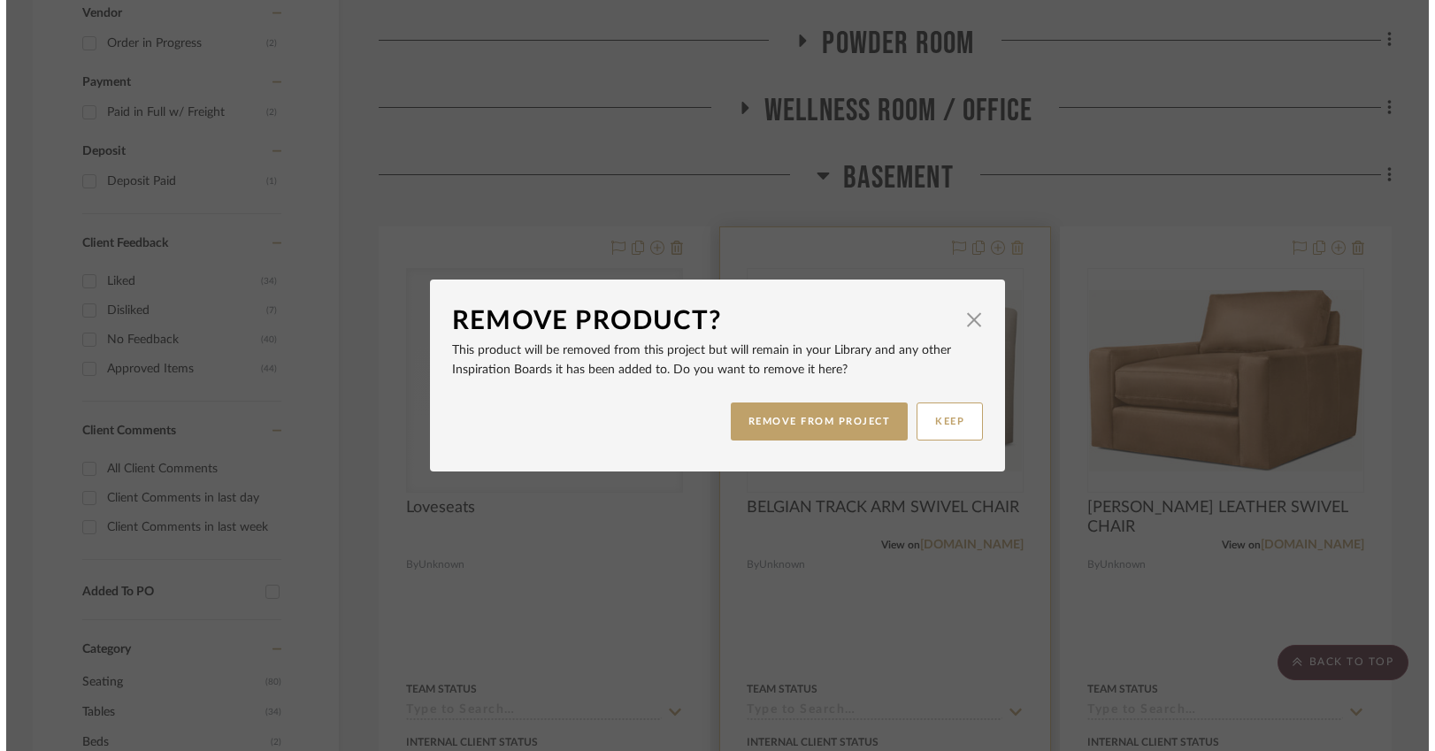
scroll to position [0, 0]
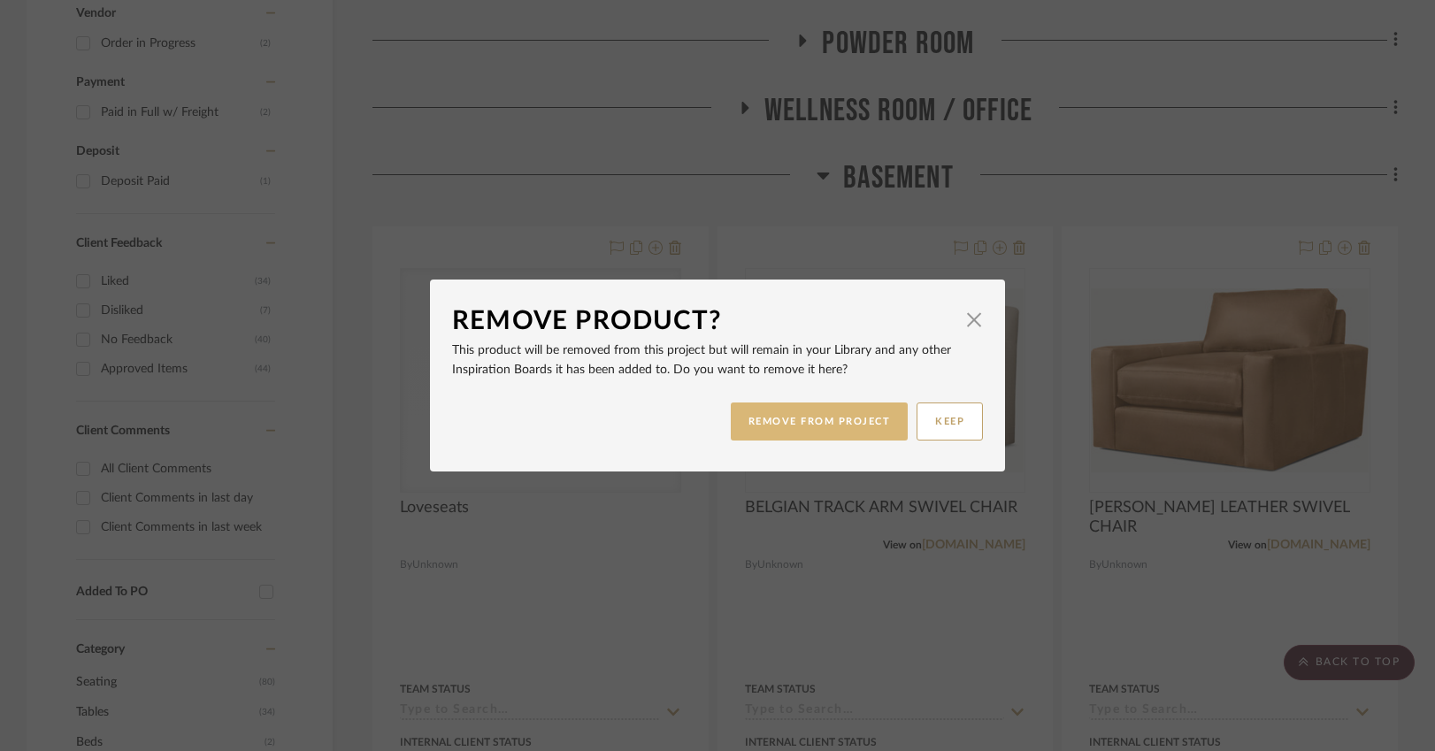
click at [839, 409] on button "REMOVE FROM PROJECT" at bounding box center [820, 421] width 178 height 38
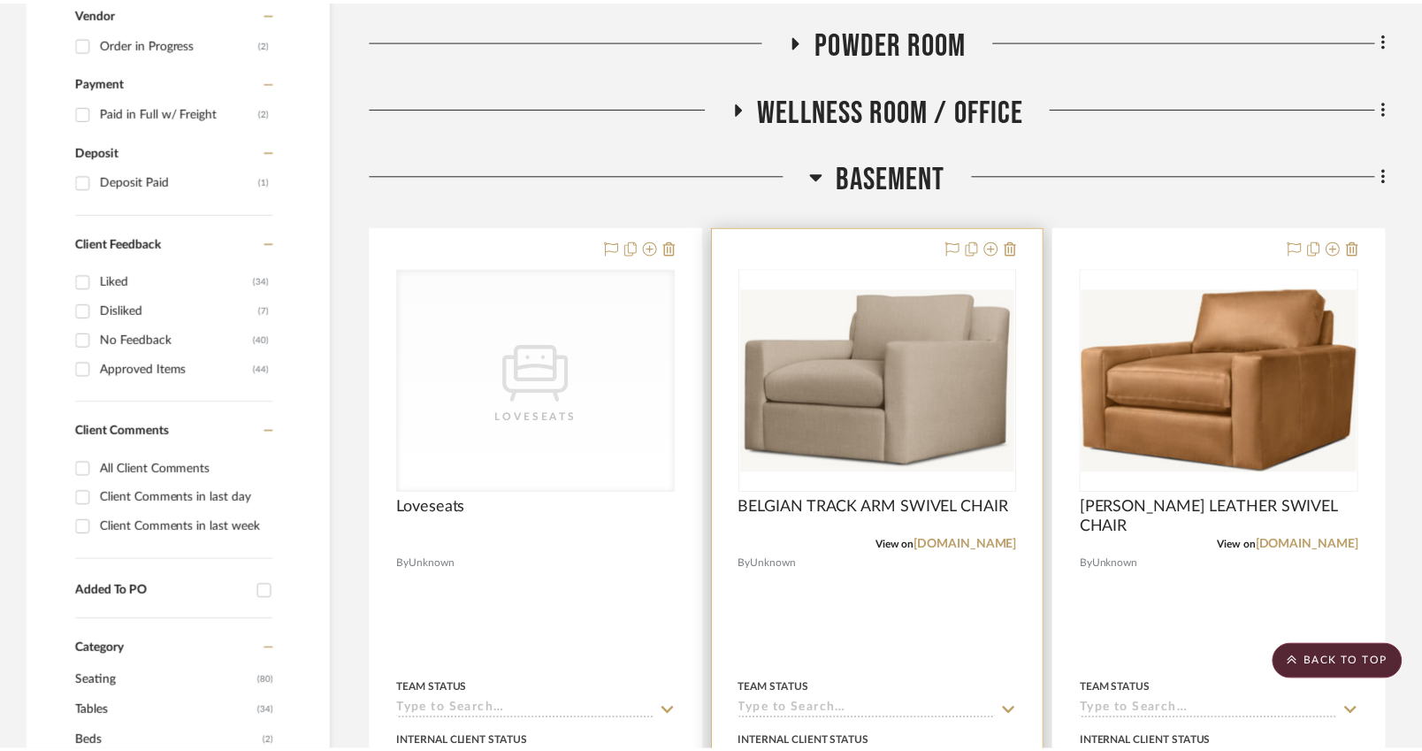
scroll to position [997, 0]
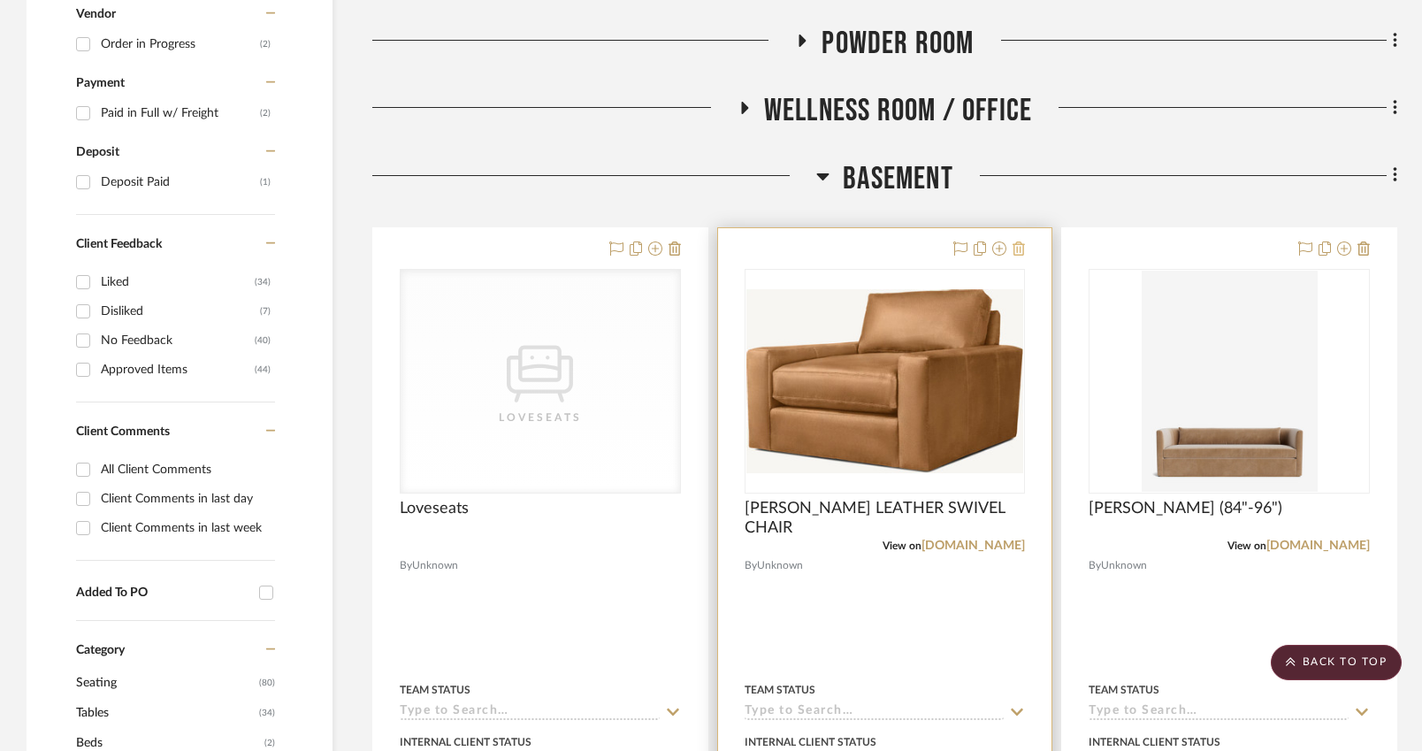
click at [1017, 249] on icon at bounding box center [1019, 248] width 12 height 14
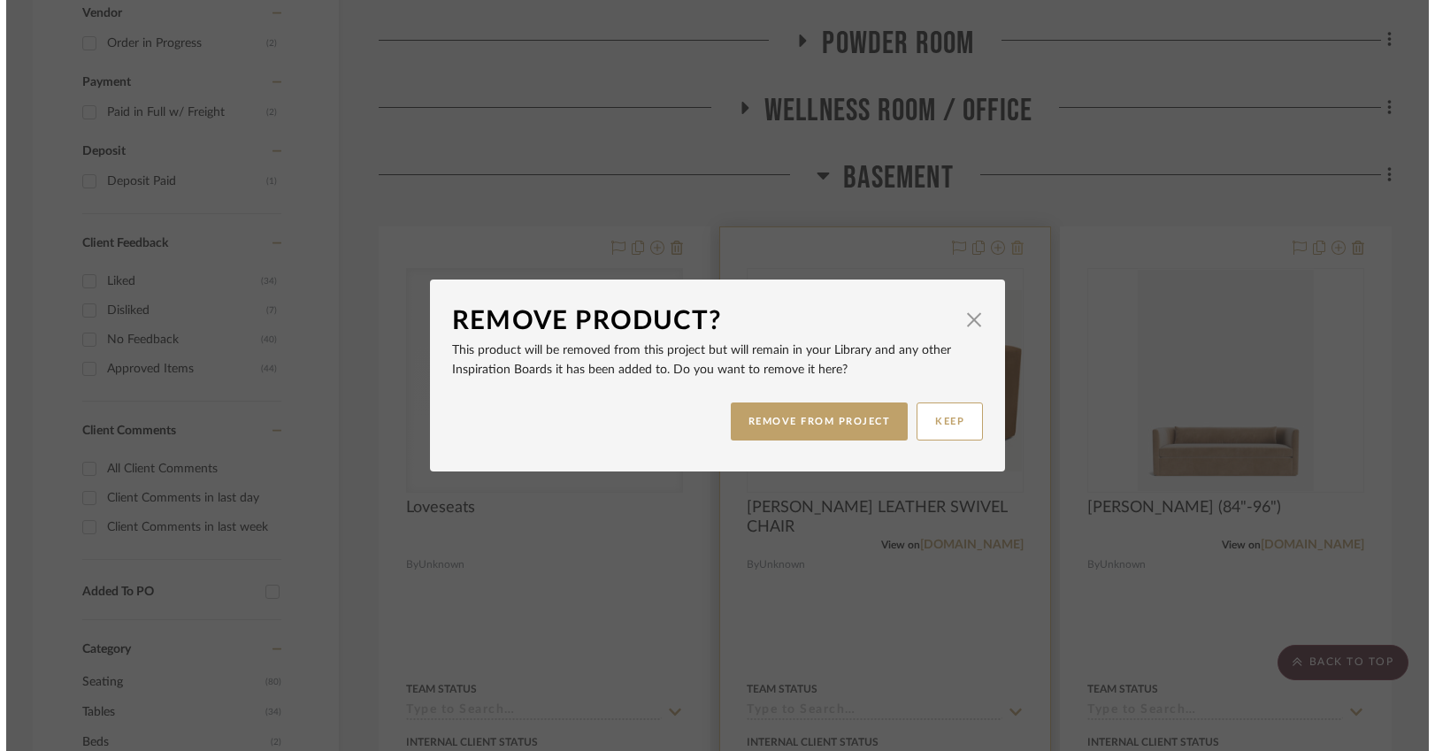
scroll to position [0, 0]
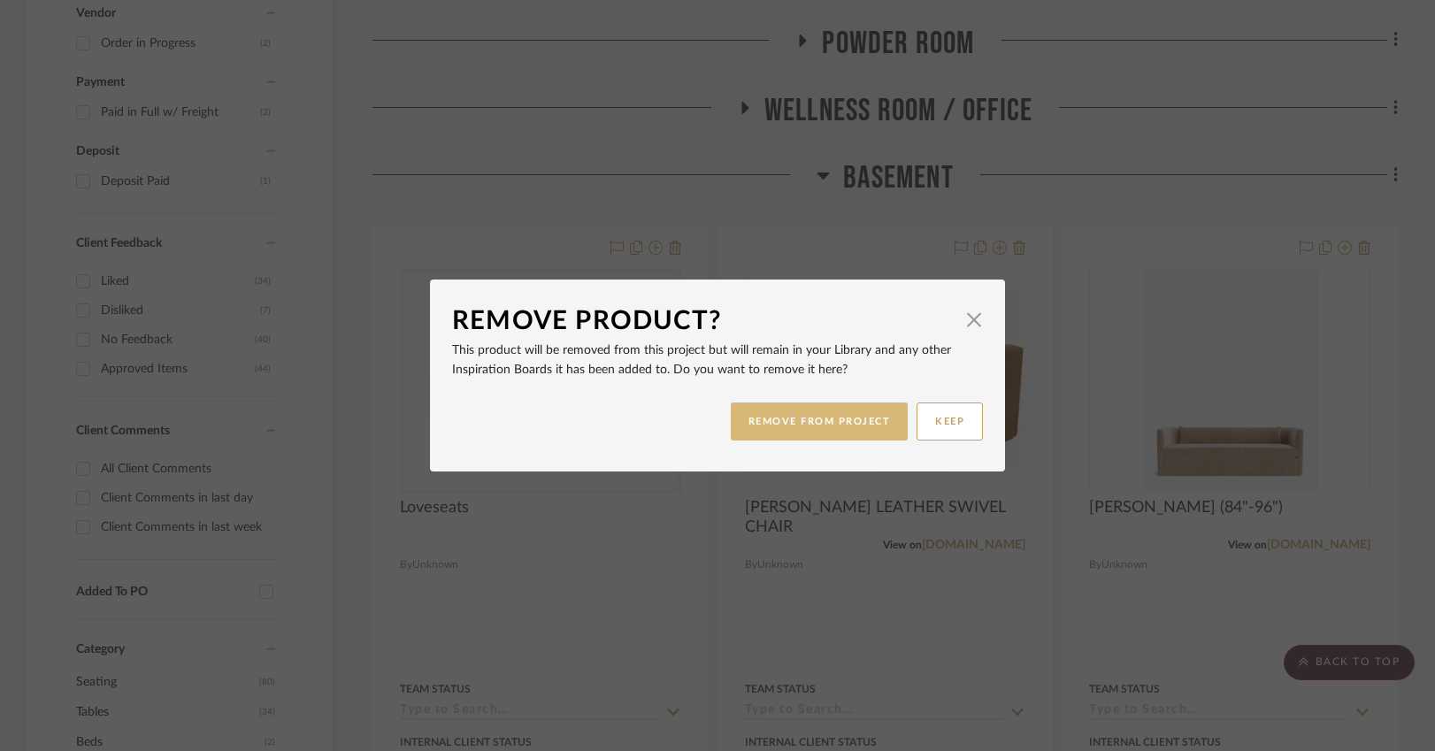
click at [854, 408] on button "REMOVE FROM PROJECT" at bounding box center [820, 421] width 178 height 38
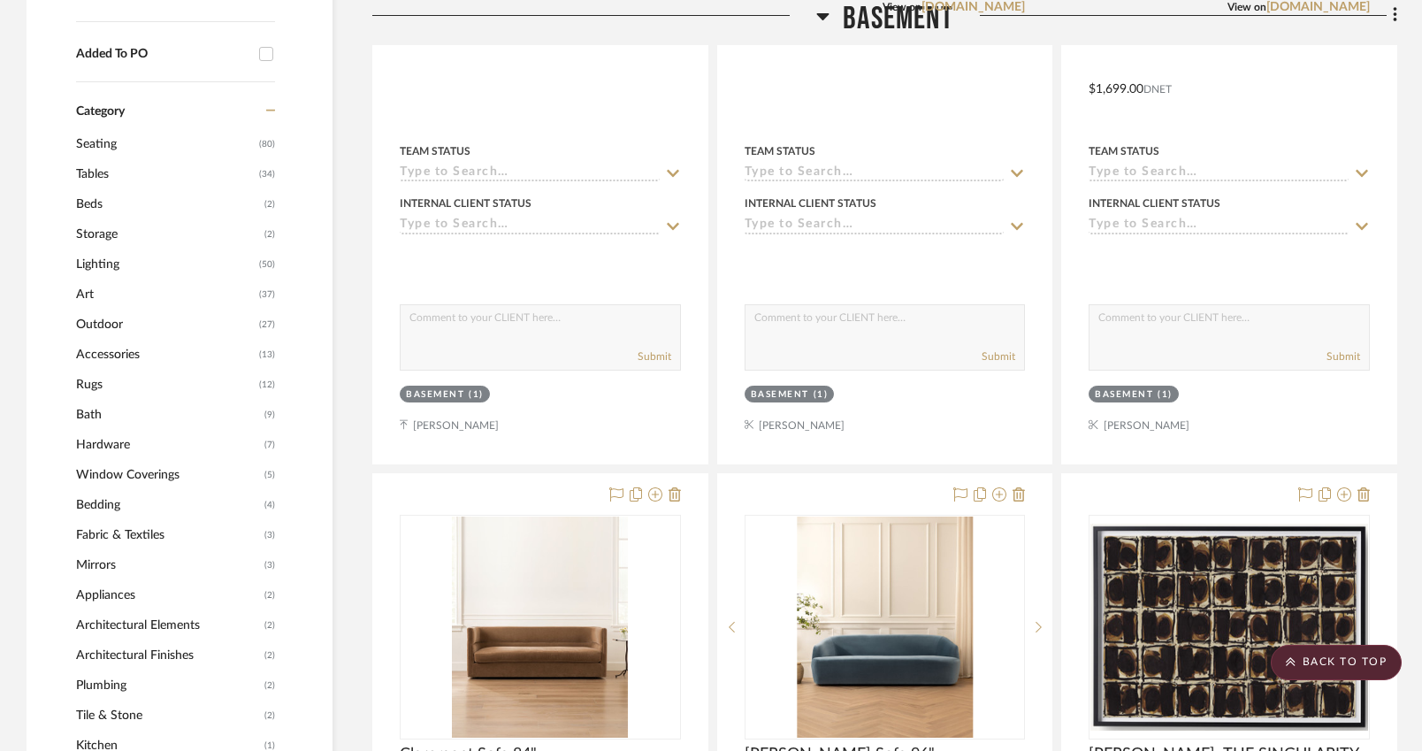
scroll to position [1785, 0]
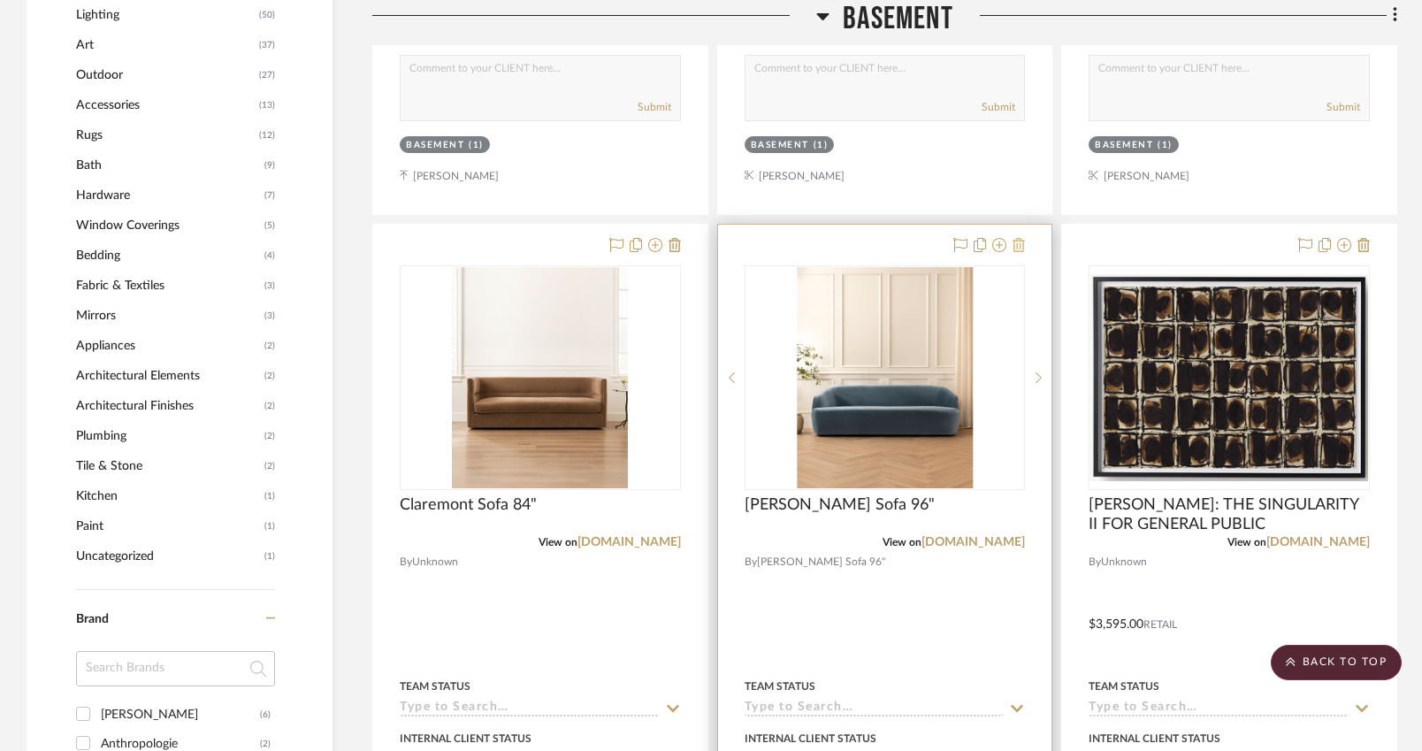
click at [1020, 248] on icon at bounding box center [1019, 245] width 12 height 14
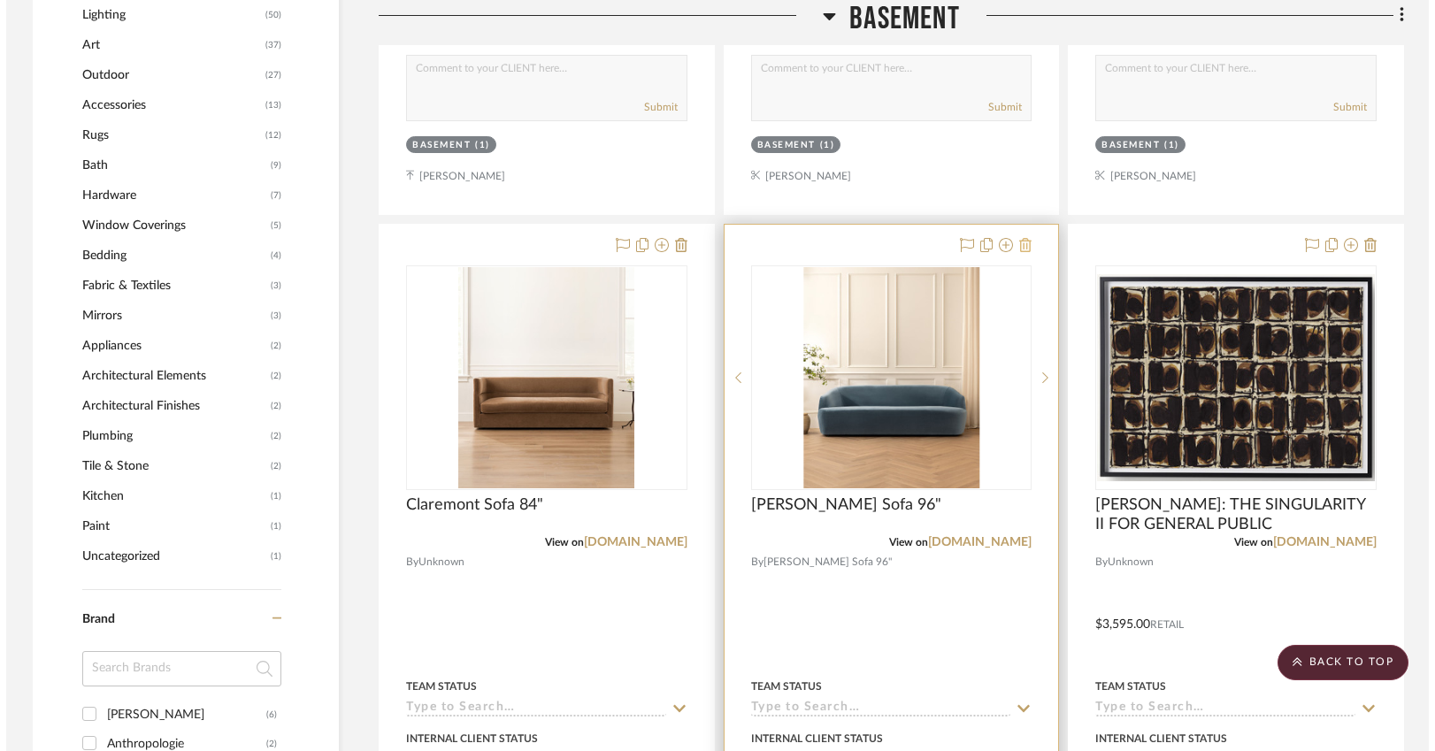
scroll to position [0, 0]
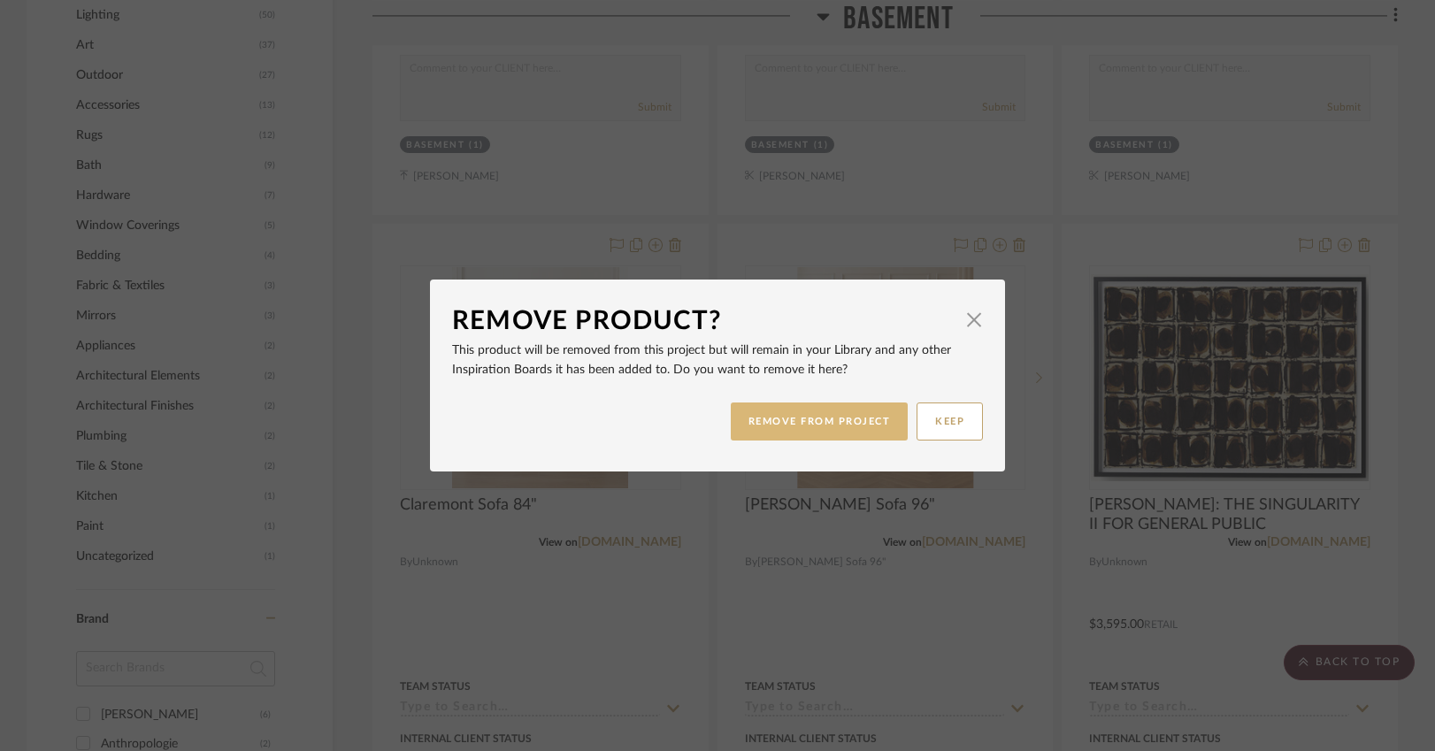
click at [847, 410] on button "REMOVE FROM PROJECT" at bounding box center [820, 421] width 178 height 38
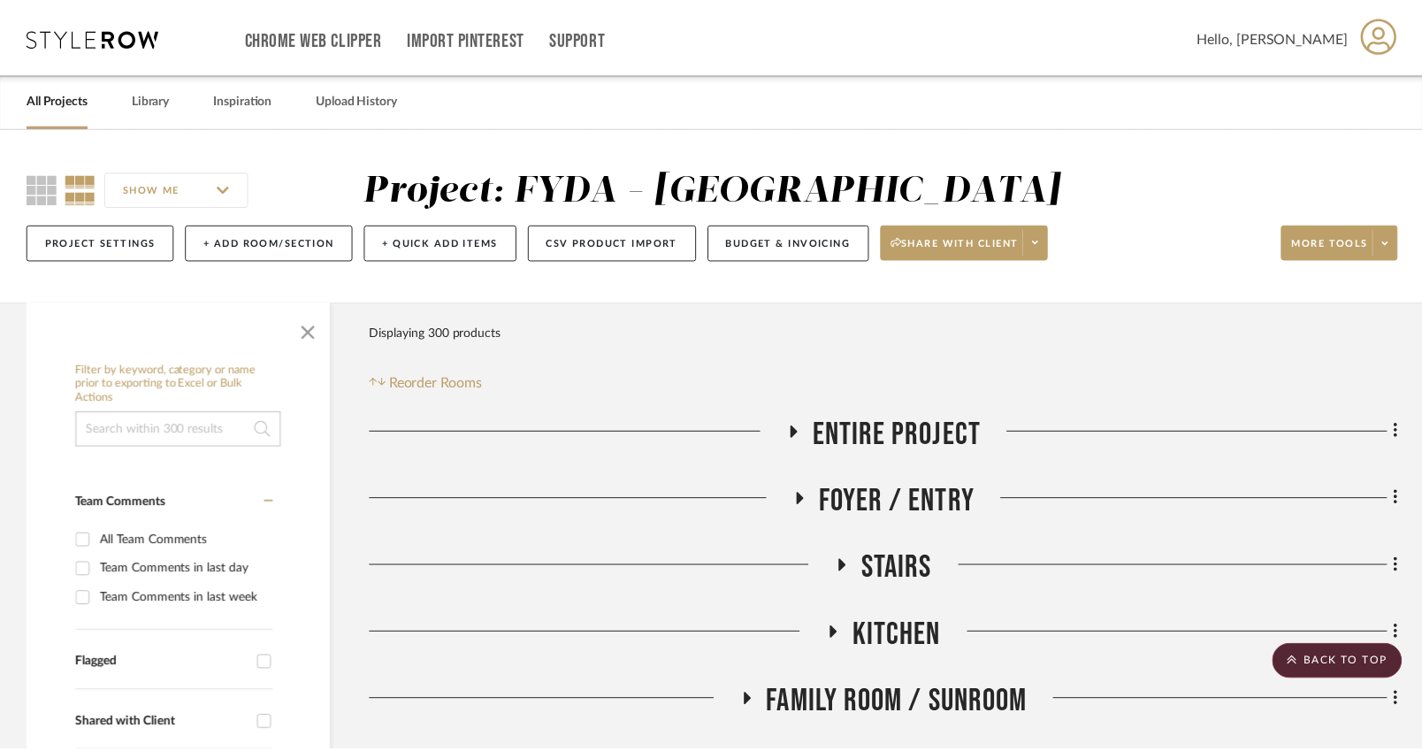
scroll to position [1785, 0]
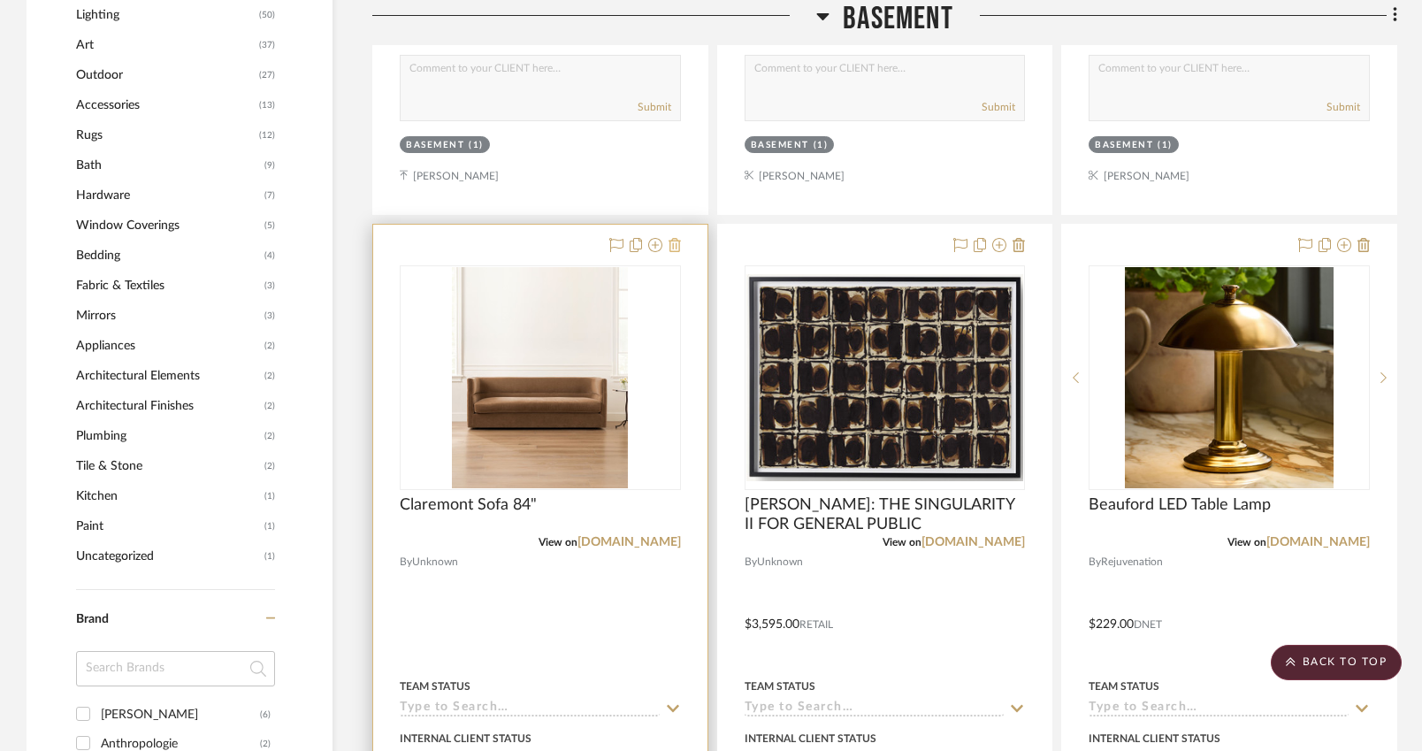
click at [676, 241] on icon at bounding box center [675, 245] width 12 height 14
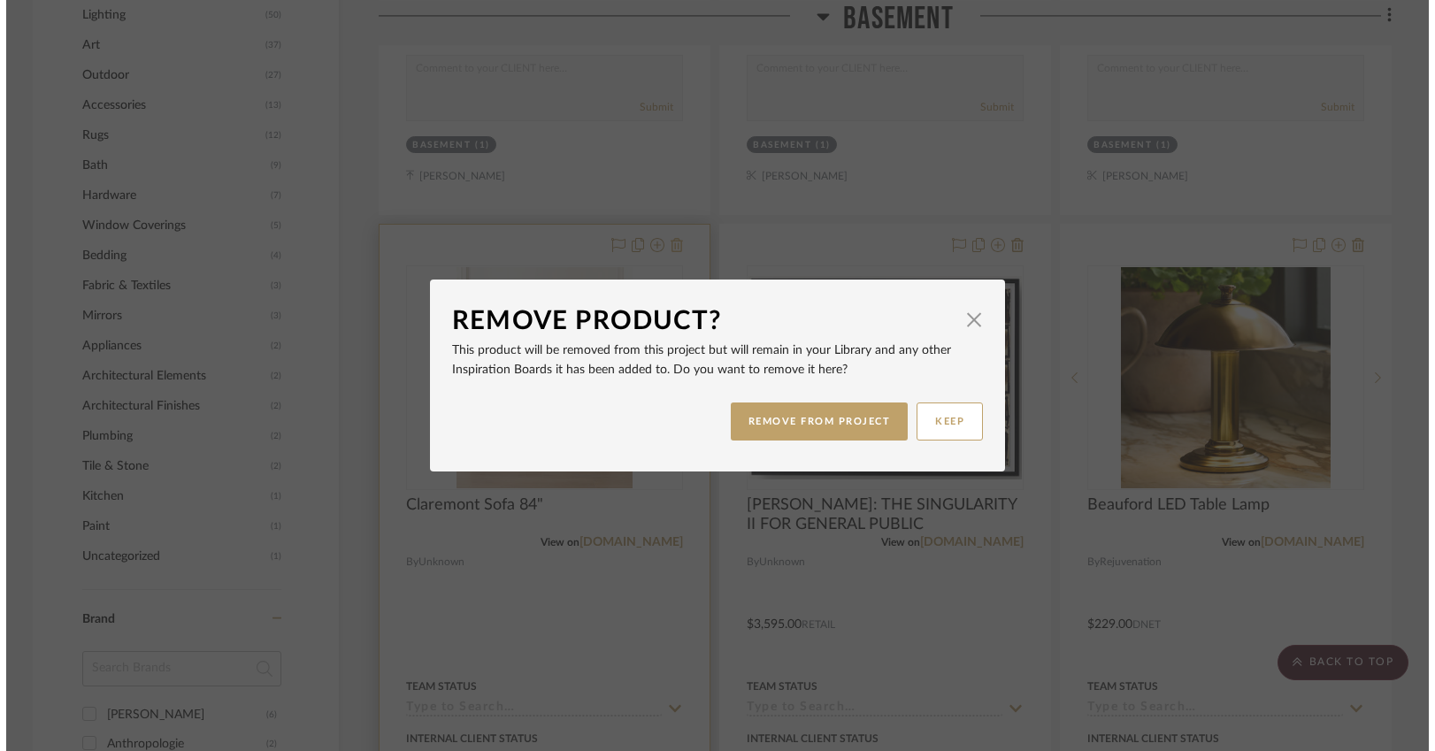
scroll to position [0, 0]
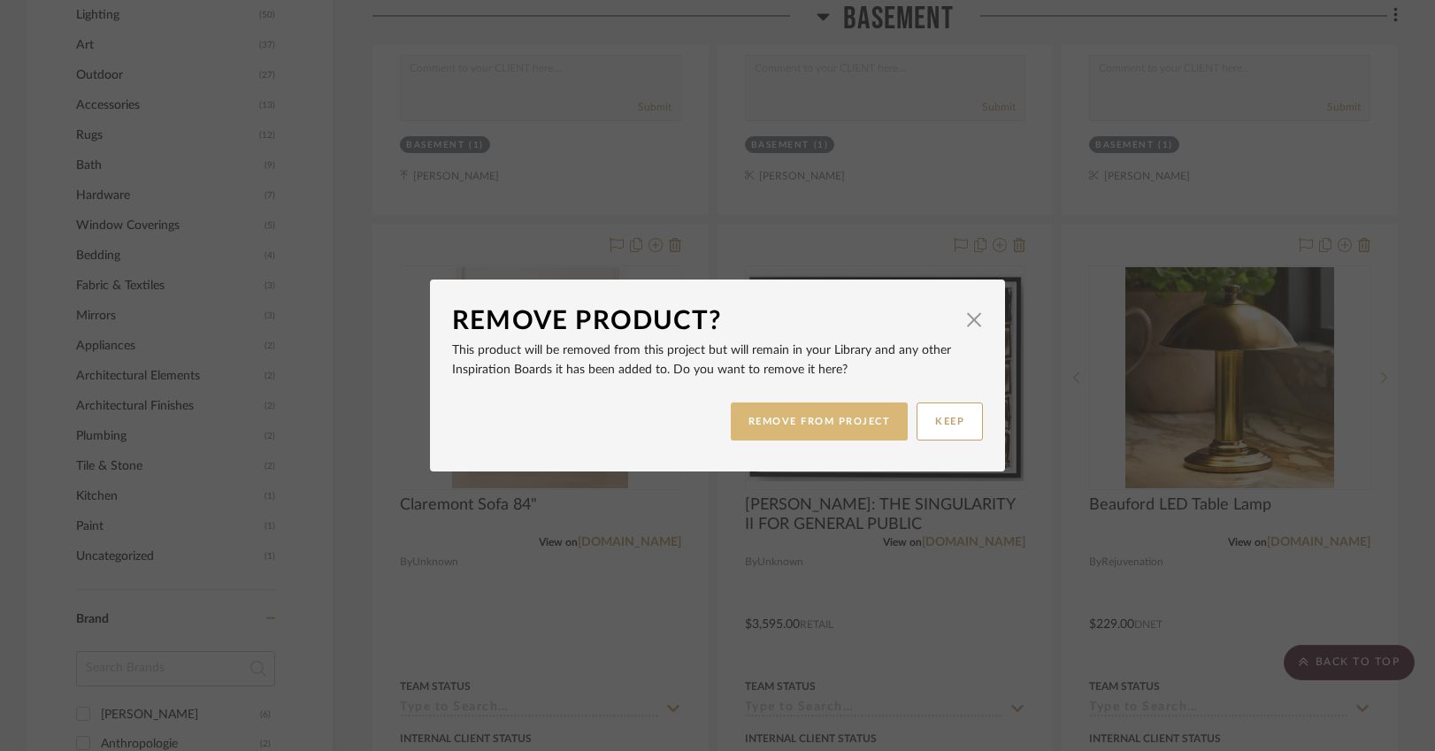
click at [817, 416] on button "REMOVE FROM PROJECT" at bounding box center [820, 421] width 178 height 38
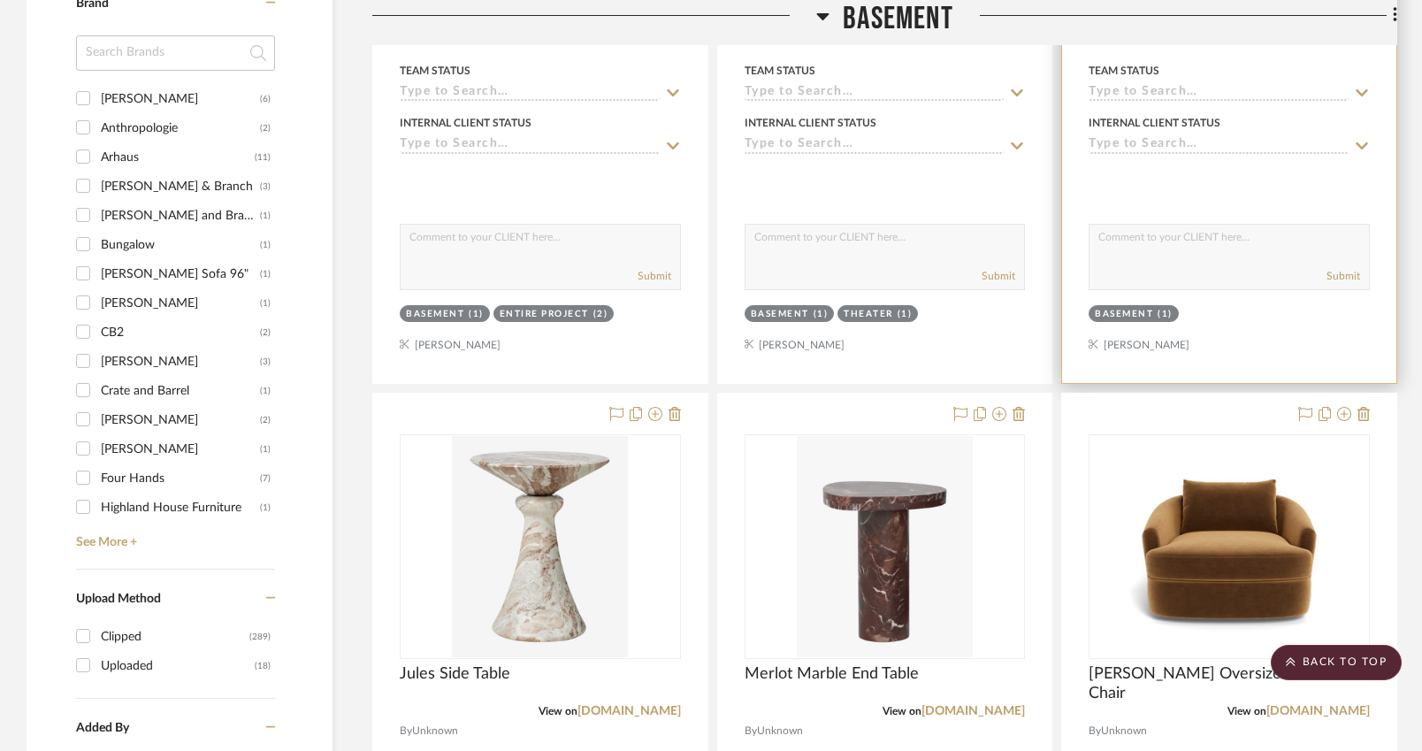
scroll to position [2547, 0]
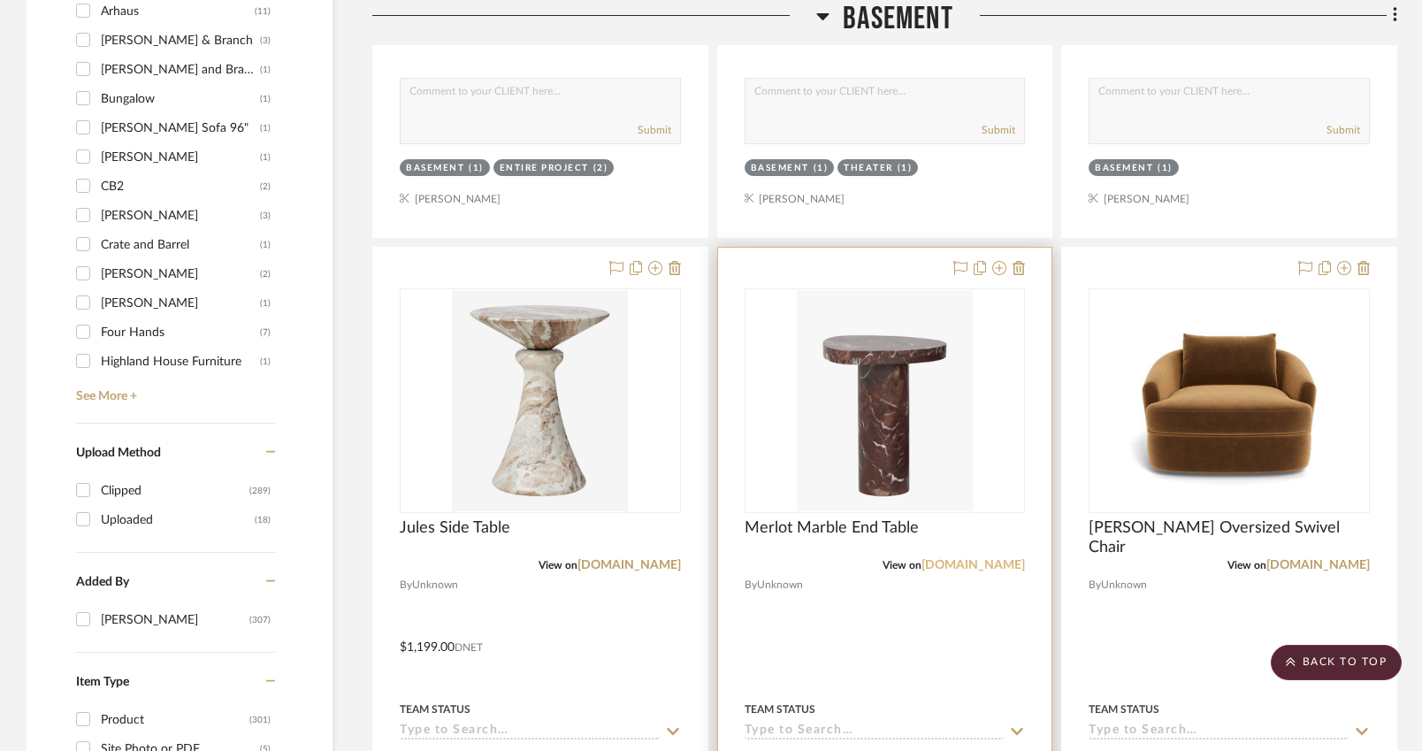
click at [963, 563] on link "mcgeeandco.com" at bounding box center [973, 565] width 103 height 12
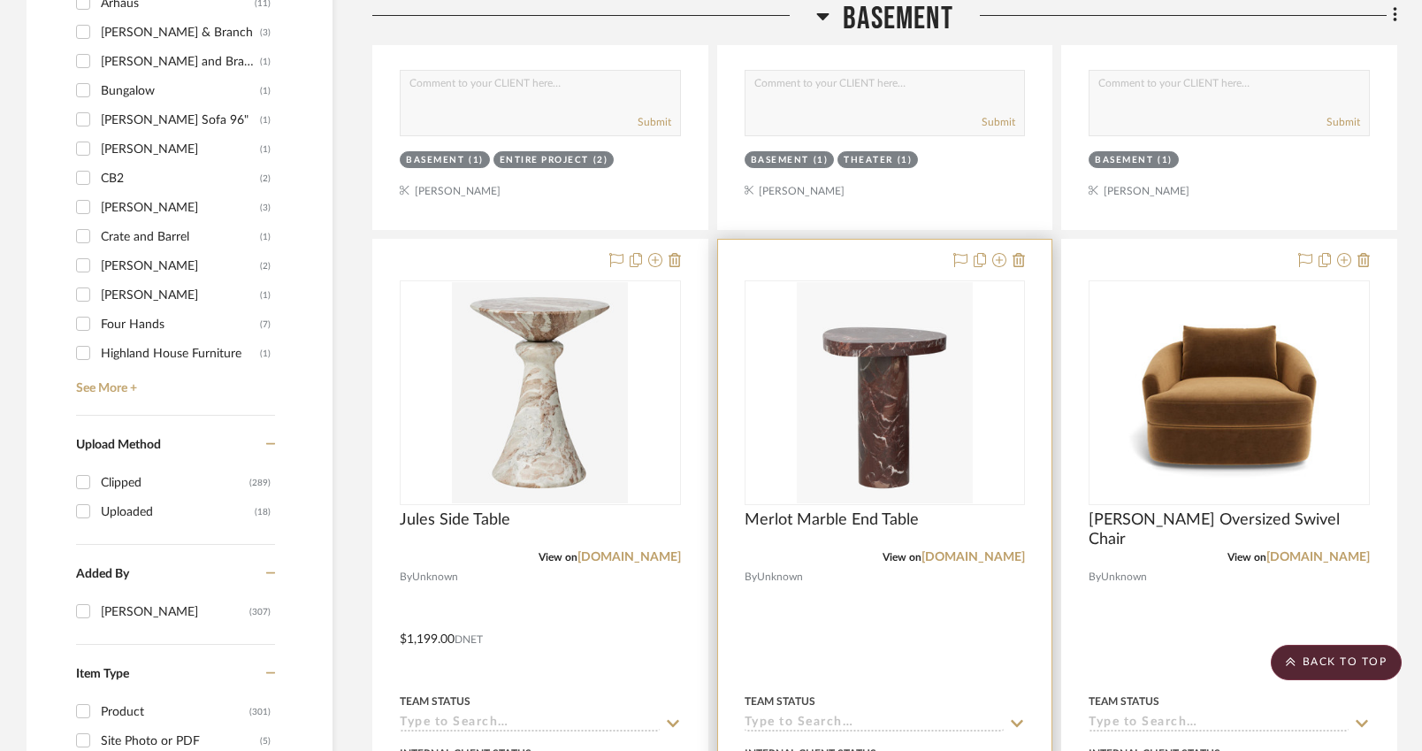
scroll to position [2558, 0]
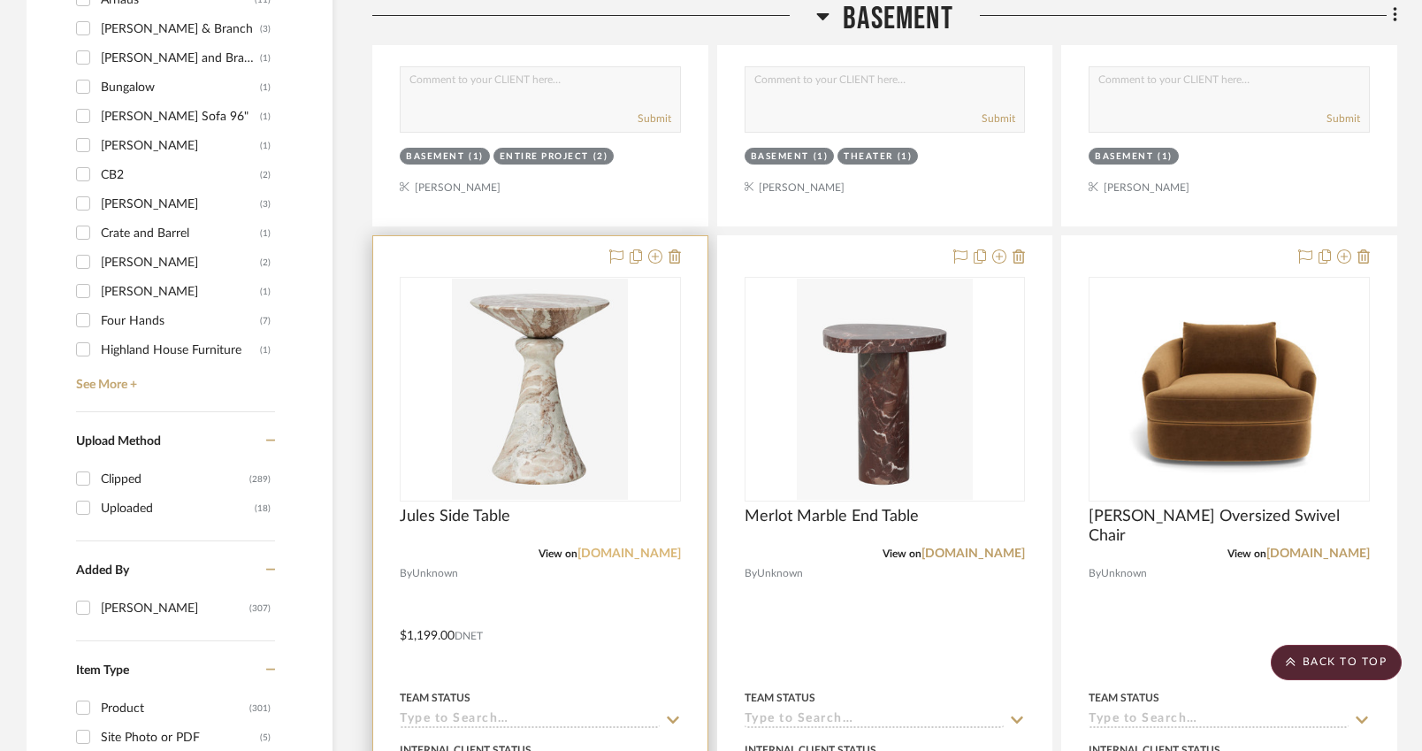
click at [618, 552] on link "mcgeeandco.com" at bounding box center [629, 554] width 103 height 12
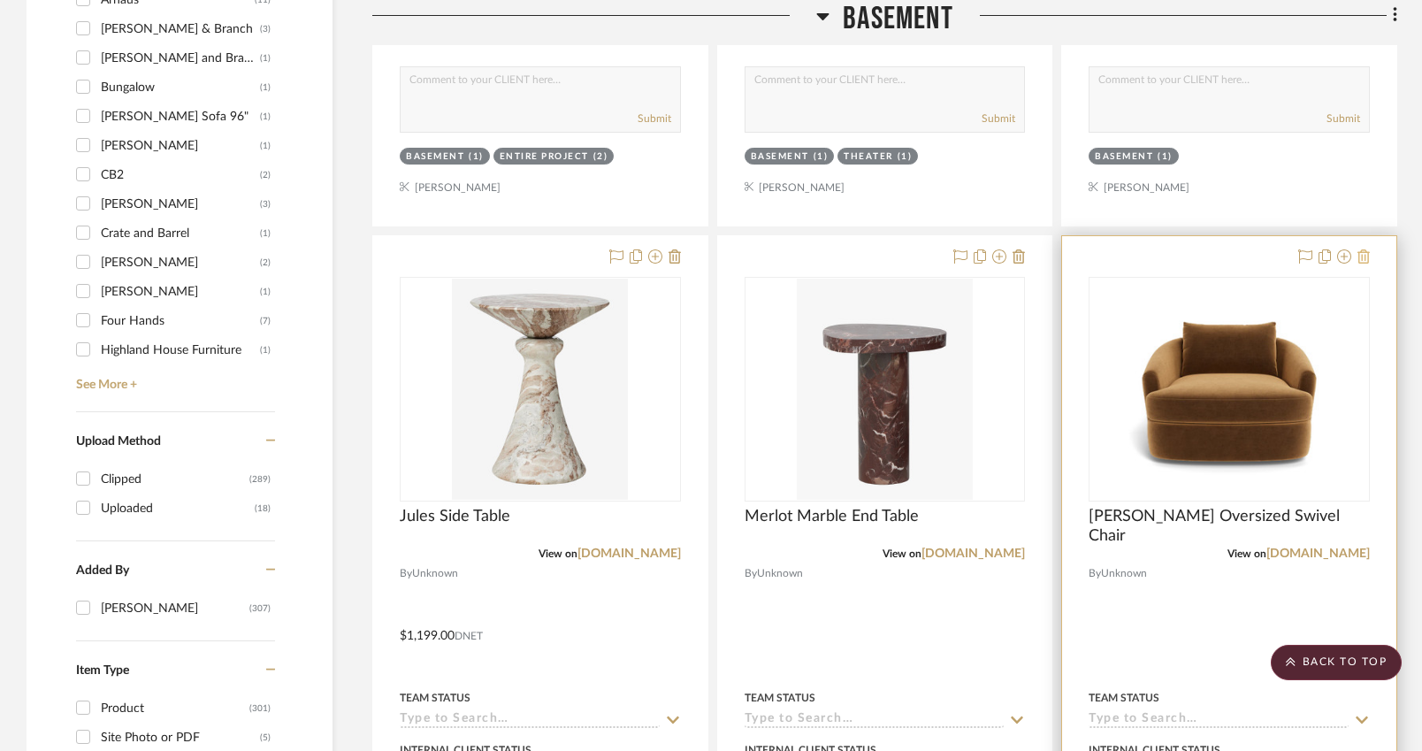
click at [1362, 253] on icon at bounding box center [1364, 256] width 12 height 14
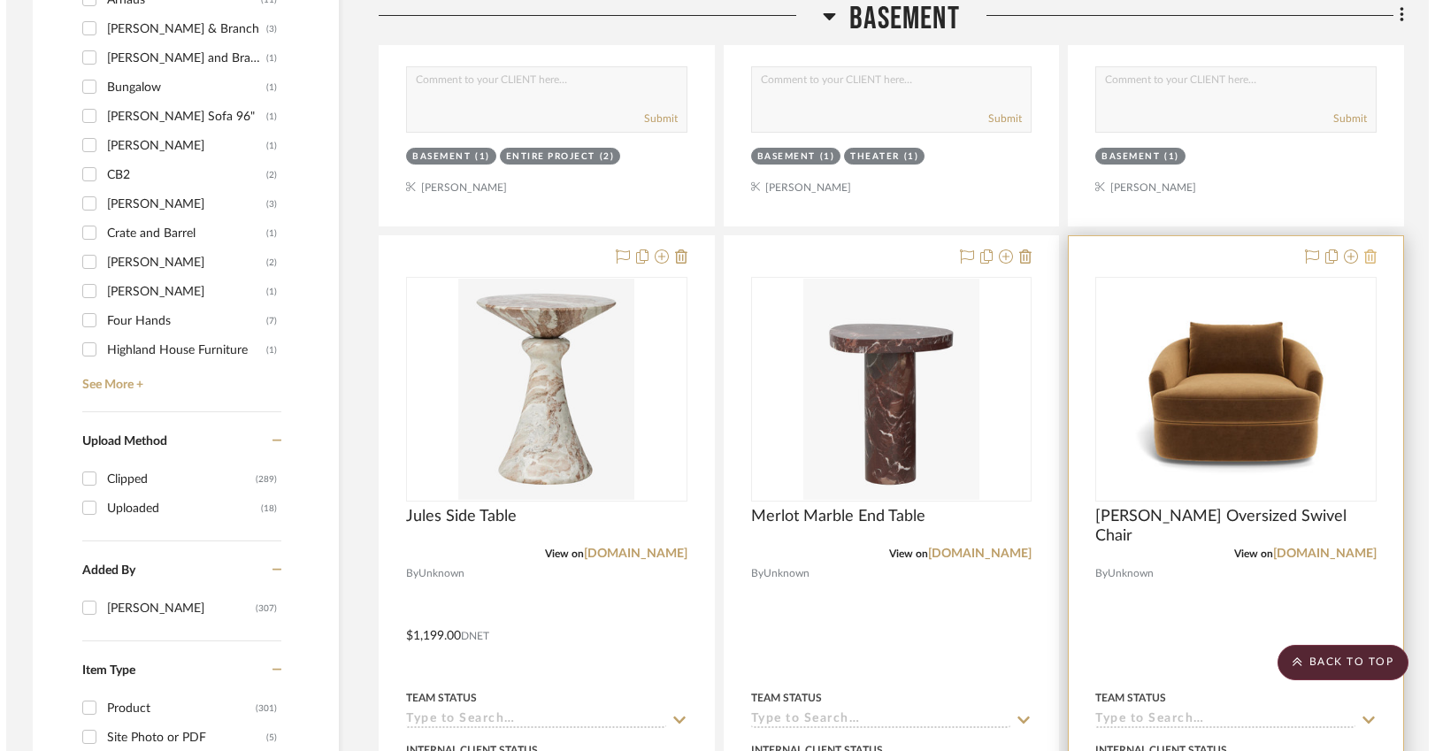
scroll to position [0, 0]
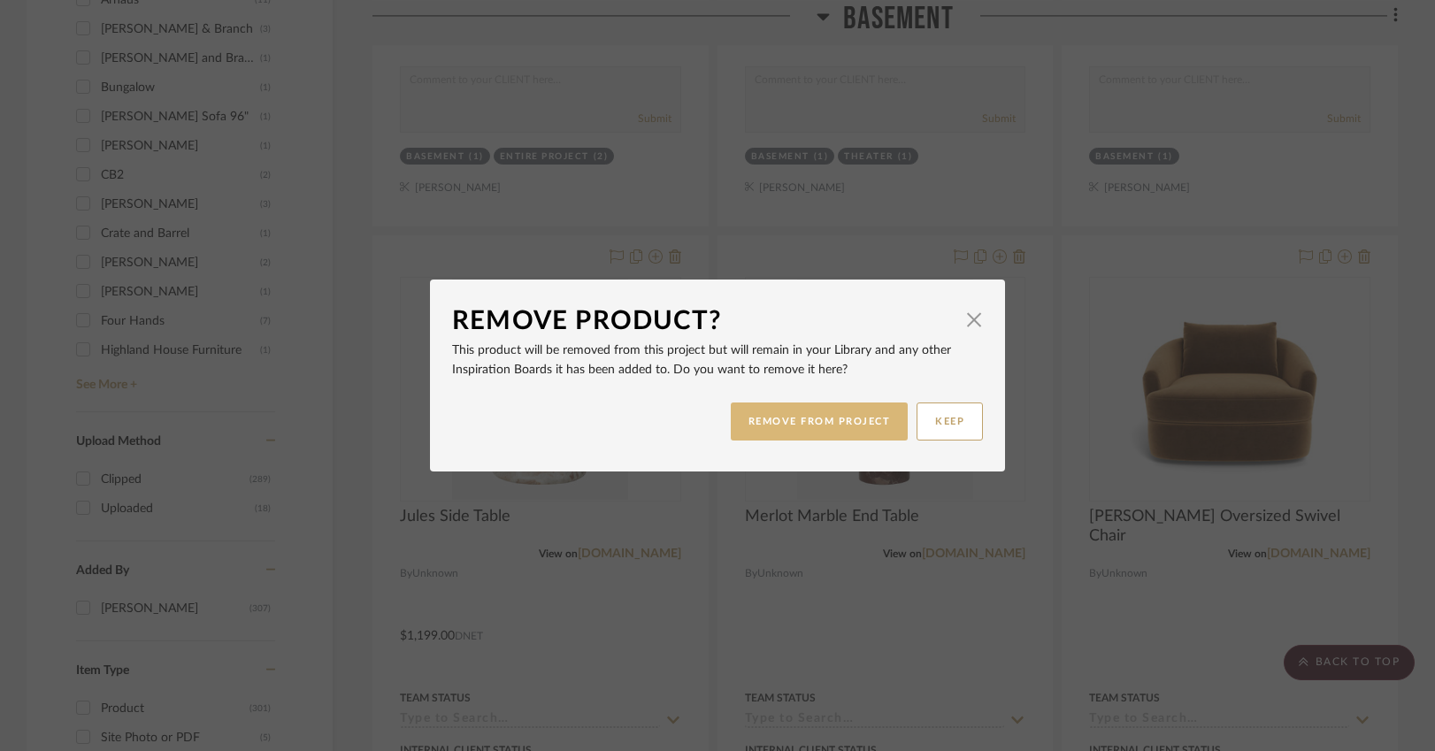
click at [796, 425] on button "REMOVE FROM PROJECT" at bounding box center [820, 421] width 178 height 38
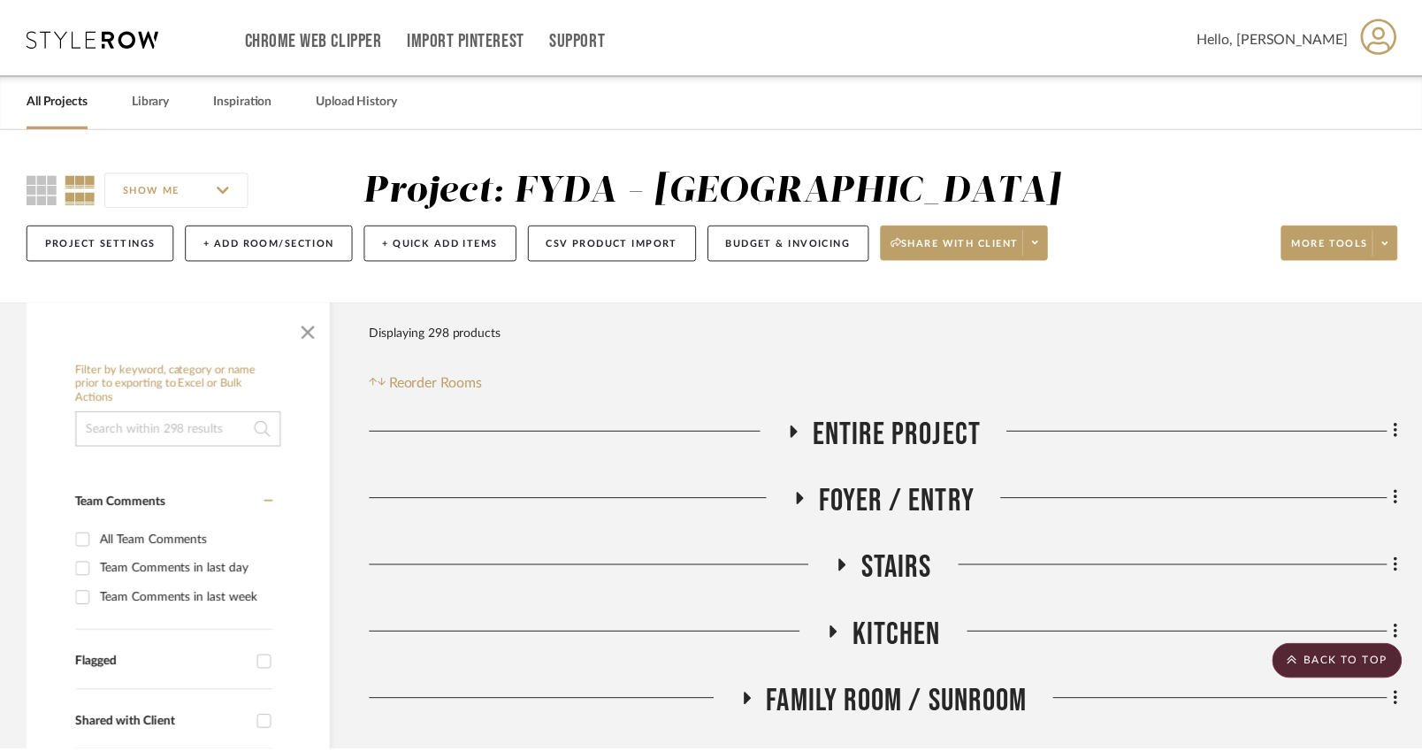
scroll to position [2558, 0]
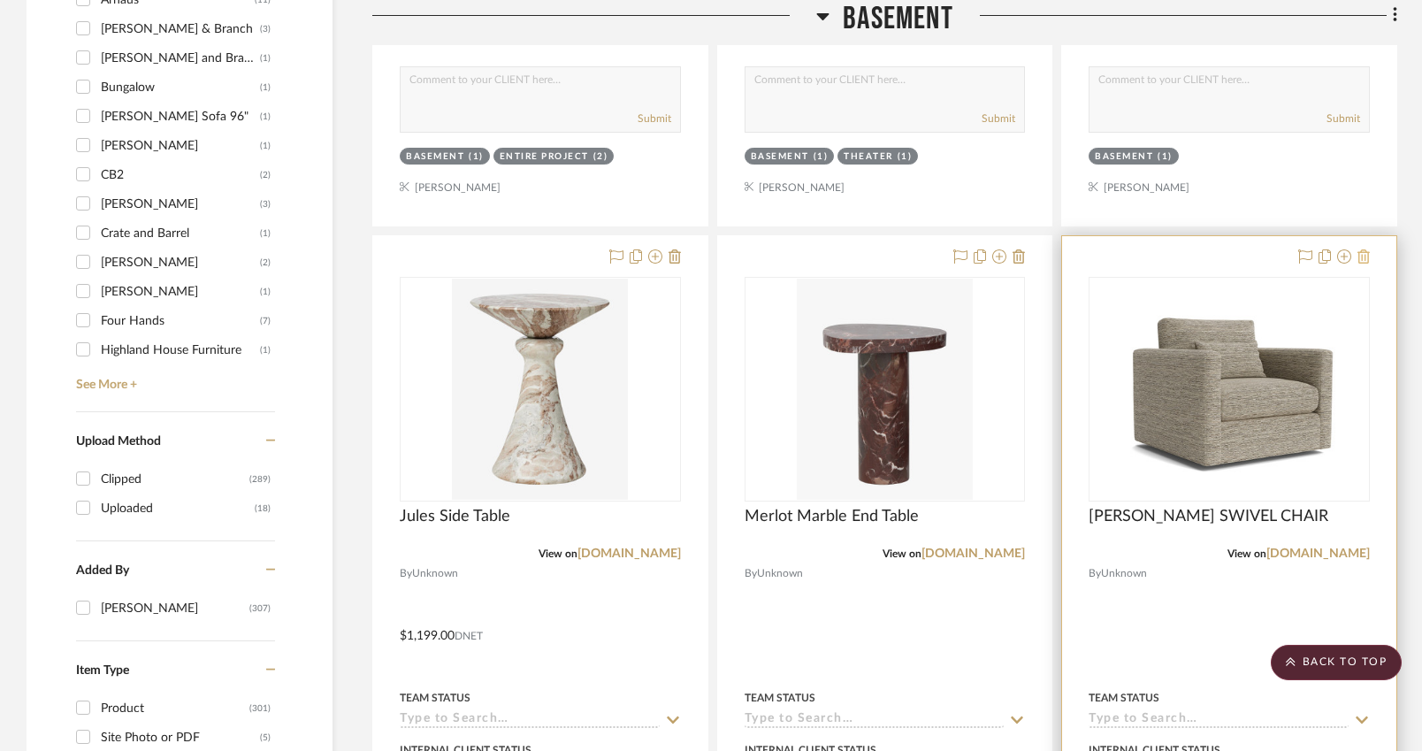
click at [1364, 258] on icon at bounding box center [1364, 256] width 12 height 14
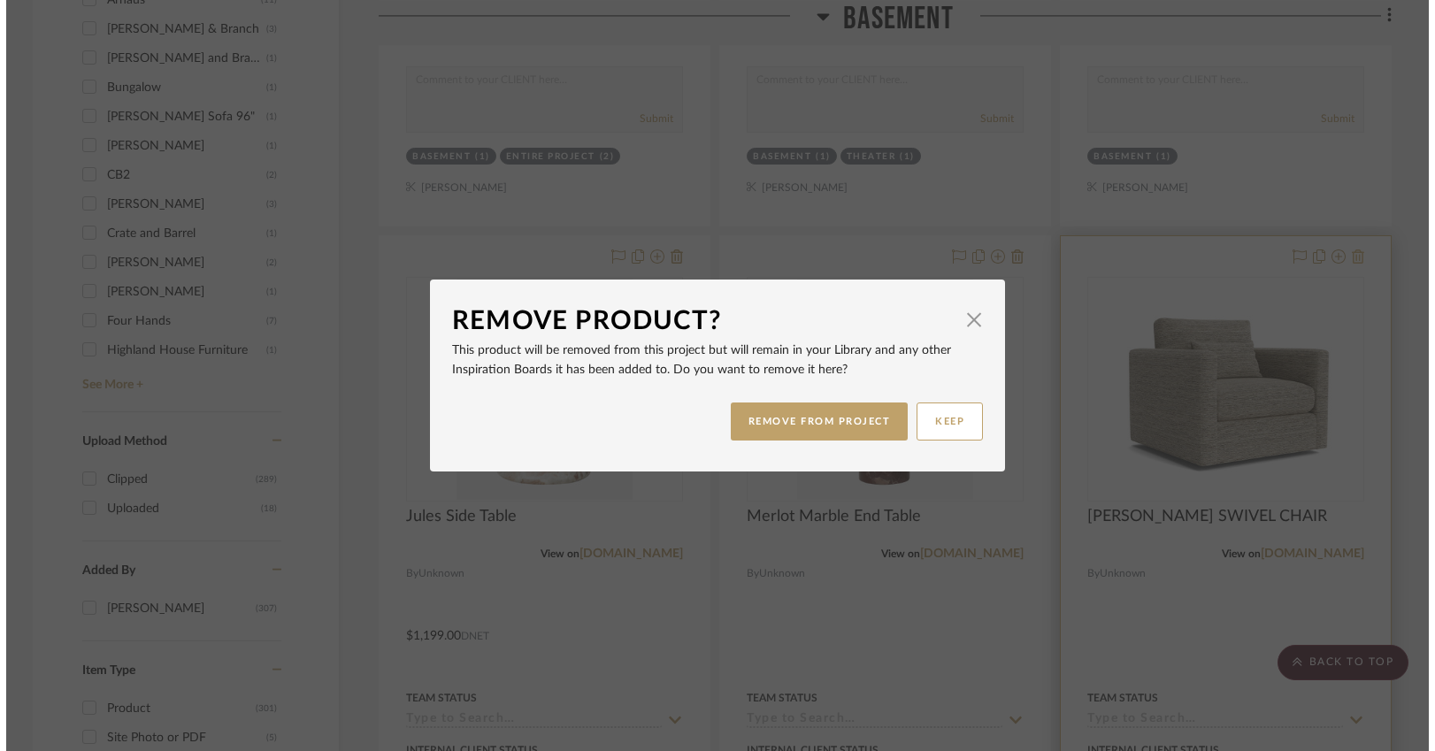
scroll to position [0, 0]
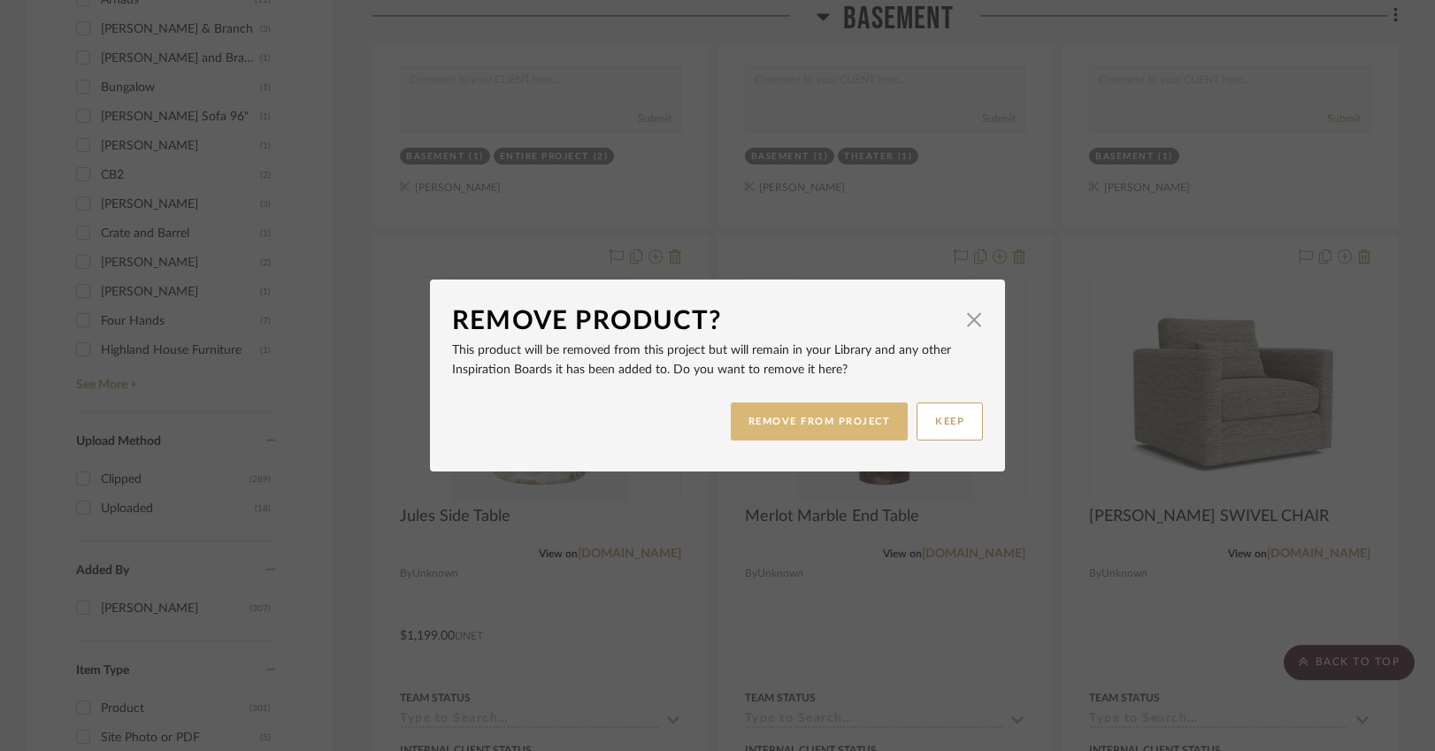
click at [847, 414] on button "REMOVE FROM PROJECT" at bounding box center [820, 421] width 178 height 38
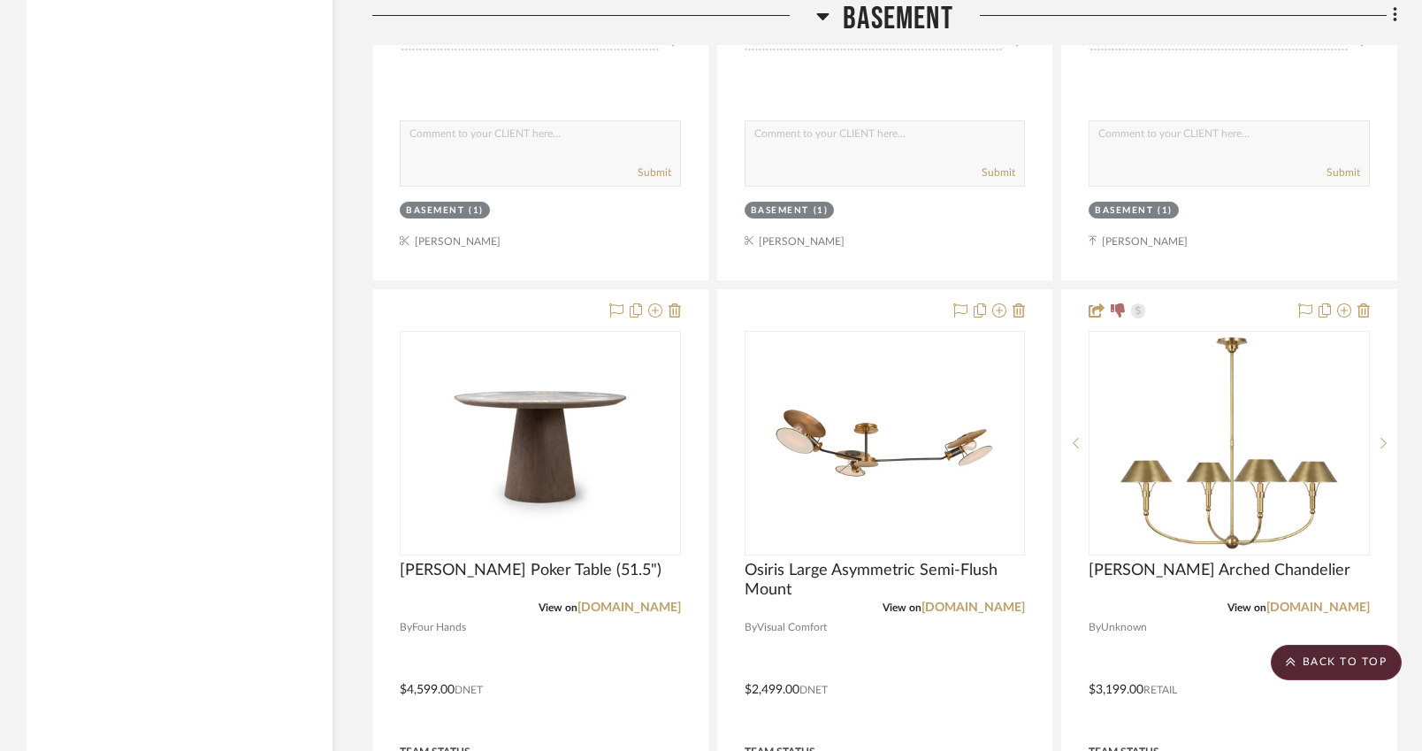
scroll to position [4939, 0]
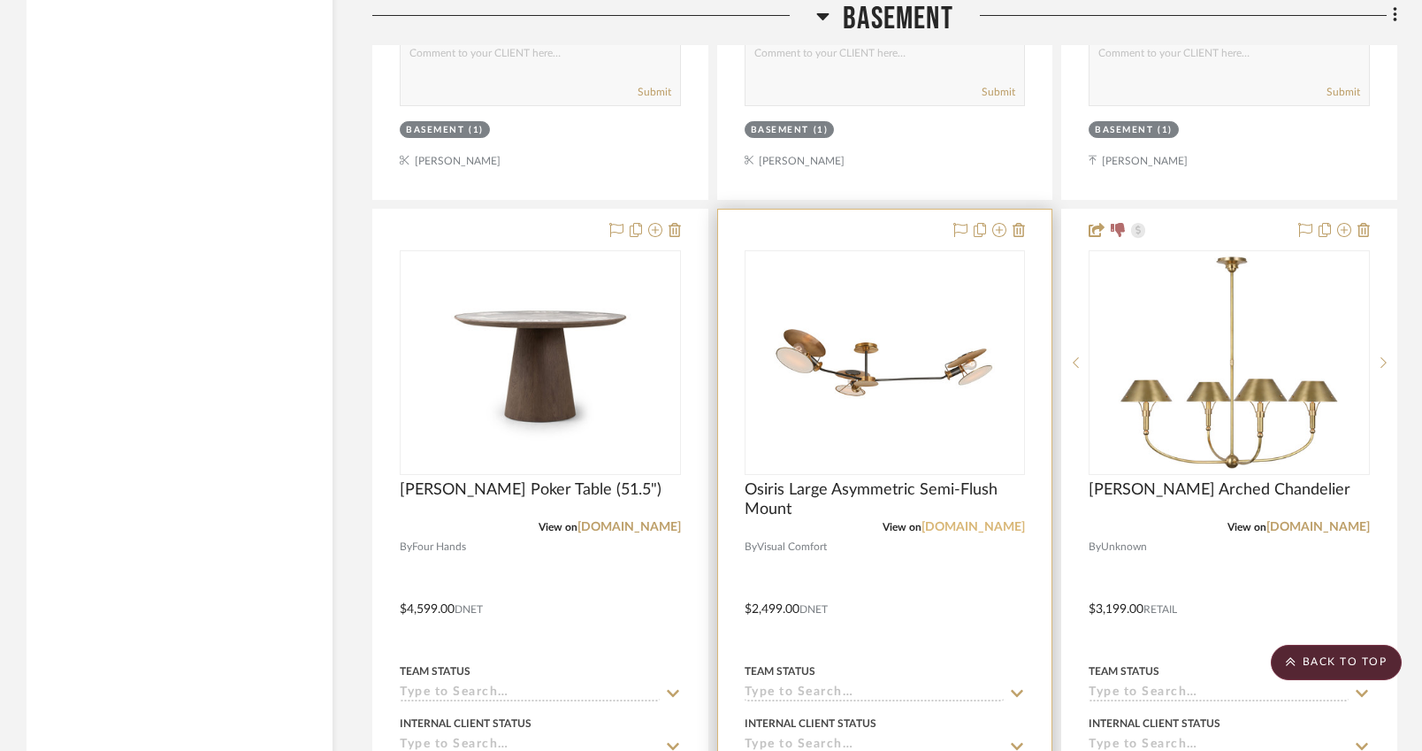
click at [993, 521] on link "visualcomfort.com" at bounding box center [973, 527] width 103 height 12
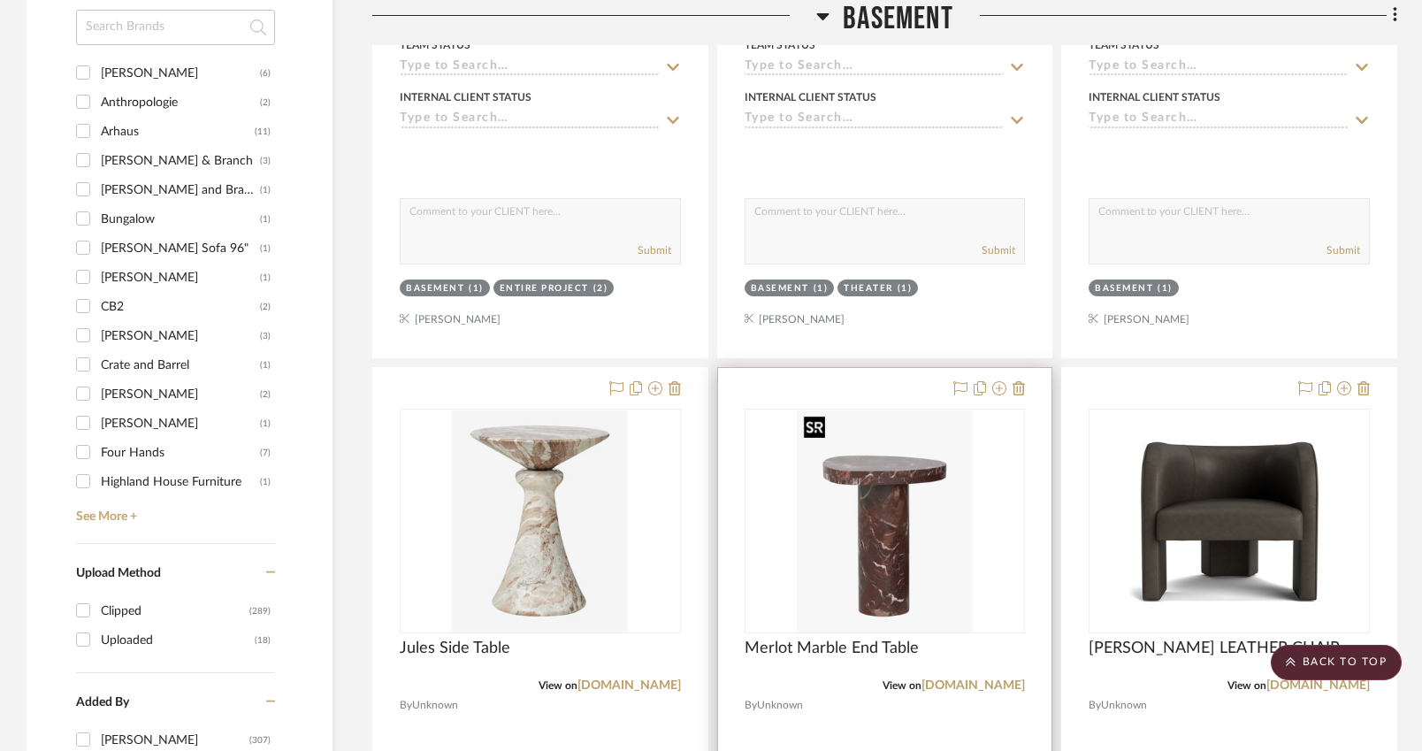
scroll to position [2423, 0]
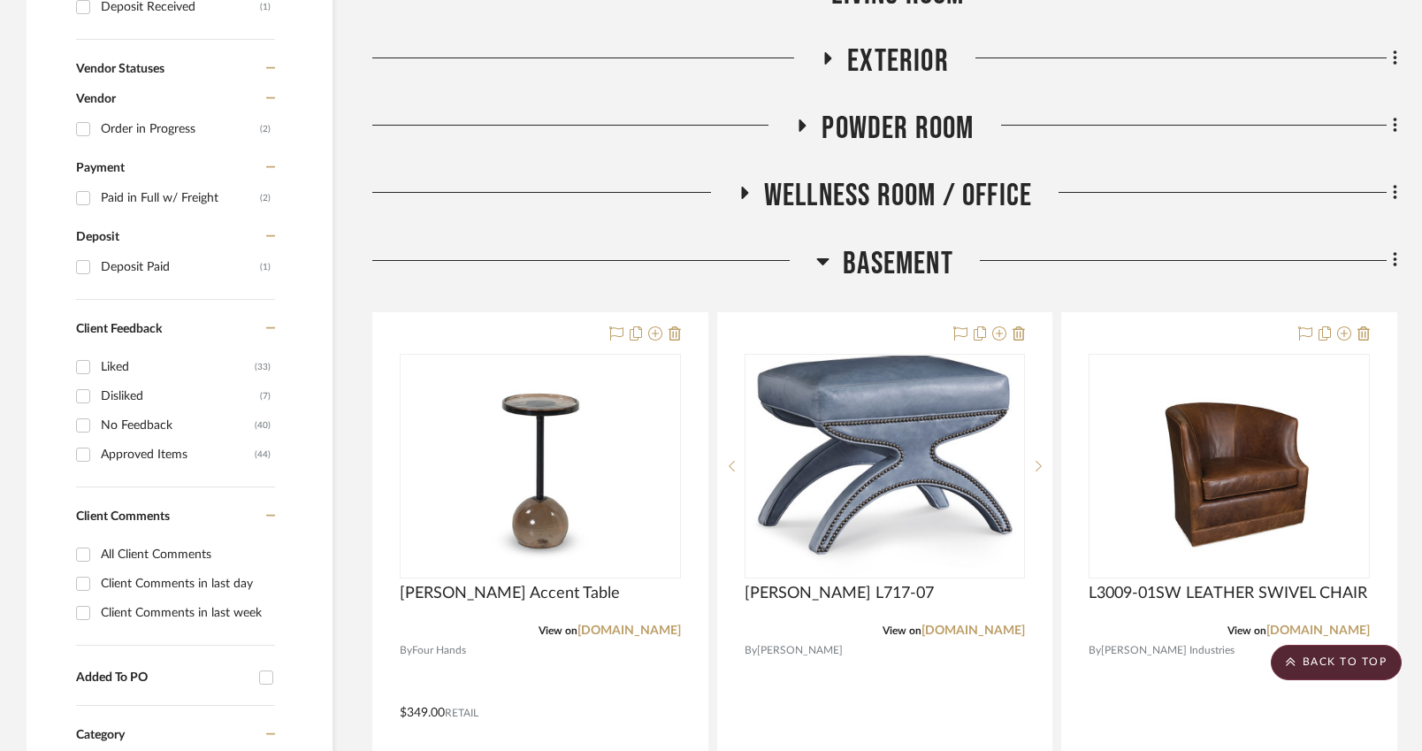
scroll to position [982, 0]
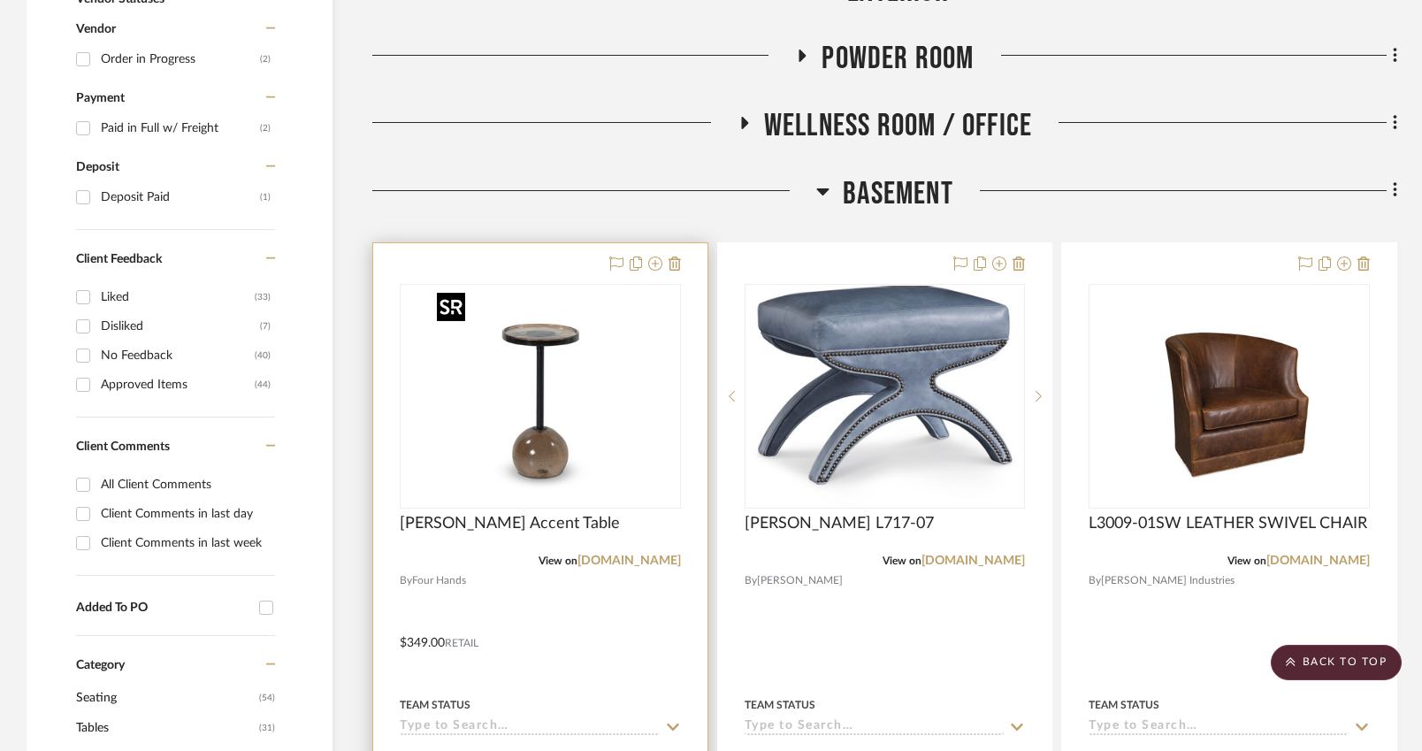
click at [546, 442] on img "0" at bounding box center [540, 396] width 221 height 221
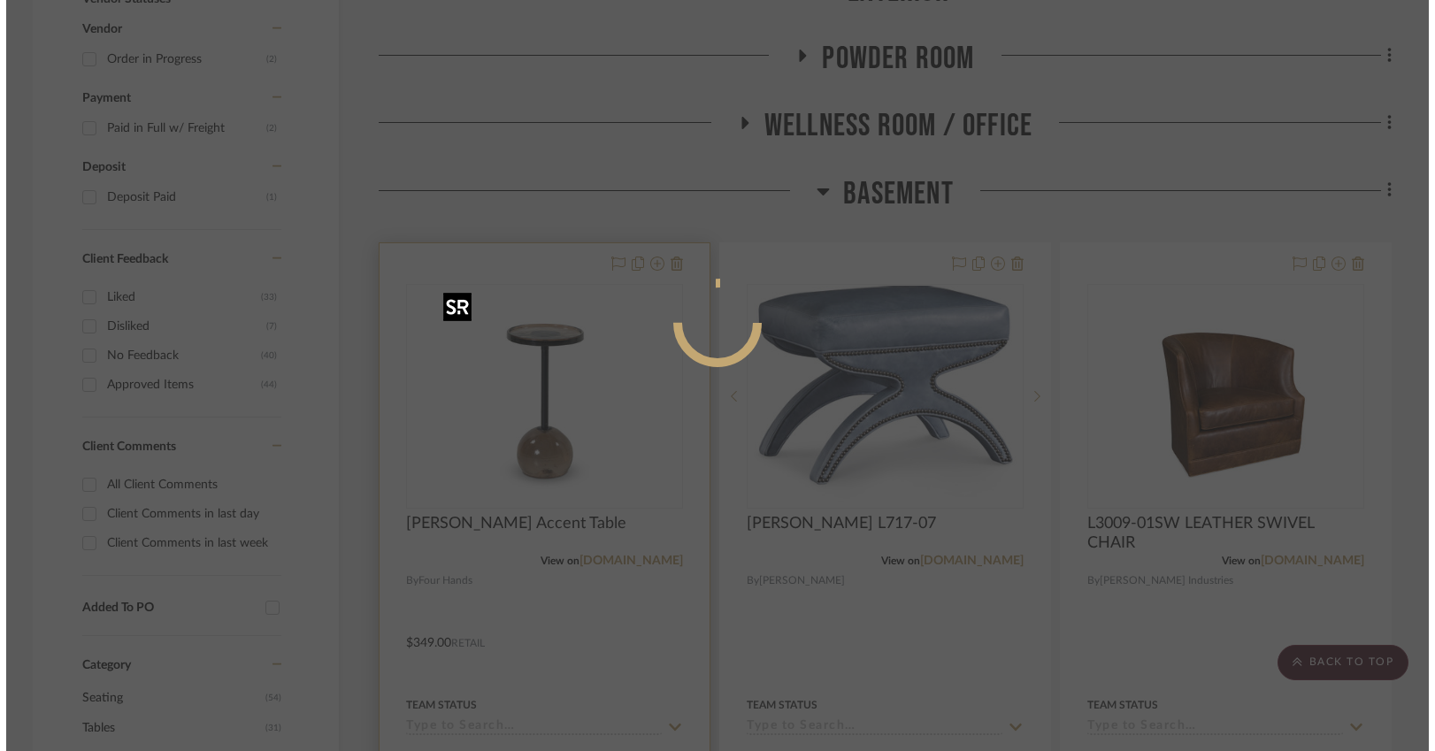
scroll to position [0, 0]
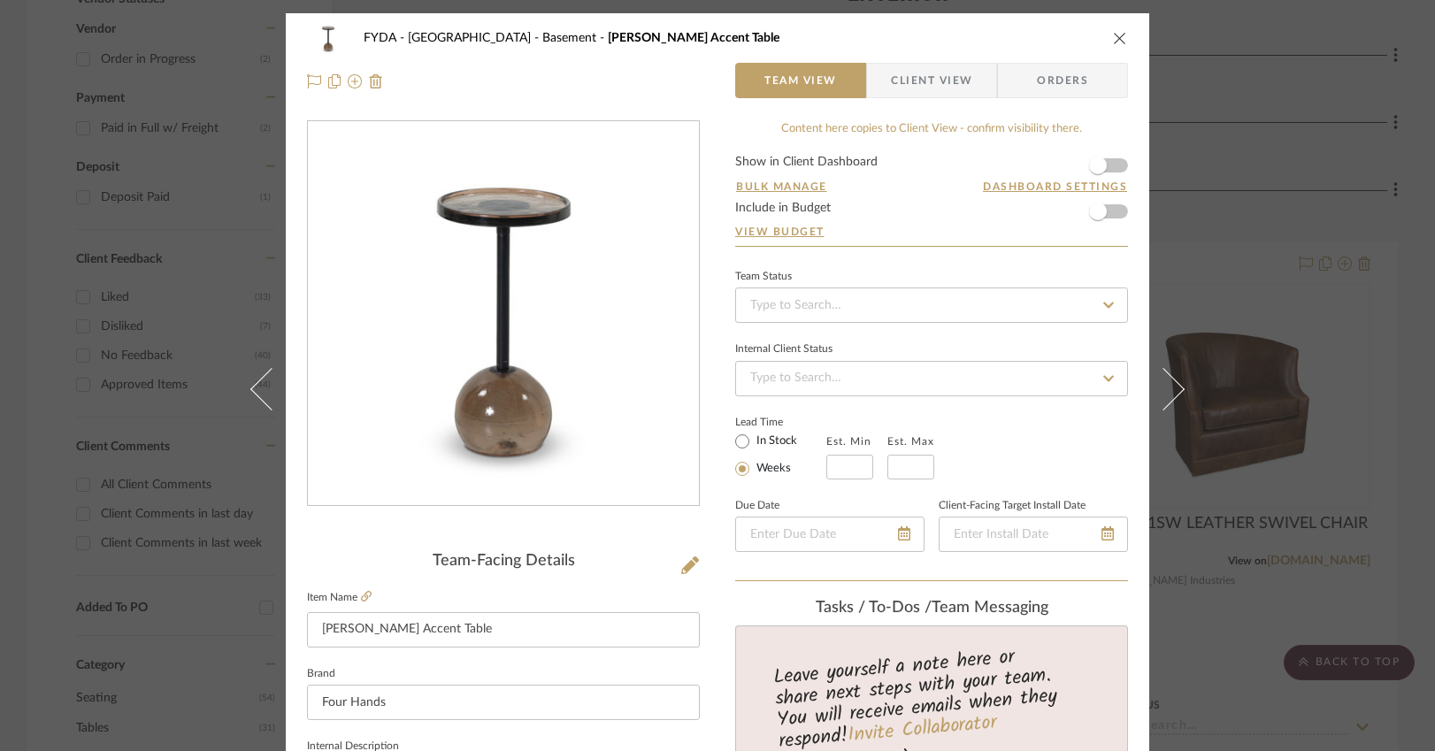
click at [1113, 37] on icon "close" at bounding box center [1120, 38] width 14 height 14
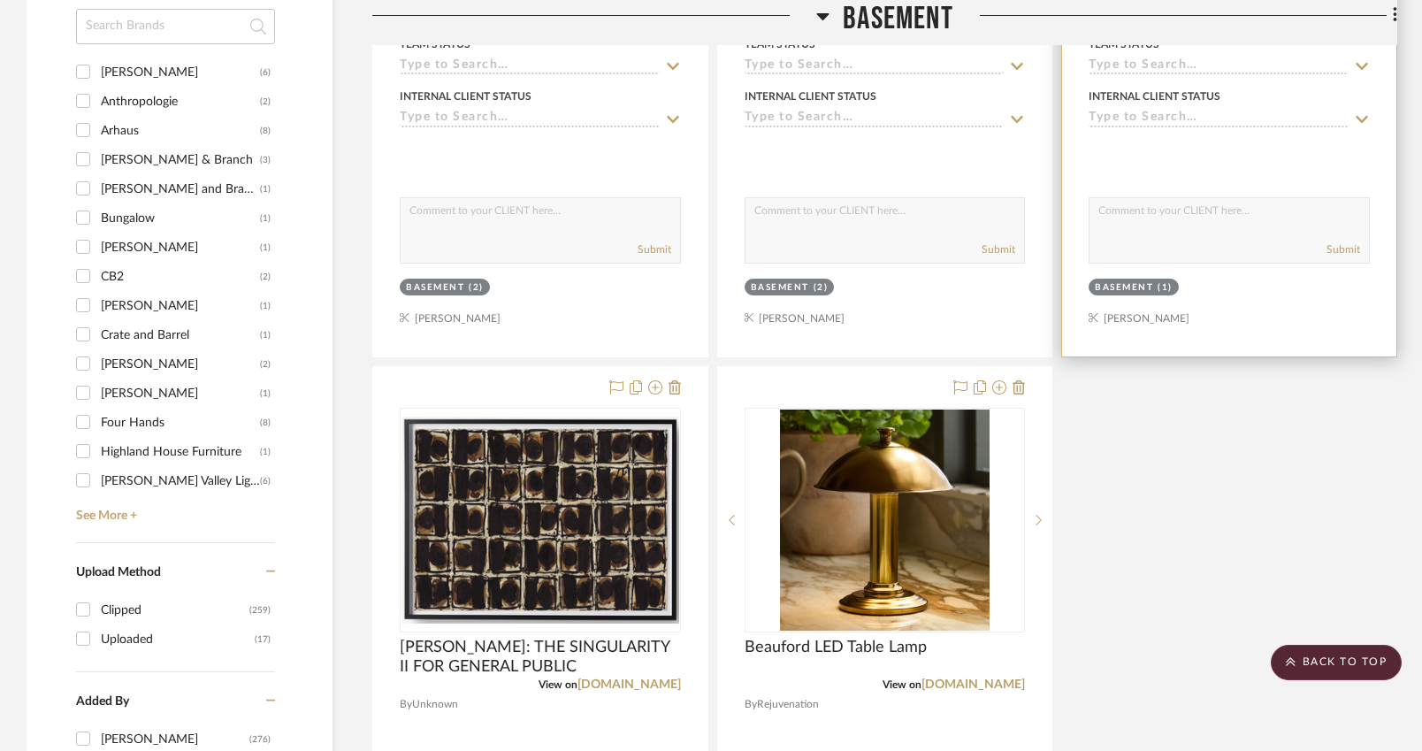
scroll to position [2560, 0]
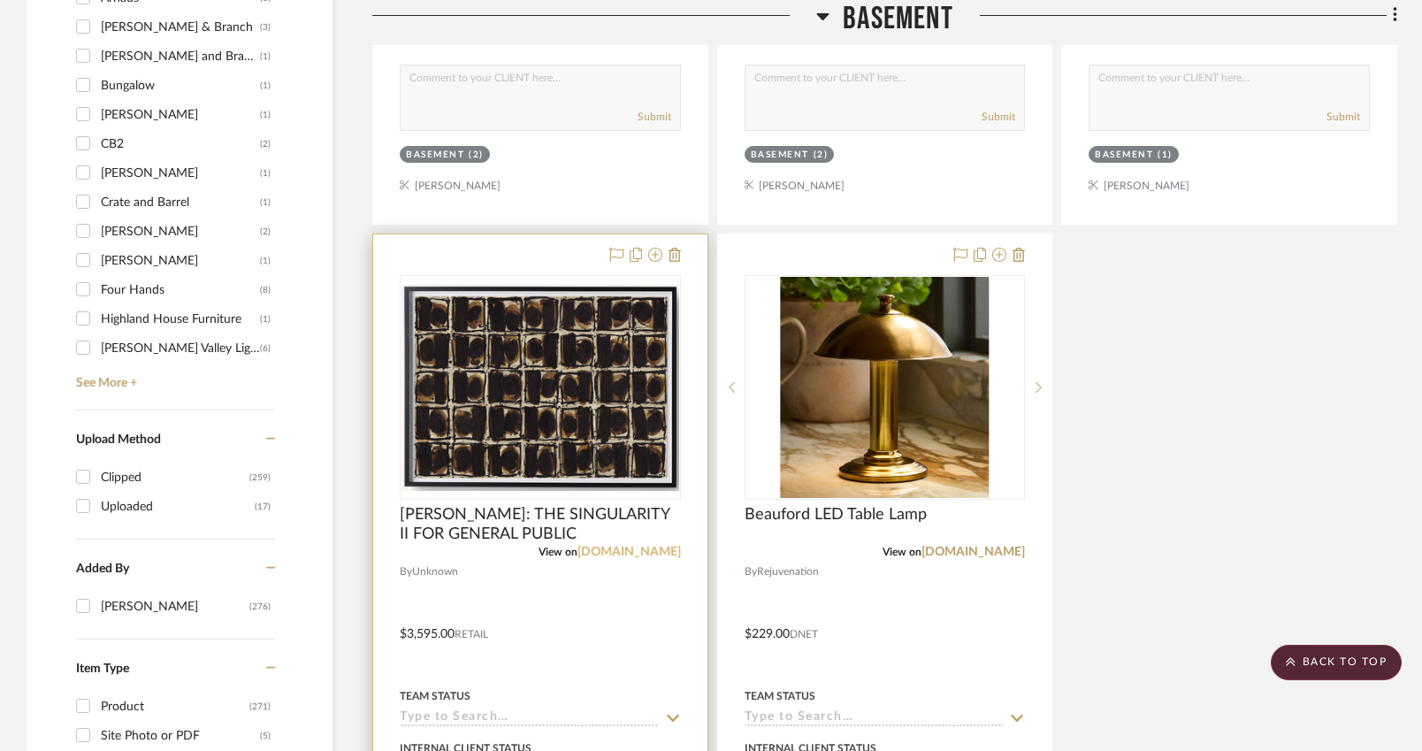
click at [663, 546] on link "rh.com" at bounding box center [629, 552] width 103 height 12
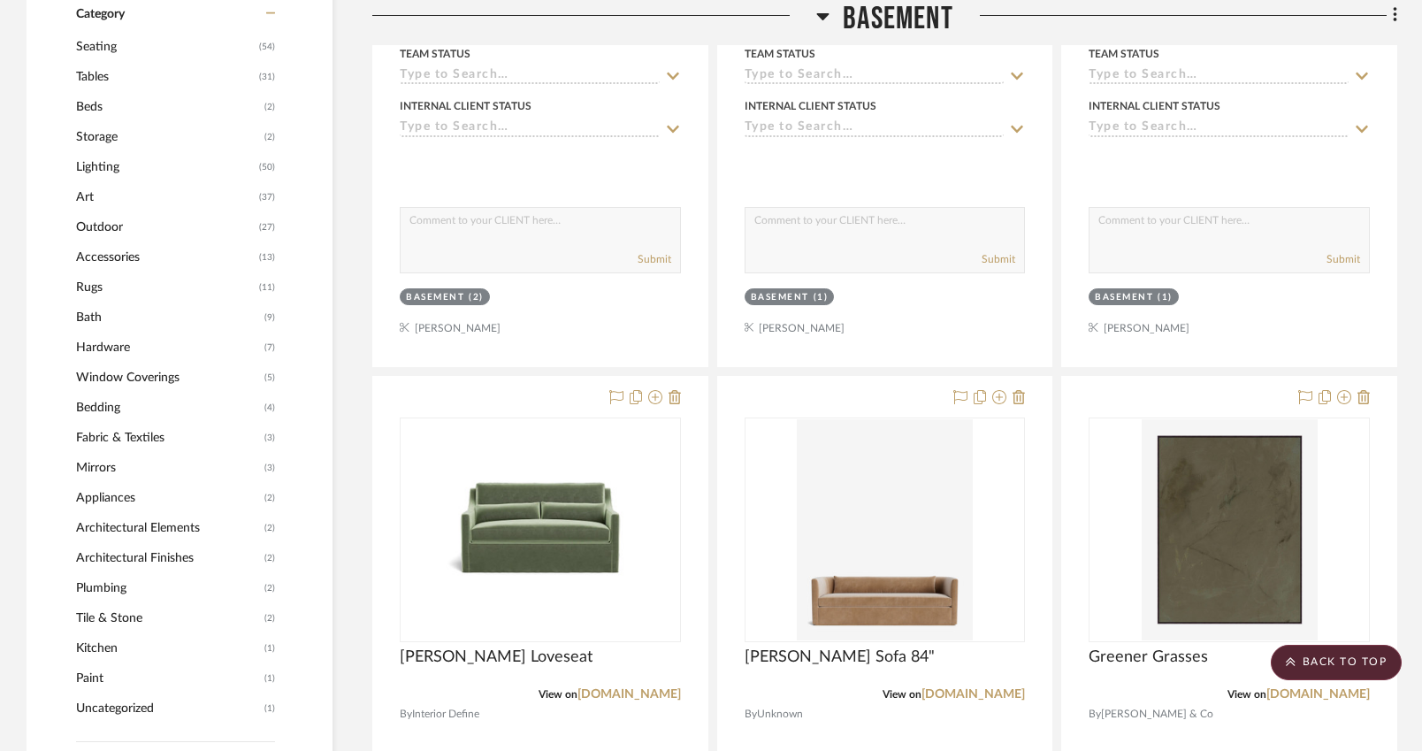
scroll to position [1629, 0]
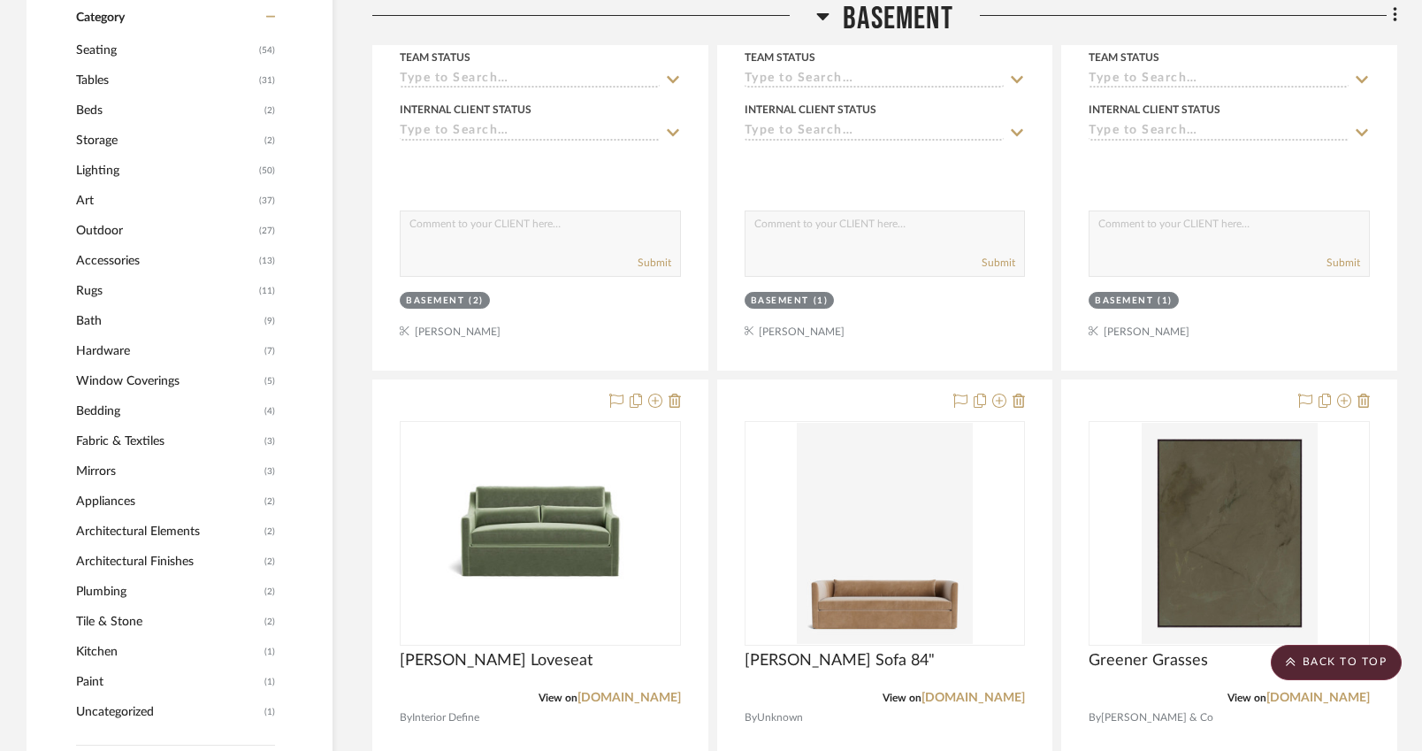
click at [111, 469] on span "Mirrors" at bounding box center [168, 471] width 184 height 30
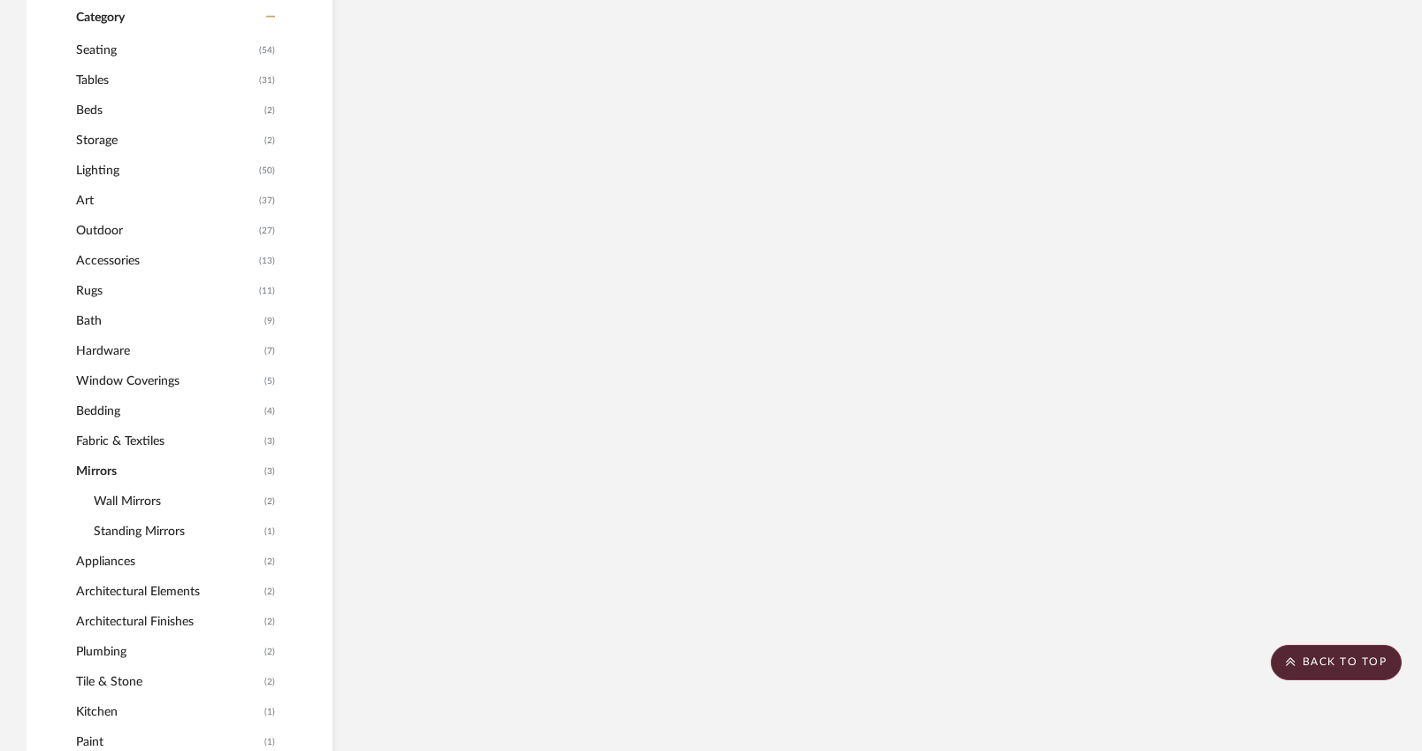
scroll to position [1240, 0]
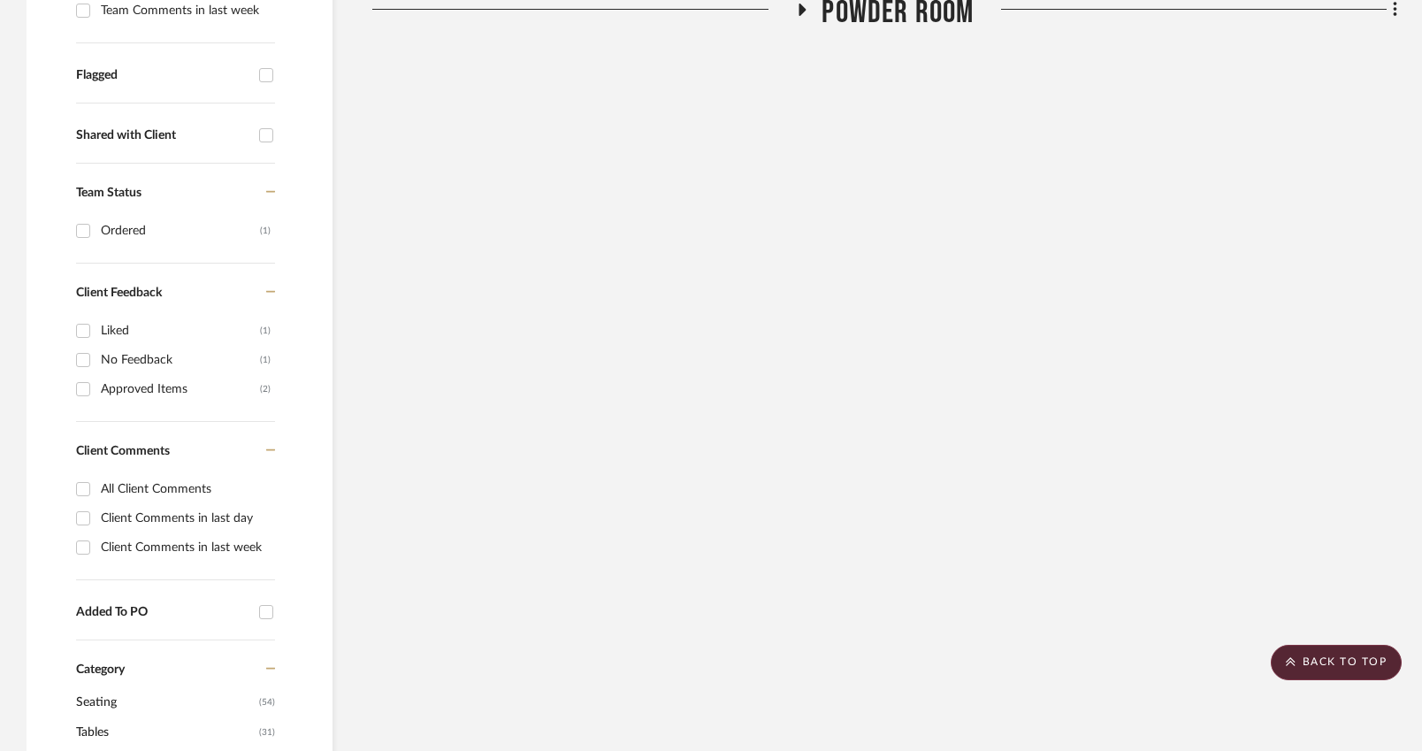
scroll to position [113, 0]
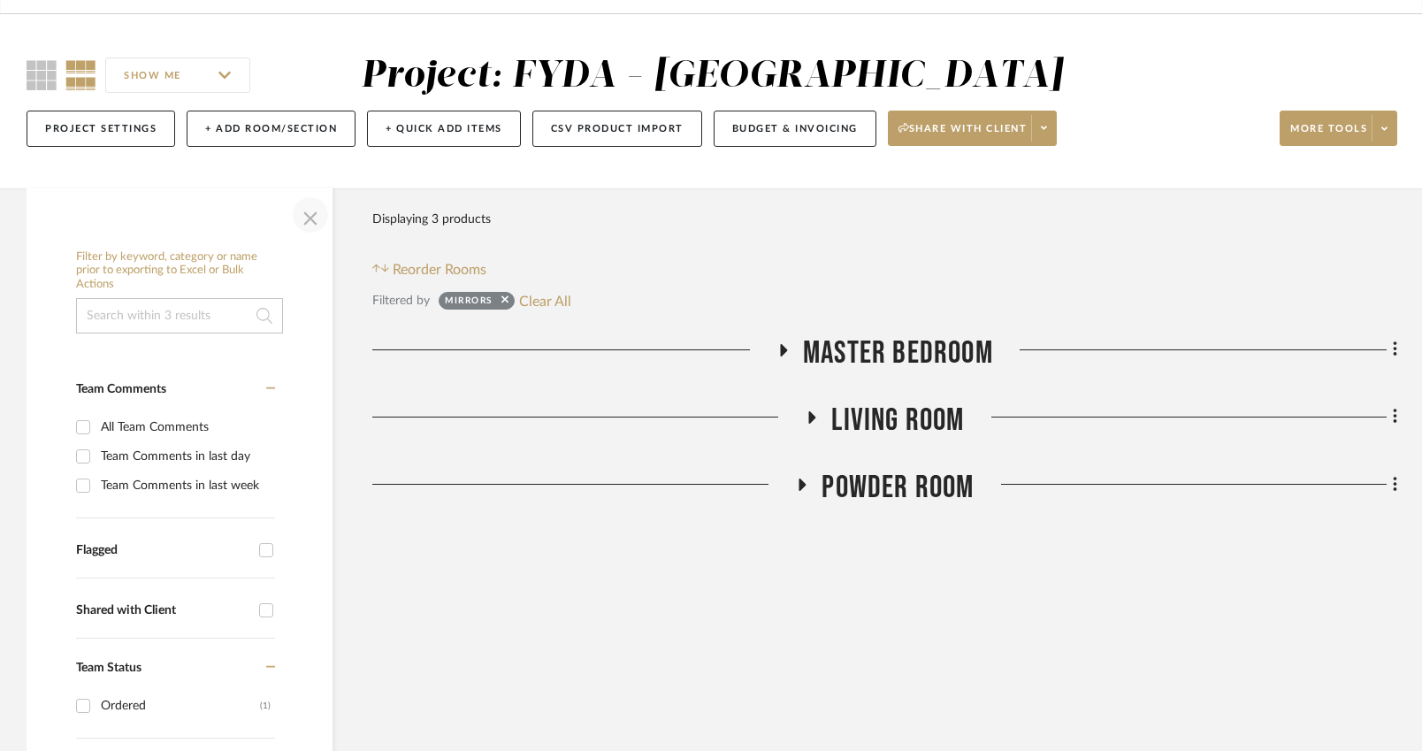
click at [317, 220] on span "button" at bounding box center [310, 215] width 42 height 42
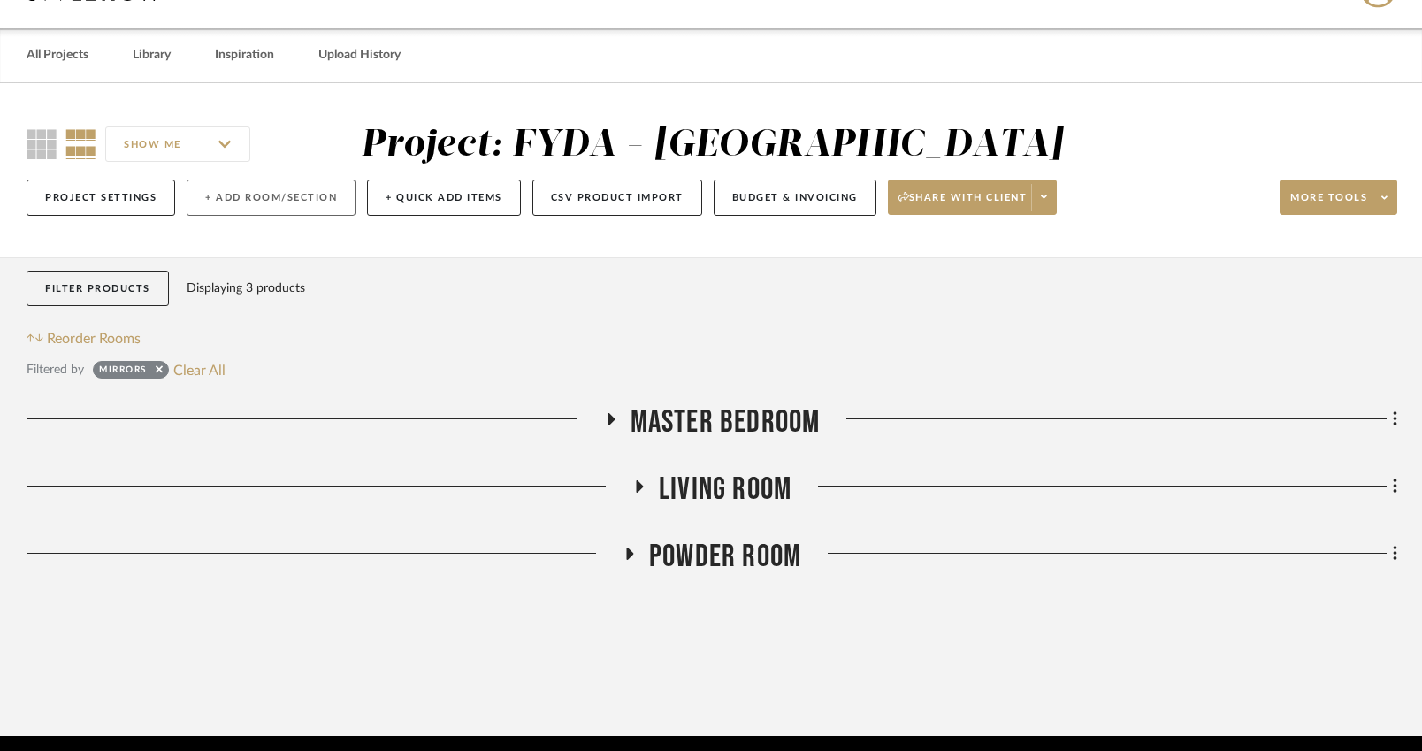
scroll to position [0, 0]
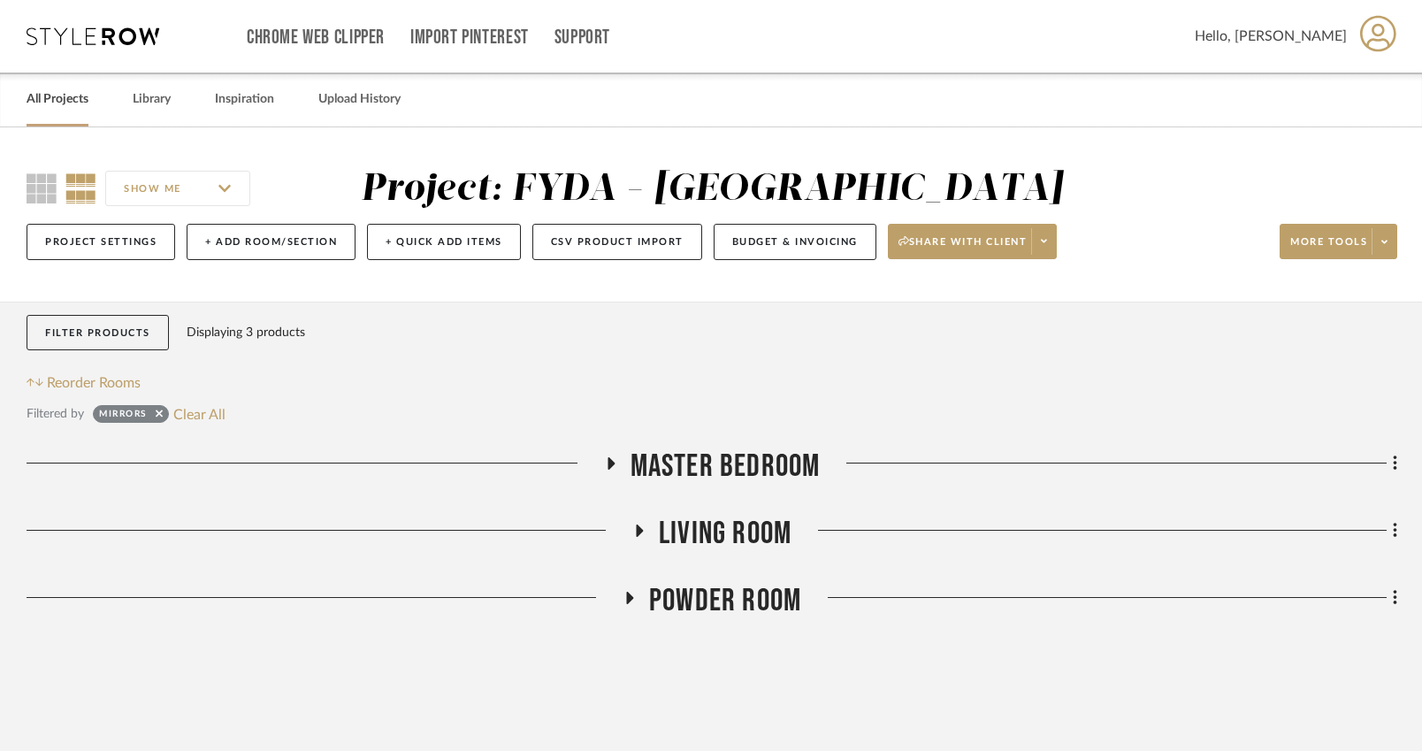
click at [75, 96] on link "All Projects" at bounding box center [58, 100] width 62 height 24
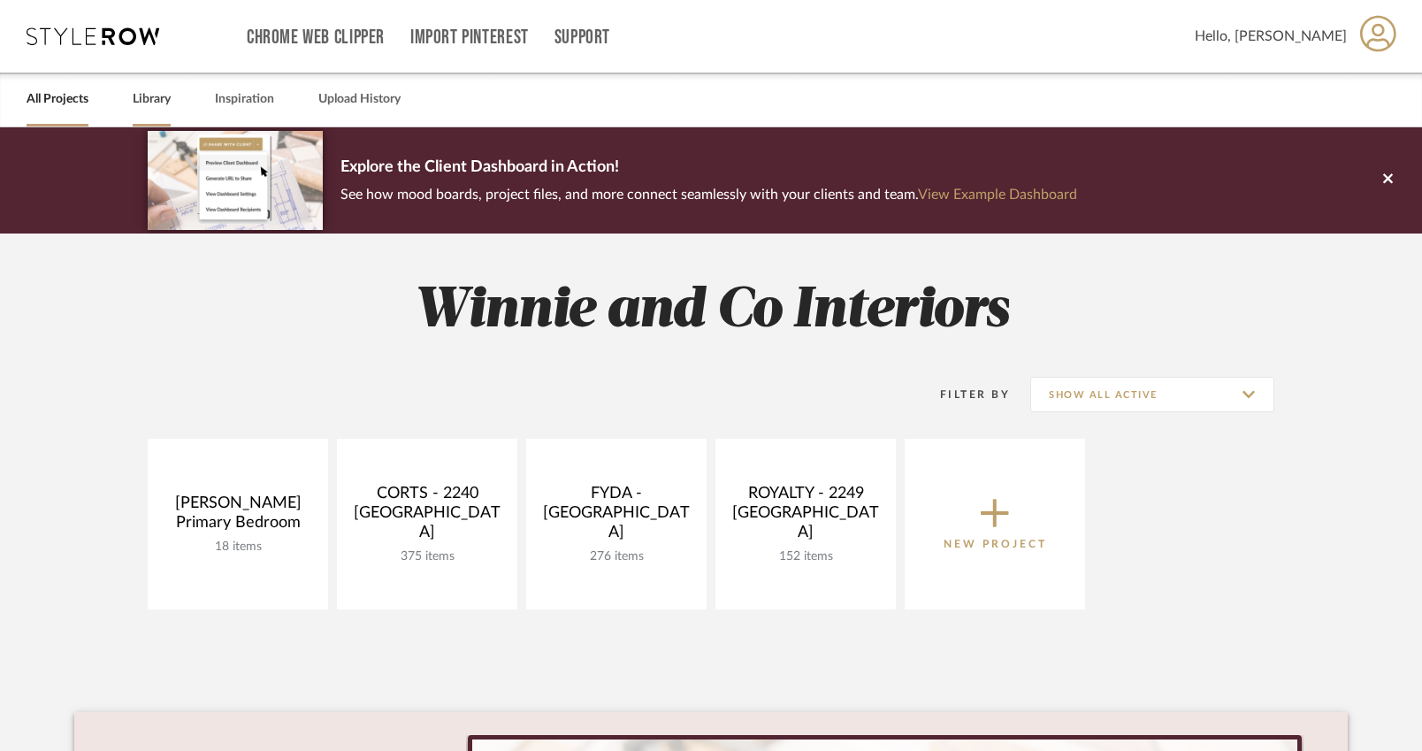
click at [150, 99] on link "Library" at bounding box center [152, 100] width 38 height 24
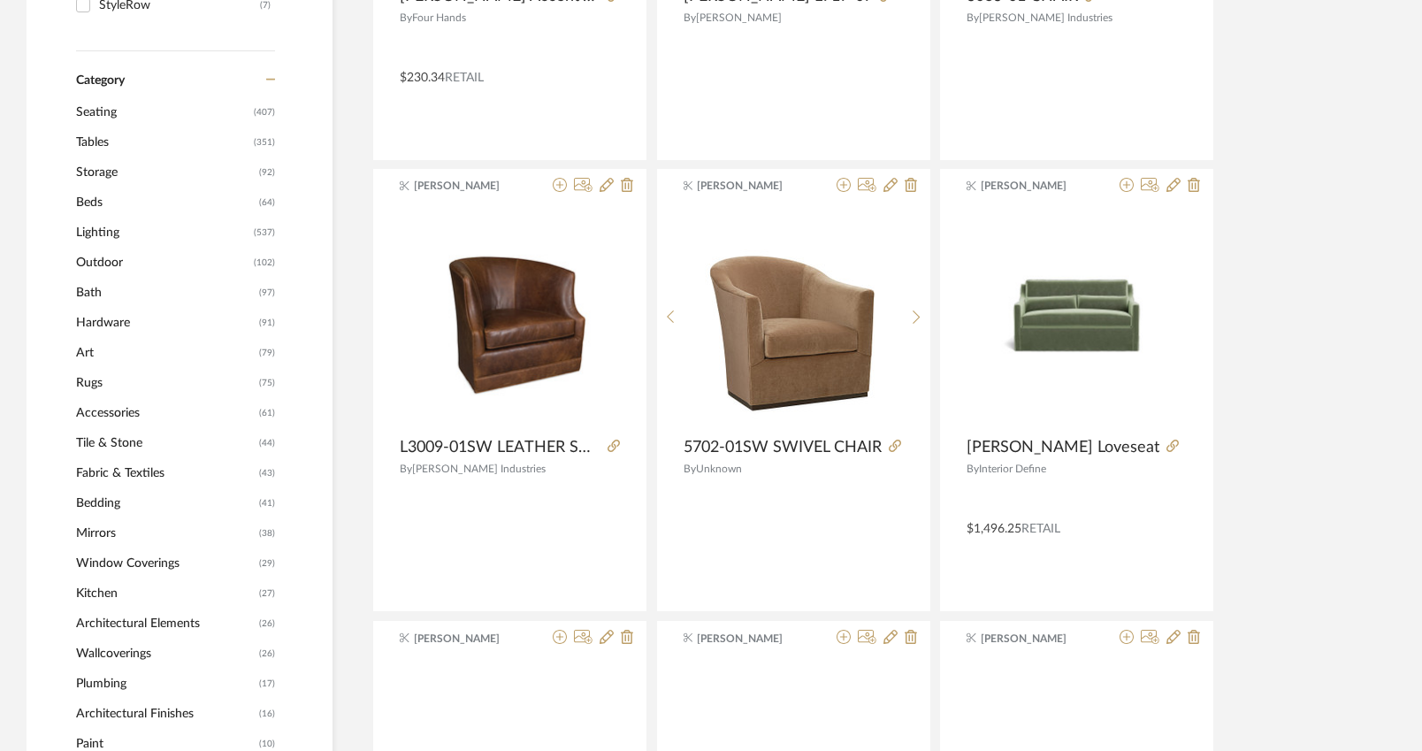
scroll to position [623, 0]
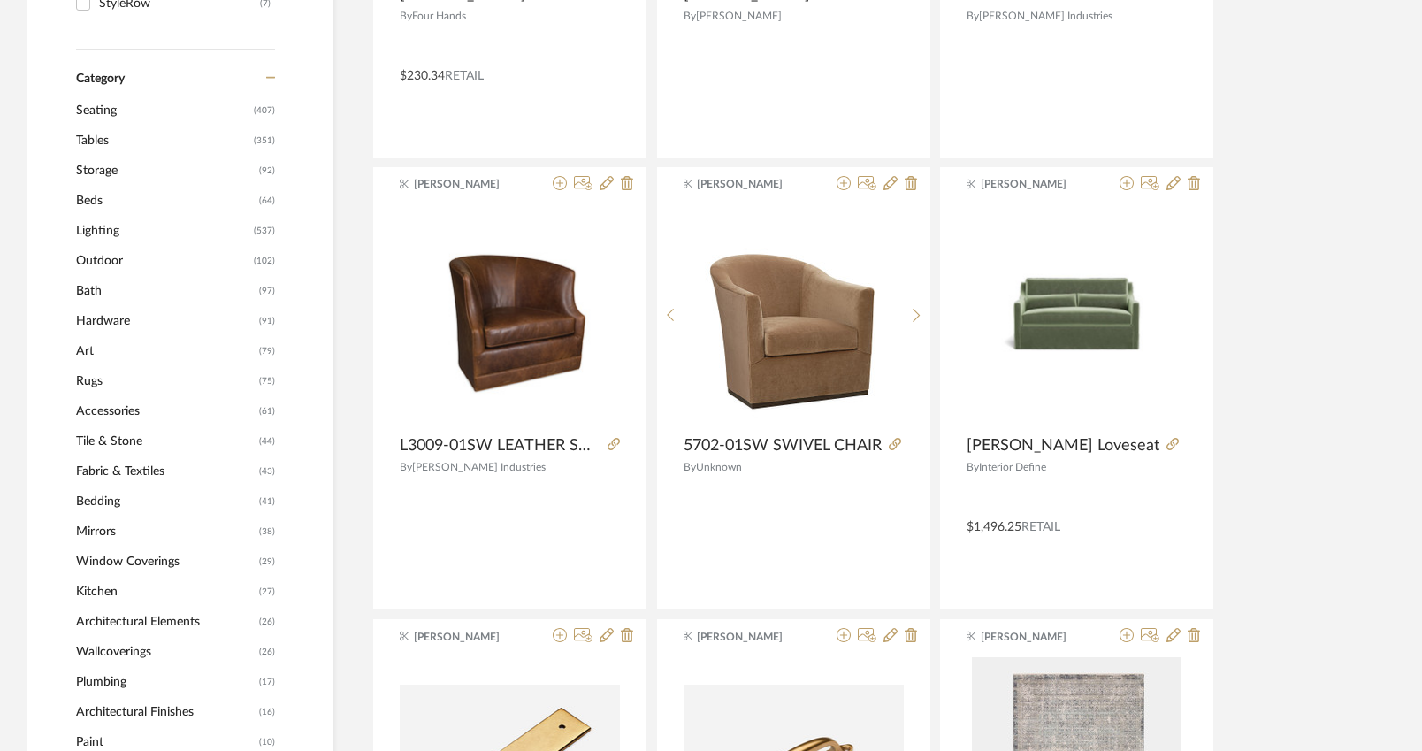
click at [96, 528] on span "Mirrors" at bounding box center [165, 532] width 179 height 30
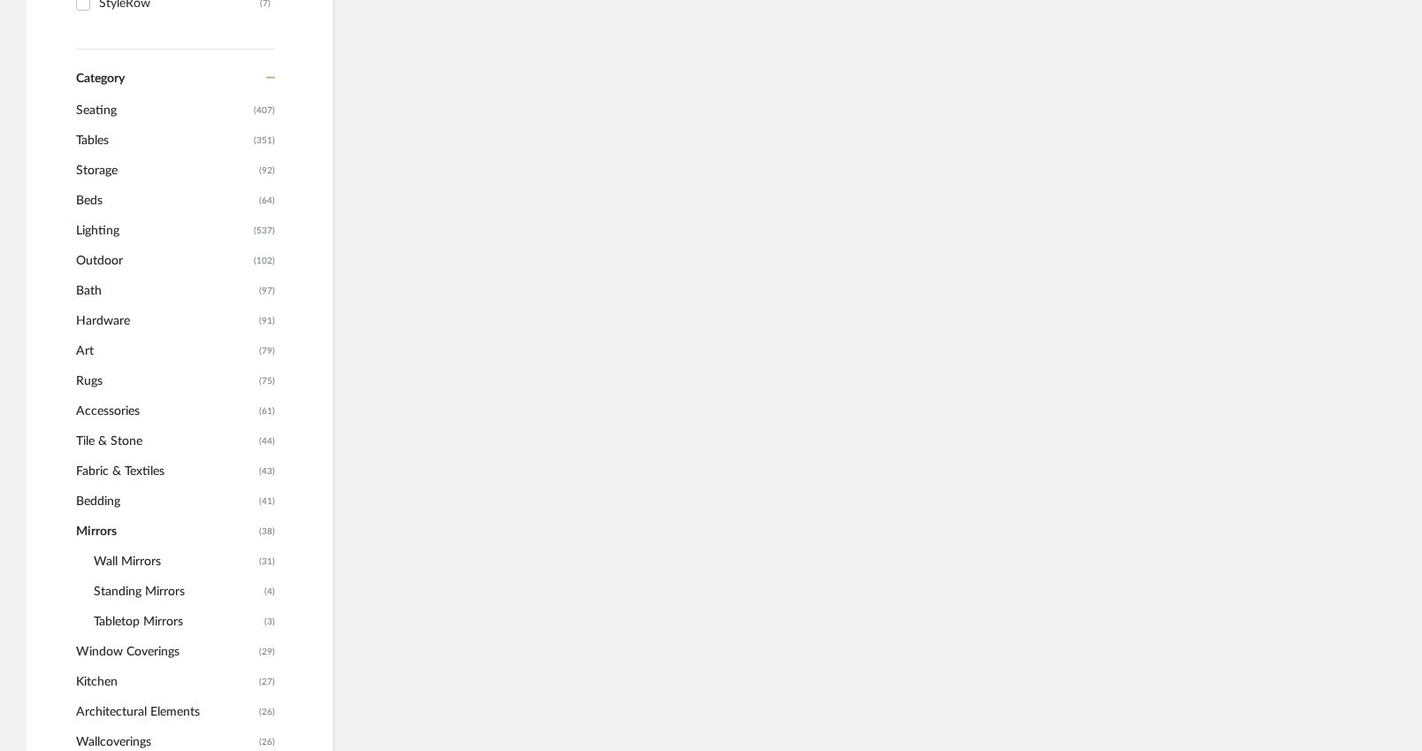
scroll to position [620, 0]
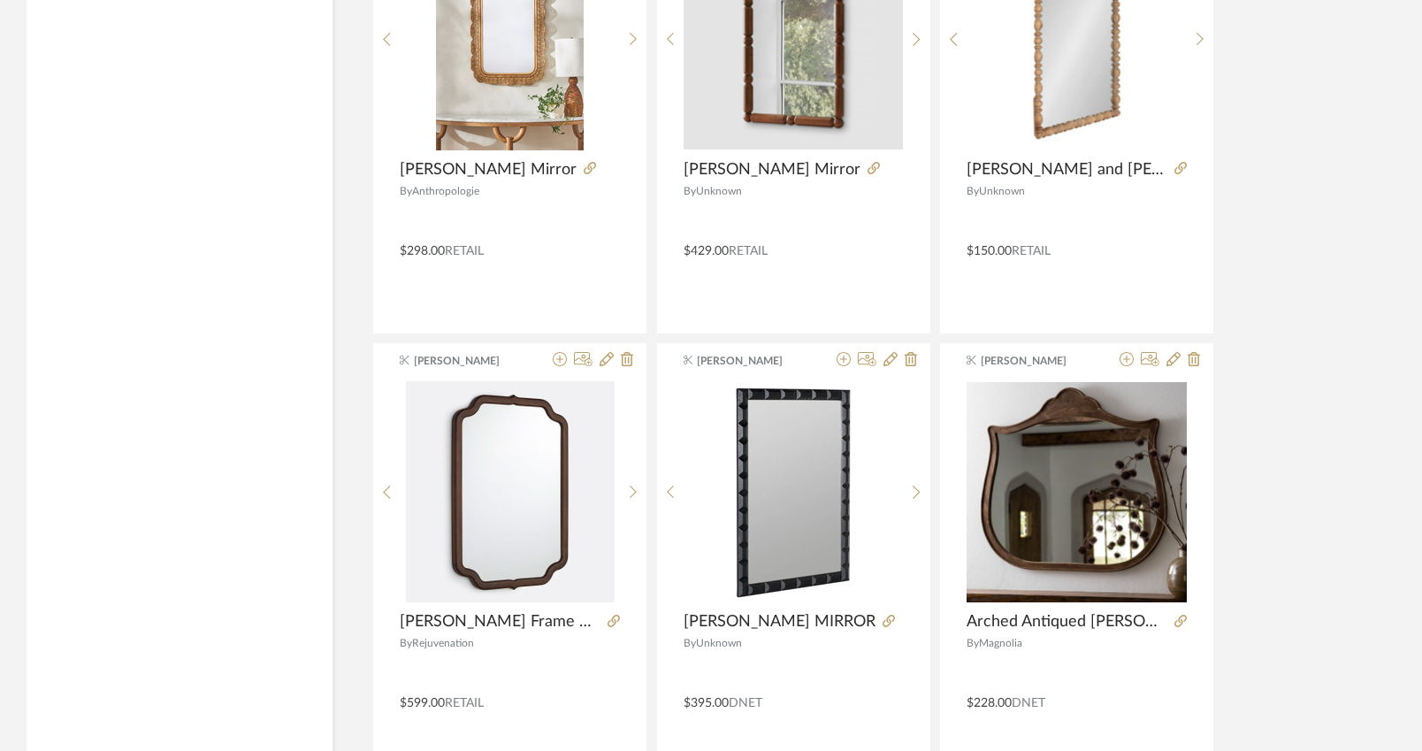
scroll to position [3789, 0]
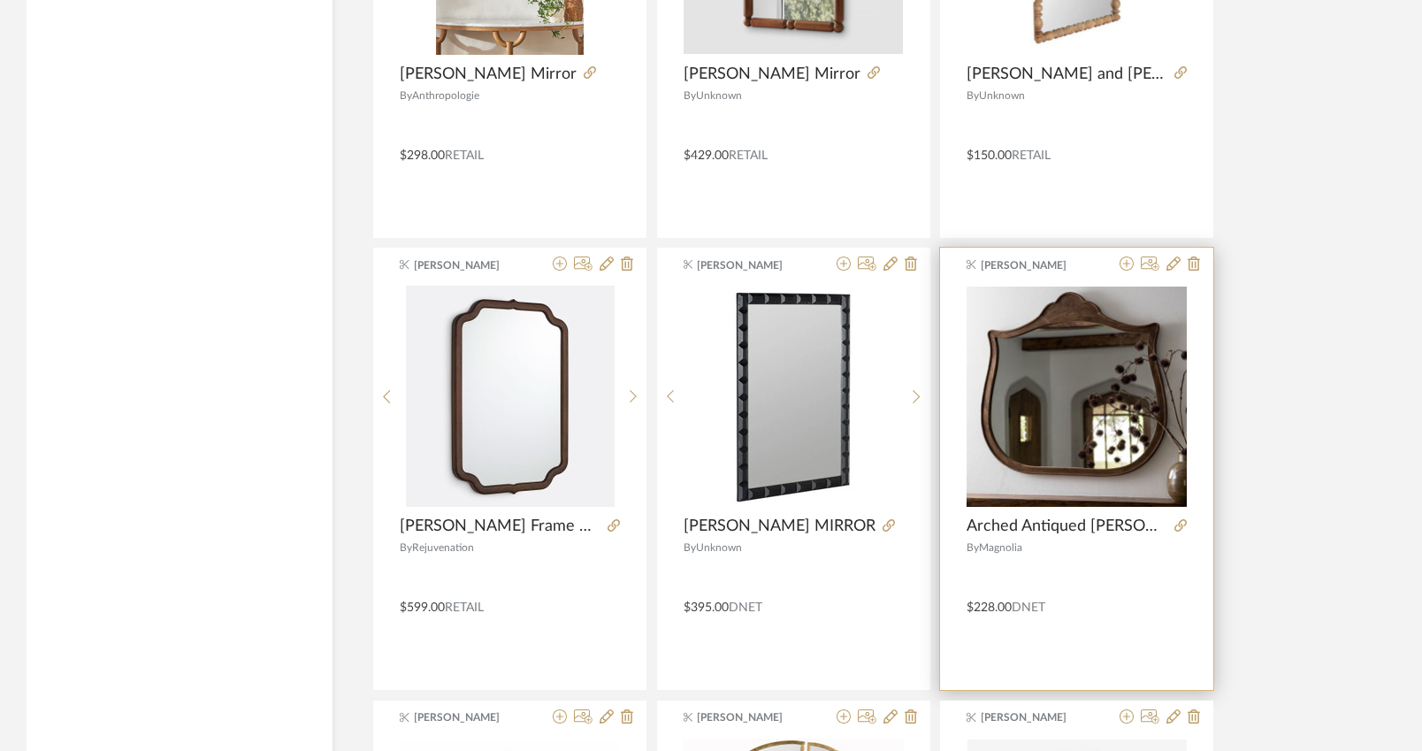
click at [1130, 530] on span "Arched Antiqued Inez Mirror" at bounding box center [1067, 526] width 201 height 19
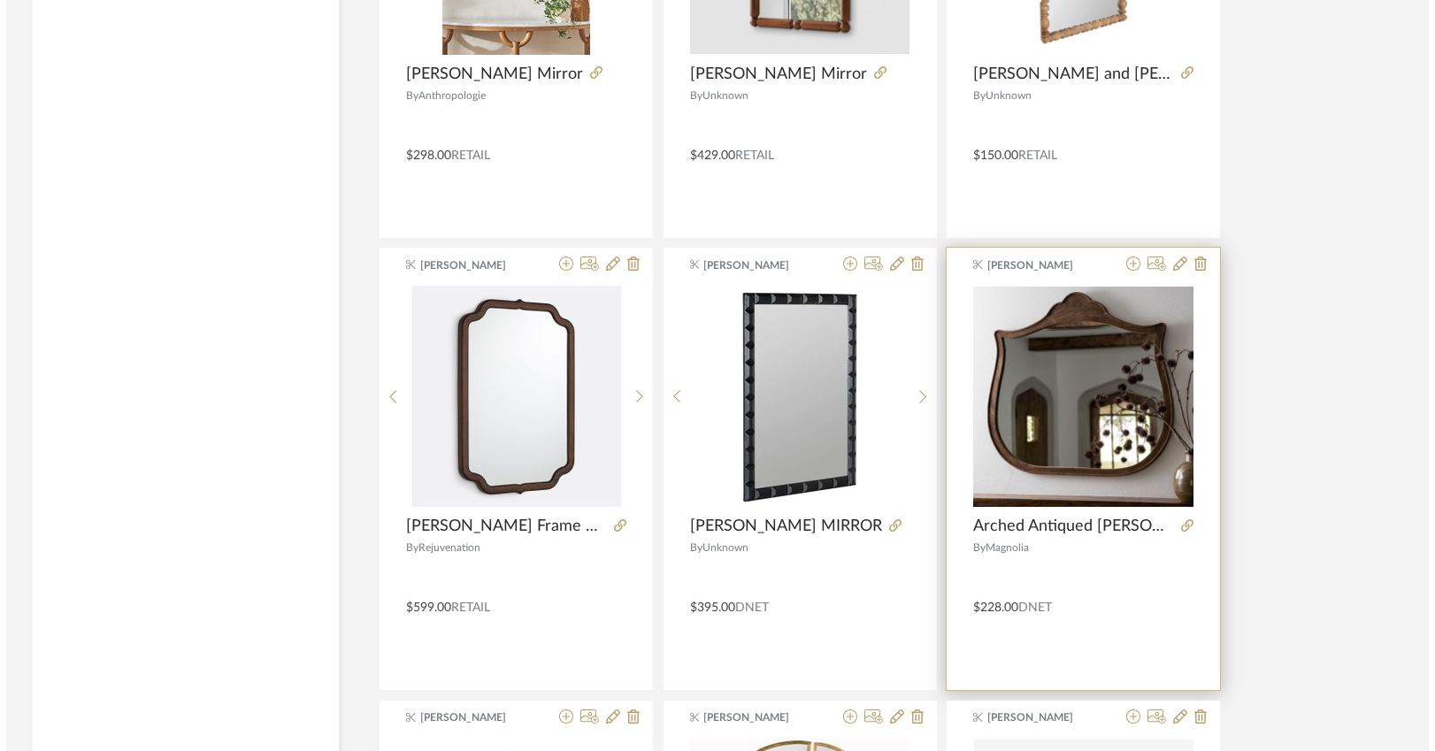
scroll to position [0, 0]
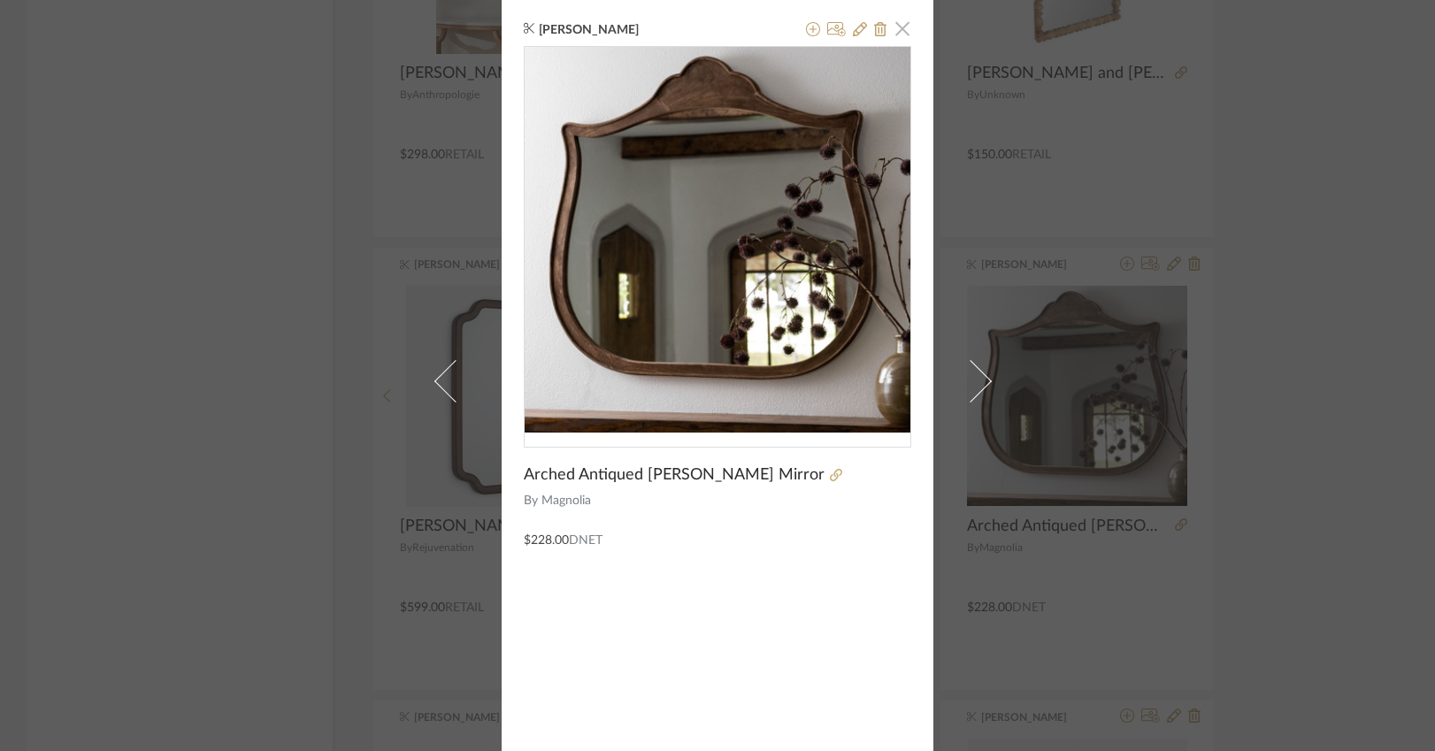
click at [892, 33] on span "button" at bounding box center [902, 28] width 35 height 35
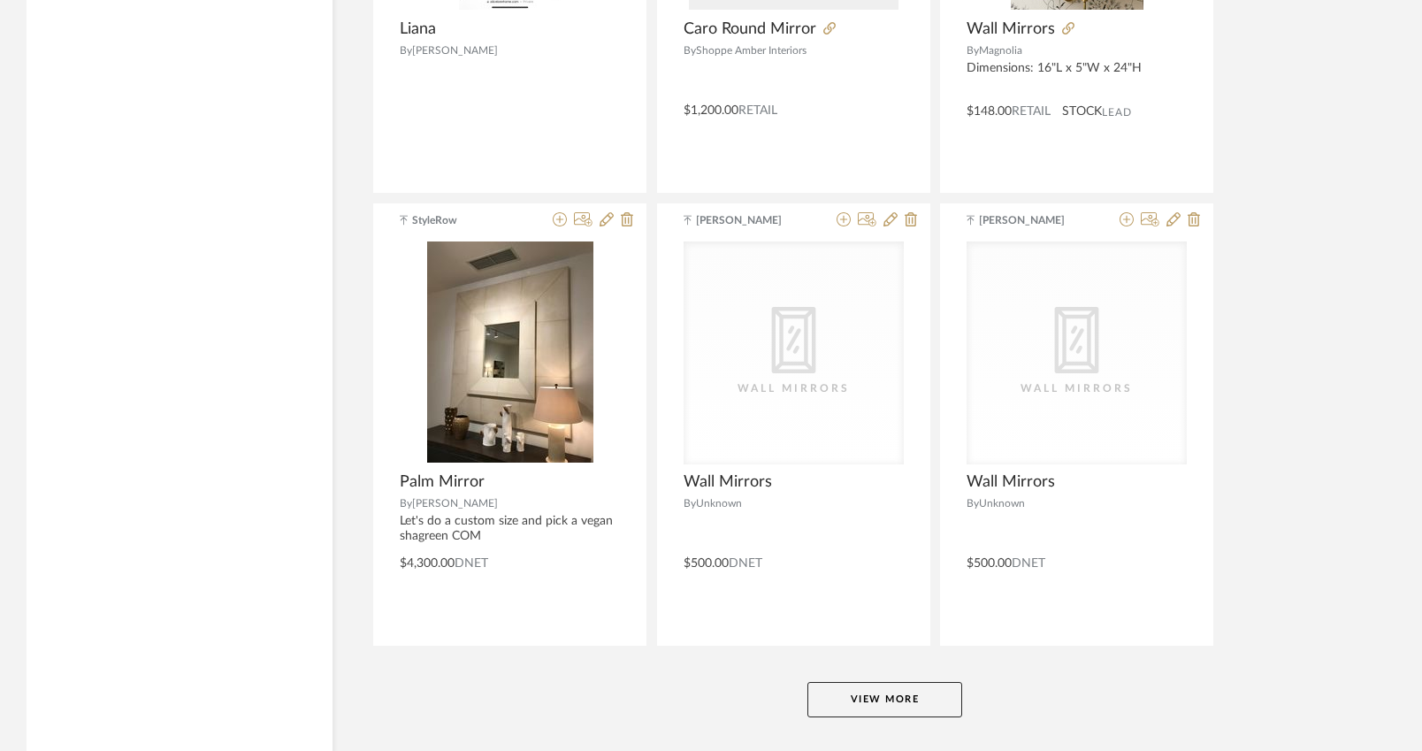
scroll to position [5194, 0]
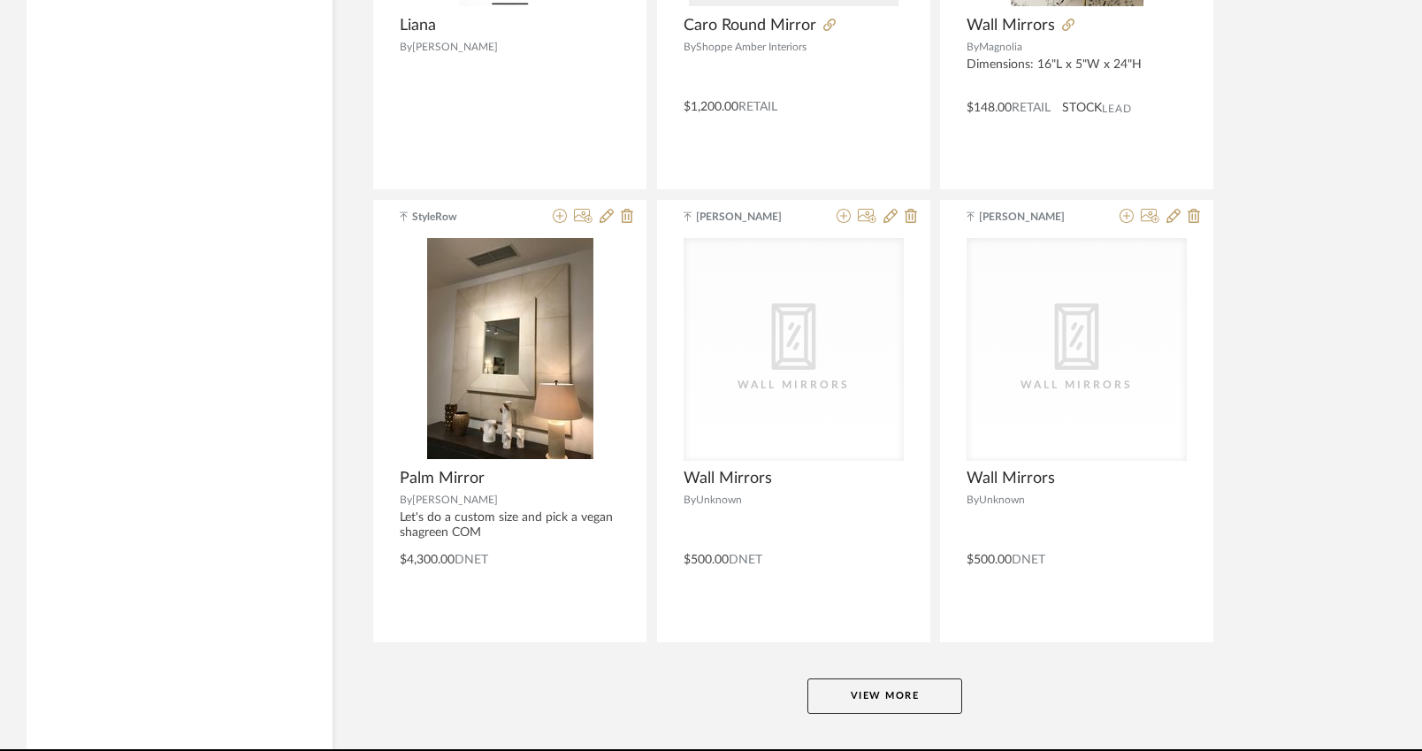
click at [893, 692] on button "View More" at bounding box center [885, 695] width 155 height 35
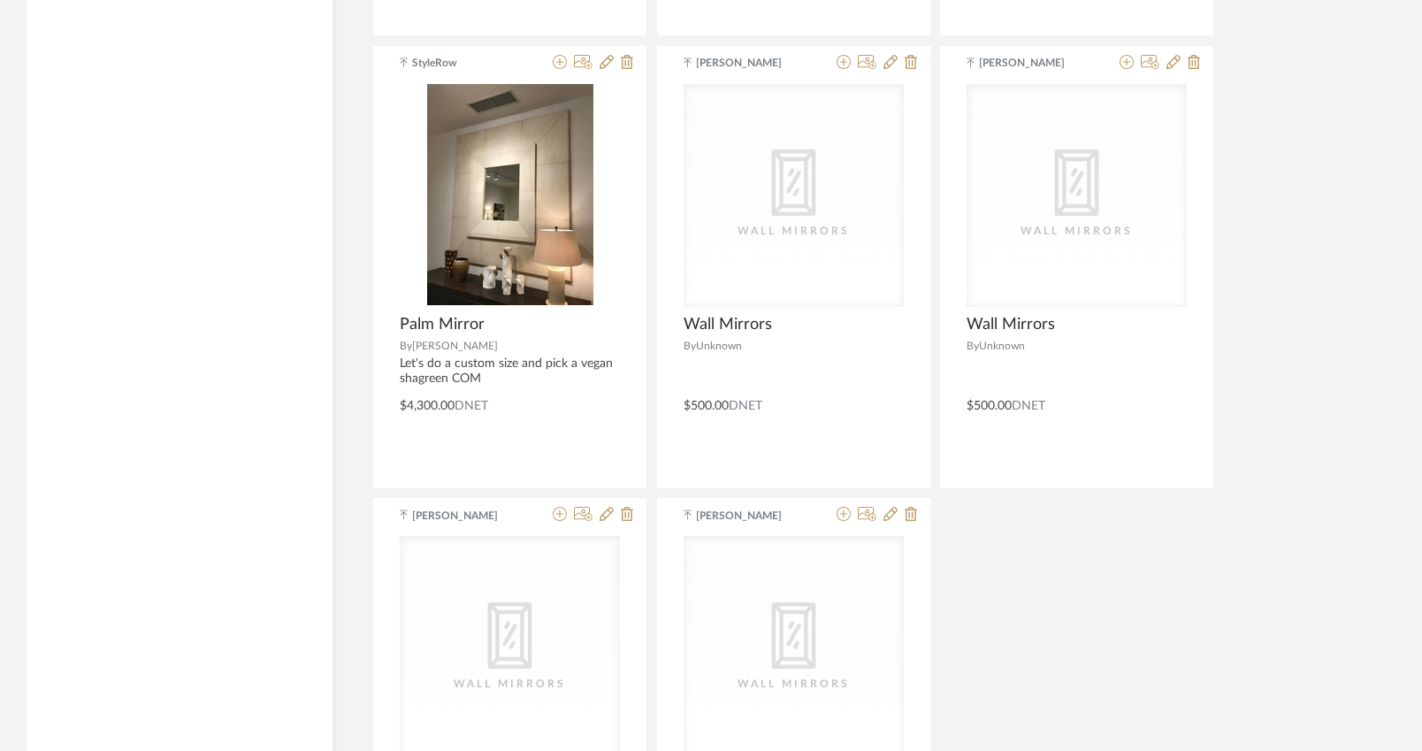
scroll to position [5254, 0]
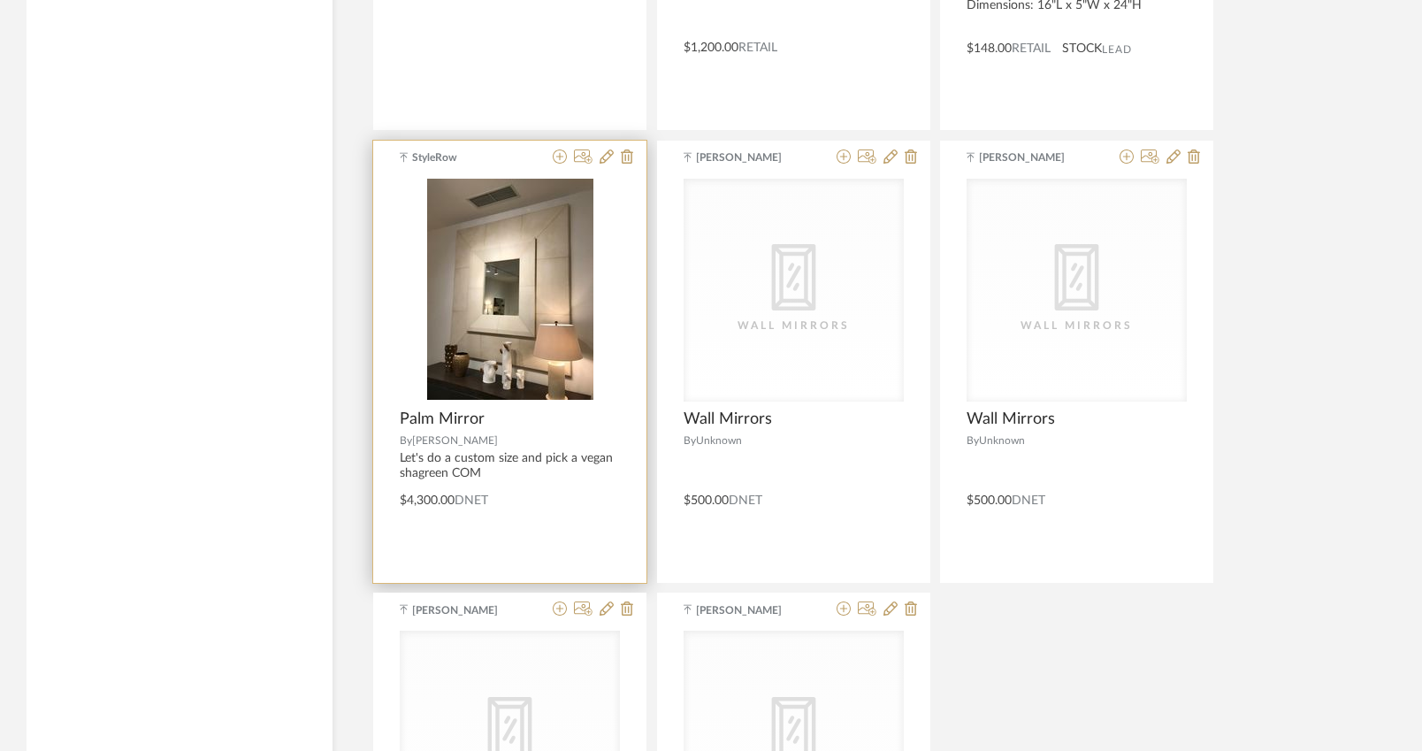
click at [440, 423] on span "Palm Mirror" at bounding box center [442, 419] width 85 height 19
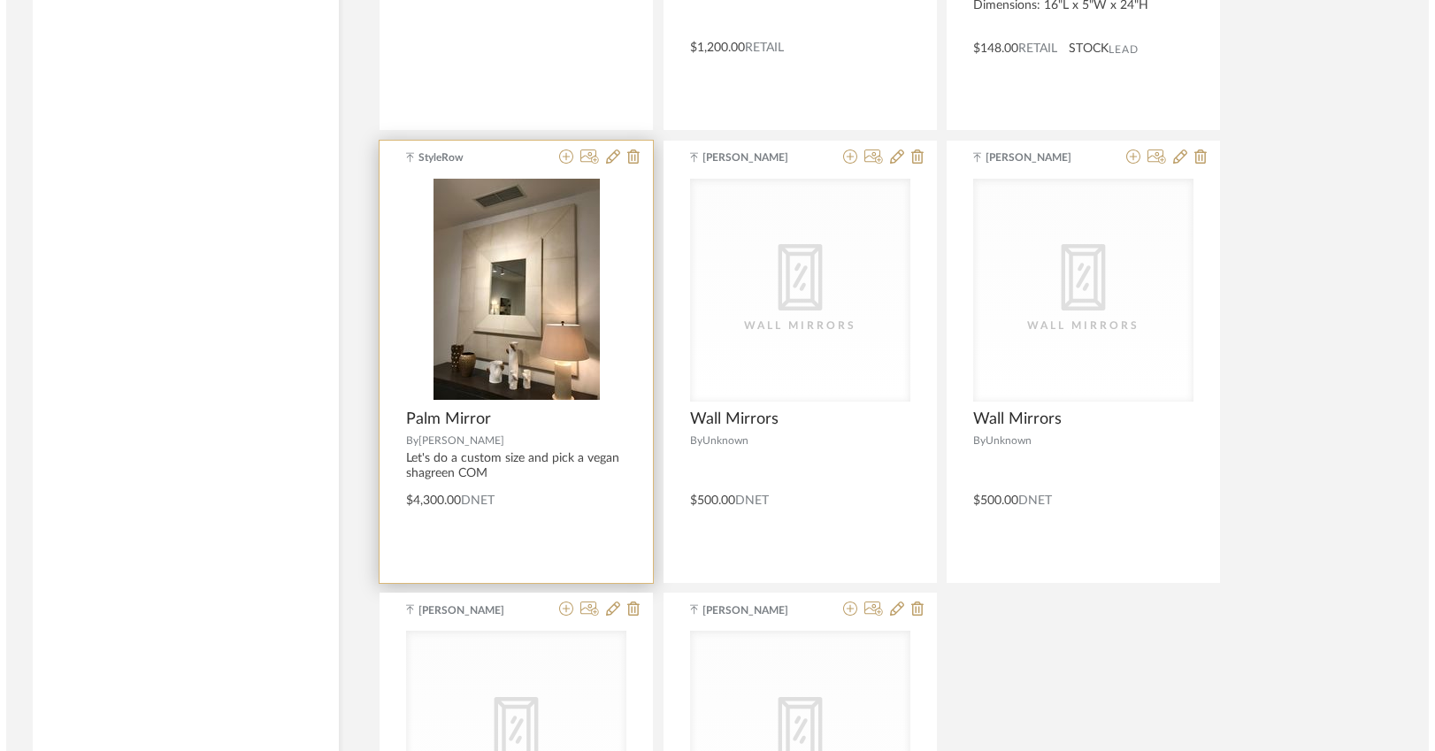
scroll to position [0, 0]
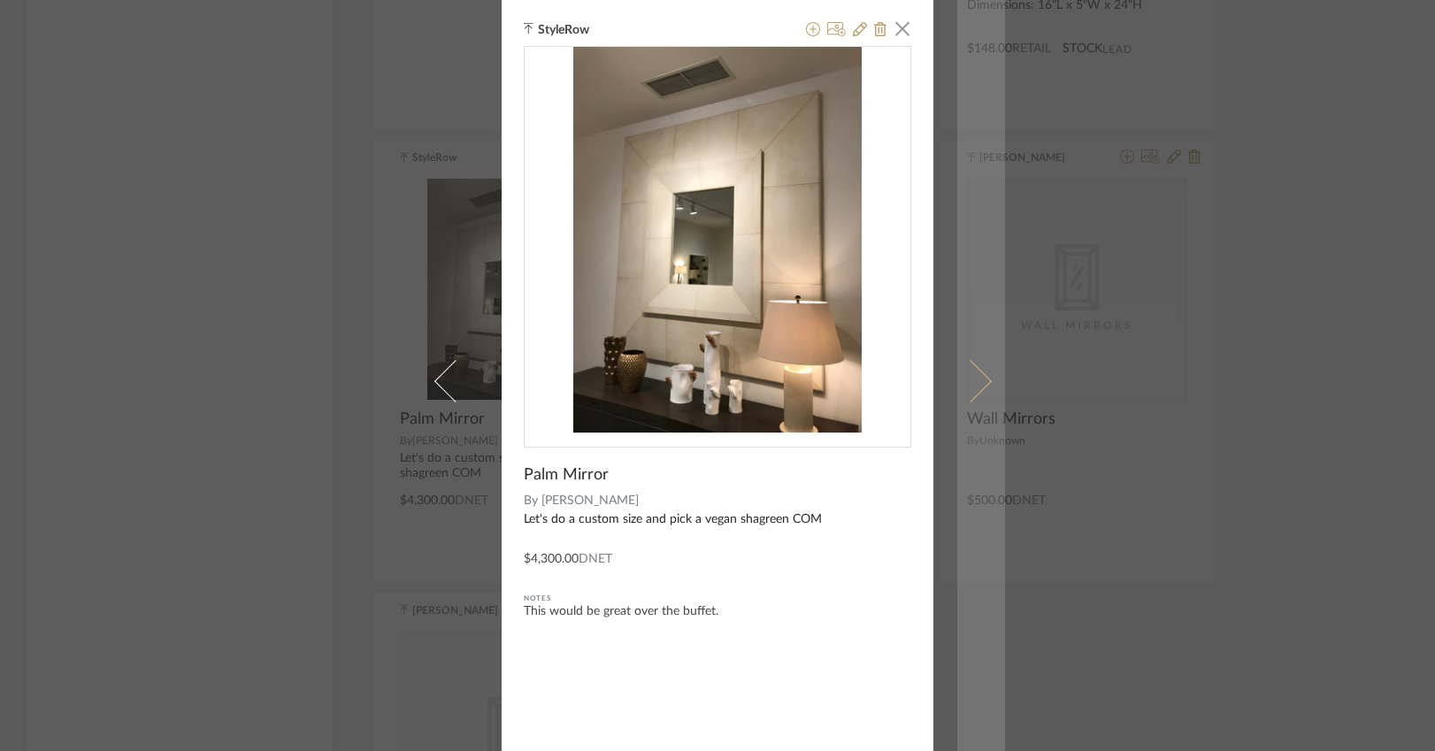
click at [975, 376] on span at bounding box center [970, 380] width 42 height 42
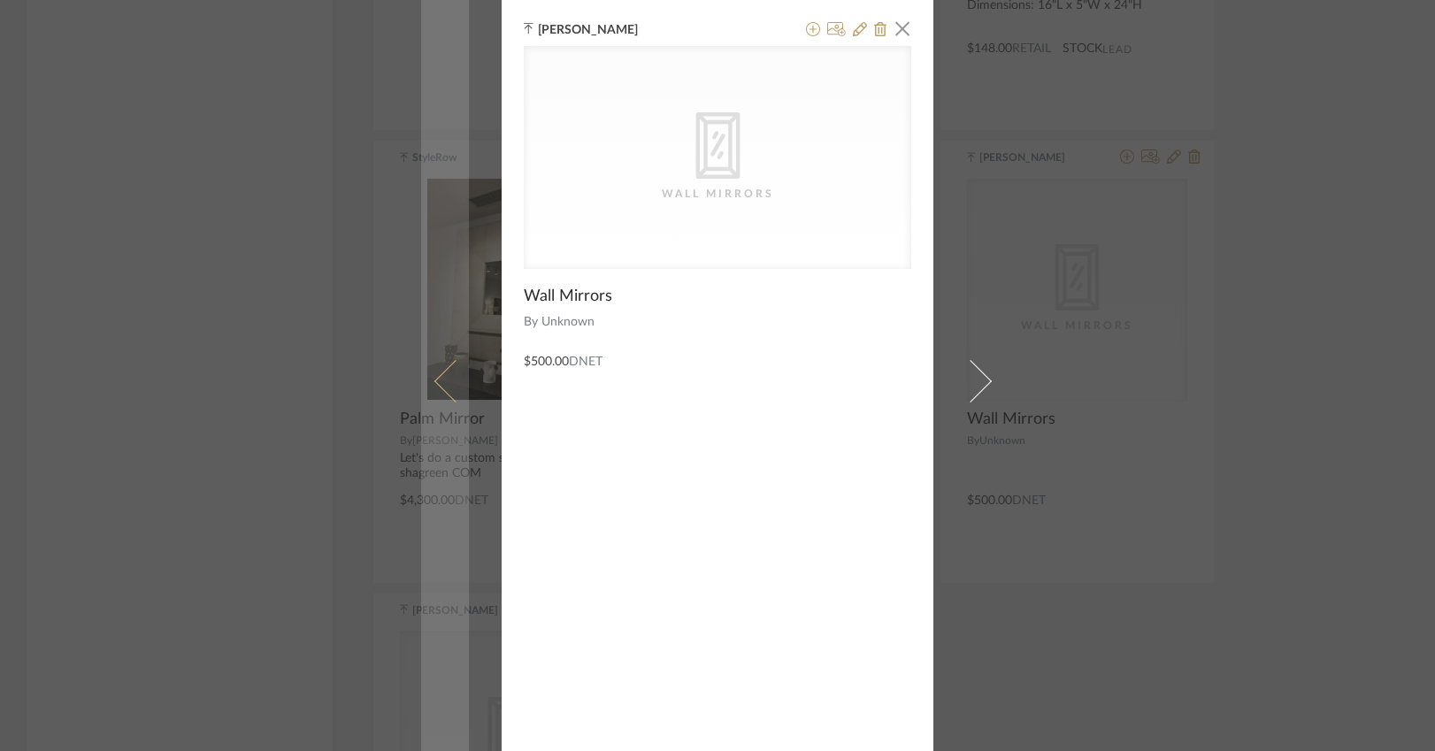
click at [444, 365] on span at bounding box center [455, 380] width 42 height 42
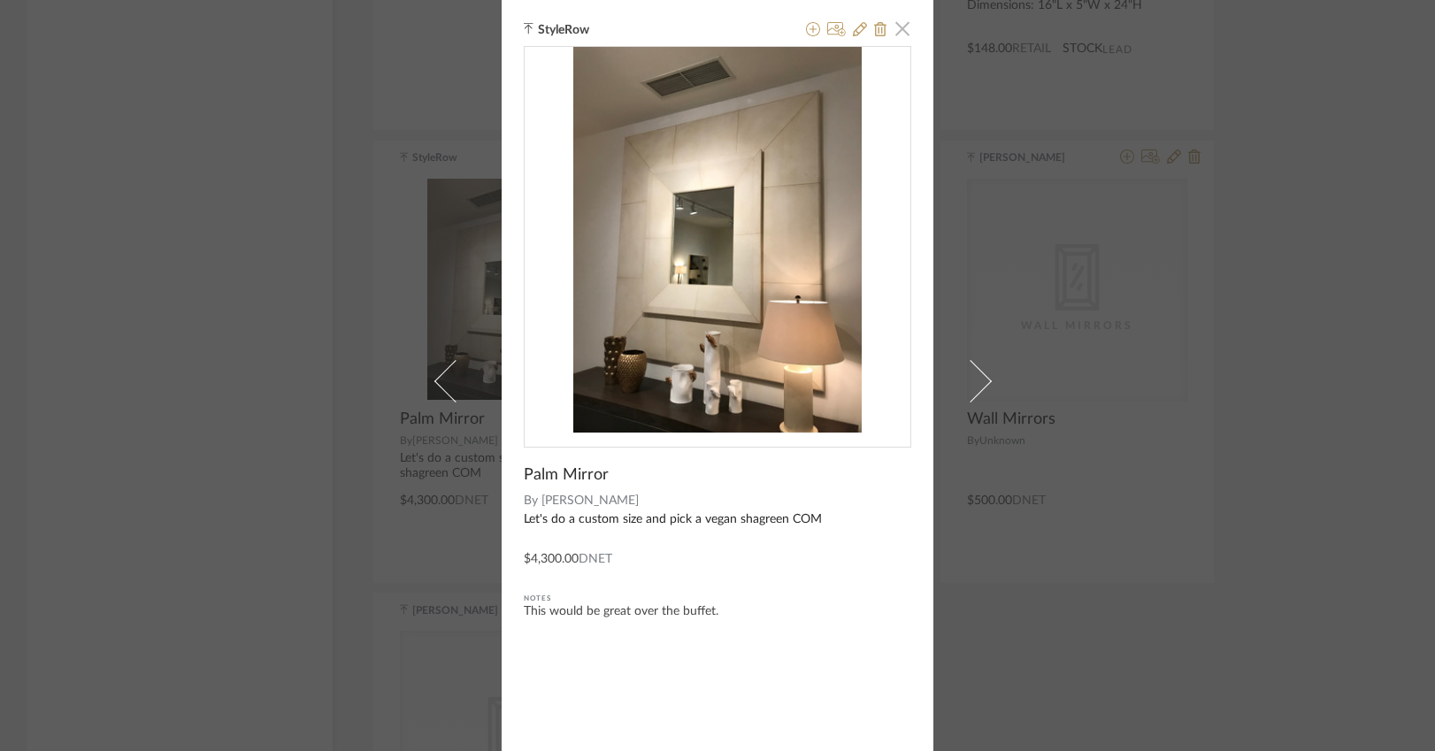
click at [898, 31] on span "button" at bounding box center [902, 28] width 35 height 35
